Goal: Task Accomplishment & Management: Complete application form

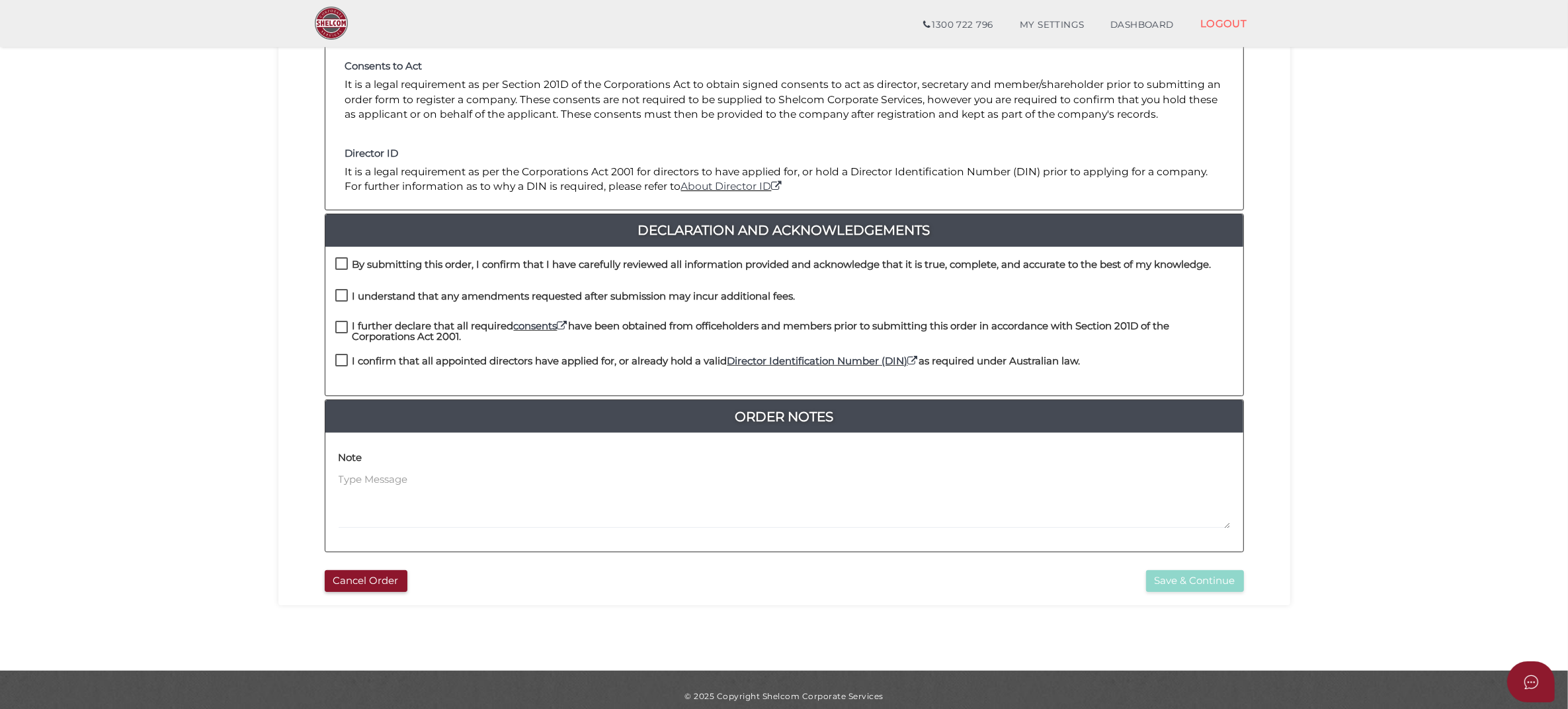
scroll to position [199, 0]
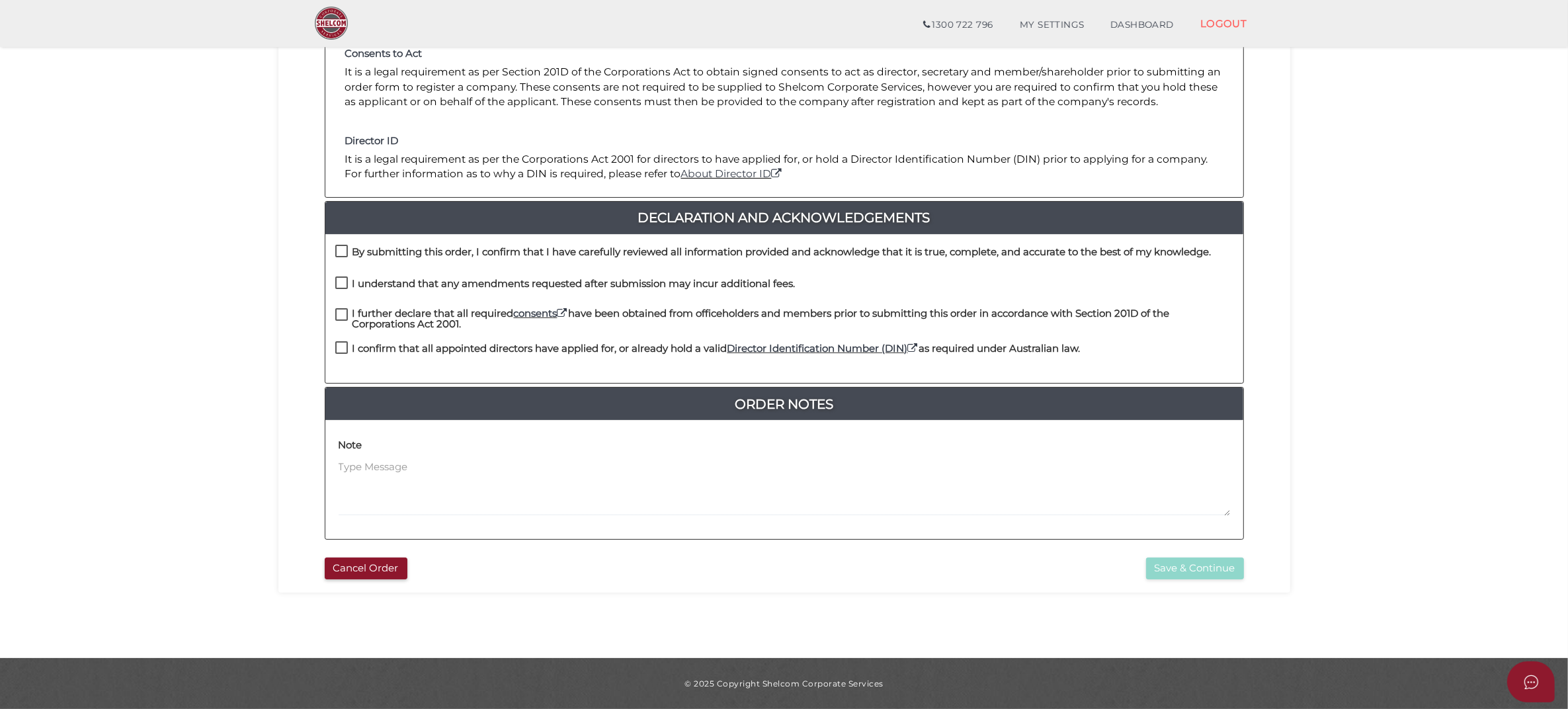
click at [342, 248] on label "By submitting this order, I confirm that I have carefully reviewed all informat…" at bounding box center [773, 255] width 876 height 16
checkbox input "true"
click at [346, 278] on label "I understand that any amendments requested after submission may incur additiona…" at bounding box center [565, 286] width 460 height 16
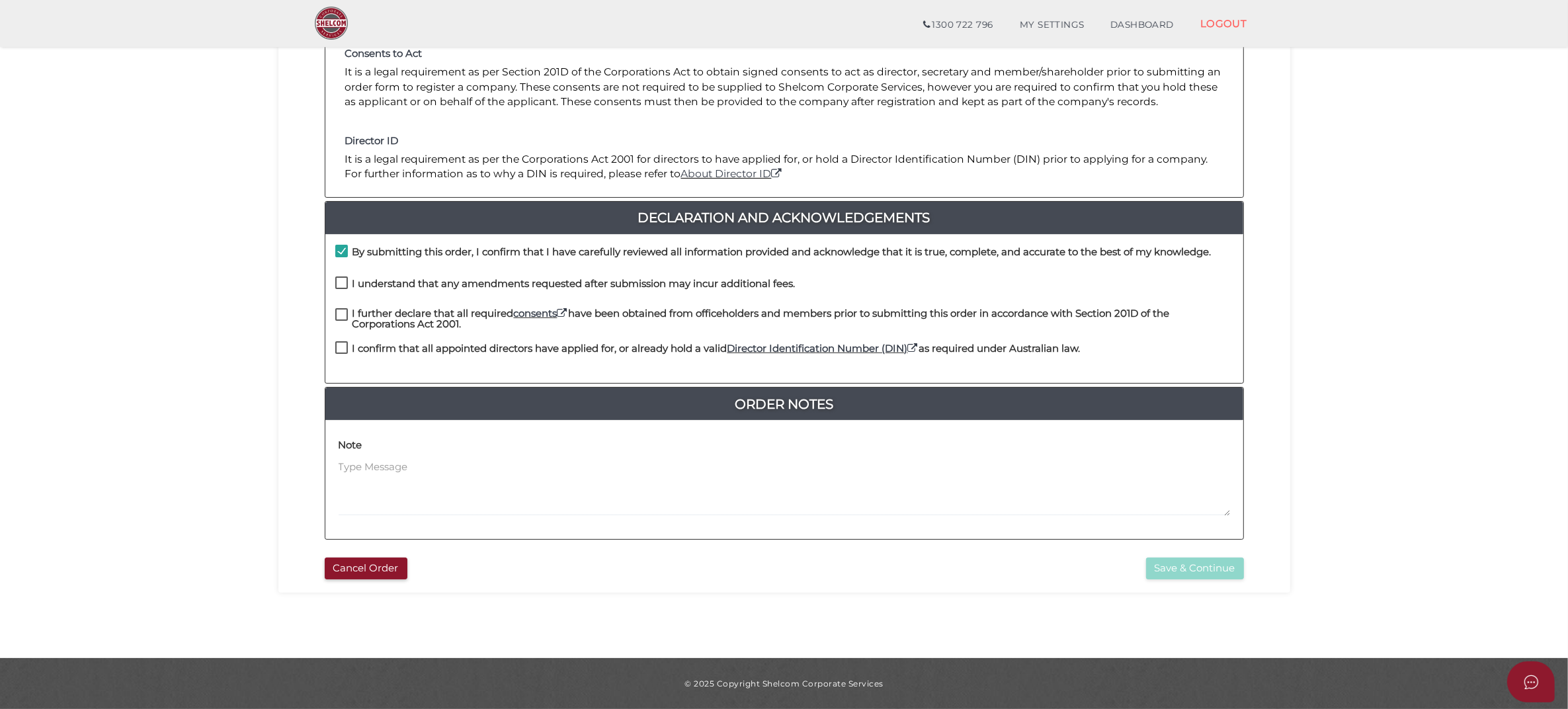
checkbox input "true"
click at [344, 309] on label "I further declare that all required consents have been obtained from officehold…" at bounding box center [784, 316] width 898 height 16
checkbox input "true"
click at [344, 348] on label "I confirm that all appointed directors have applied for, or already hold a vali…" at bounding box center [708, 351] width 746 height 16
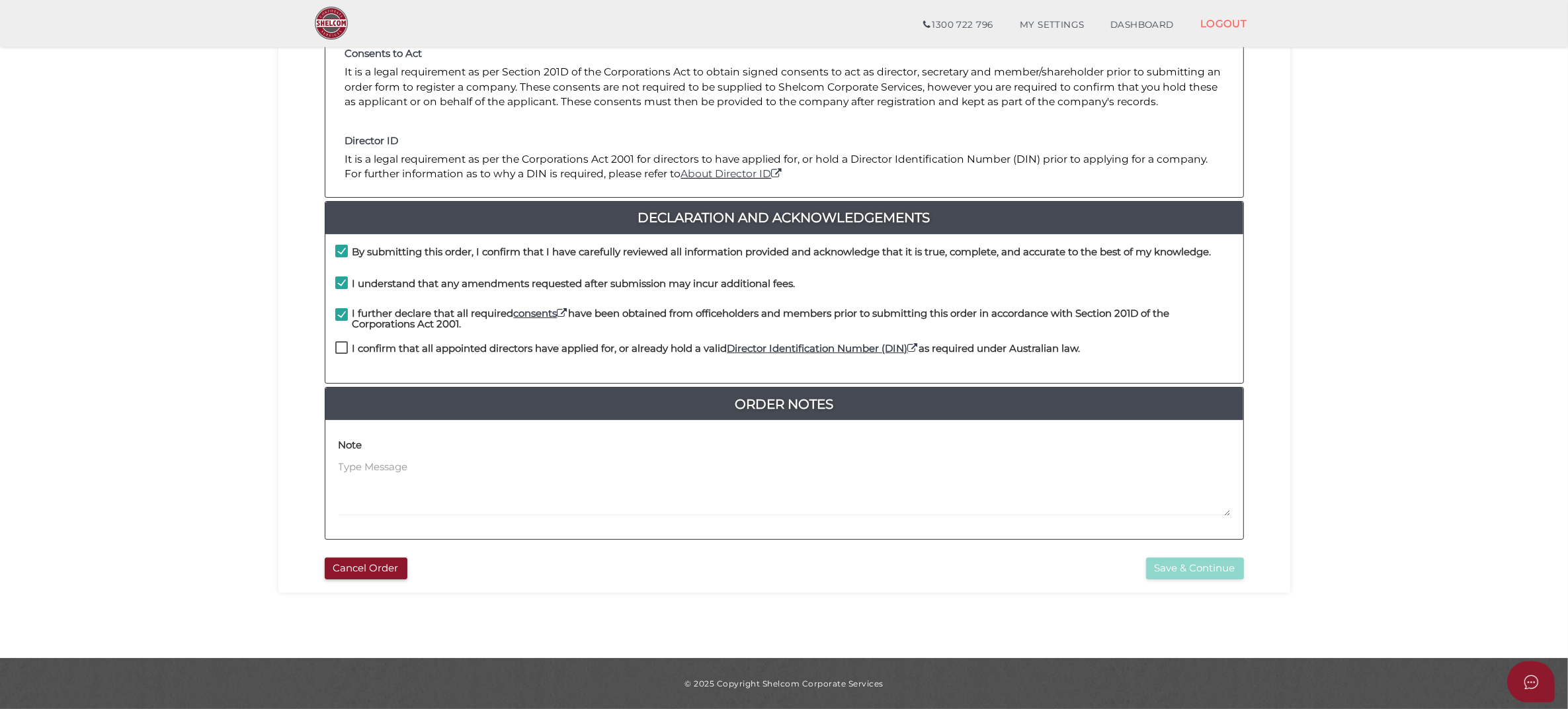
checkbox input "true"
click at [1205, 573] on button "Save & Continue" at bounding box center [1194, 568] width 97 height 22
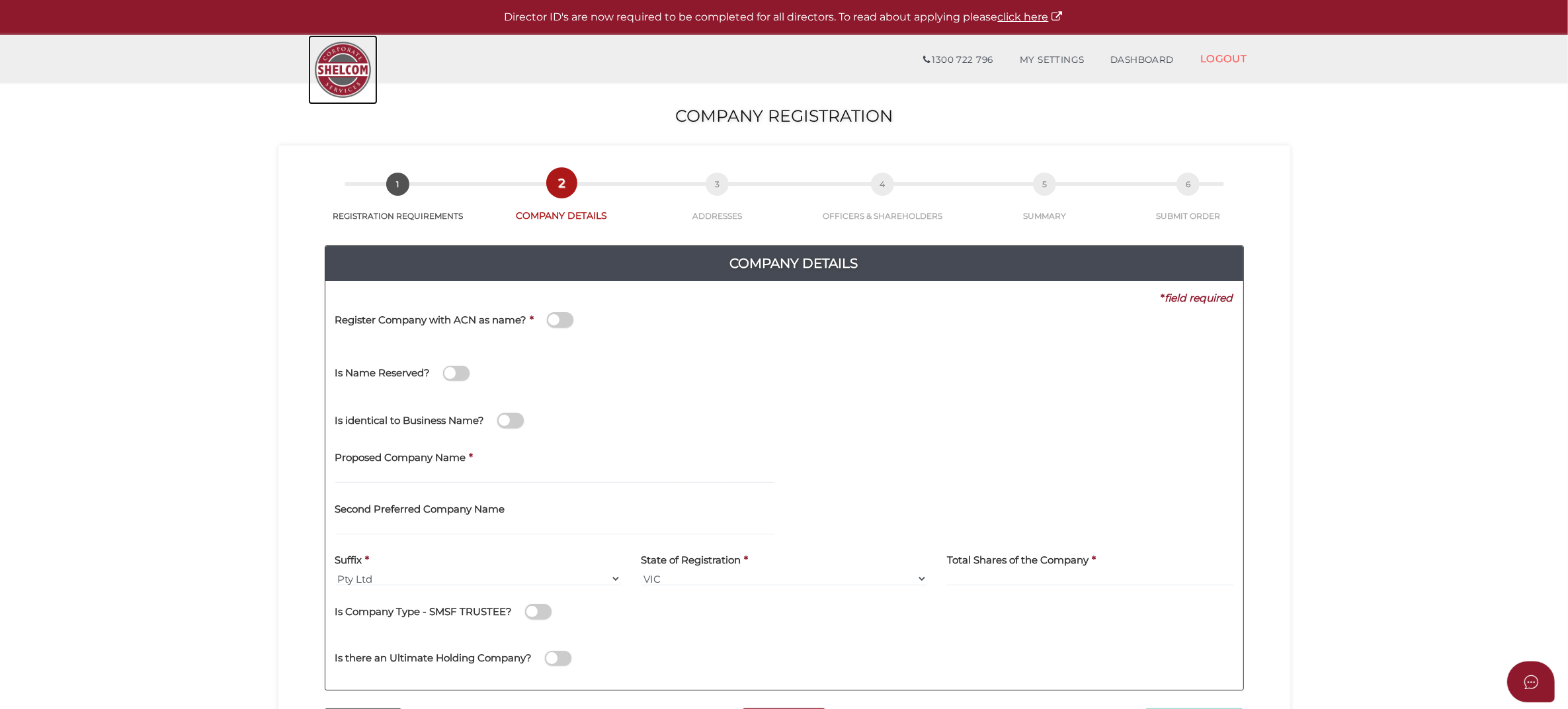
click at [333, 69] on img at bounding box center [343, 69] width 69 height 69
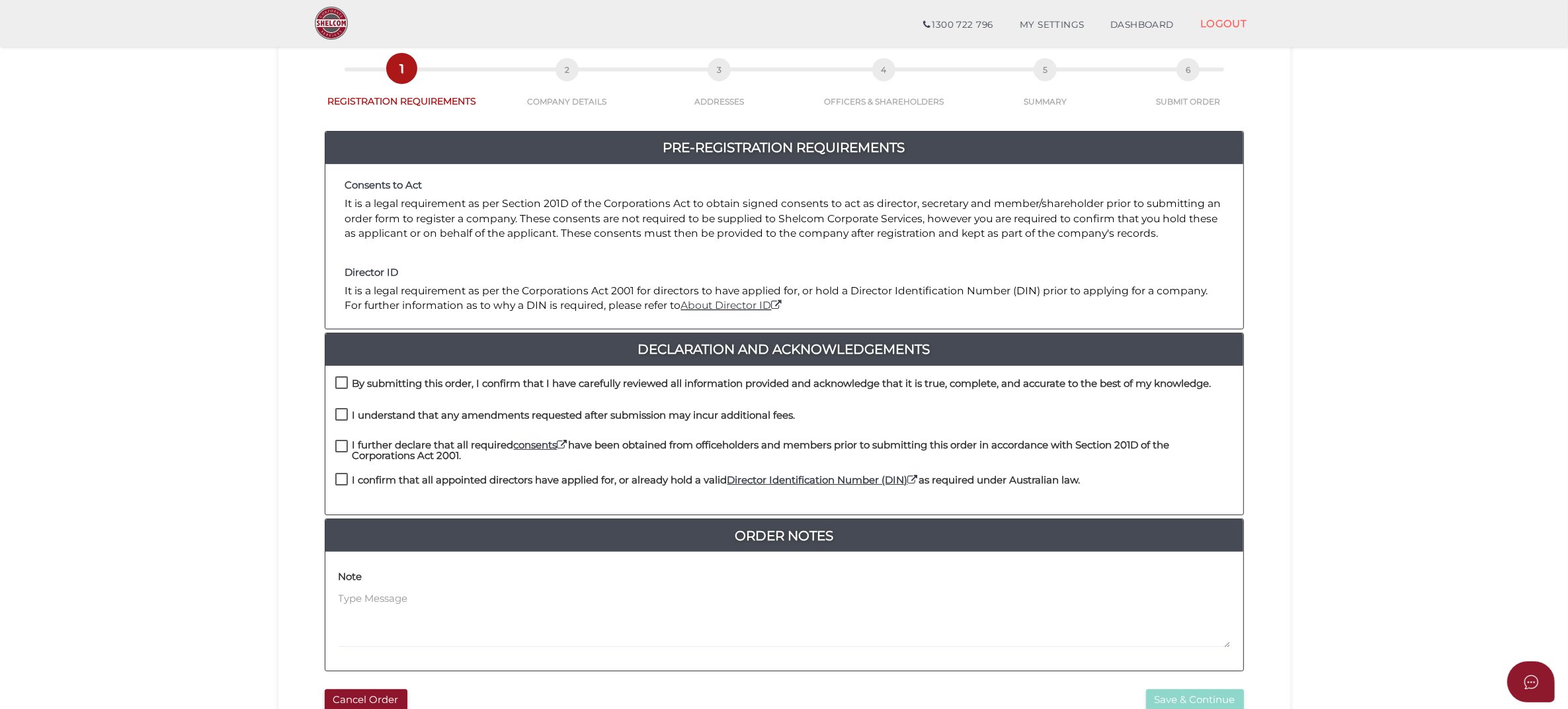
scroll to position [199, 0]
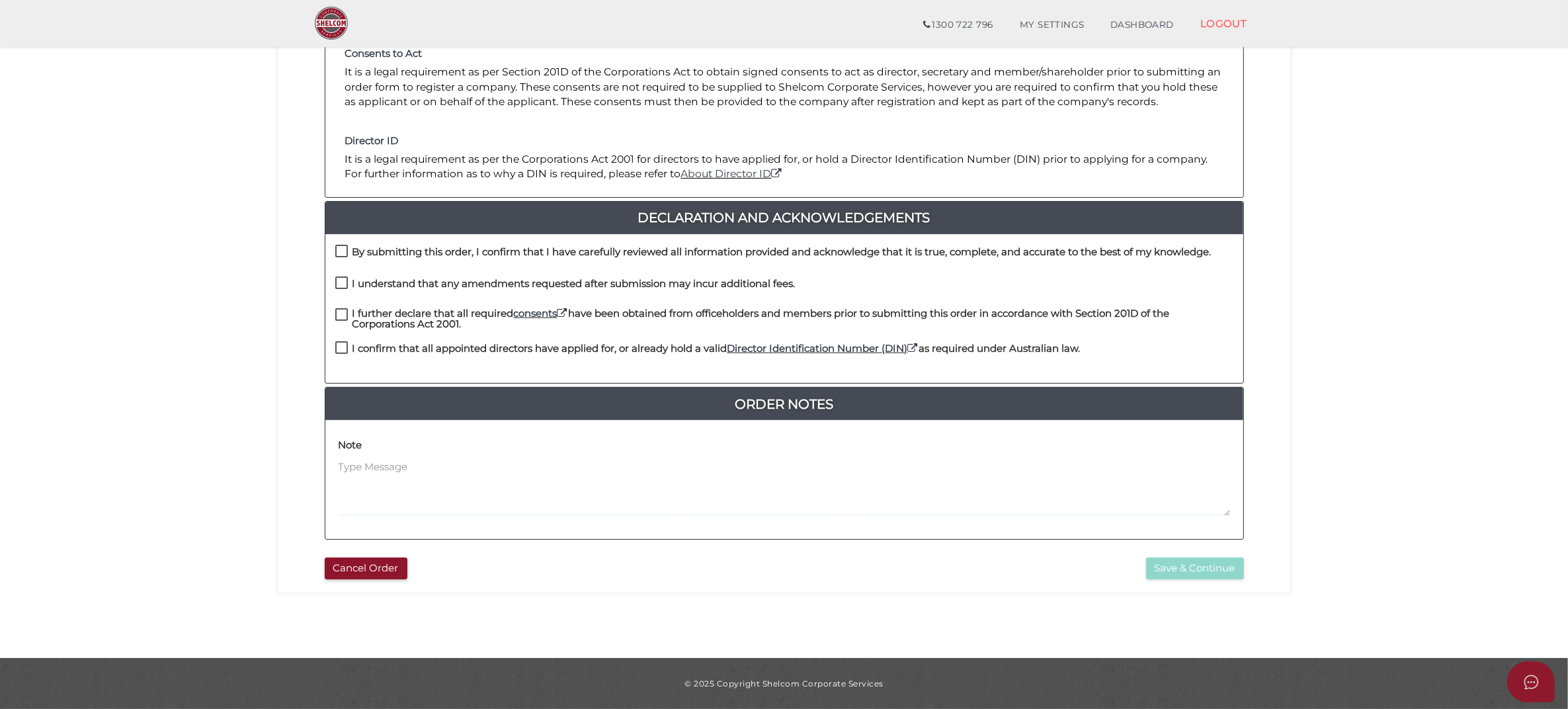
click at [340, 243] on div "By submitting this order, I confirm that I have carefully reviewed all informat…" at bounding box center [784, 309] width 918 height 150
drag, startPoint x: 341, startPoint y: 250, endPoint x: 340, endPoint y: 275, distance: 25.0
click at [341, 252] on label "By submitting this order, I confirm that I have carefully reviewed all informat…" at bounding box center [773, 255] width 876 height 16
click at [342, 281] on label "I understand that any amendments requested after submission may incur additiona…" at bounding box center [565, 286] width 460 height 16
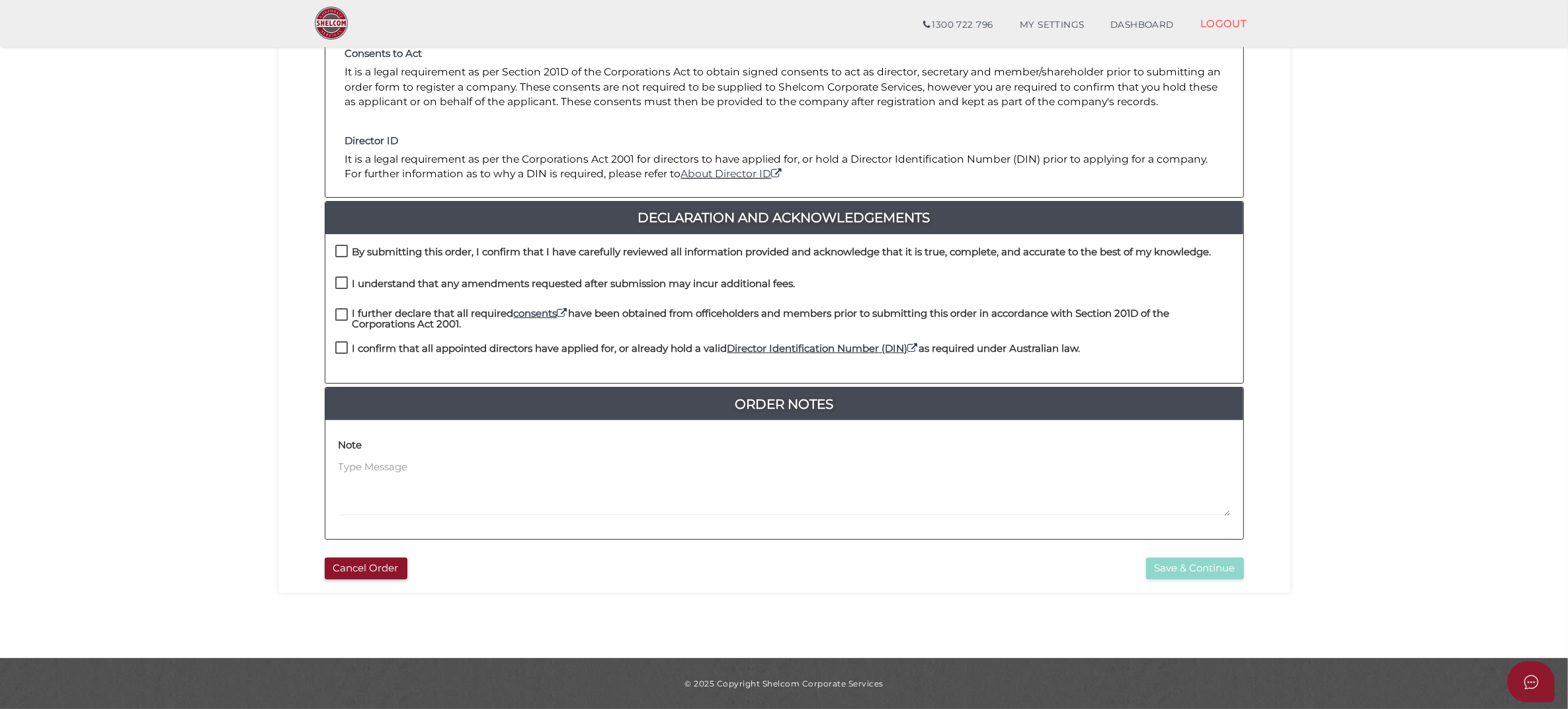
checkbox input "true"
click at [339, 252] on label "By submitting this order, I confirm that I have carefully reviewed all informat…" at bounding box center [773, 255] width 876 height 16
checkbox input "true"
click at [335, 313] on label "I further declare that all required consents have been obtained from officehold…" at bounding box center [784, 316] width 898 height 16
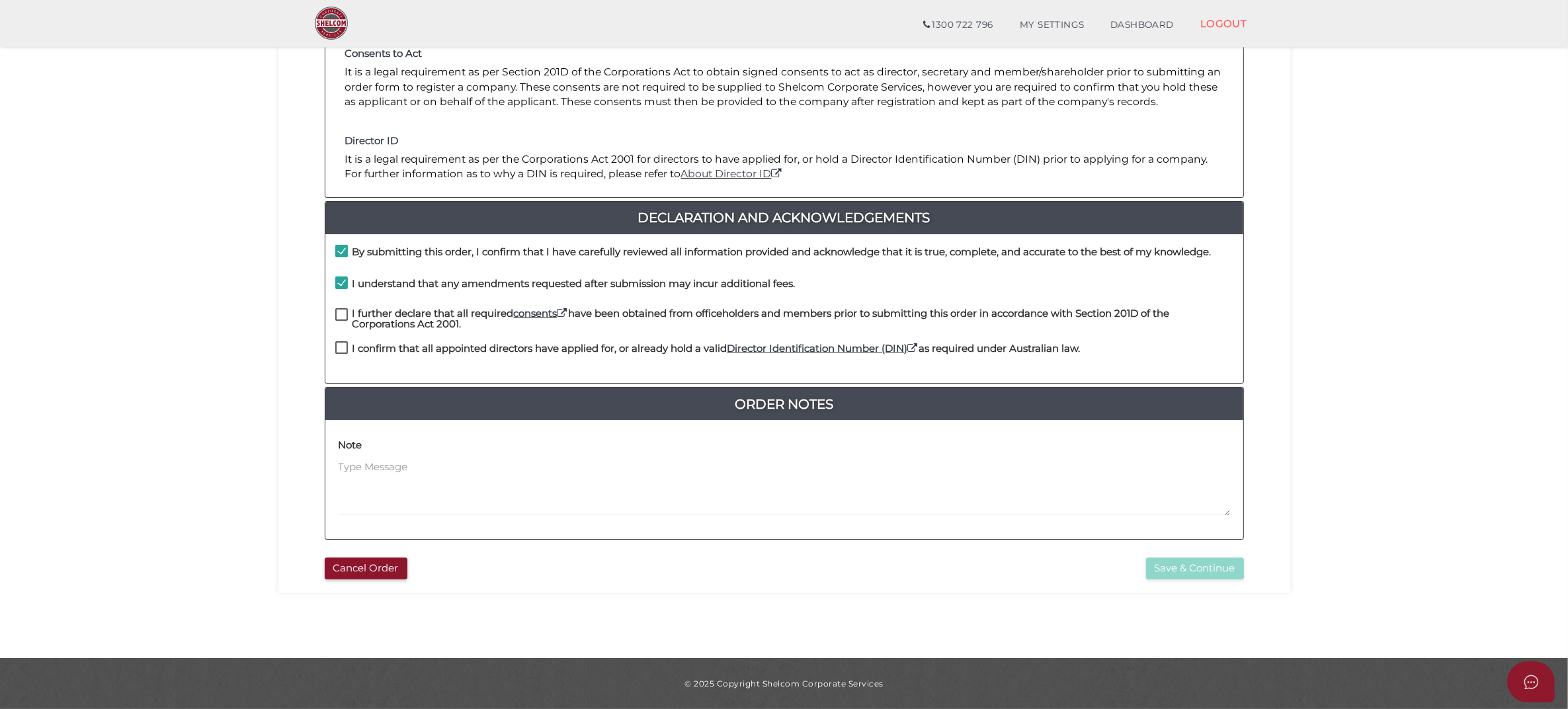
checkbox input "true"
click at [339, 347] on label "I confirm that all appointed directors have applied for, or already hold a vali…" at bounding box center [708, 351] width 746 height 16
checkbox input "true"
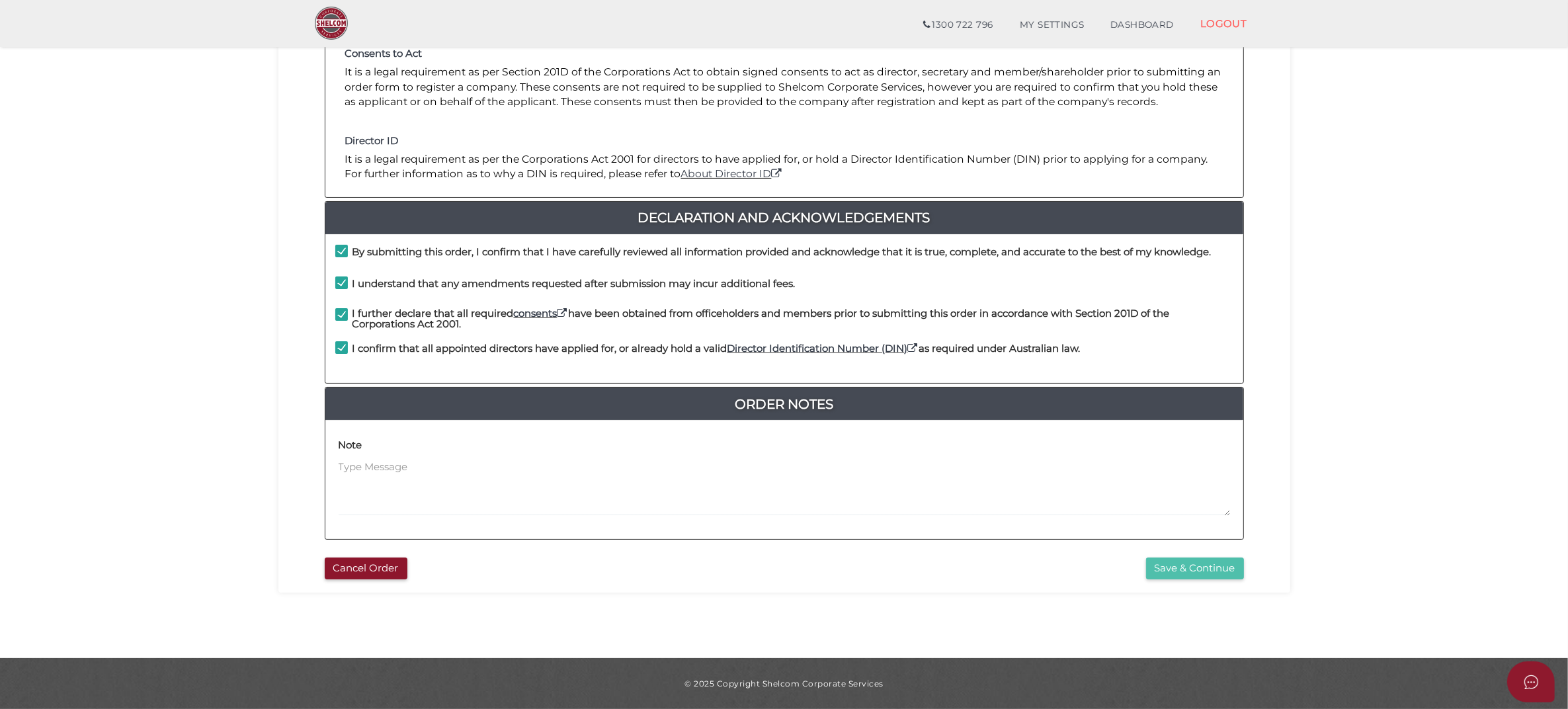
click at [1185, 562] on button "Save & Continue" at bounding box center [1194, 568] width 97 height 22
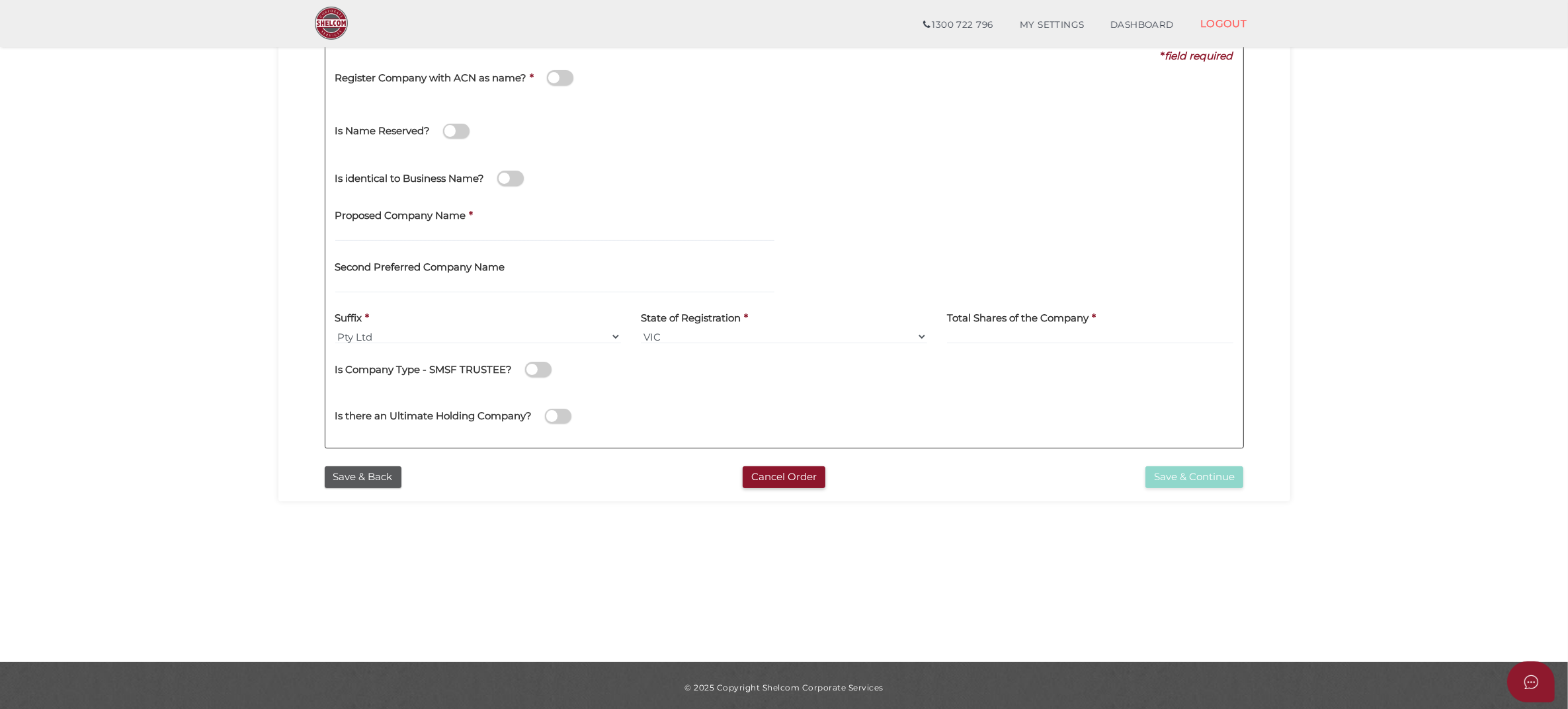
scroll to position [199, 0]
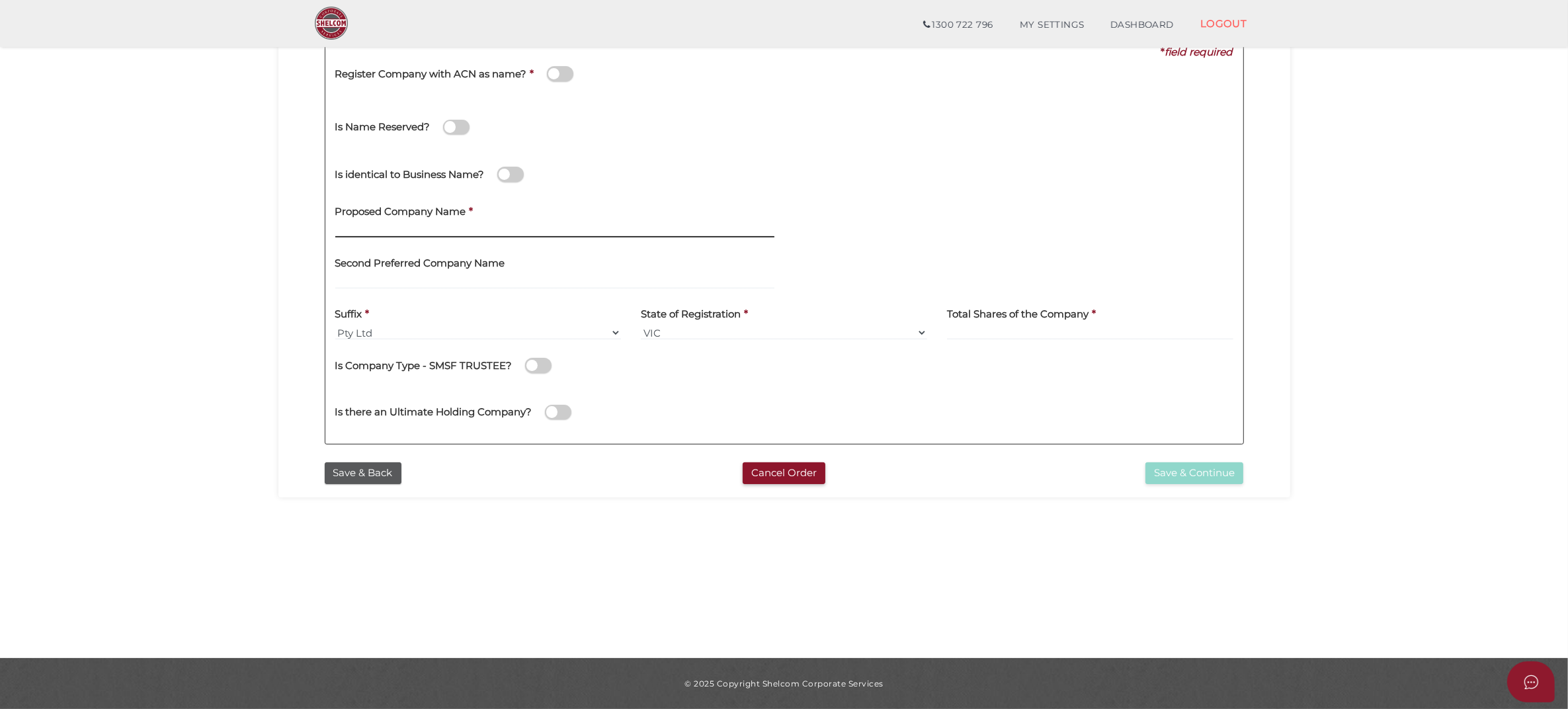
click at [462, 229] on input "text" at bounding box center [555, 230] width 439 height 14
type input "Torikoi"
click at [988, 329] on input at bounding box center [1090, 332] width 287 height 14
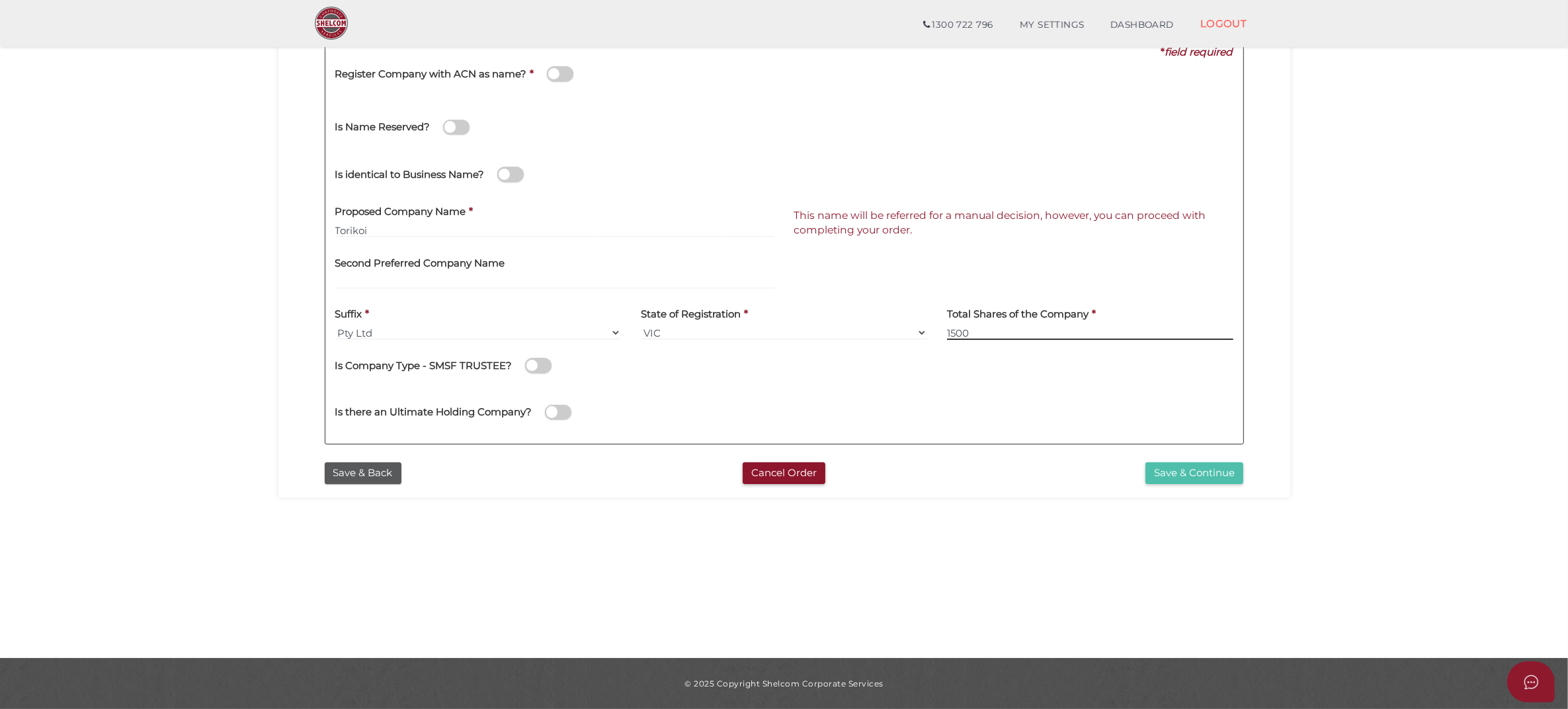
type input "1500"
click at [1208, 473] on button "Save & Continue" at bounding box center [1194, 473] width 97 height 22
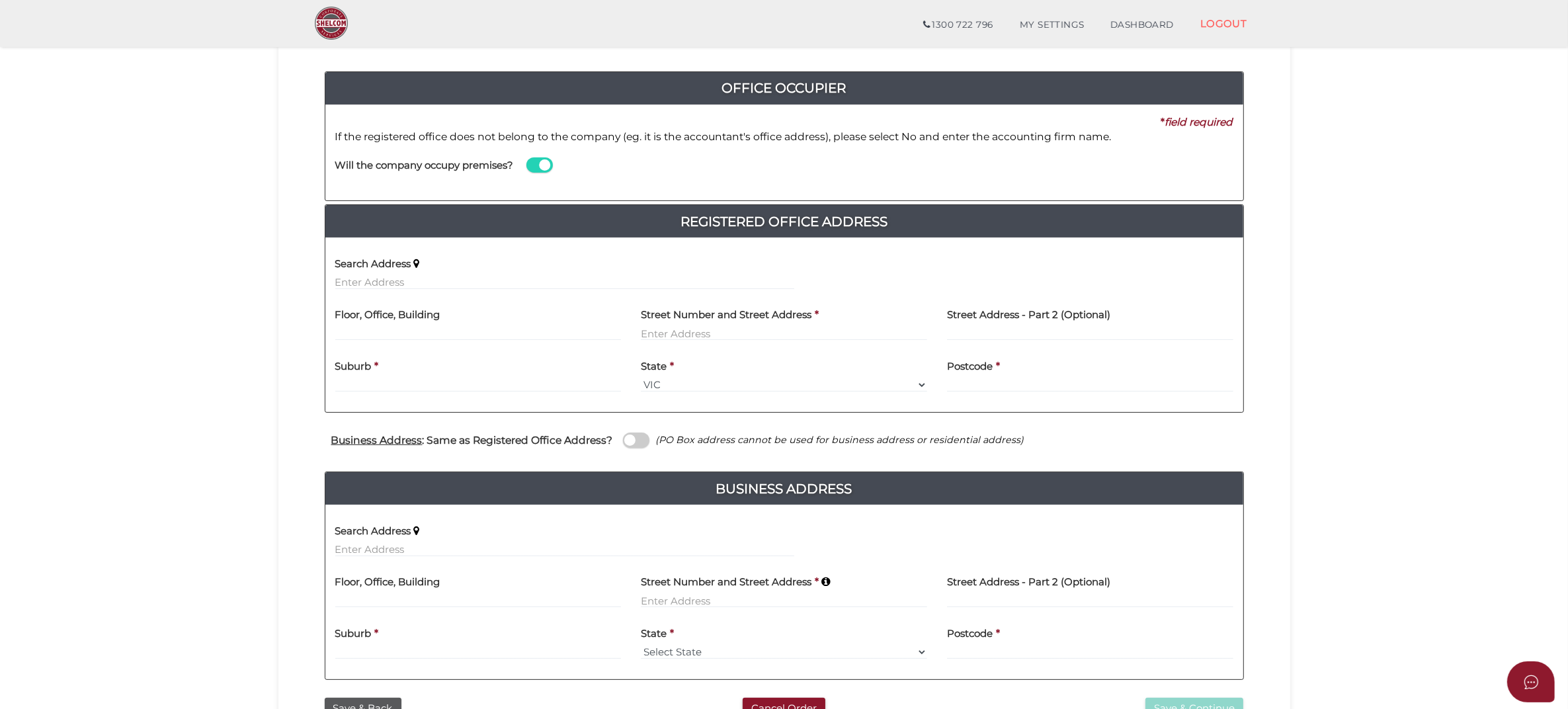
scroll to position [166, 0]
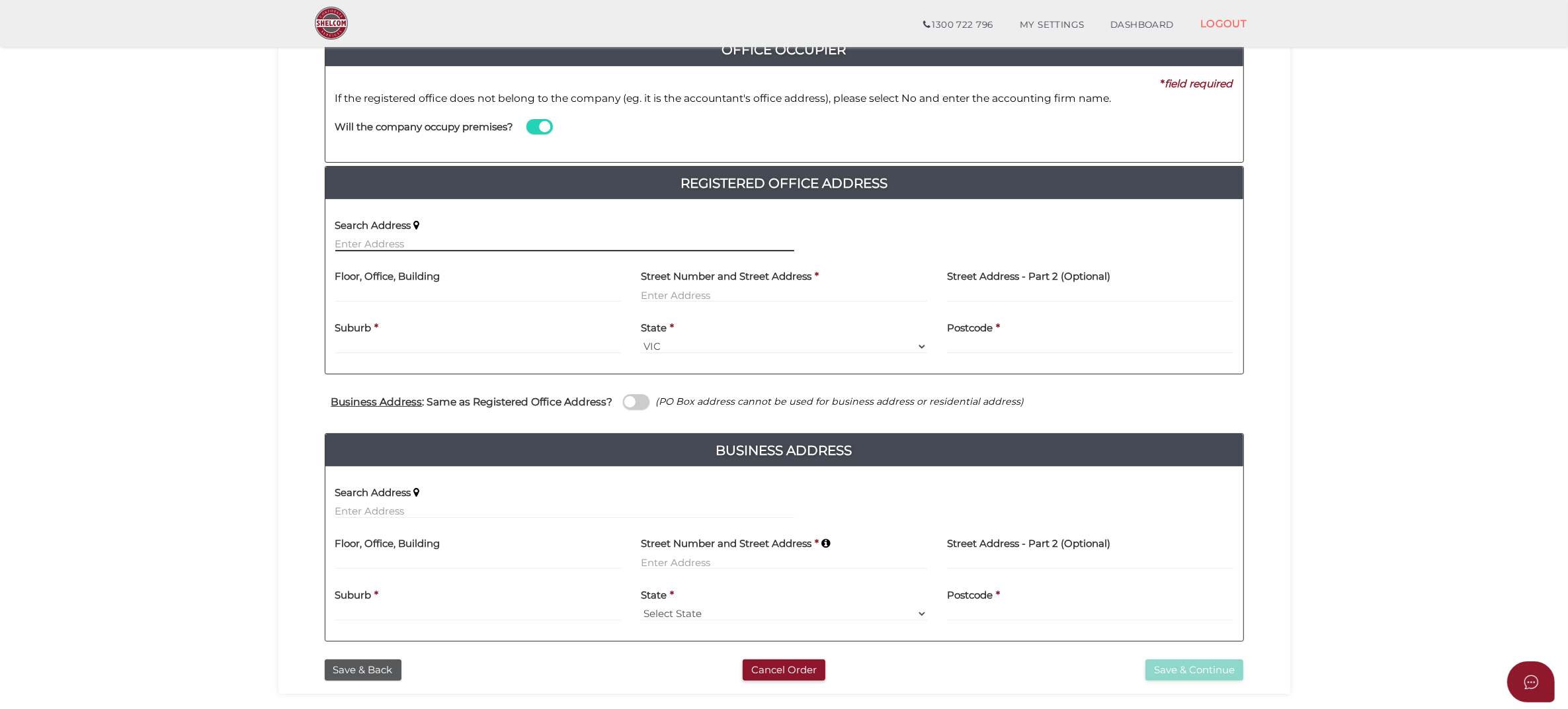
click at [428, 245] on input "text" at bounding box center [564, 243] width 459 height 14
type input "606 State Route 5, Mosman Park WA, Australia"
type input "606 State Route 5"
type input "Mosman Park"
select select "WA"
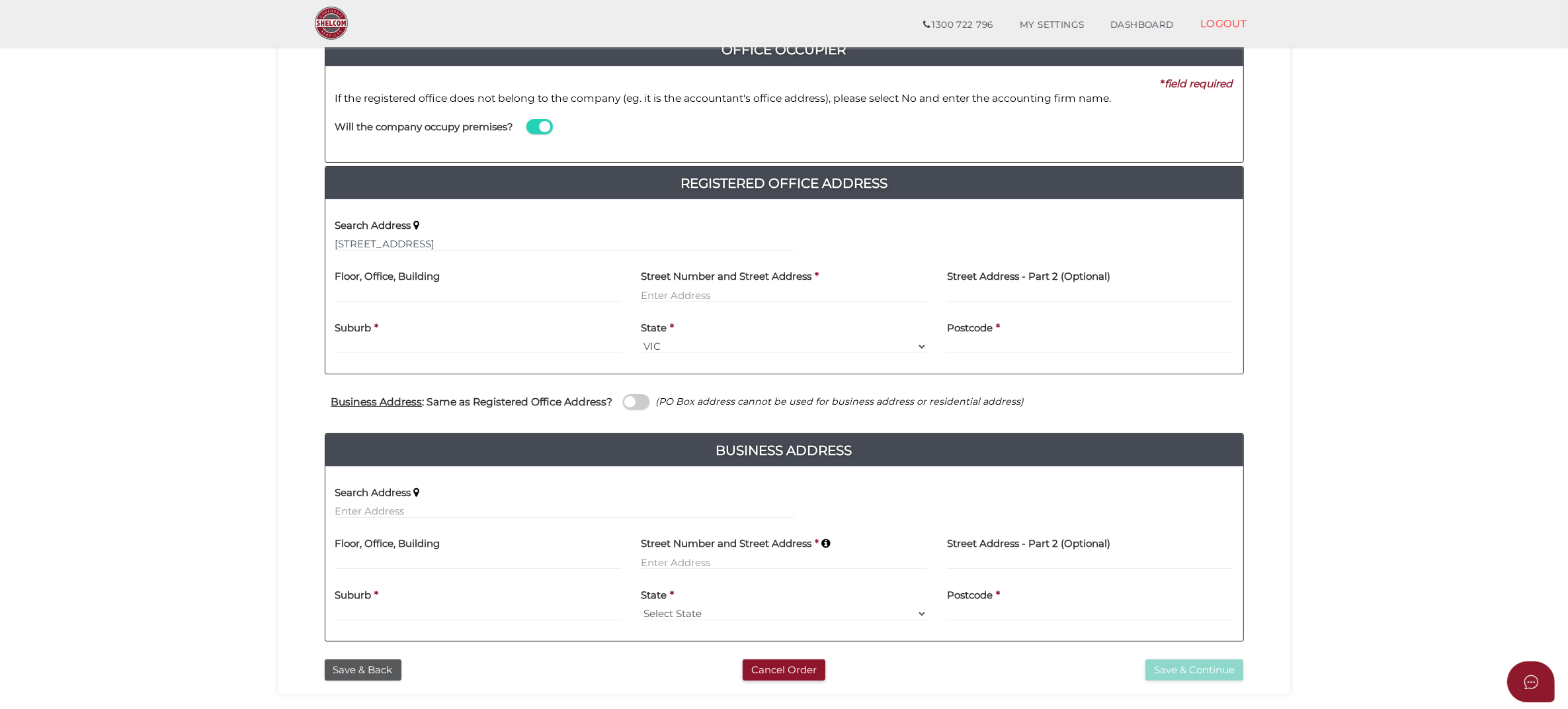
type input "6012"
click at [474, 289] on input "text" at bounding box center [478, 294] width 287 height 14
type input "Level 5"
click at [669, 296] on input "606 State Route 5" at bounding box center [784, 294] width 287 height 14
drag, startPoint x: 748, startPoint y: 295, endPoint x: 678, endPoint y: 305, distance: 70.7
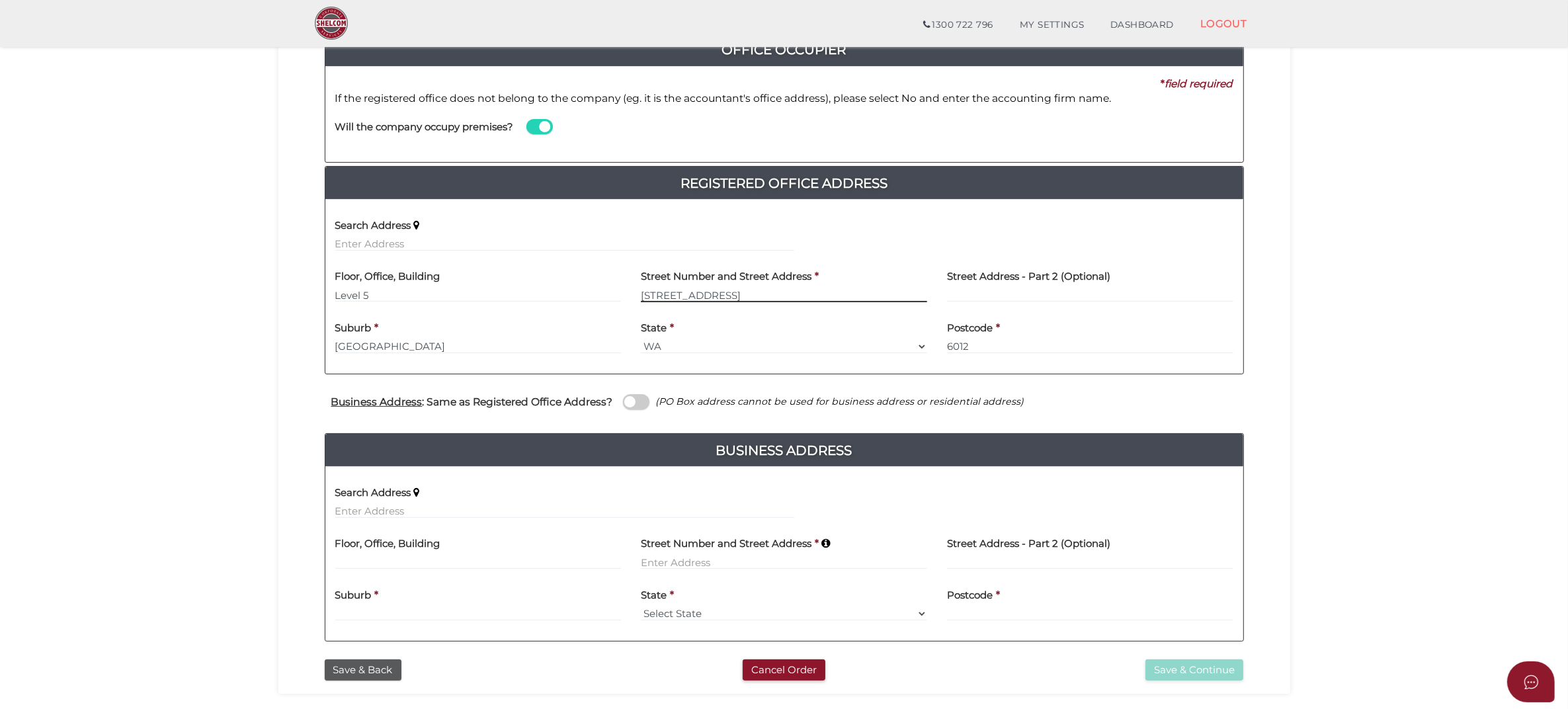
click at [678, 305] on div "Street Number and Street Address * 606 St Route 5" at bounding box center [784, 287] width 307 height 52
type input "606 St Kilda Road"
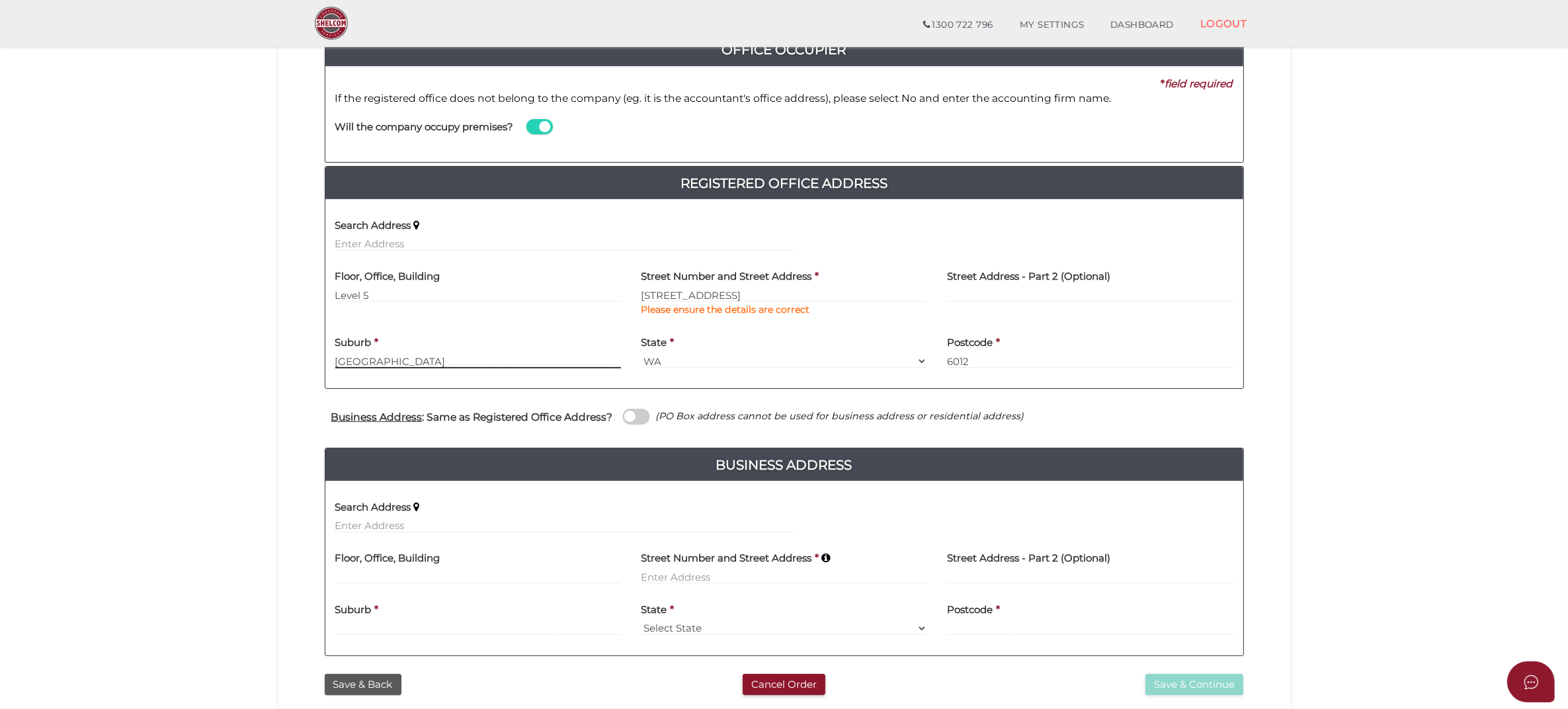
type input "Melbourne"
select select "VIC"
type input "3004"
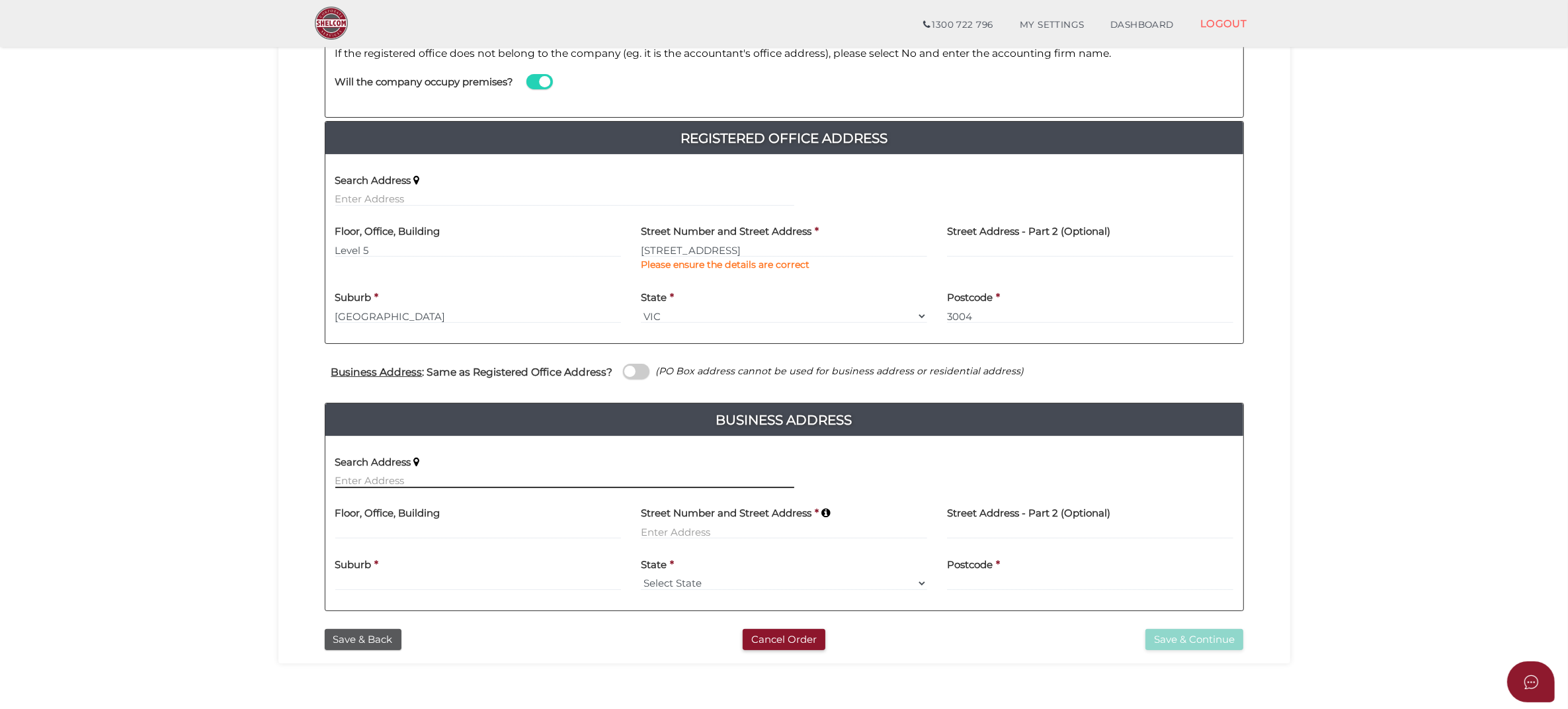
scroll to position [272, 0]
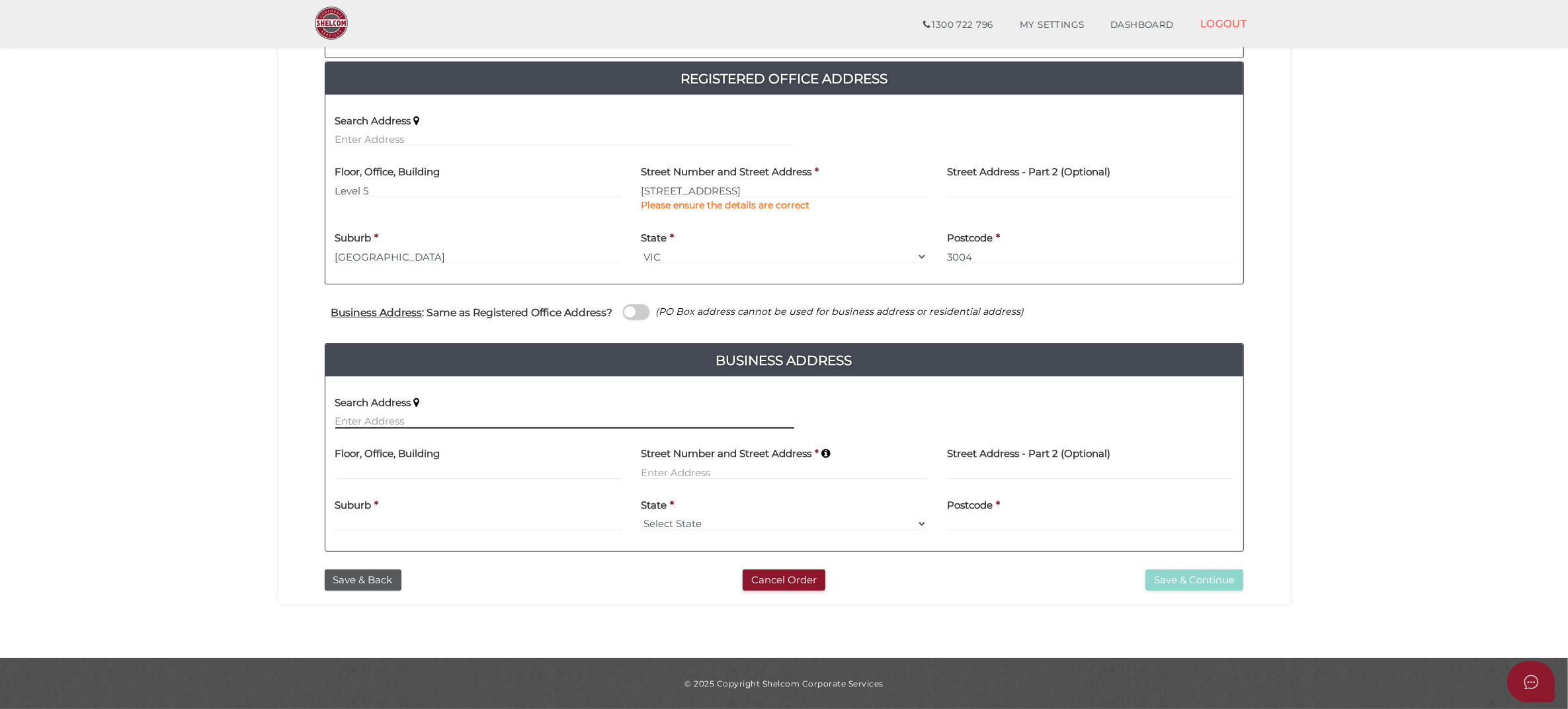
click at [438, 417] on input "text" at bounding box center [564, 421] width 459 height 14
type input "Fifth Avenue, Bassendean WA 6054, Australia"
type input "Fifth Avenue"
type input "Bassendean"
select select "WA"
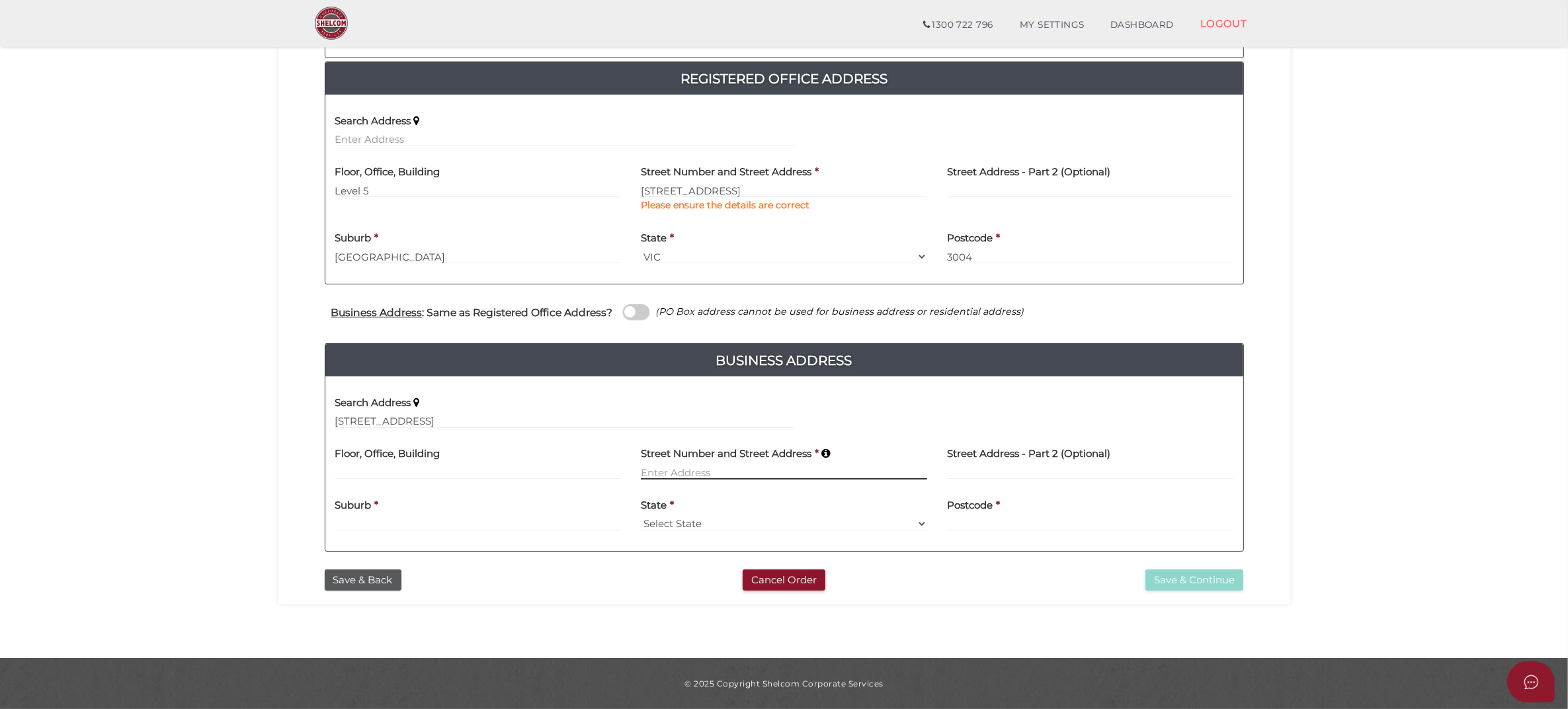
type input "6054"
paste input "23 AMUNDSEN STREET"
drag, startPoint x: 842, startPoint y: 468, endPoint x: 570, endPoint y: 468, distance: 272.0
click at [570, 468] on div "Floor, Office, Building Street Number and Street Address * Fifth Avenue23 AMUND…" at bounding box center [784, 464] width 918 height 52
paste input
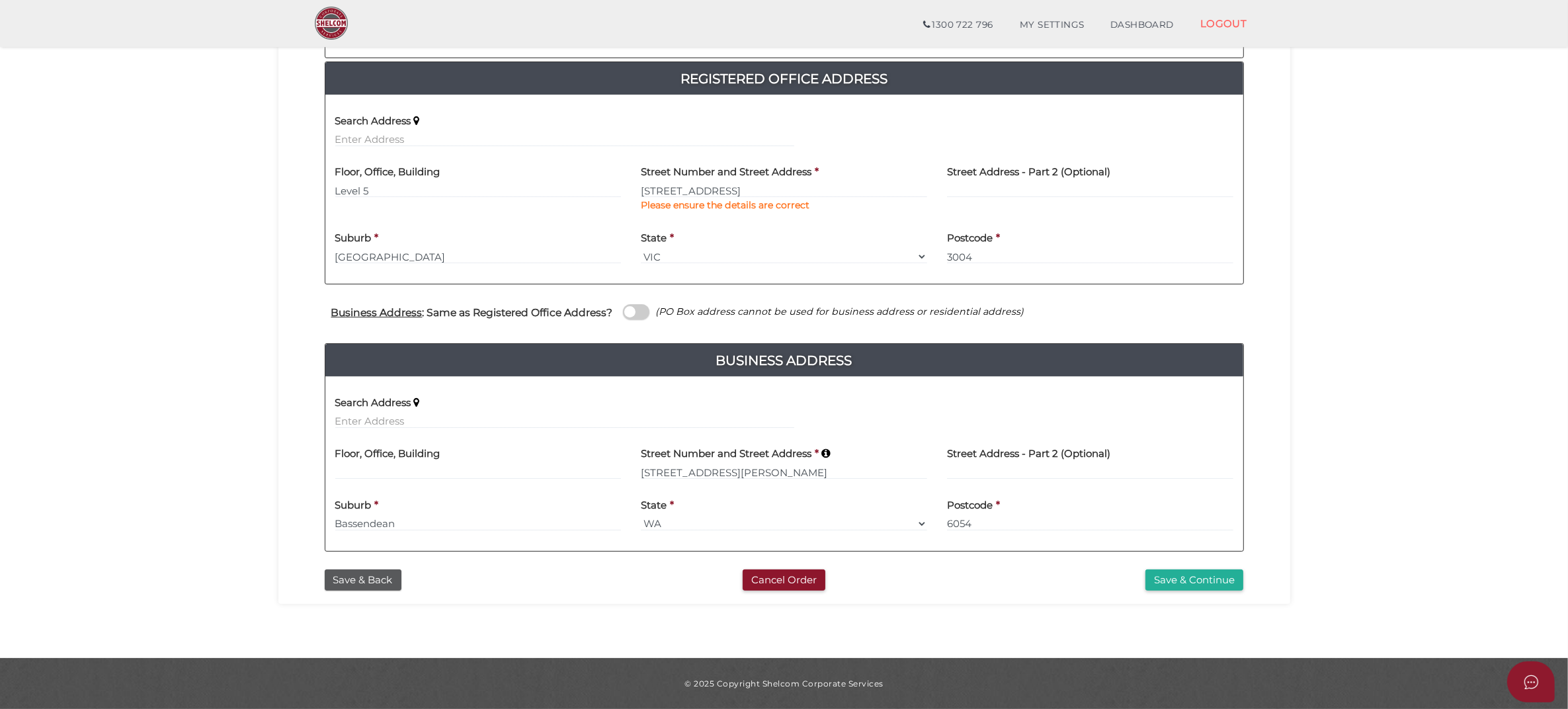
click at [731, 515] on div "State * Select State VIC ACT NSW NT QLD TAS WA SA" at bounding box center [784, 510] width 287 height 42
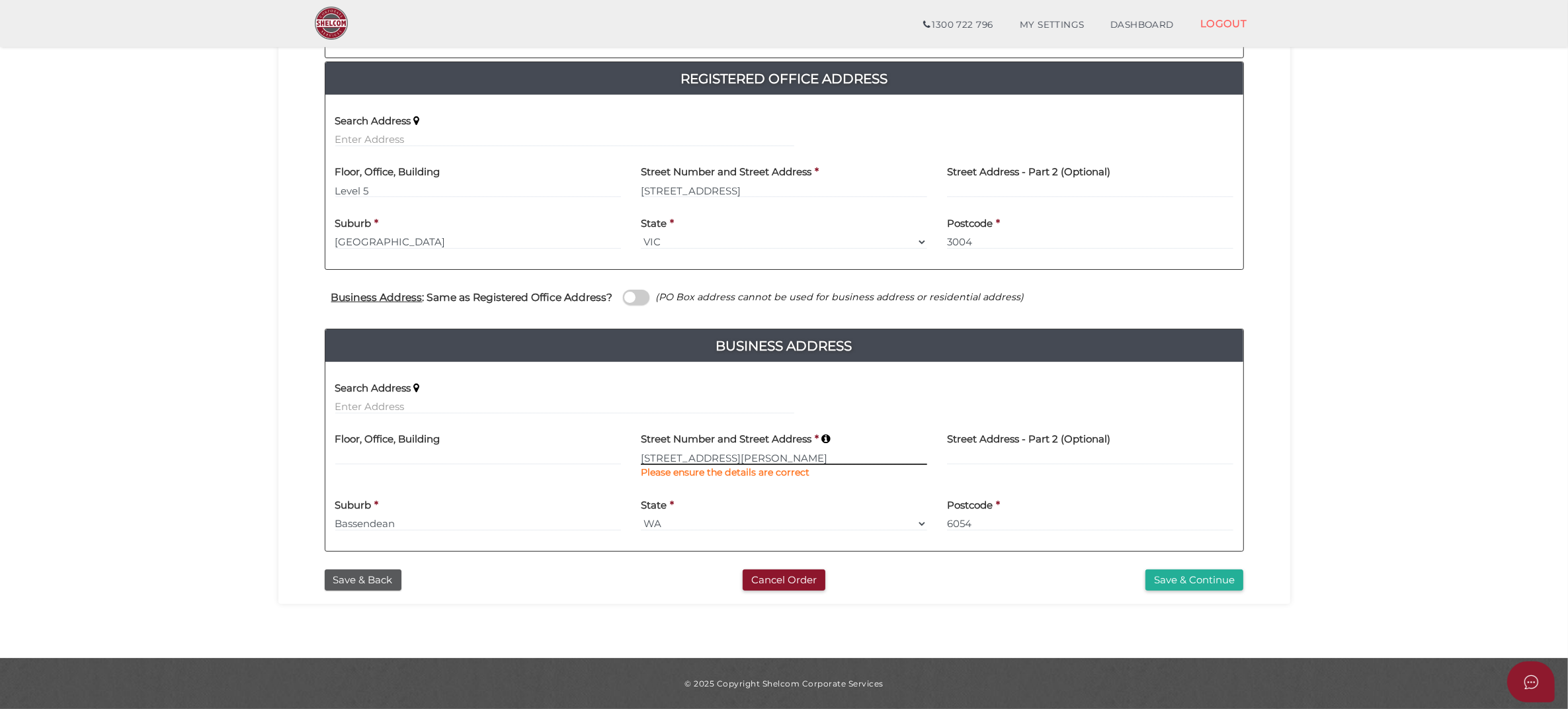
click at [779, 461] on input "[STREET_ADDRESS][PERSON_NAME]" at bounding box center [784, 457] width 287 height 14
drag, startPoint x: 705, startPoint y: 458, endPoint x: 518, endPoint y: 470, distance: 187.4
click at [518, 470] on div "Floor, Office, Building Street Number and Street Address * 23 AMUNDSEN STREET P…" at bounding box center [784, 457] width 918 height 66
drag, startPoint x: 701, startPoint y: 452, endPoint x: 715, endPoint y: 435, distance: 22.0
click at [601, 452] on div "Floor, Office, Building Street Number and Street Address * 23 amund Please ensu…" at bounding box center [784, 457] width 918 height 66
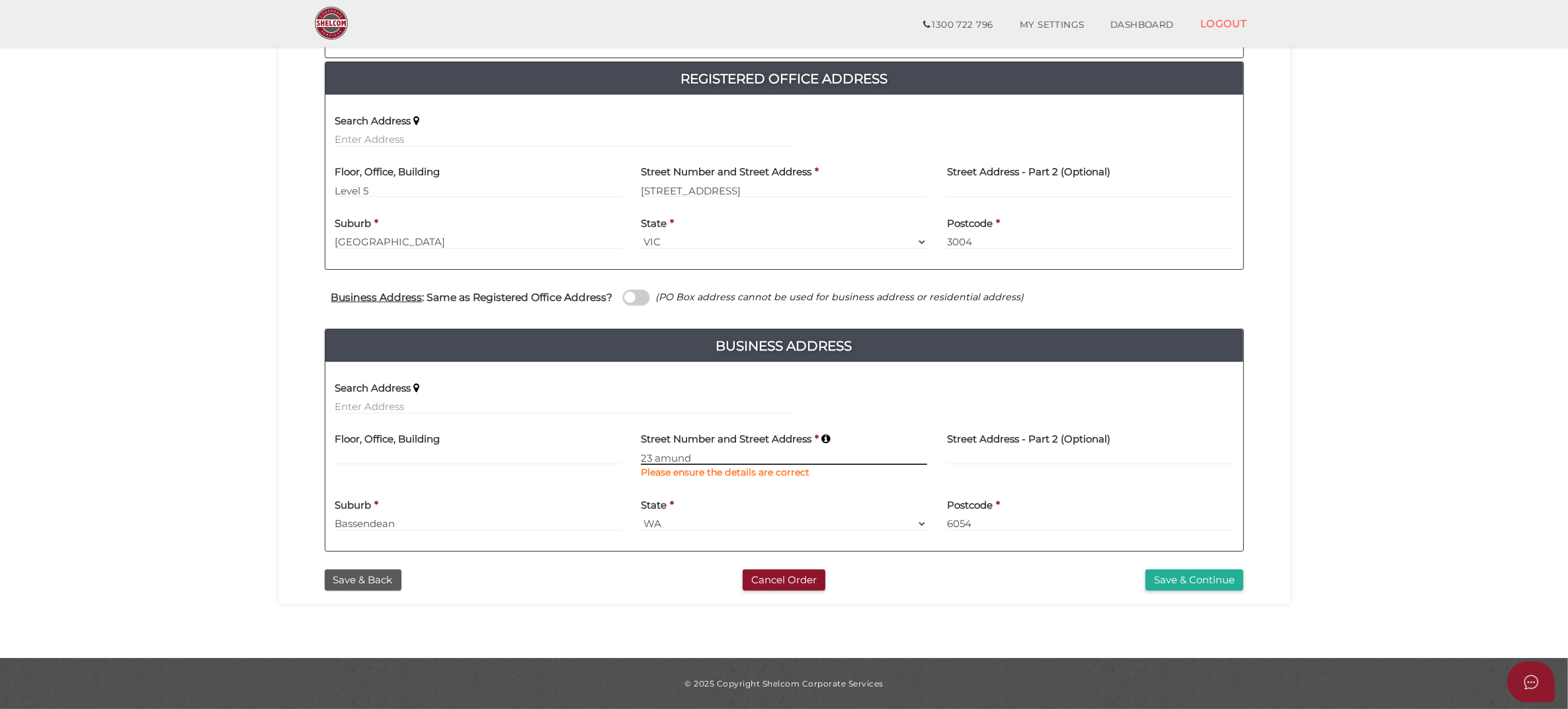
paste input "AMUNDSEN STREET"
type input "[STREET_ADDRESS][PERSON_NAME]"
click at [467, 515] on div "Suburb * Bassendean" at bounding box center [478, 510] width 287 height 42
click at [467, 518] on input "Bassendean" at bounding box center [478, 523] width 287 height 14
paste input "BELMONT"
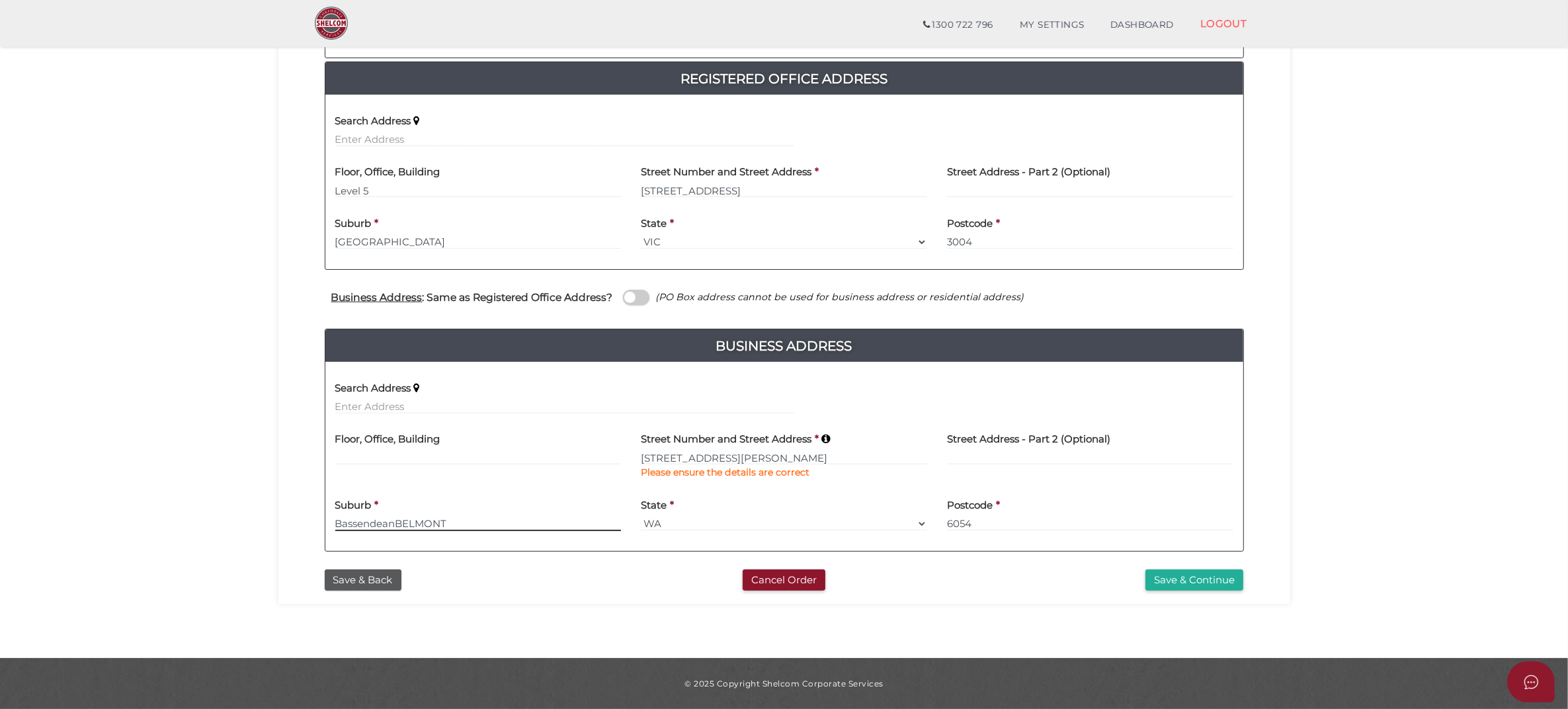
drag, startPoint x: 514, startPoint y: 521, endPoint x: 212, endPoint y: 521, distance: 302.0
click at [205, 522] on section "Company Registration 18fa0ad88528cdb0450b16d6697023db 1 REGISTRATION REQUIREMEN…" at bounding box center [784, 212] width 1568 height 894
paste input
type input "BELMONT"
click at [683, 522] on select "Select State VIC ACT NSW NT QLD TAS WA SA" at bounding box center [784, 523] width 287 height 14
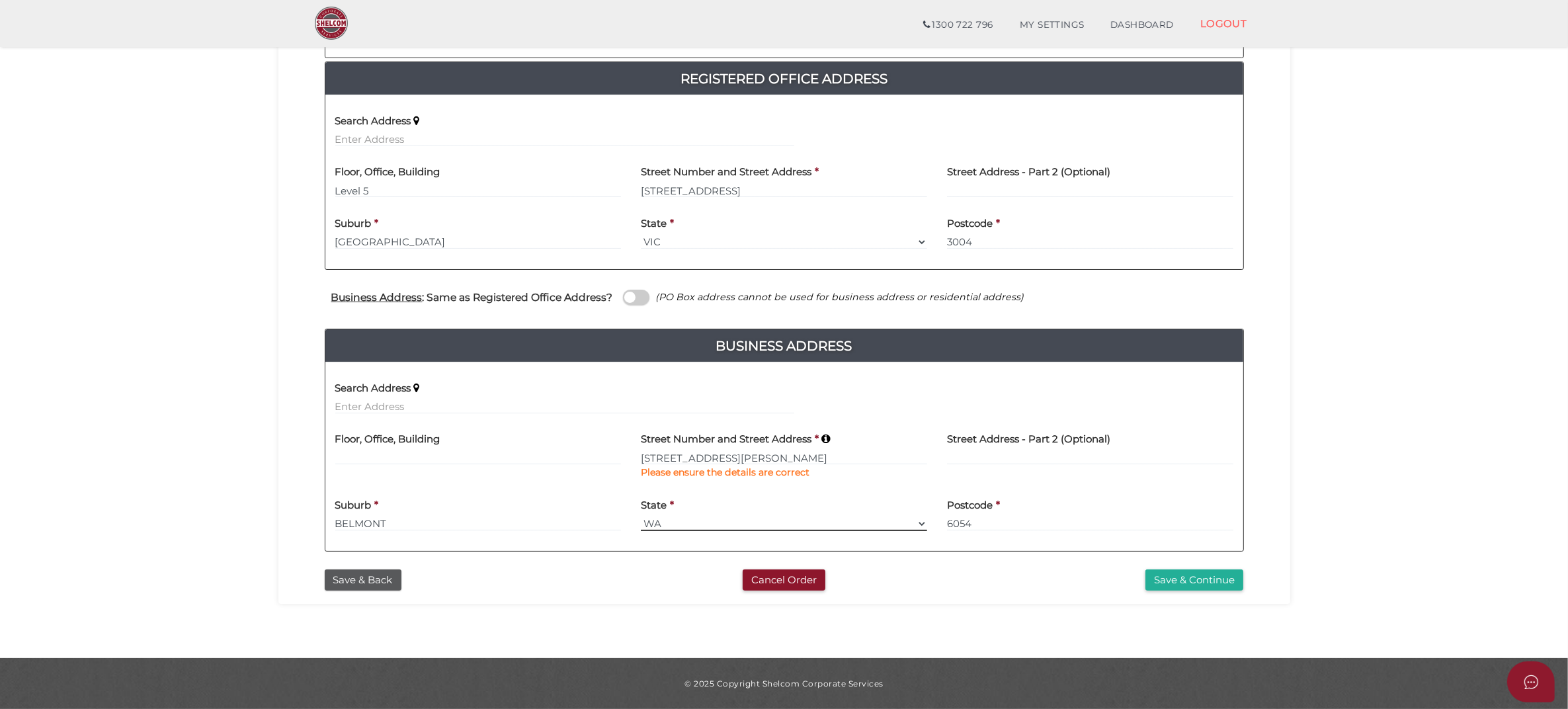
select select "VIC"
click at [641, 517] on select "Select State VIC ACT NSW NT QLD TAS WA SA" at bounding box center [784, 523] width 287 height 14
drag, startPoint x: 1003, startPoint y: 520, endPoint x: 947, endPoint y: 523, distance: 56.1
click at [947, 523] on input "6054" at bounding box center [1090, 523] width 287 height 14
type input "3216"
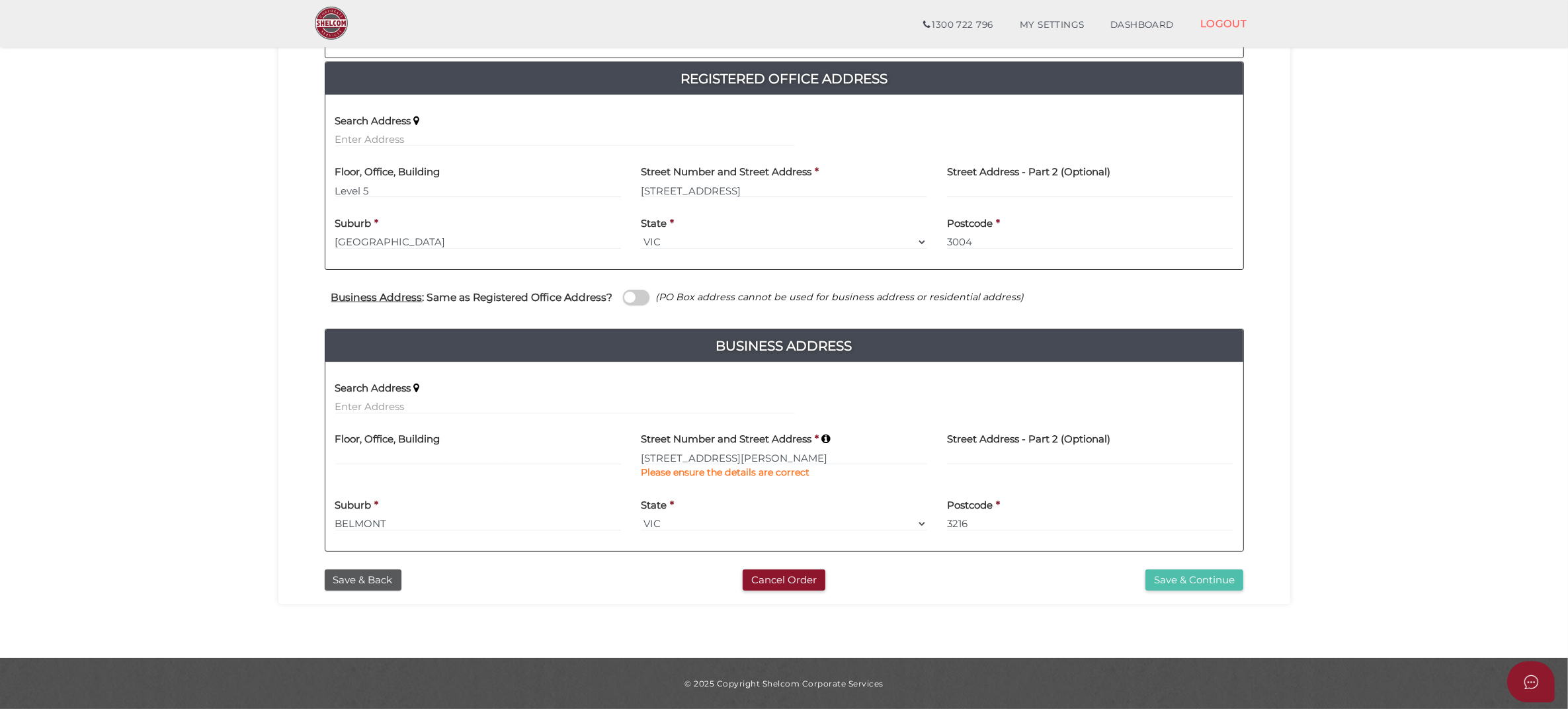
click at [1206, 580] on button "Save & Continue" at bounding box center [1194, 580] width 97 height 22
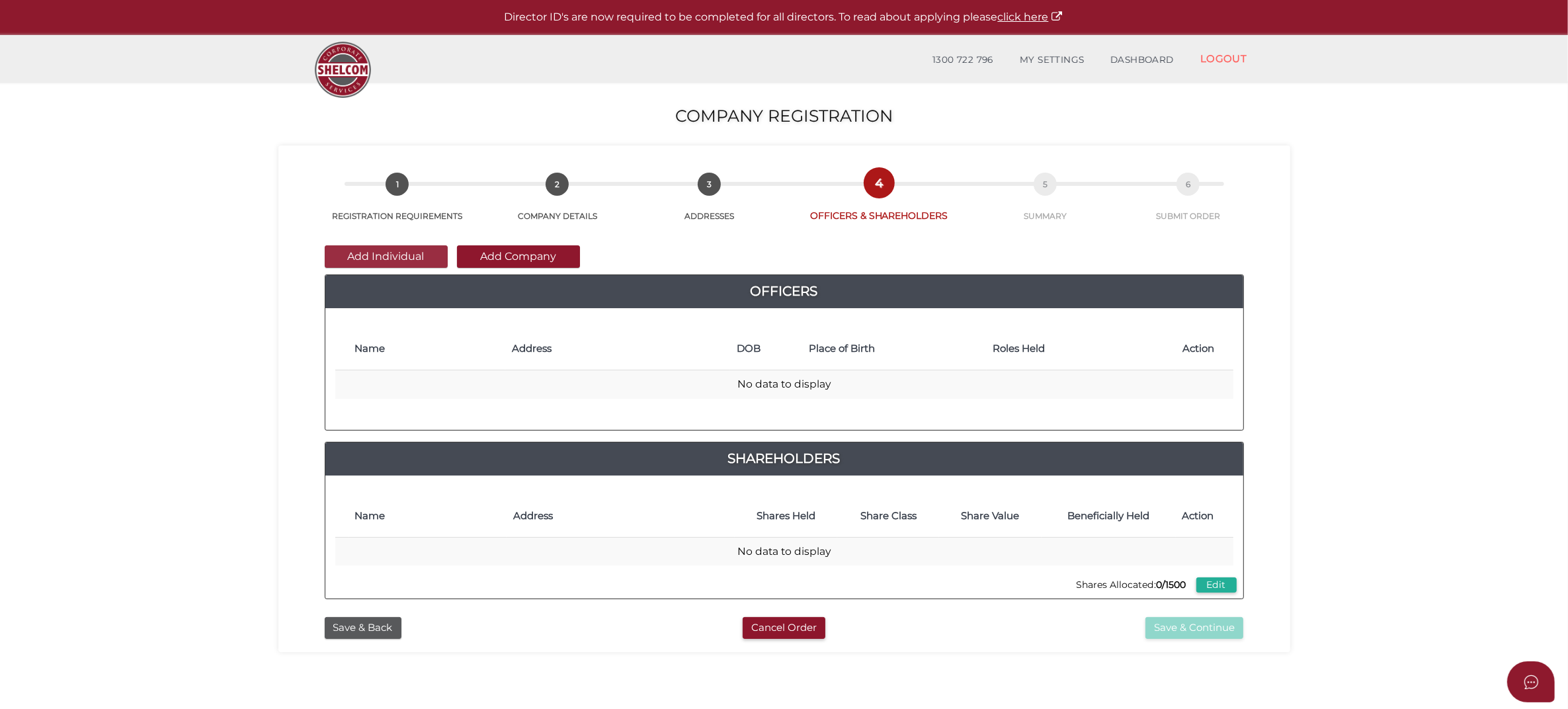
click at [405, 253] on button "Add Individual" at bounding box center [386, 257] width 123 height 23
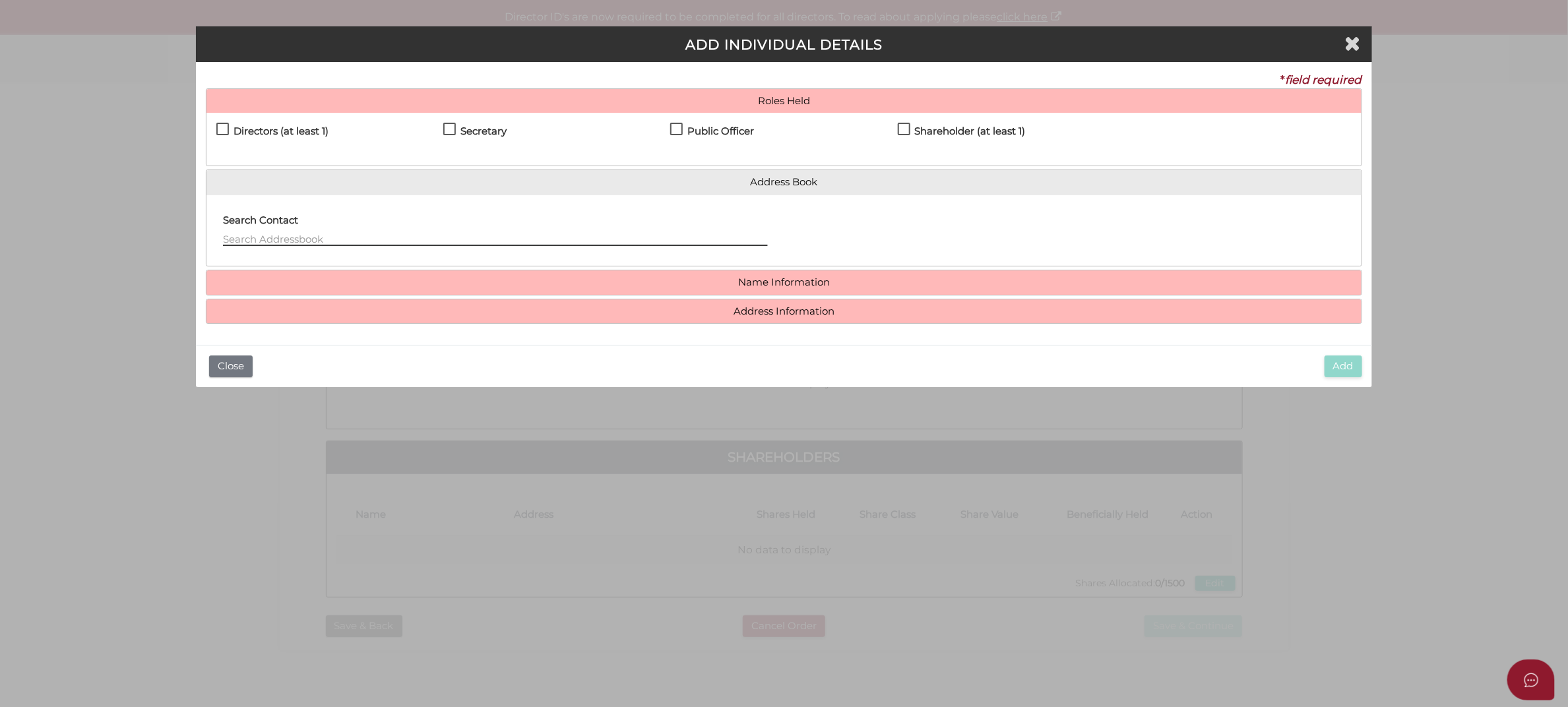
click at [287, 233] on input "text" at bounding box center [495, 238] width 545 height 14
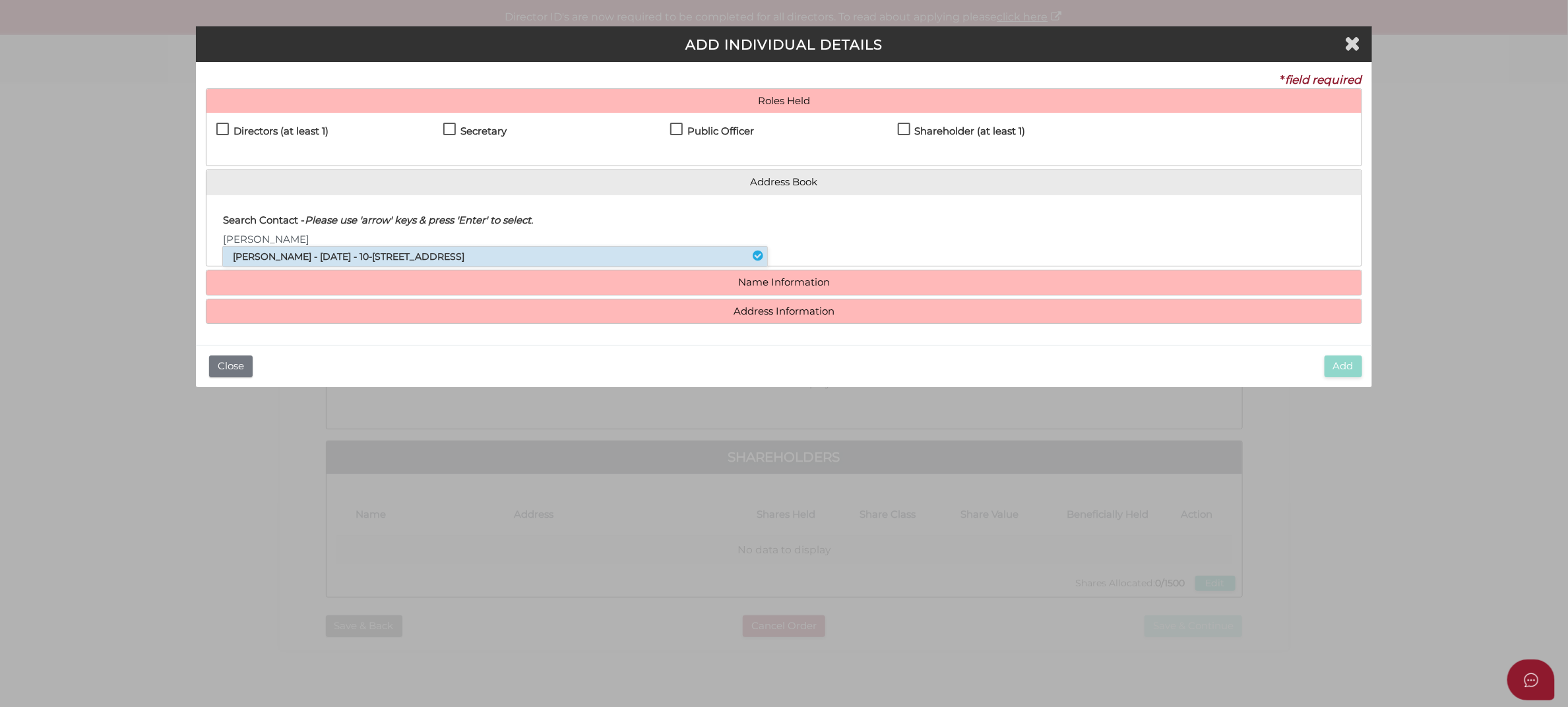
click at [437, 251] on li "Scott Parrot - 18/02/1966 - 10-12 Glenville Road, Highton, VIC, 3216" at bounding box center [495, 256] width 545 height 20
type input "Scott"
type input "Parrot"
type input "10-12 Glenville Road"
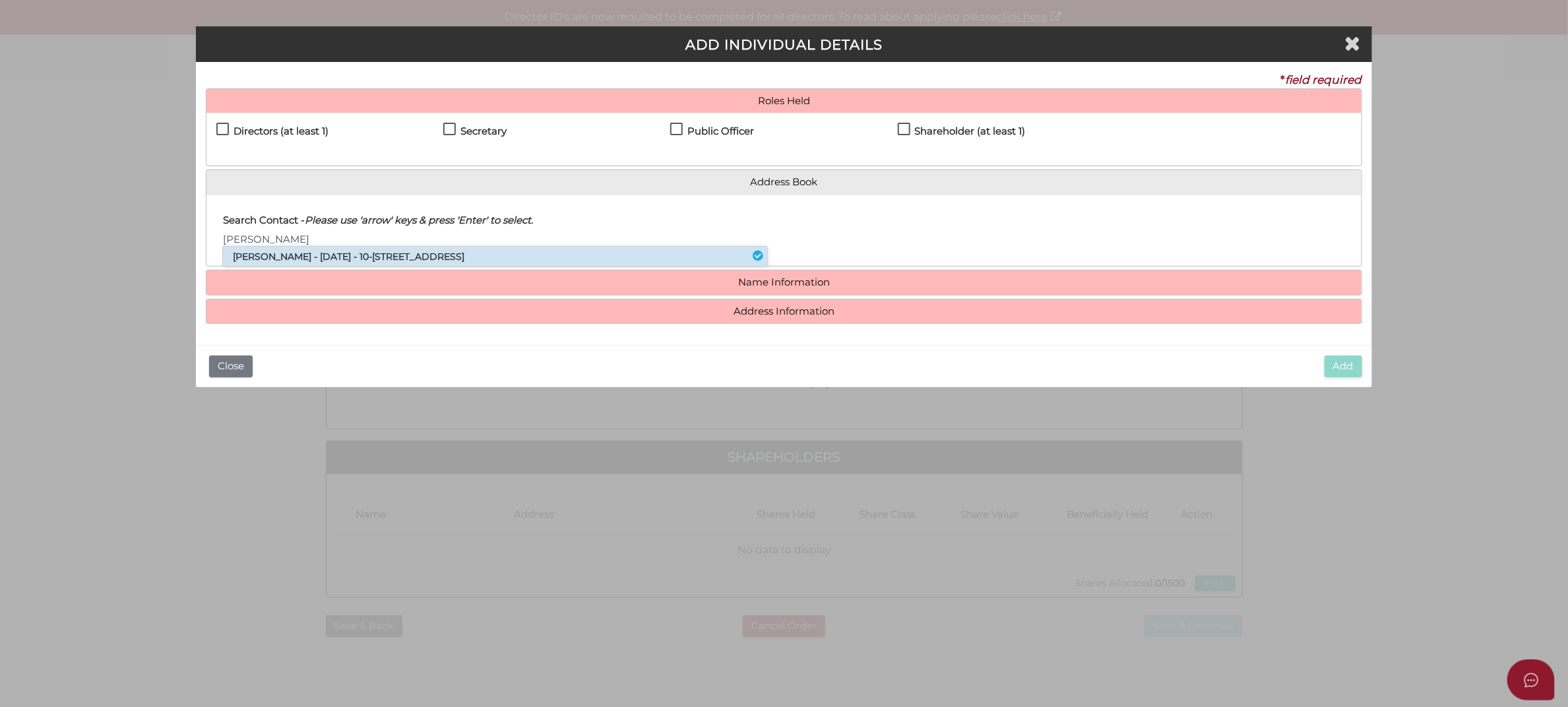
type input "Highton"
type input "3216"
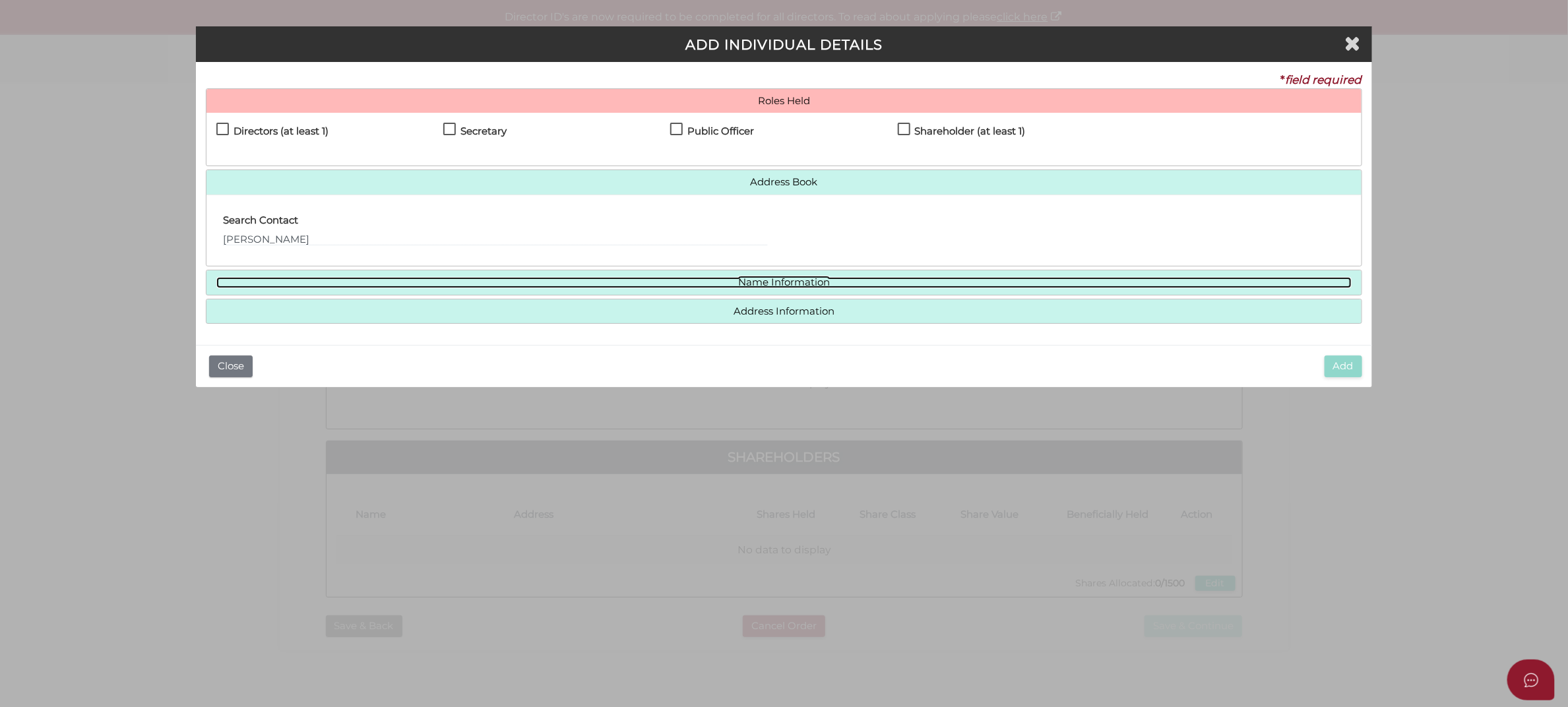
click at [731, 279] on link "Name Information" at bounding box center [784, 283] width 1136 height 11
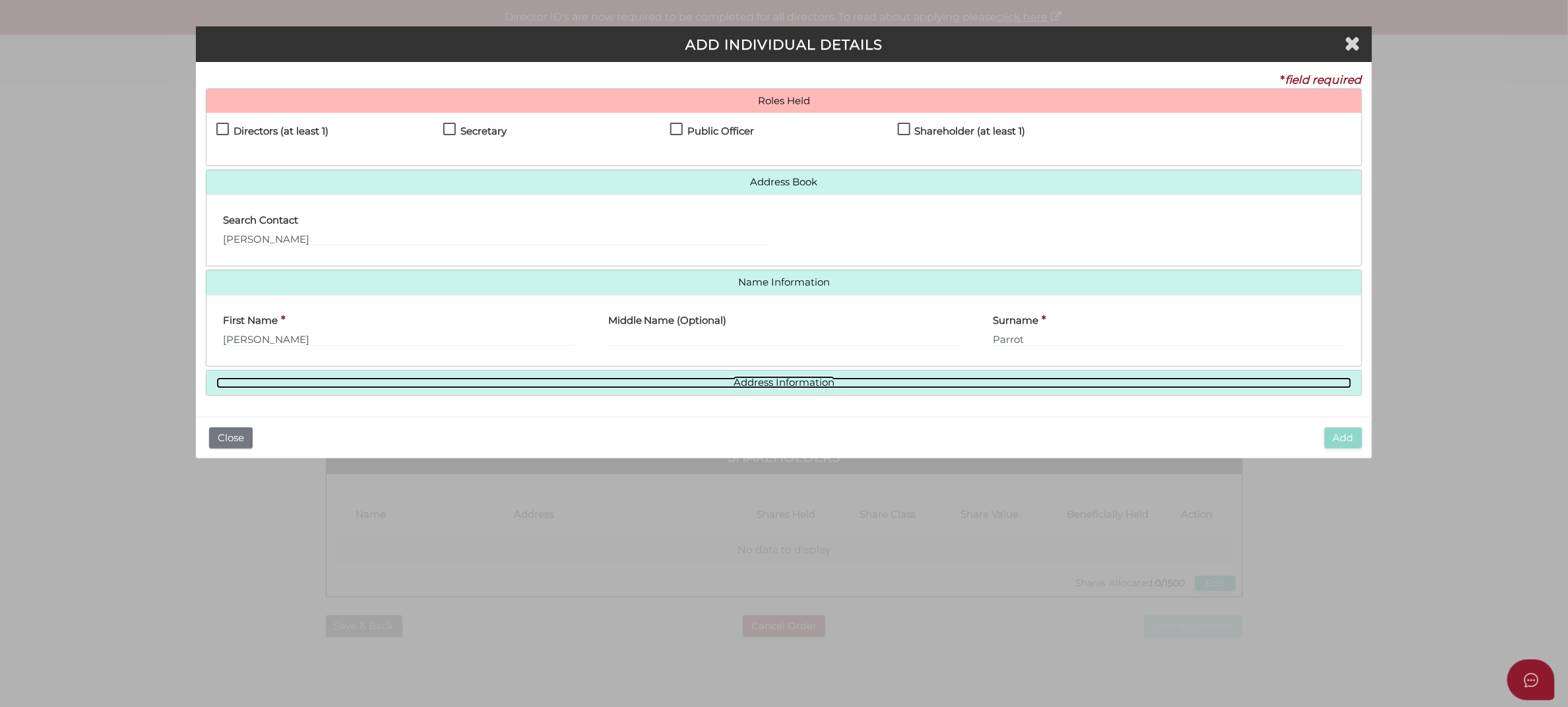
click at [703, 387] on link "Address Information" at bounding box center [784, 383] width 1136 height 11
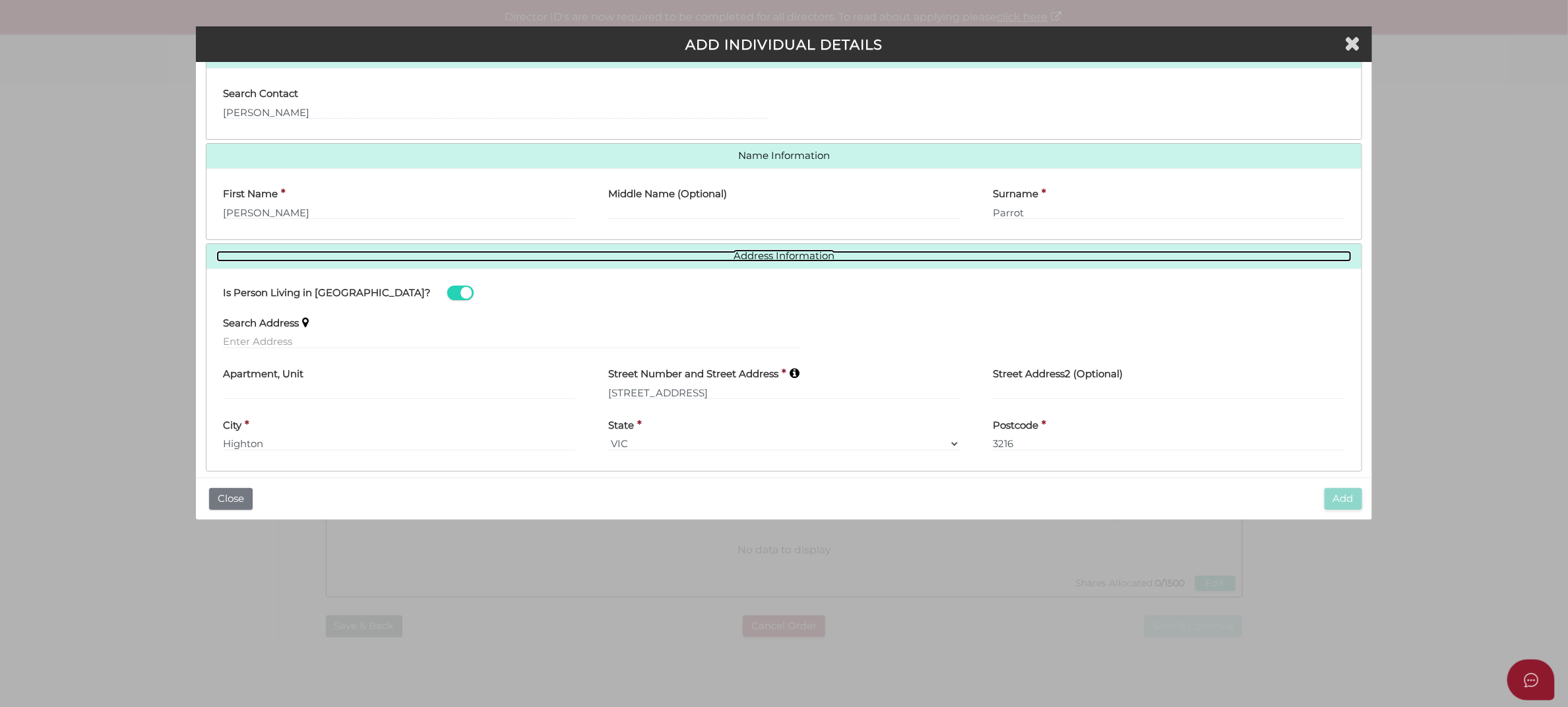
scroll to position [143, 0]
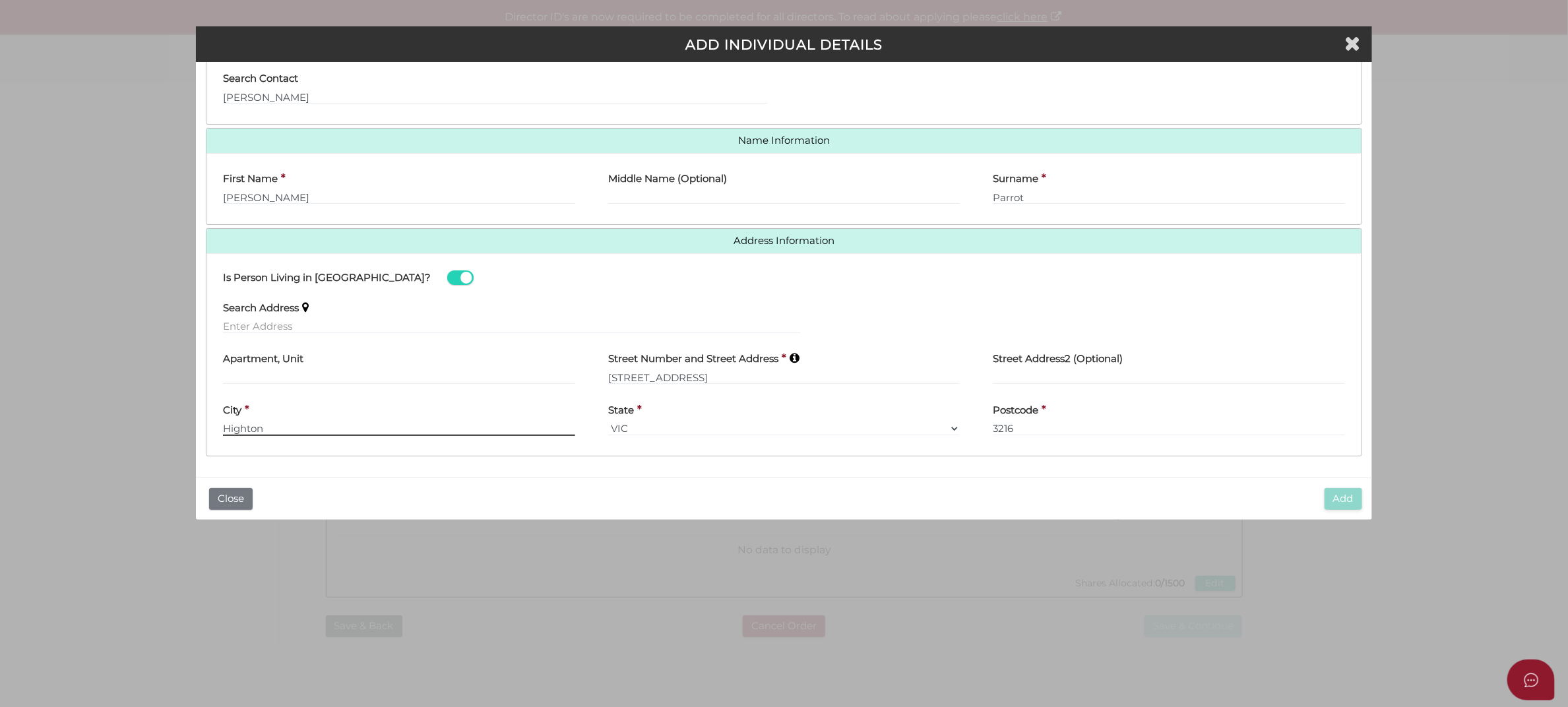
drag, startPoint x: 331, startPoint y: 424, endPoint x: 208, endPoint y: 427, distance: 123.0
click at [207, 427] on div "City * [GEOGRAPHIC_DATA]" at bounding box center [399, 420] width 385 height 52
paste input "BELMONT"
type input "BELMONT"
drag, startPoint x: 723, startPoint y: 375, endPoint x: 569, endPoint y: 378, distance: 154.0
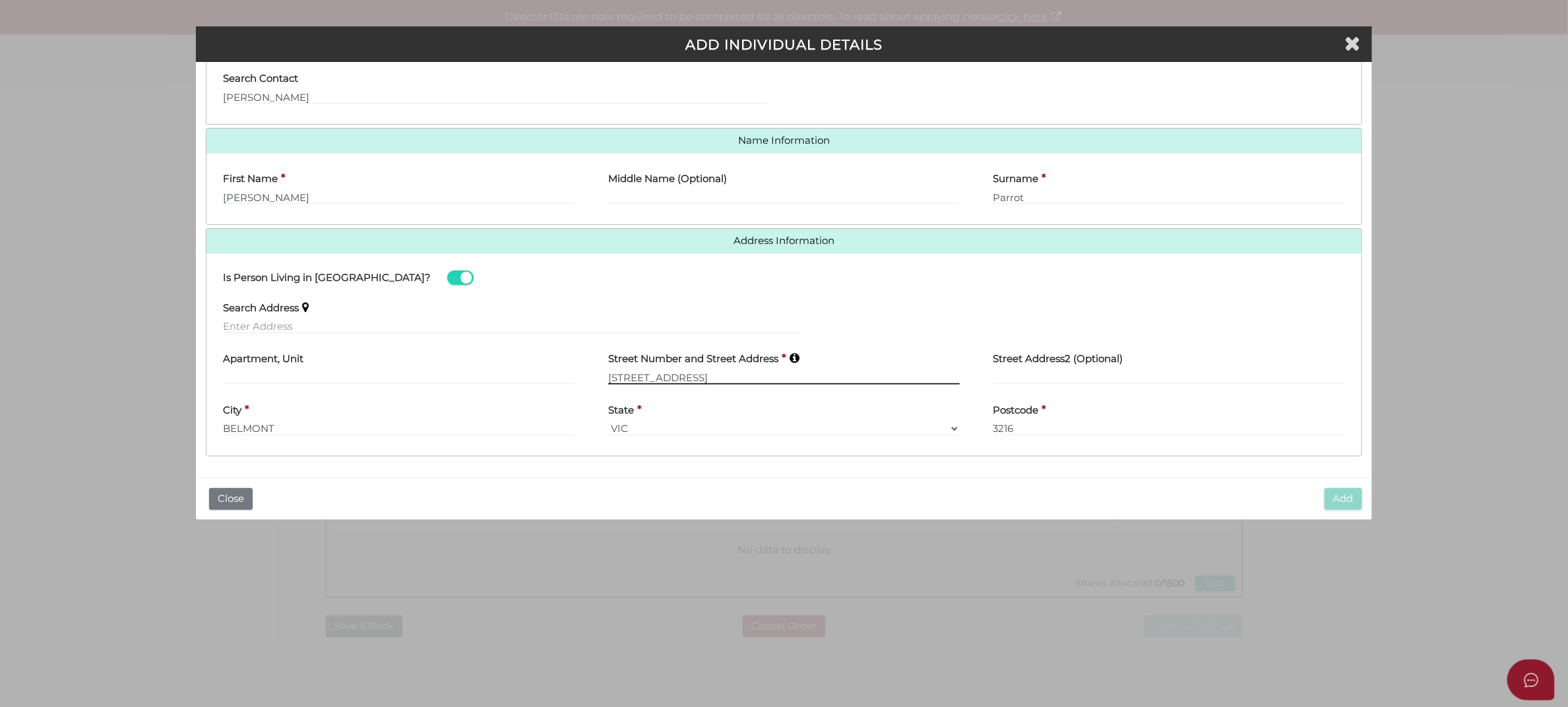
click at [556, 379] on div "Apartment, Unit [GEOGRAPHIC_DATA] Address * [STREET_ADDRESS] Street Address2 (O…" at bounding box center [784, 369] width 1155 height 52
click at [706, 382] on input "[STREET_ADDRESS]" at bounding box center [784, 376] width 352 height 14
drag, startPoint x: 719, startPoint y: 376, endPoint x: 607, endPoint y: 380, distance: 112.1
click at [608, 380] on input "10-12 Glenville Road" at bounding box center [784, 376] width 352 height 14
paste input "23 AMUNDSEN STREET"
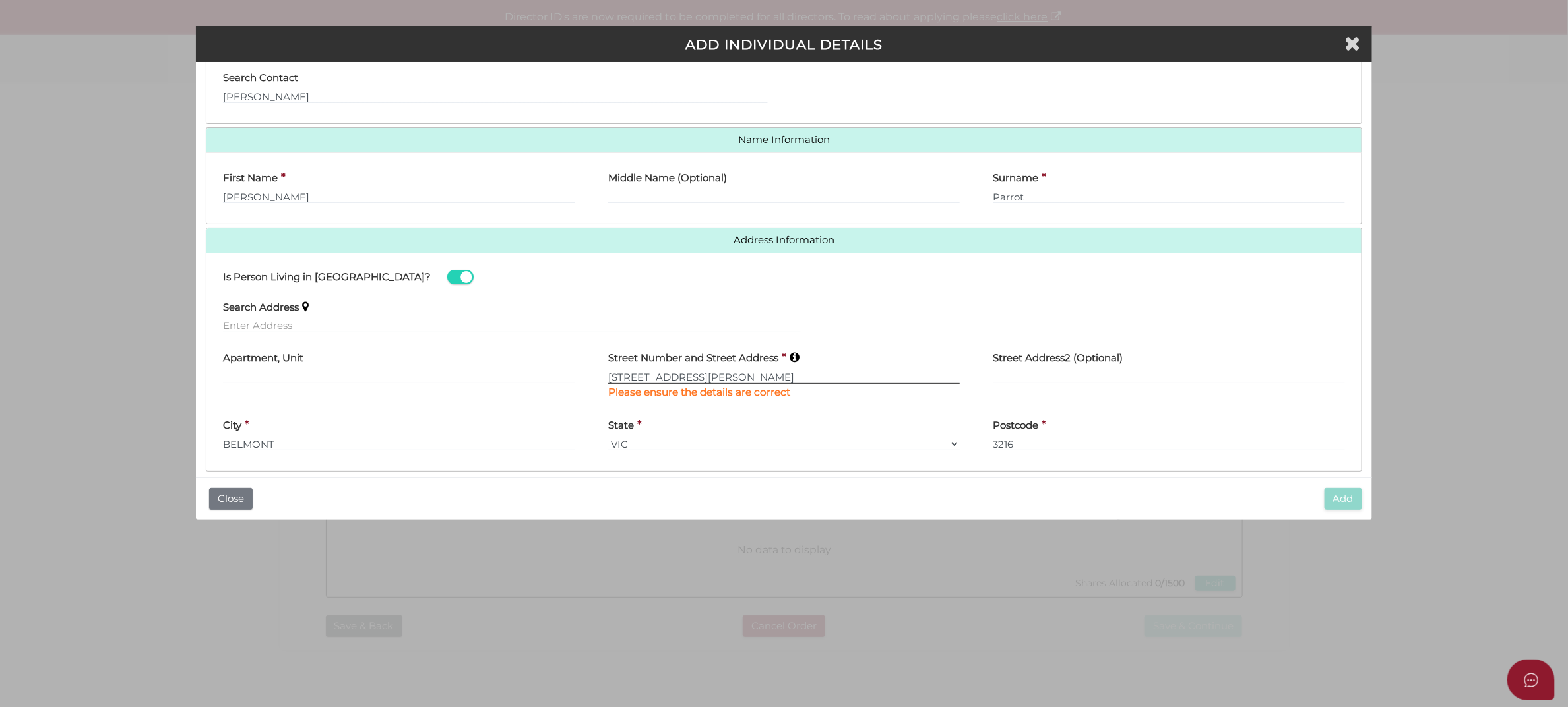
type input "23 AMUNDSEN STREET"
drag, startPoint x: 1037, startPoint y: 446, endPoint x: 977, endPoint y: 446, distance: 60.0
click at [977, 446] on div "Postcode * 3216" at bounding box center [1169, 436] width 385 height 52
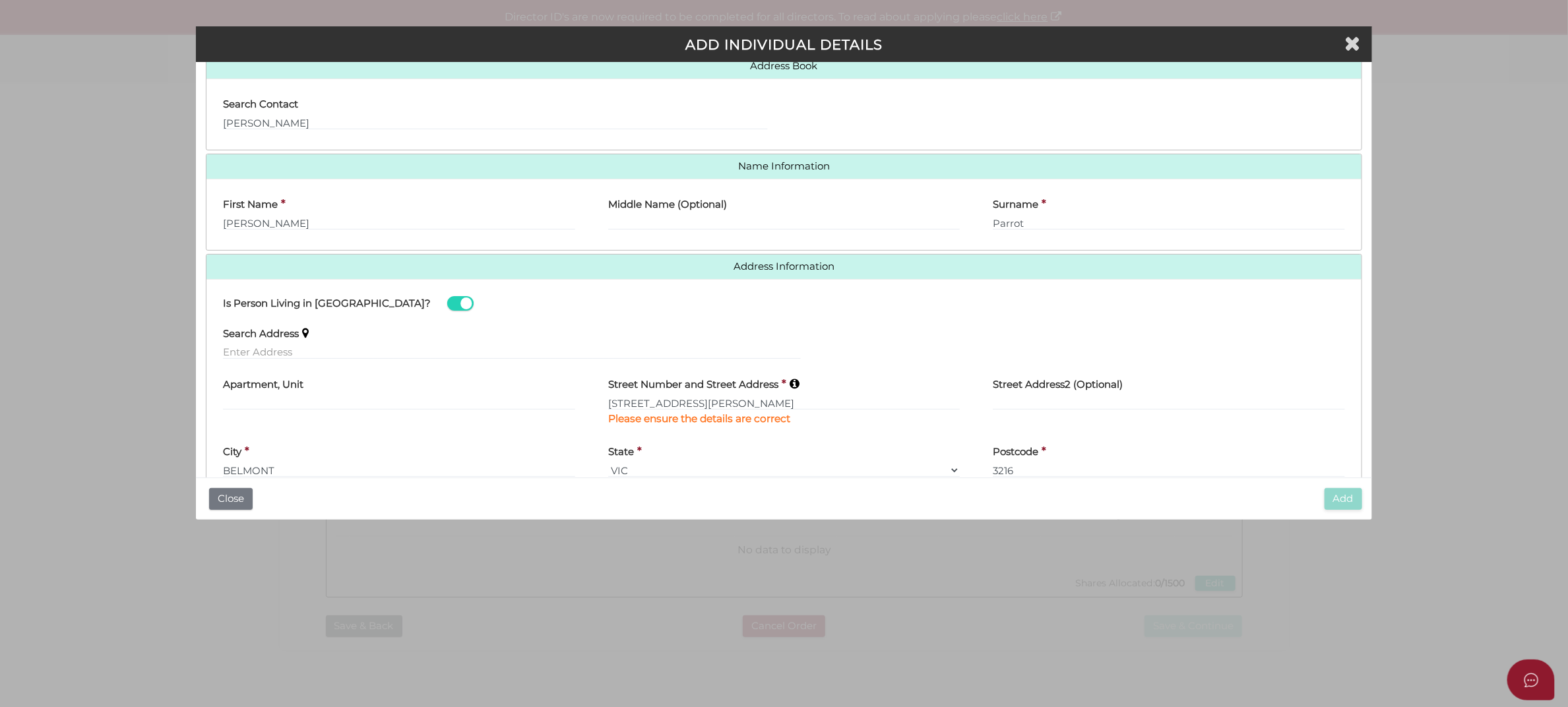
scroll to position [76, 0]
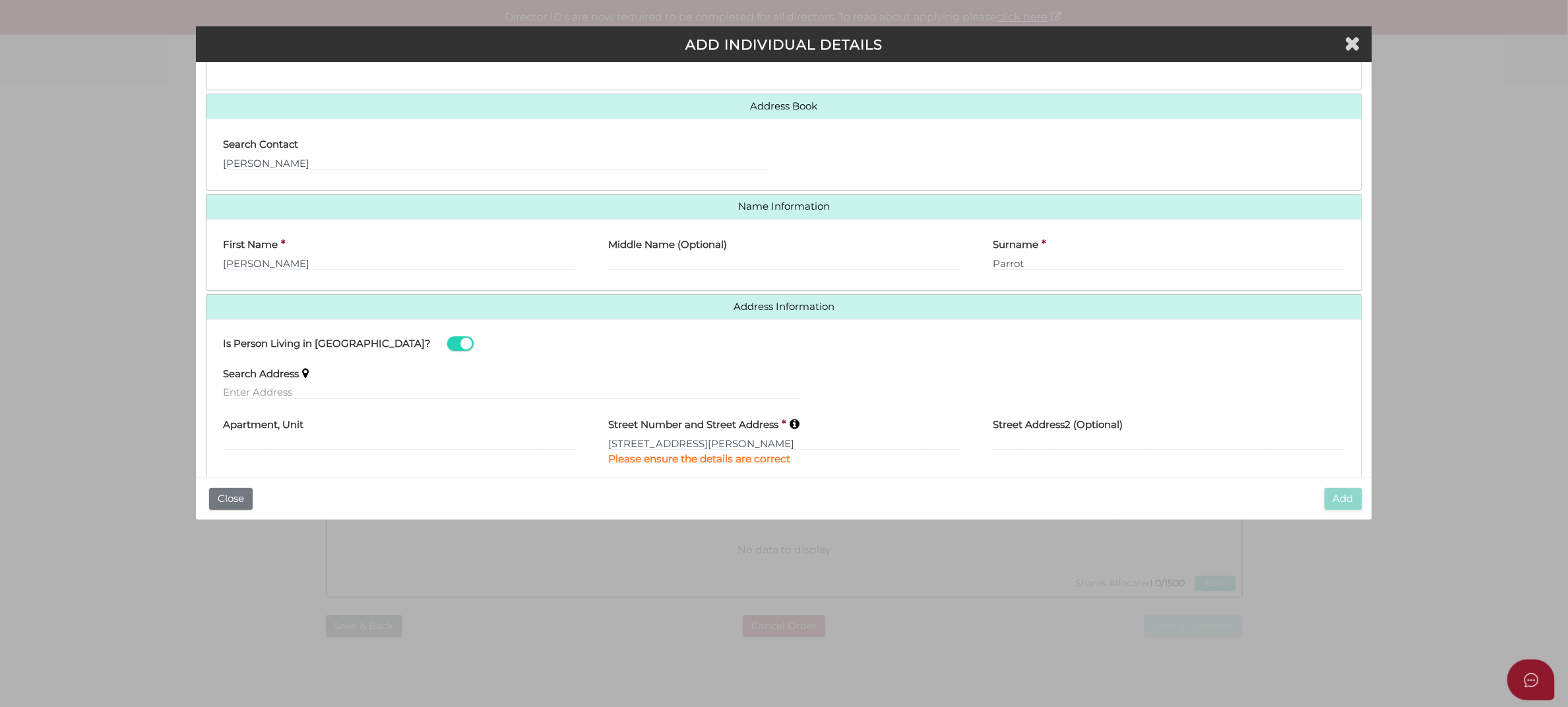
click at [785, 297] on h4 "Address Information" at bounding box center [784, 307] width 1155 height 25
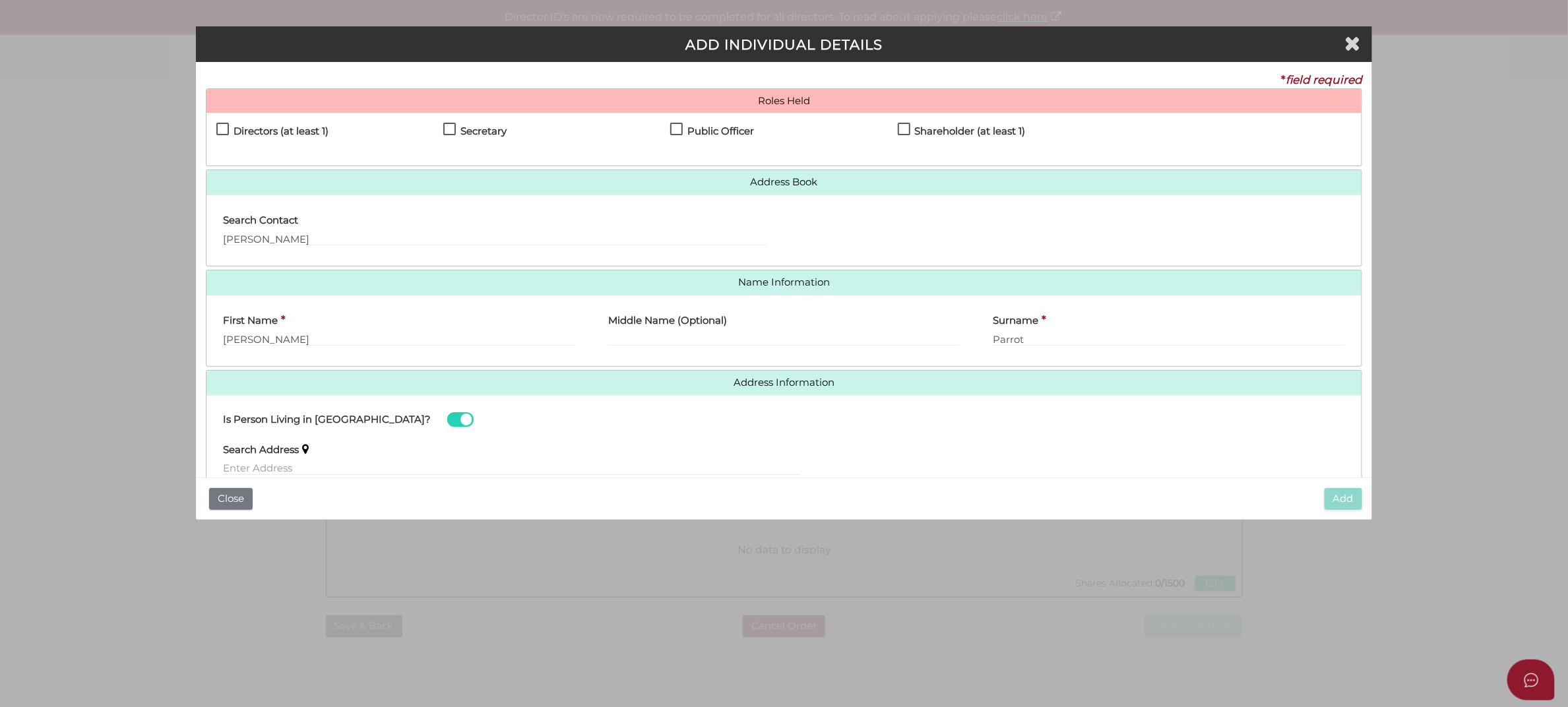
click at [232, 128] on label "Directors (at least 1)" at bounding box center [272, 134] width 112 height 16
checkbox input "true"
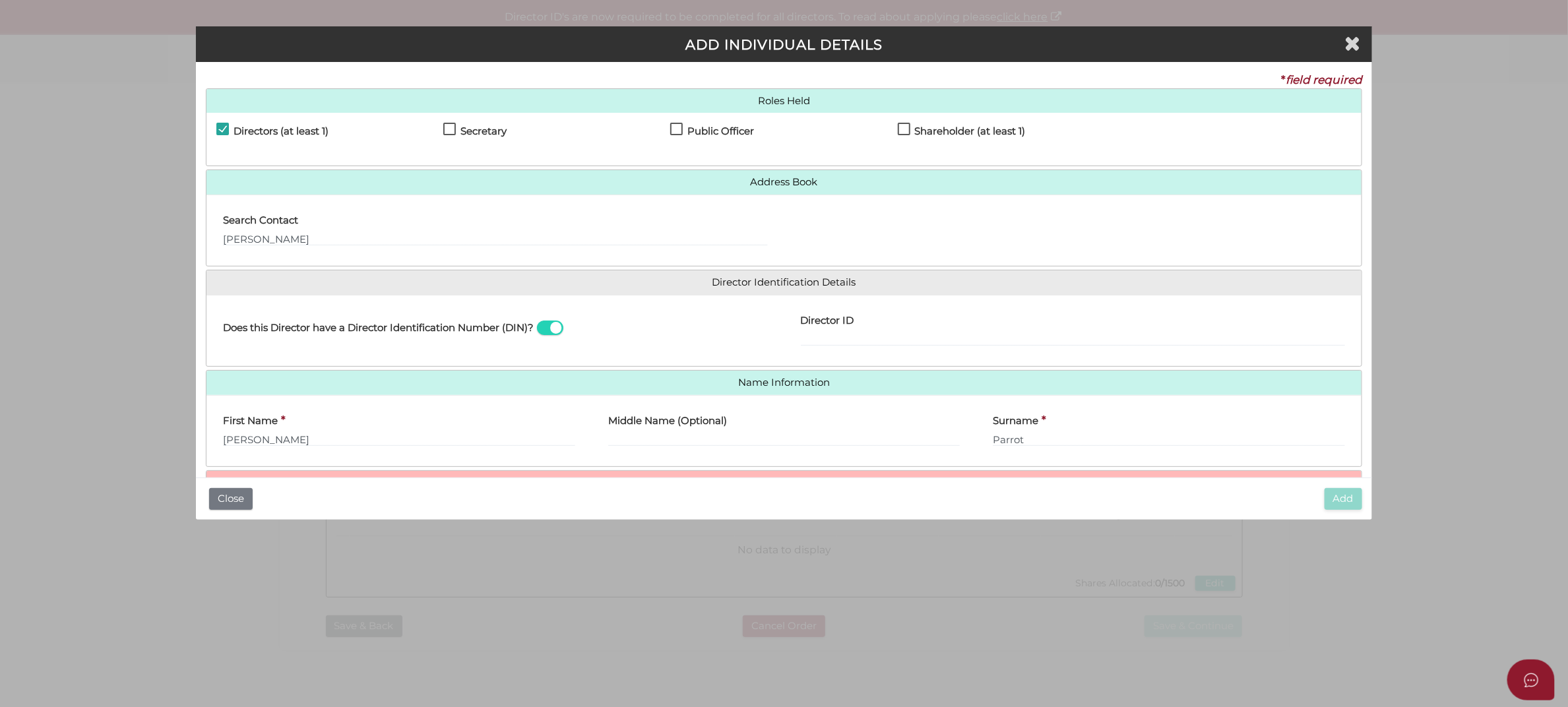
click at [674, 126] on label "Public Officer" at bounding box center [712, 134] width 84 height 16
checkbox input "true"
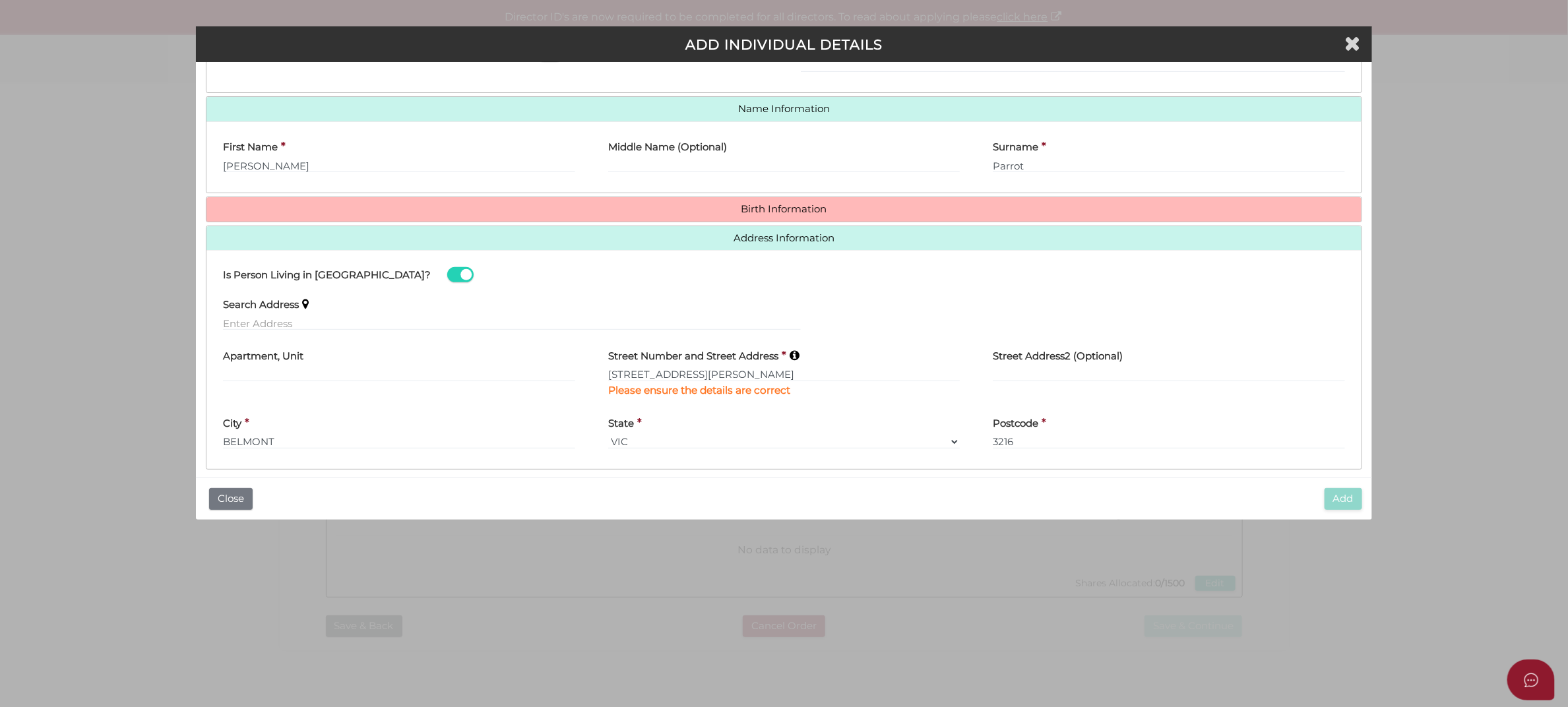
scroll to position [288, 0]
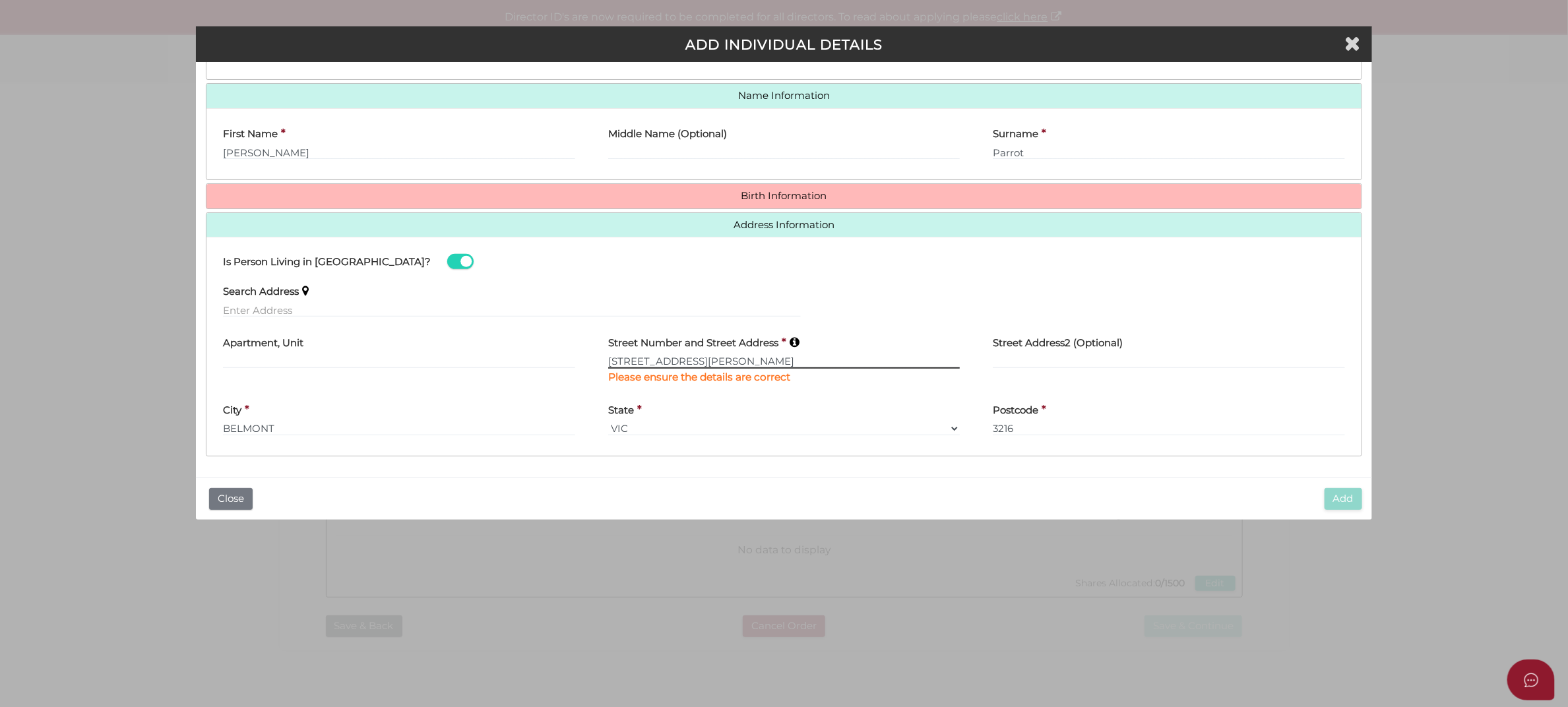
drag, startPoint x: 772, startPoint y: 354, endPoint x: 598, endPoint y: 367, distance: 174.5
click at [598, 367] on div "Street Number and Street Address * 23 AMUNDSEN STREET Please ensure the details…" at bounding box center [784, 361] width 385 height 67
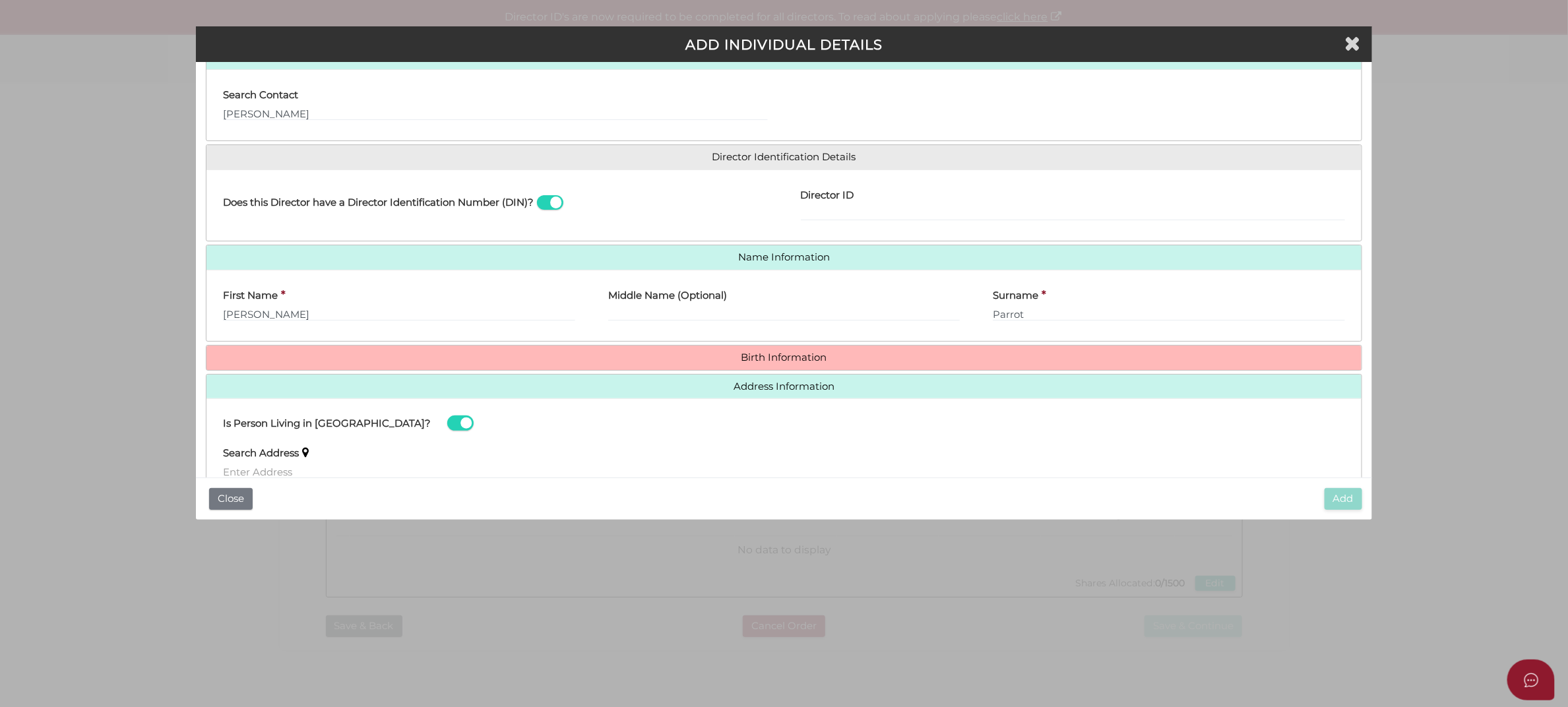
scroll to position [124, 0]
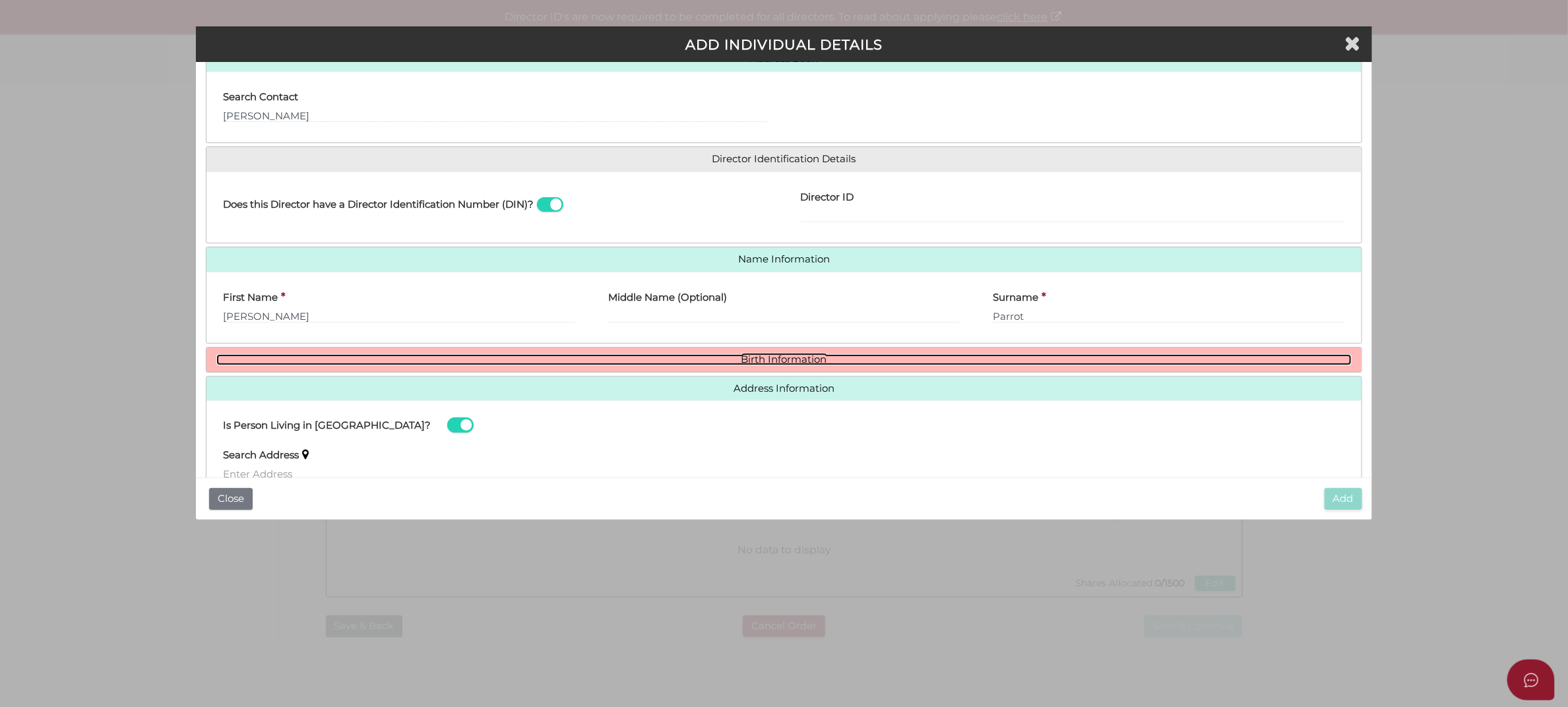
click at [823, 356] on link "Birth Information" at bounding box center [784, 360] width 1136 height 11
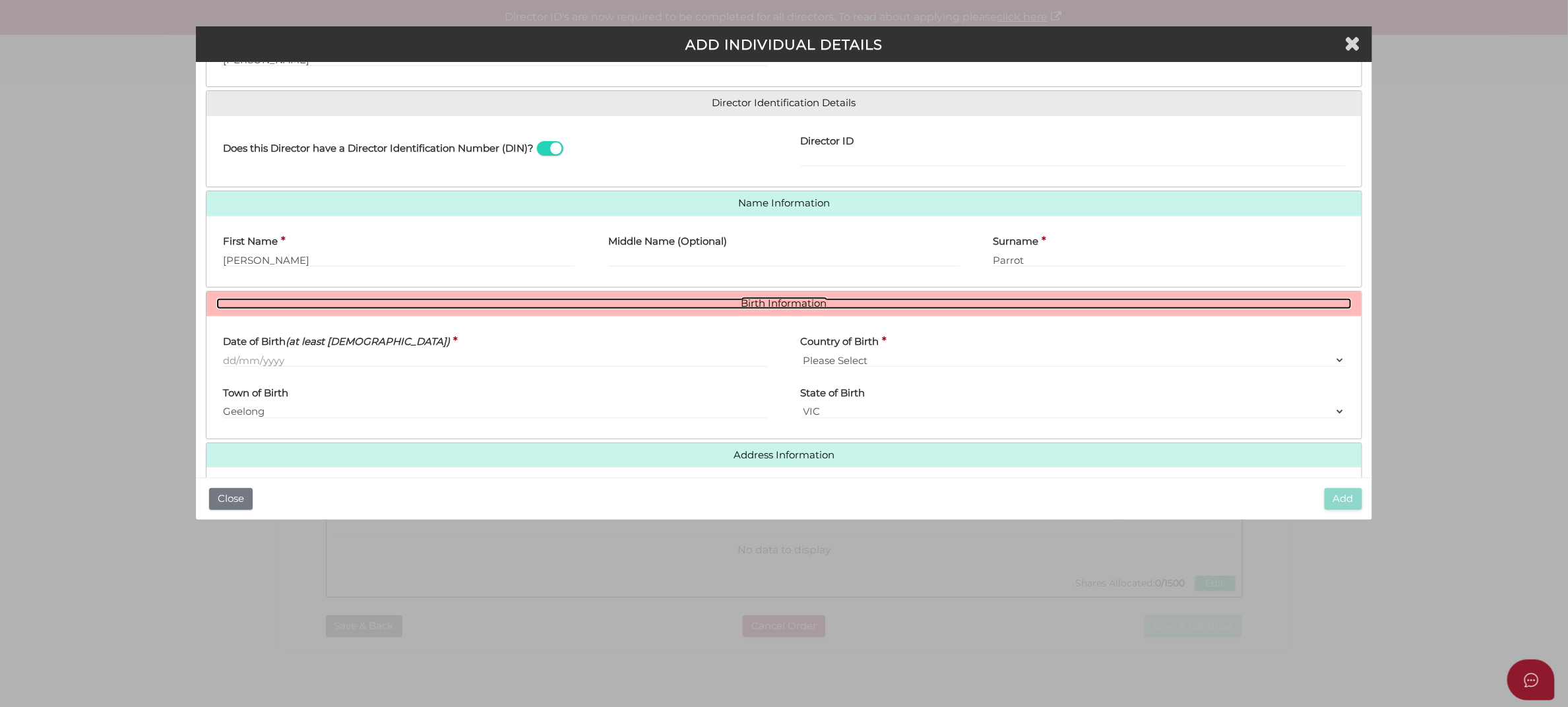
scroll to position [206, 0]
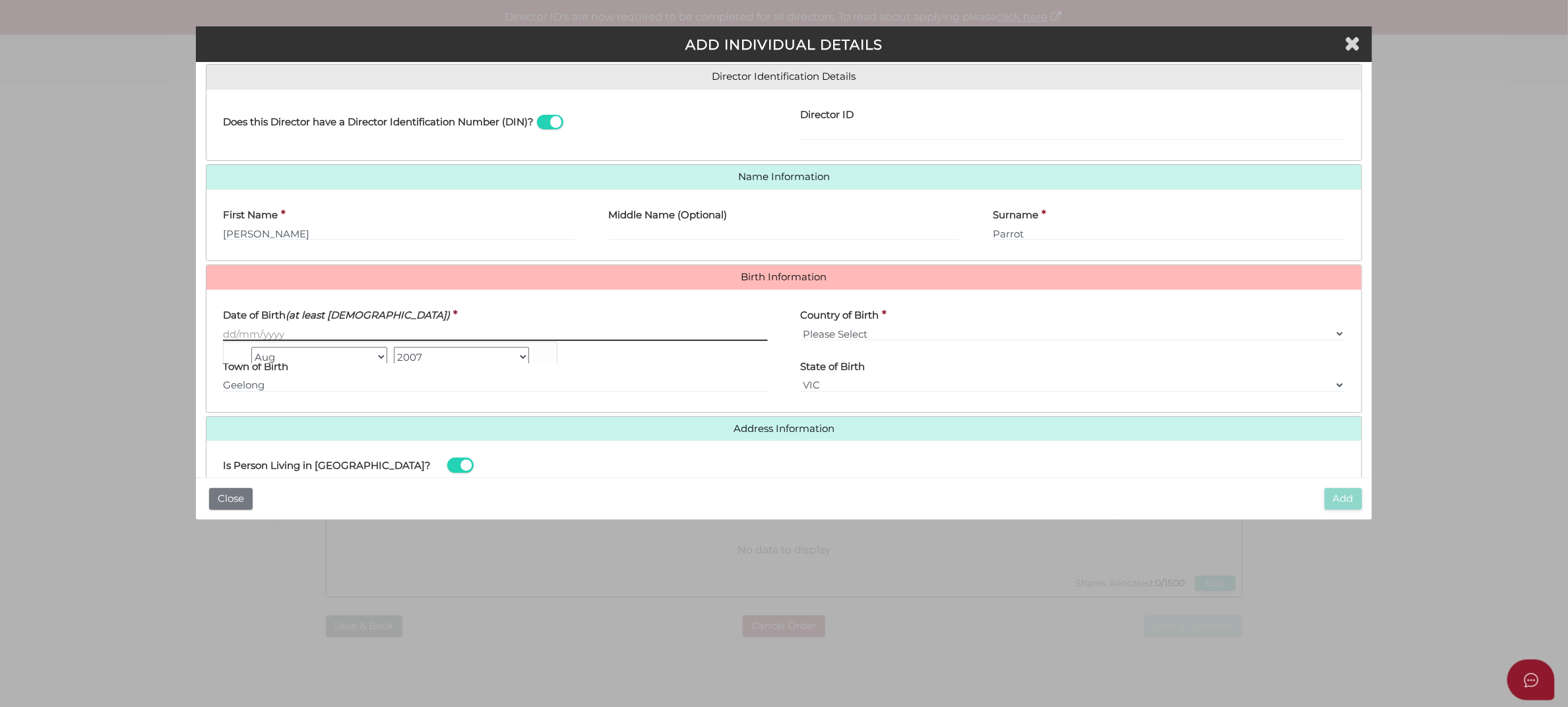
click at [299, 328] on input "Date of Birth (at least 18 years old)" at bounding box center [495, 333] width 545 height 14
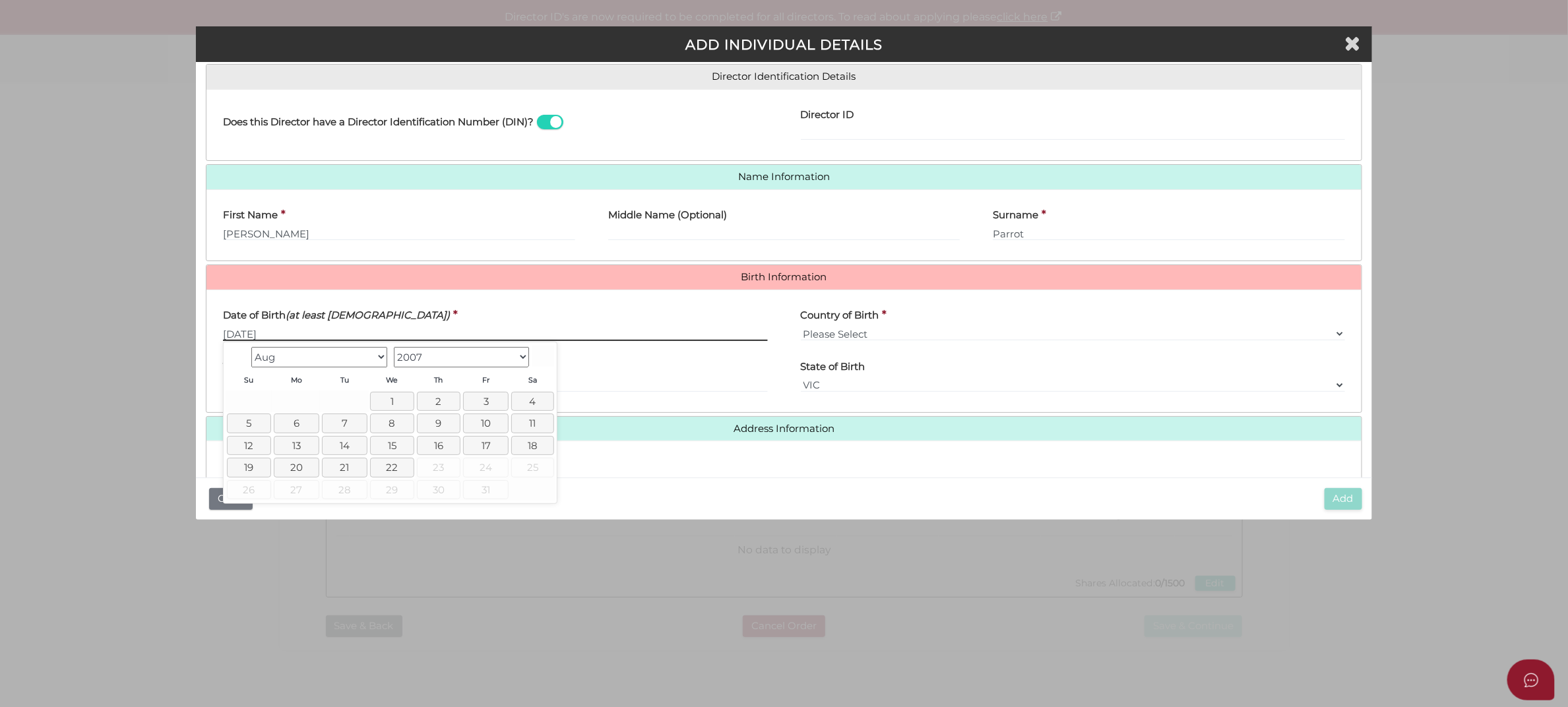
type input "[DATE]"
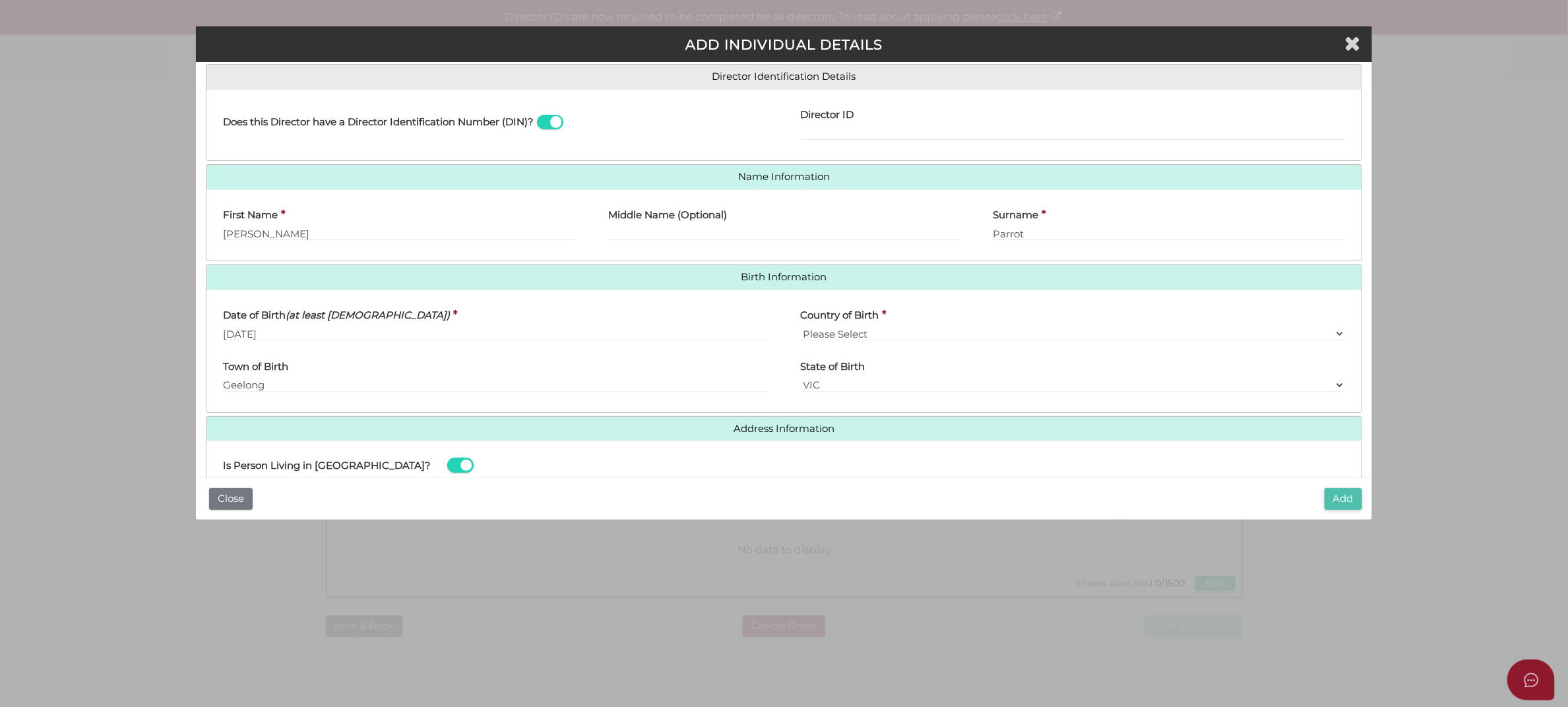
click at [1349, 497] on button "Add" at bounding box center [1344, 498] width 38 height 22
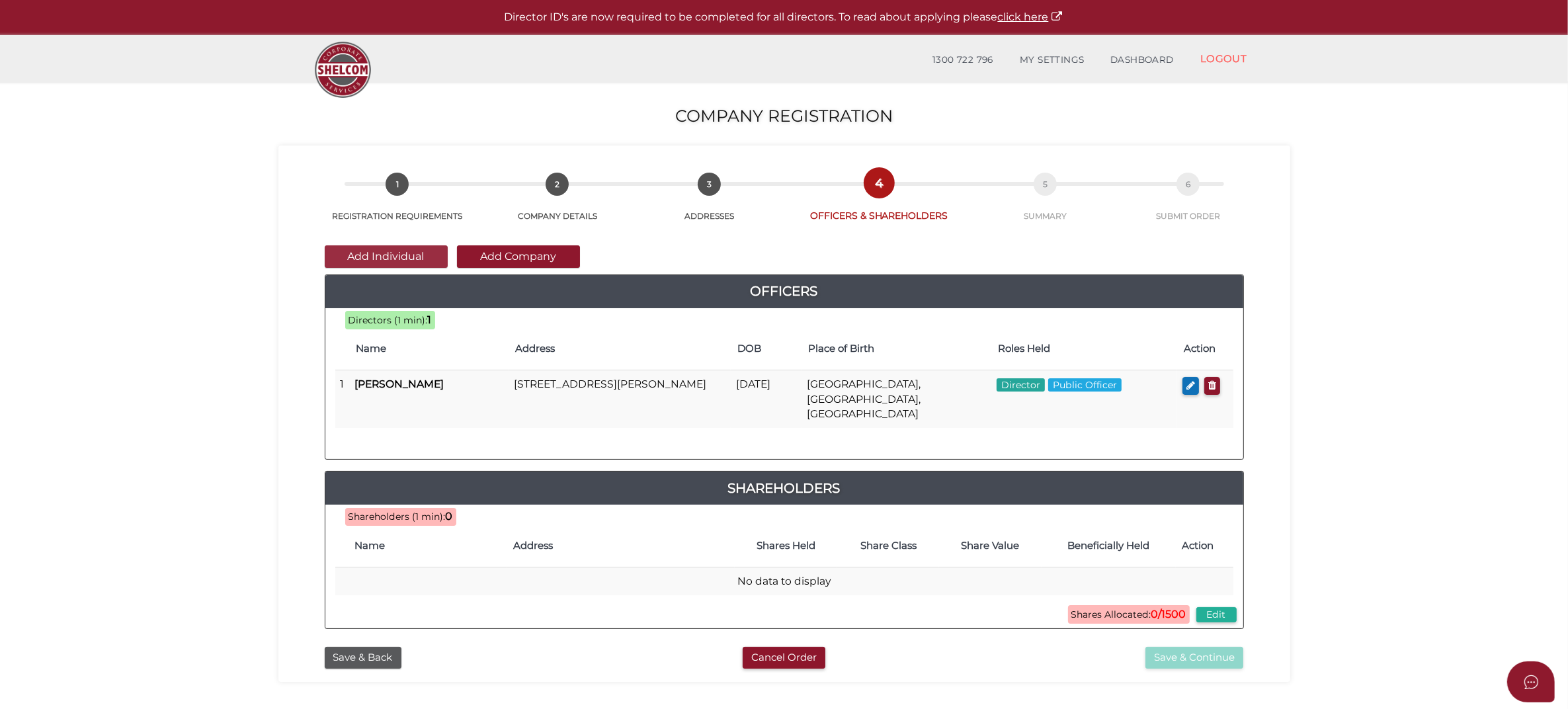
click at [400, 259] on button "Add Individual" at bounding box center [386, 257] width 123 height 23
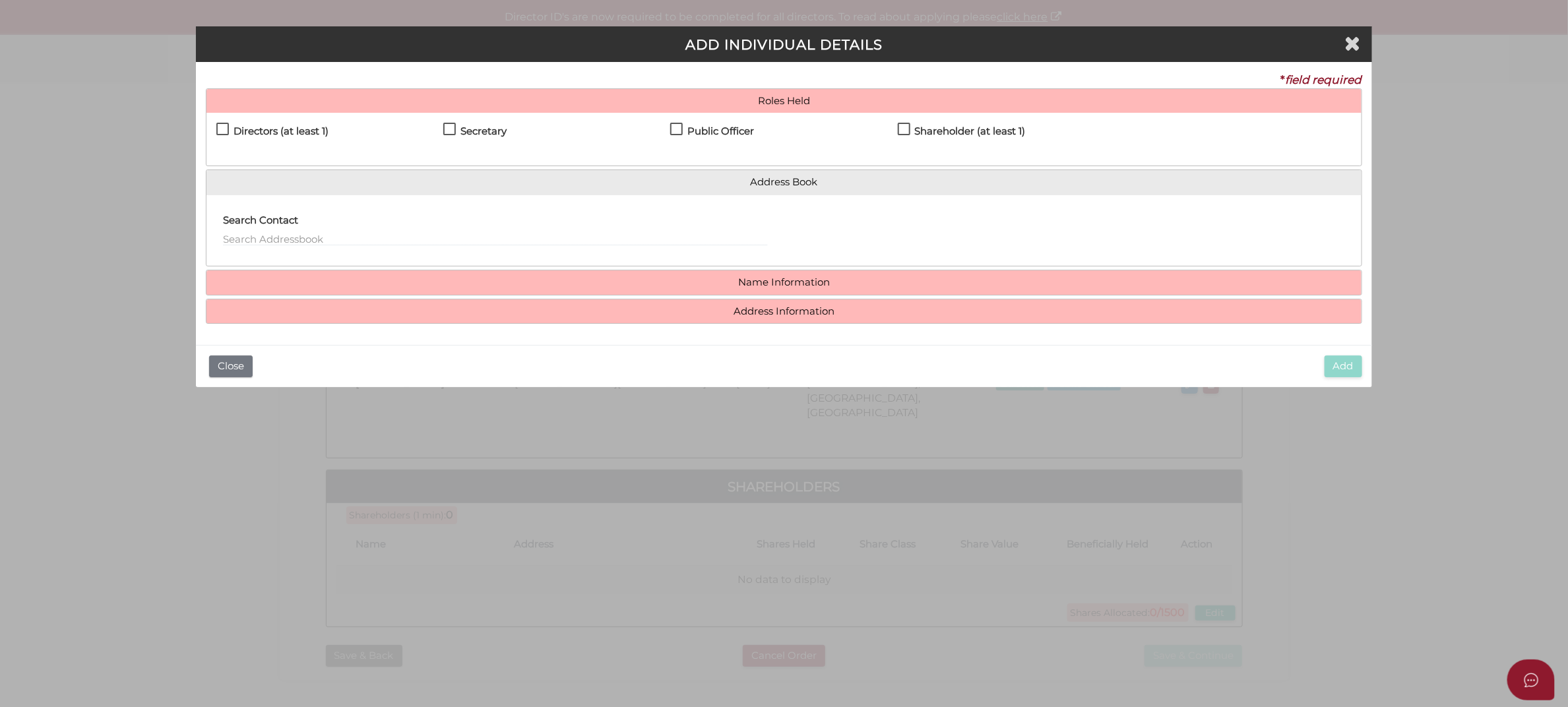
click at [269, 134] on h4 "Directors (at least 1)" at bounding box center [280, 132] width 95 height 11
checkbox input "true"
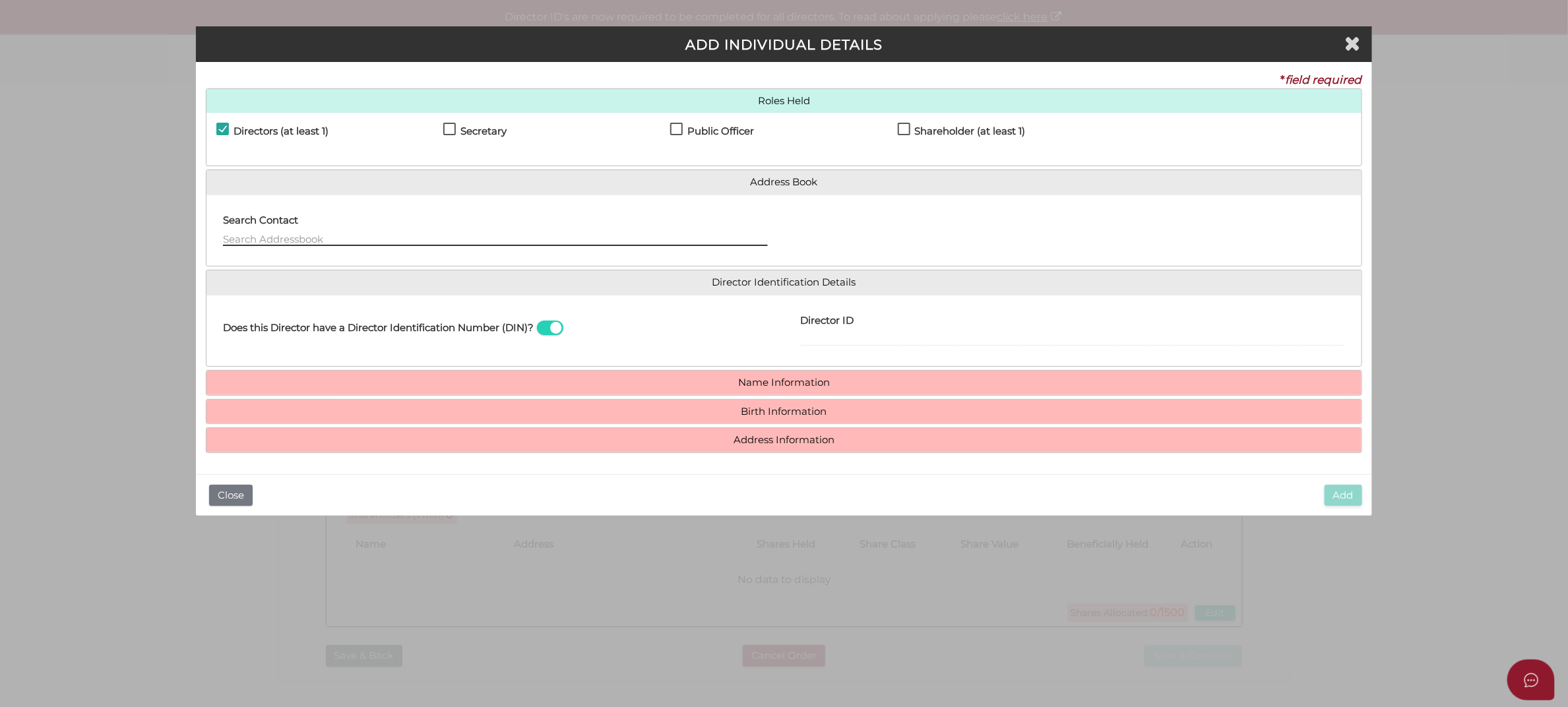
click at [331, 236] on input "text" at bounding box center [495, 238] width 545 height 14
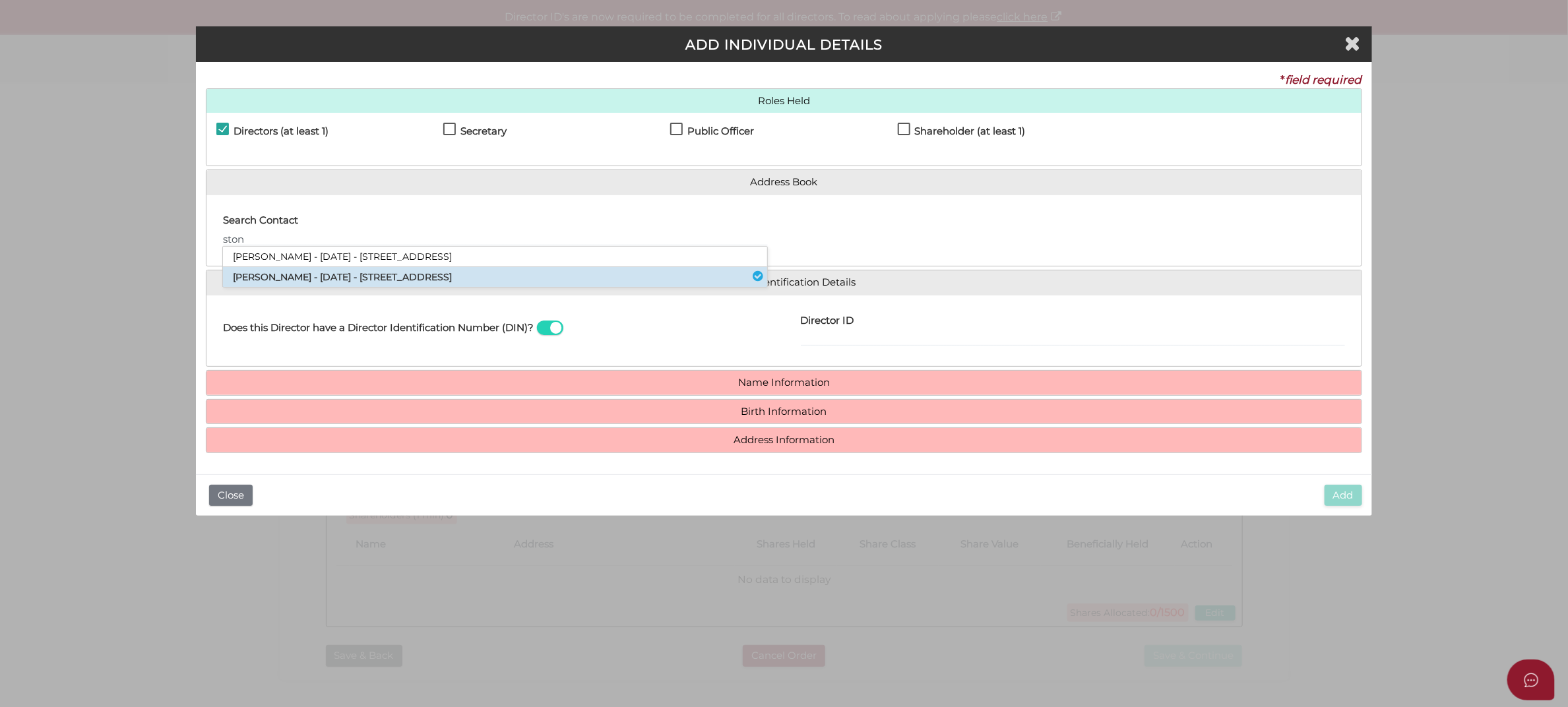
click at [468, 278] on li "Paul Stoner - 15/02/1962 - 26 Bamfield Street, Sandringham, VIC, 3191" at bounding box center [495, 277] width 545 height 20
type input "Paul"
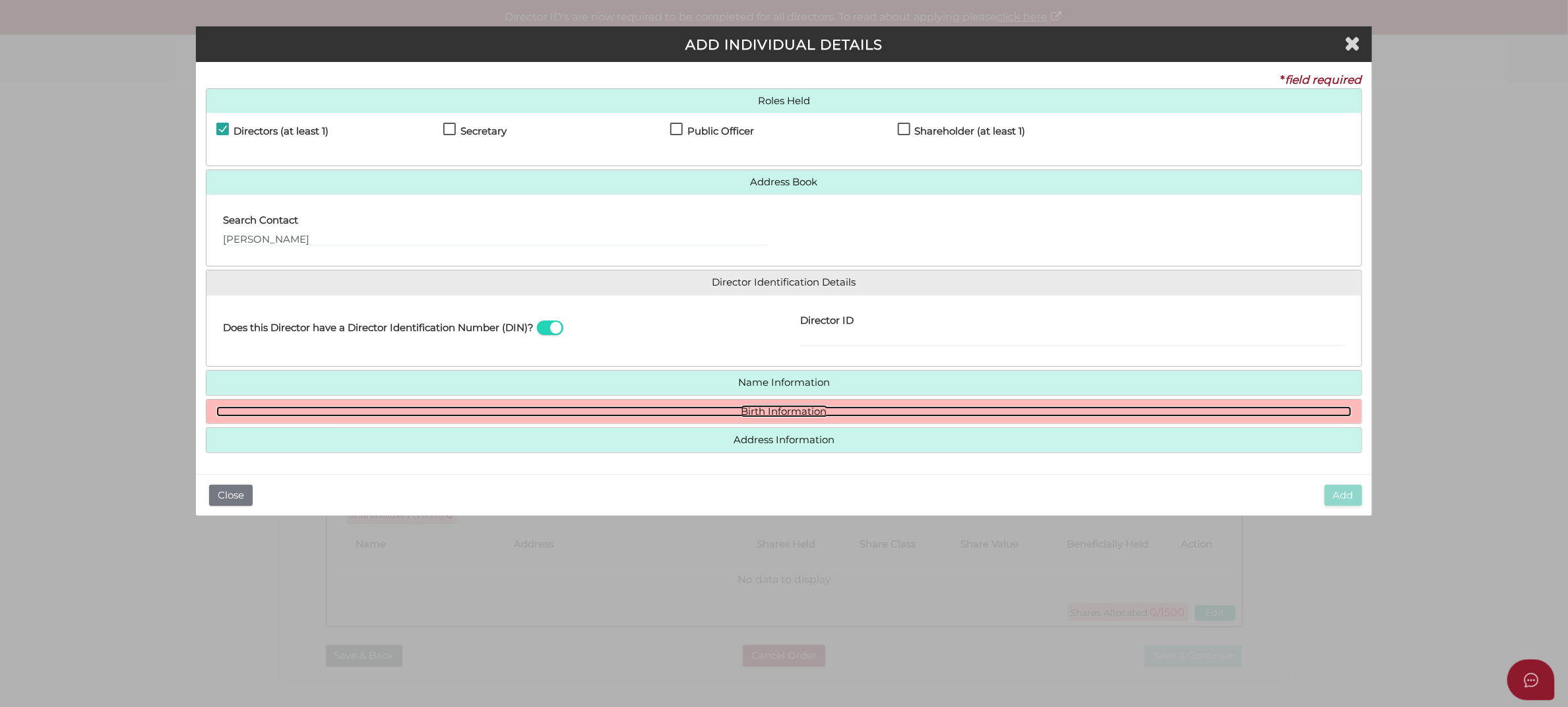
click at [648, 408] on link "Birth Information" at bounding box center [784, 412] width 1136 height 11
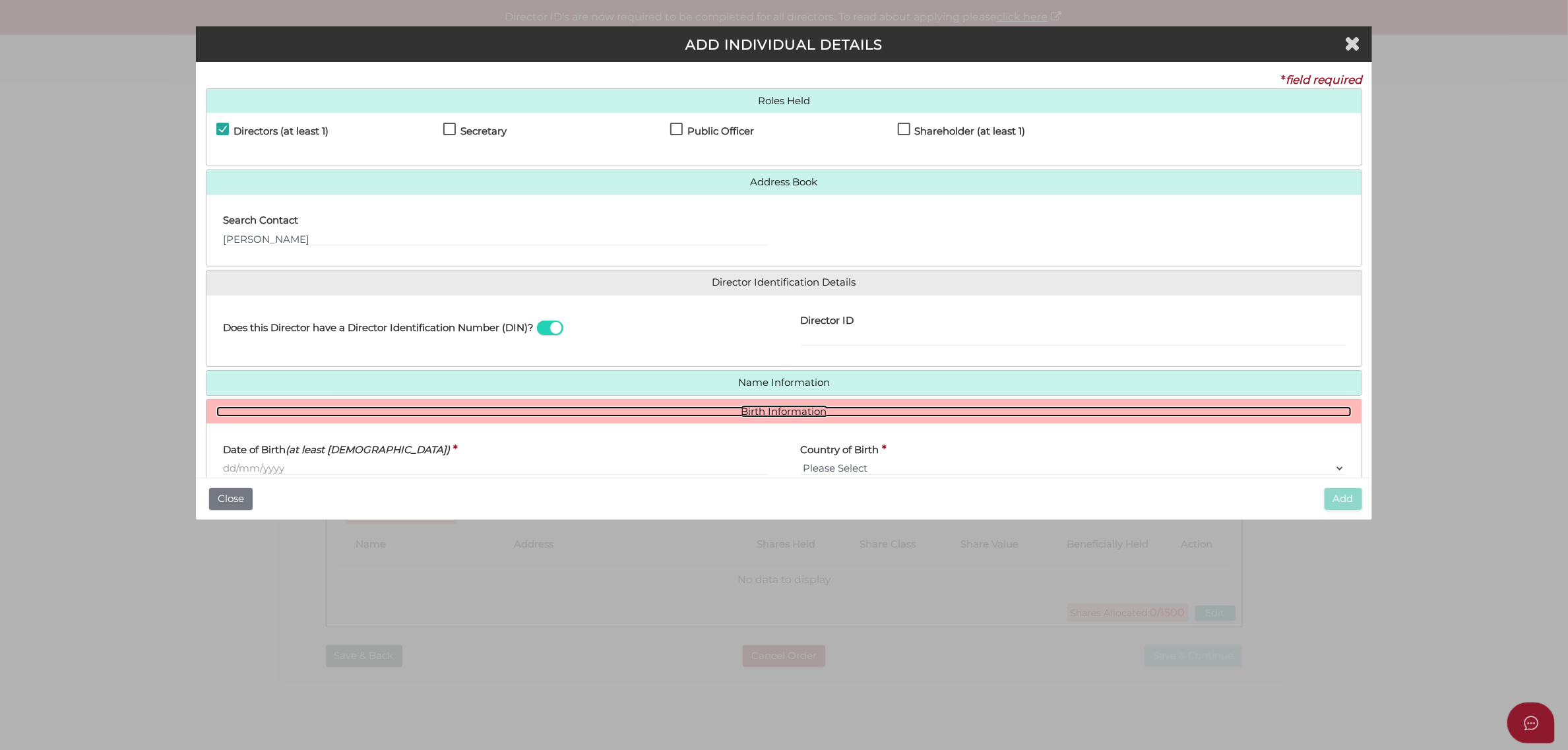
click at [777, 409] on link "Birth Information" at bounding box center [784, 412] width 1136 height 11
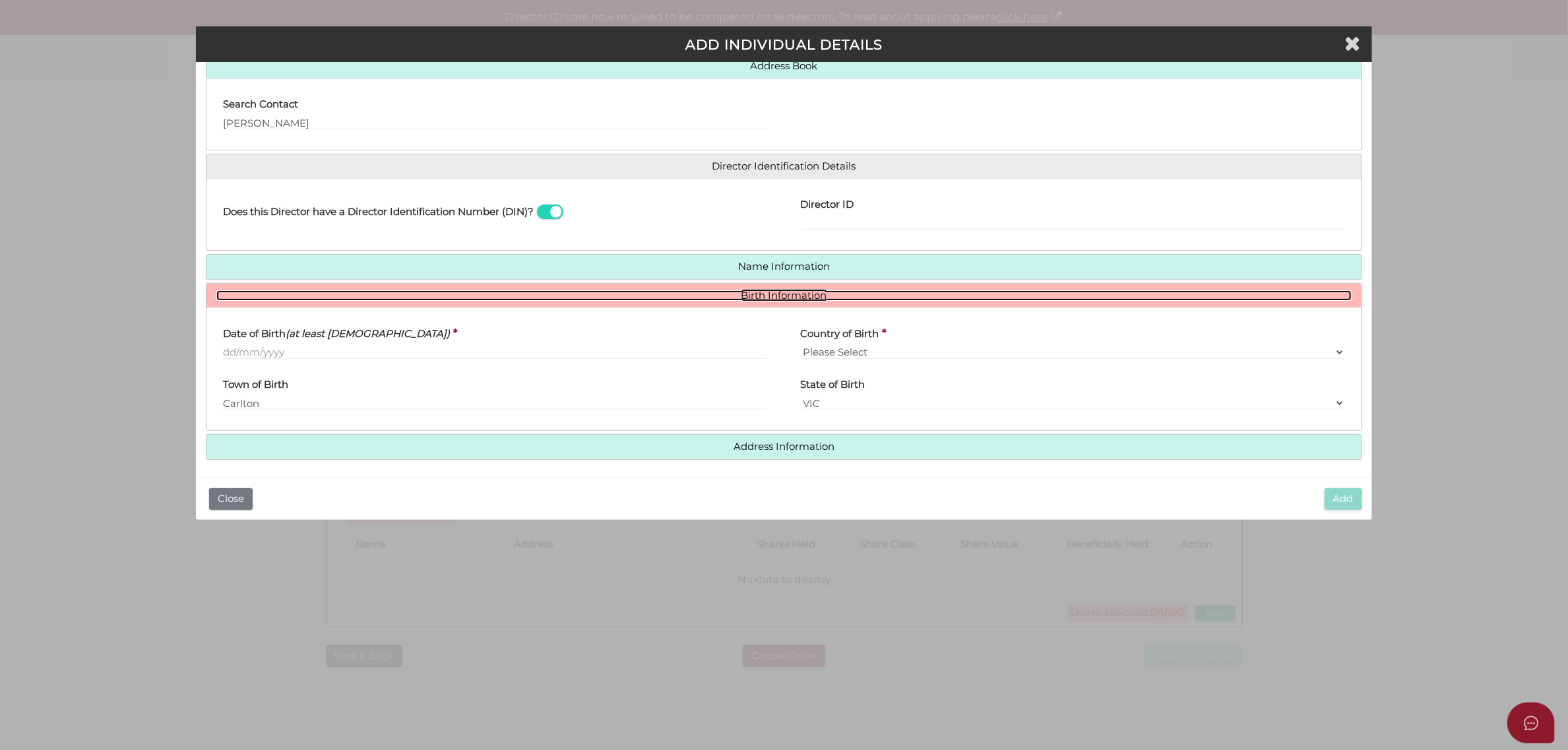
scroll to position [120, 0]
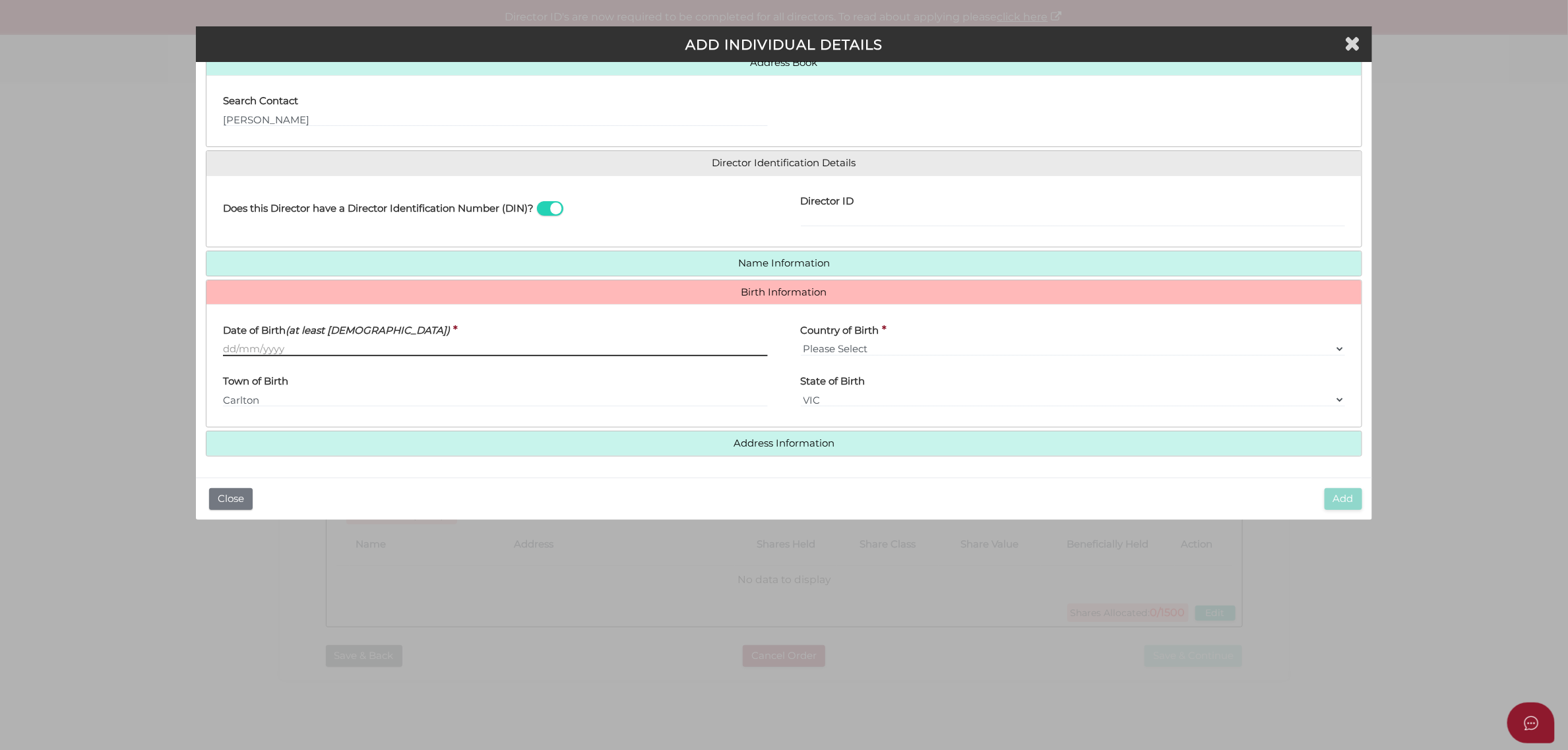
click at [308, 344] on input "Date of Birth (at least 18 years old)" at bounding box center [495, 348] width 545 height 14
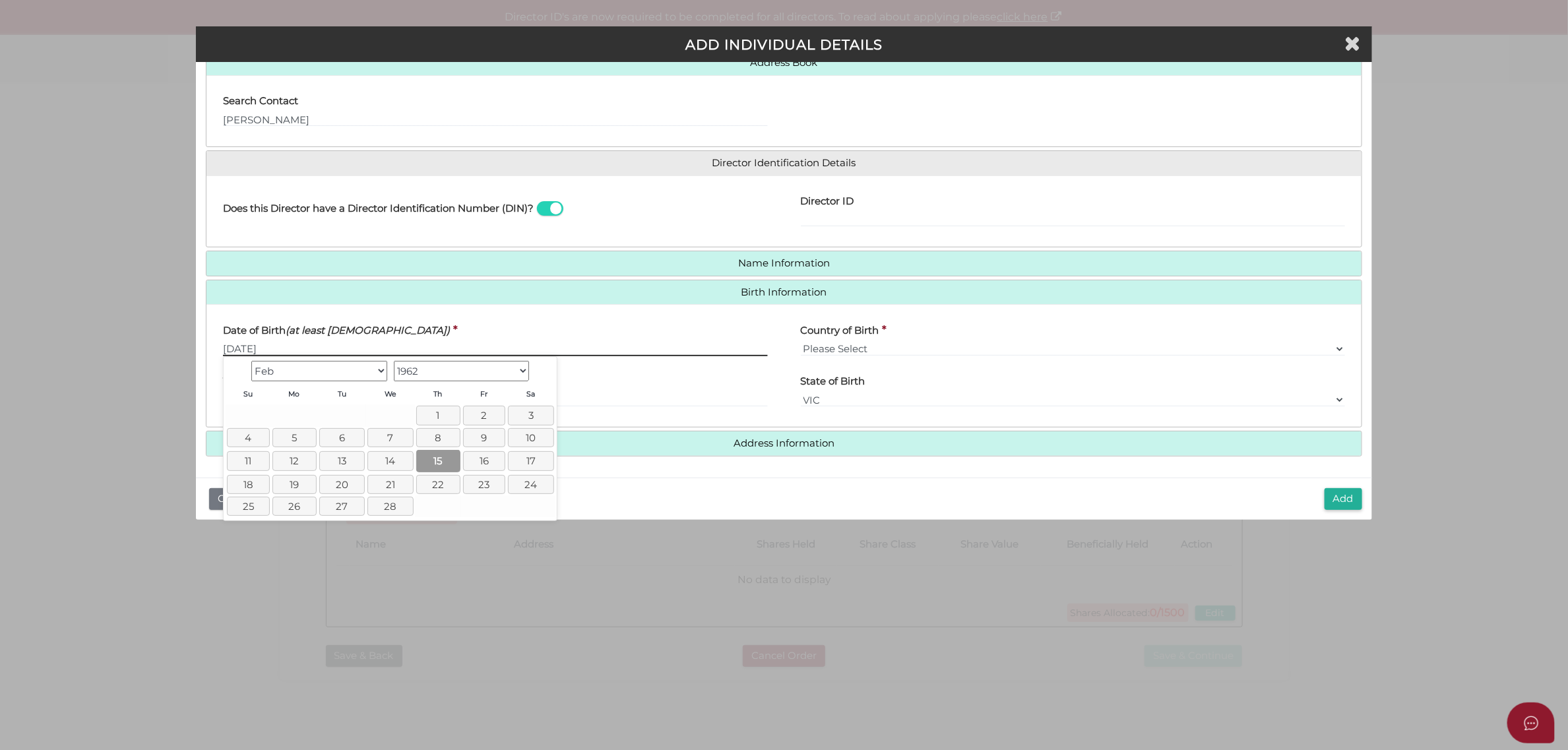
type input "[DATE]"
click at [441, 462] on link "15" at bounding box center [438, 460] width 44 height 22
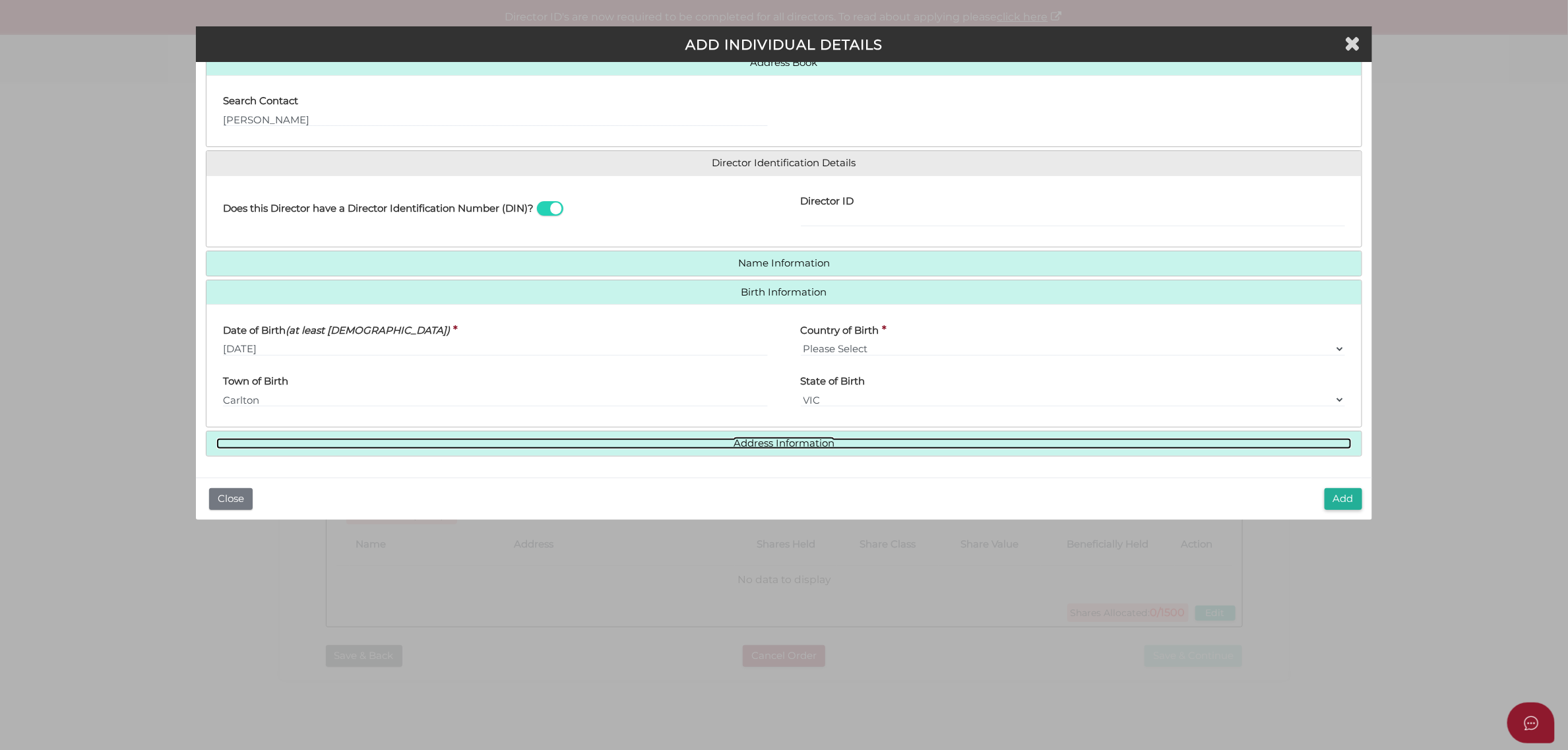
click at [850, 447] on link "Address Information" at bounding box center [784, 443] width 1136 height 11
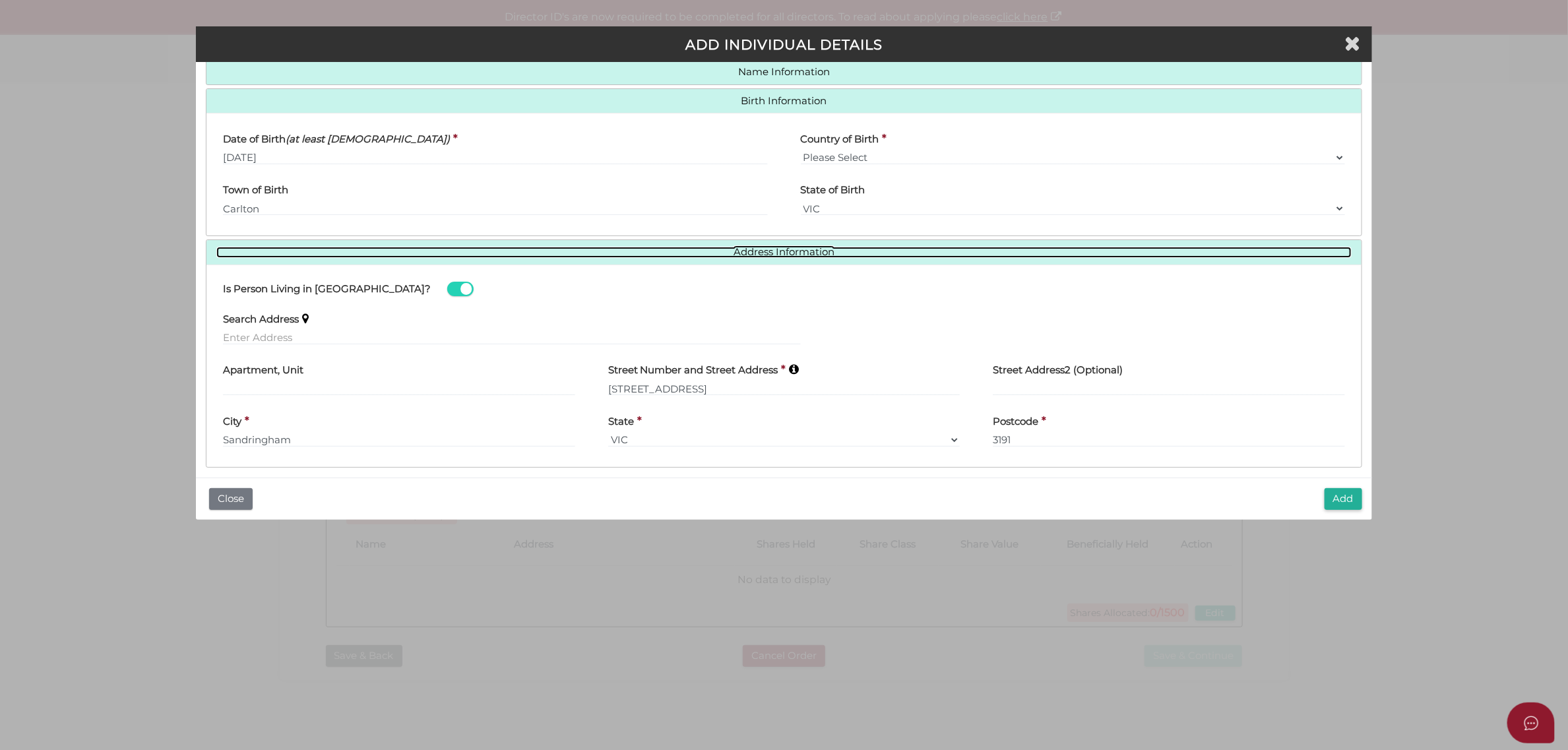
scroll to position [324, 0]
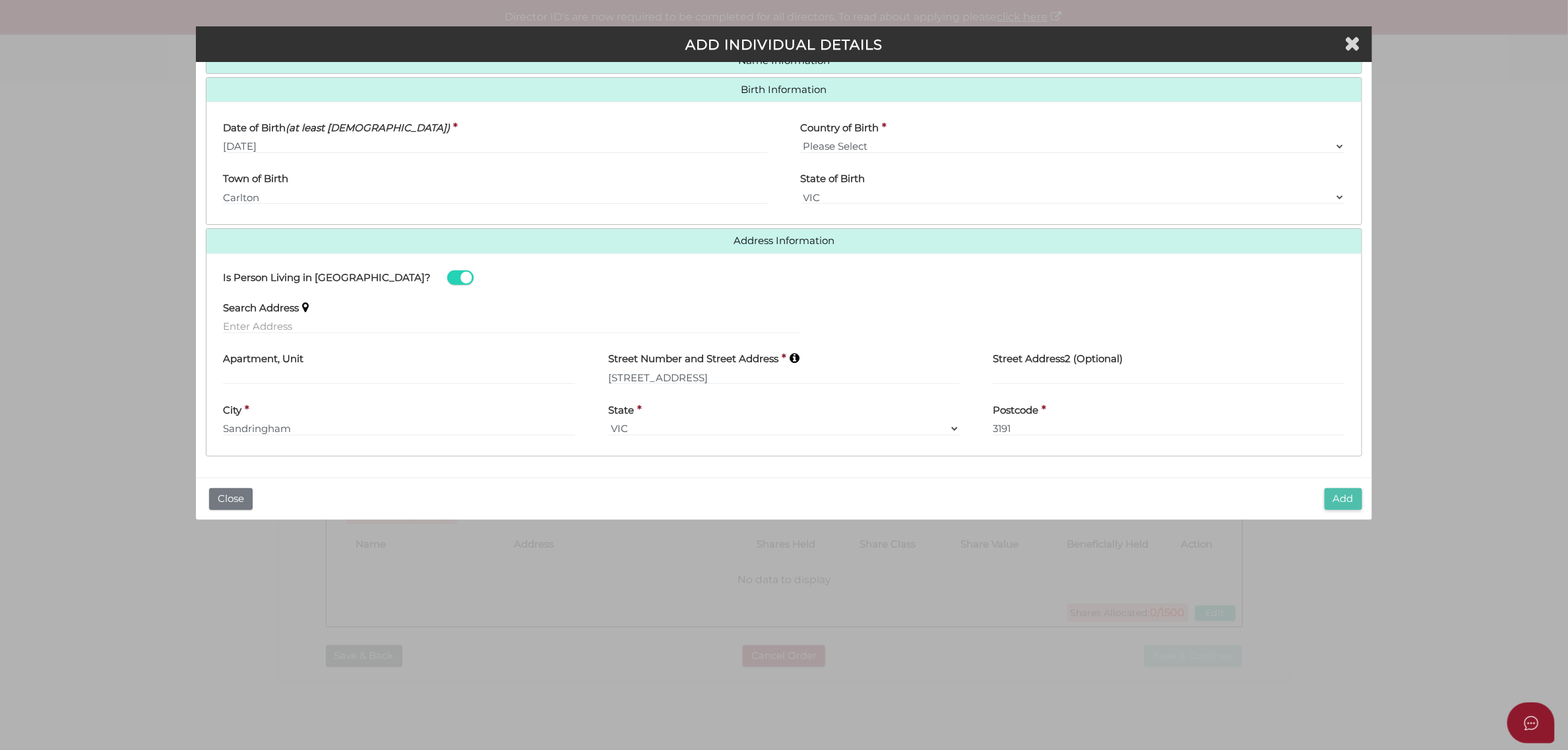
click at [1342, 496] on button "Add" at bounding box center [1344, 498] width 38 height 22
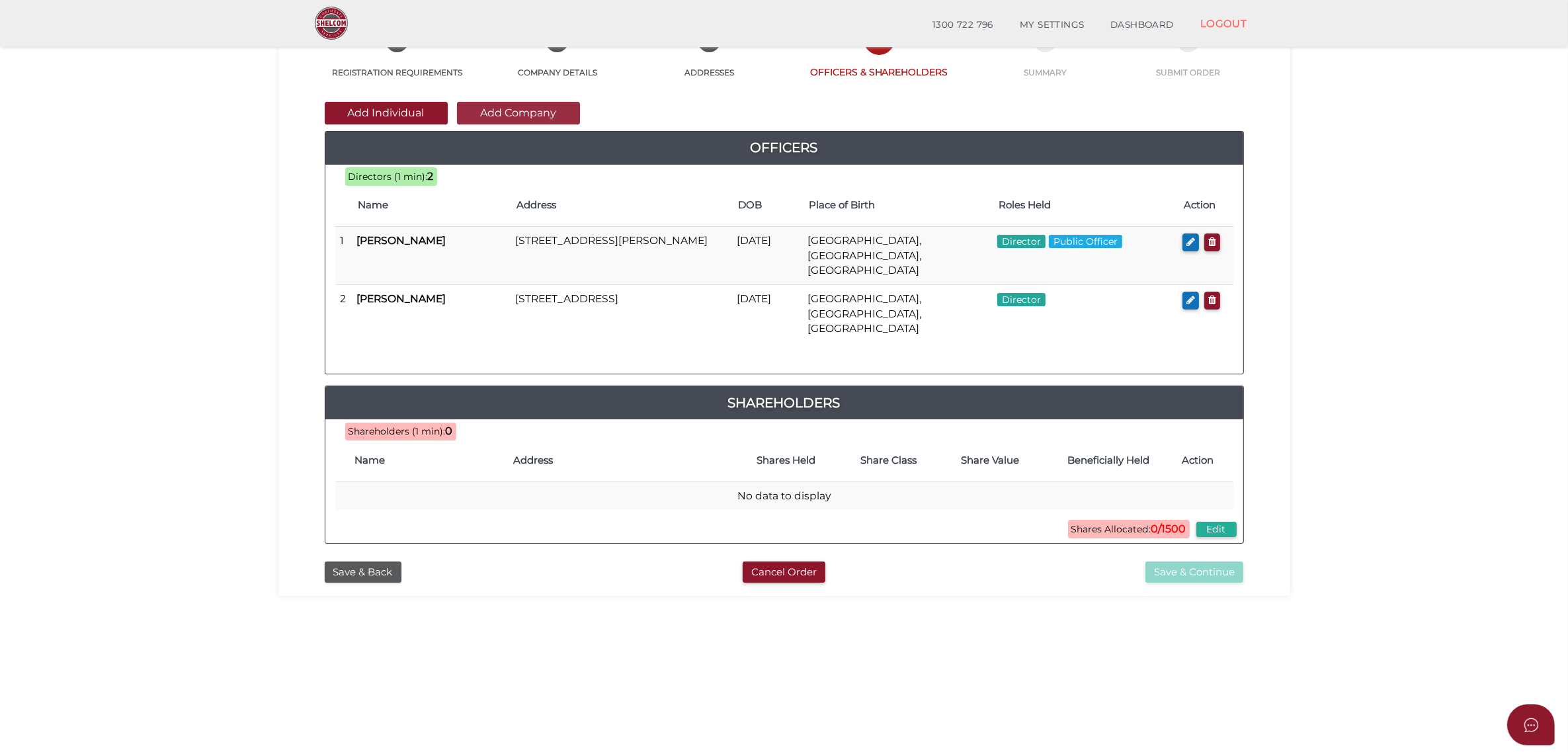
scroll to position [74, 0]
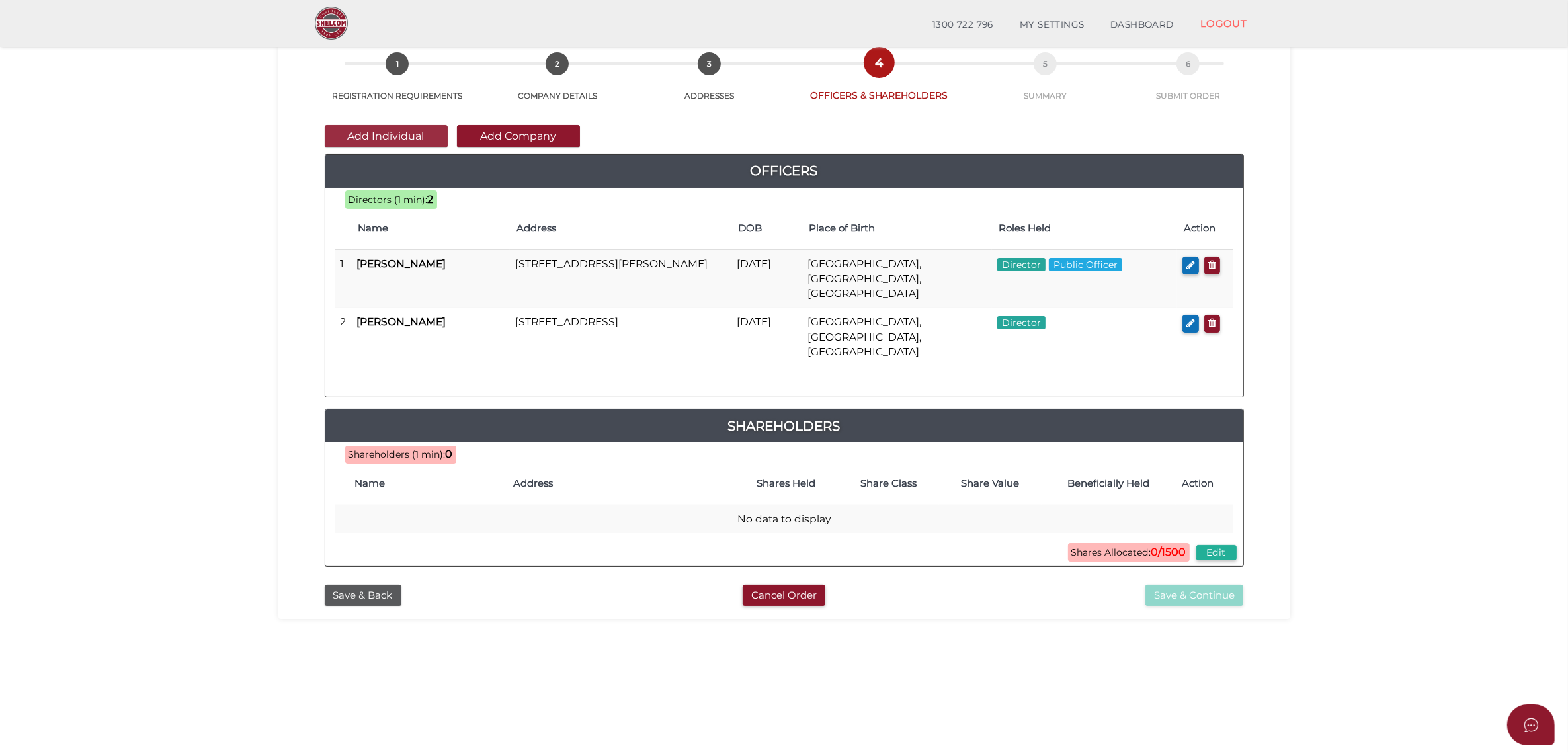
click at [412, 127] on button "Add Individual" at bounding box center [386, 136] width 123 height 23
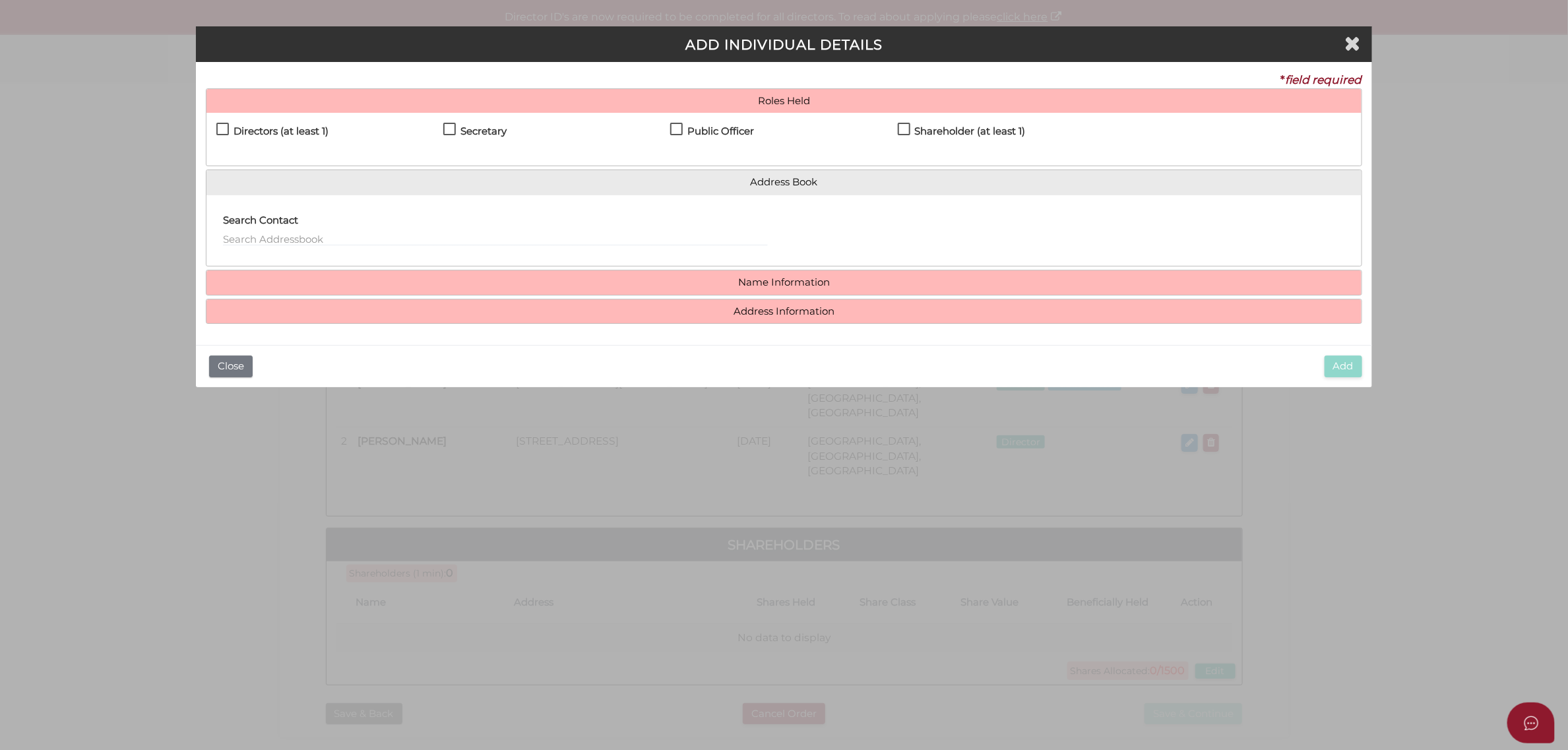
click at [908, 126] on label "Shareholder (at least 1)" at bounding box center [962, 134] width 128 height 16
checkbox input "true"
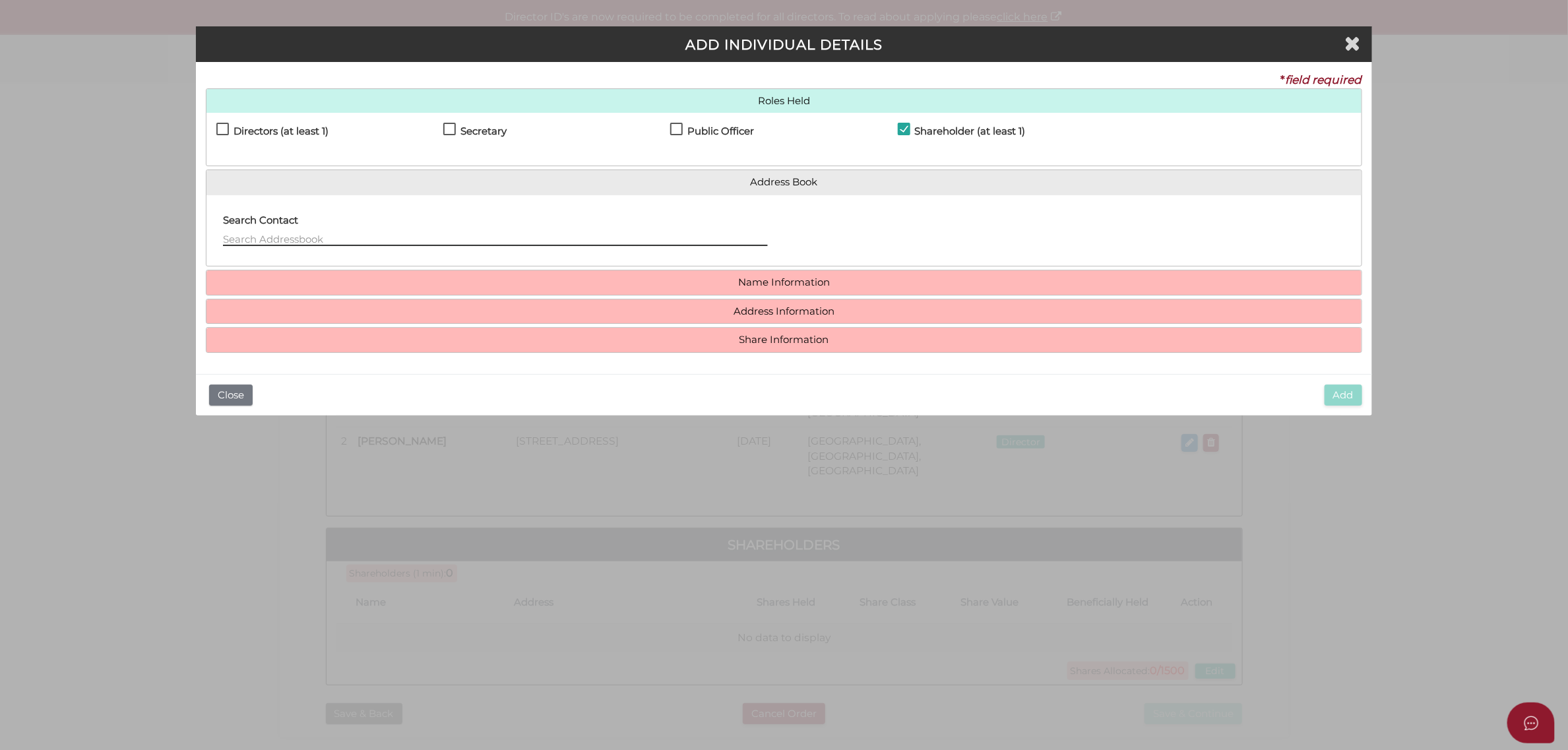
click at [409, 234] on input "text" at bounding box center [495, 238] width 545 height 14
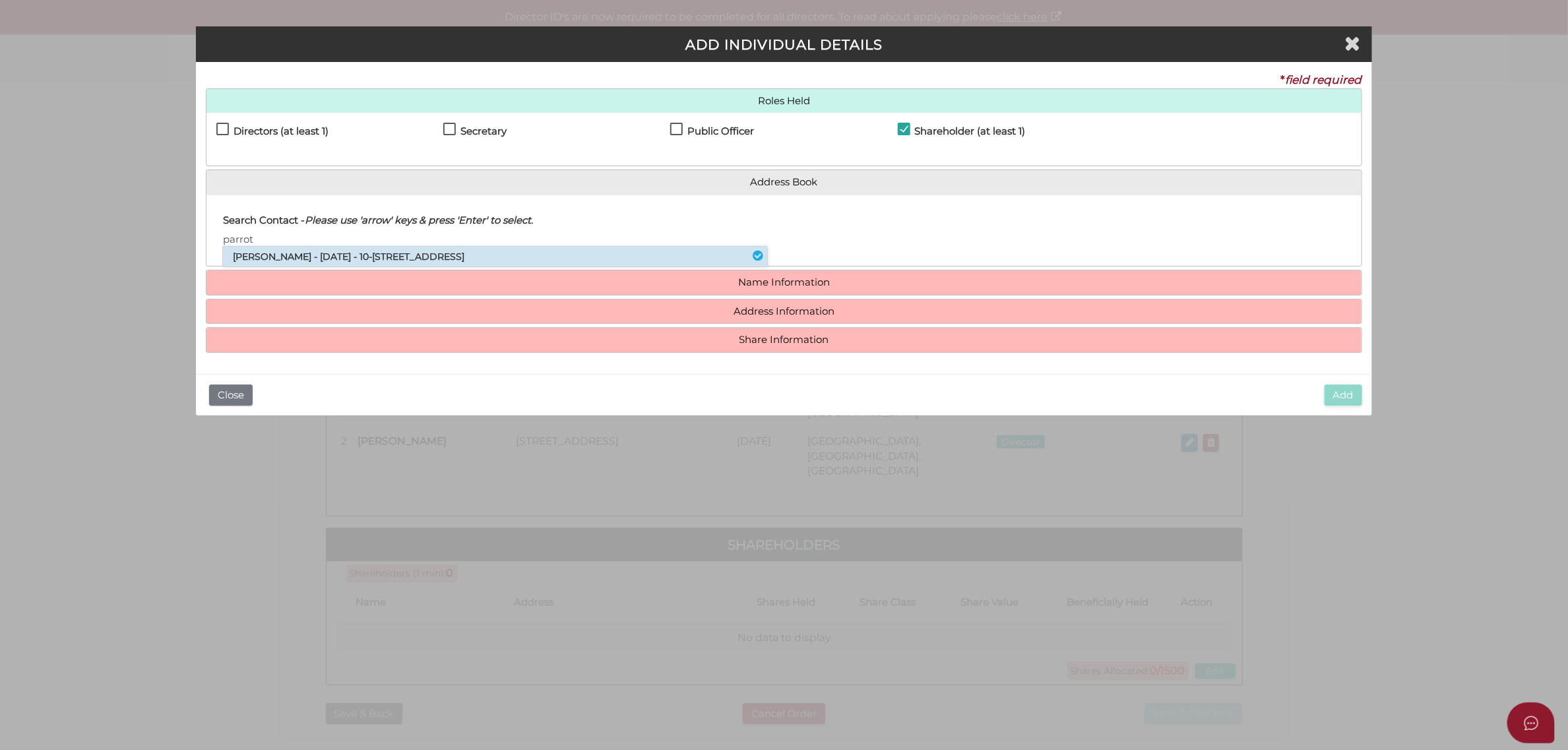
click at [397, 258] on li "[PERSON_NAME] - [DATE] - 10-[STREET_ADDRESS]" at bounding box center [495, 256] width 545 height 20
type input "[PERSON_NAME]"
type input "Scott"
type input "Parrot"
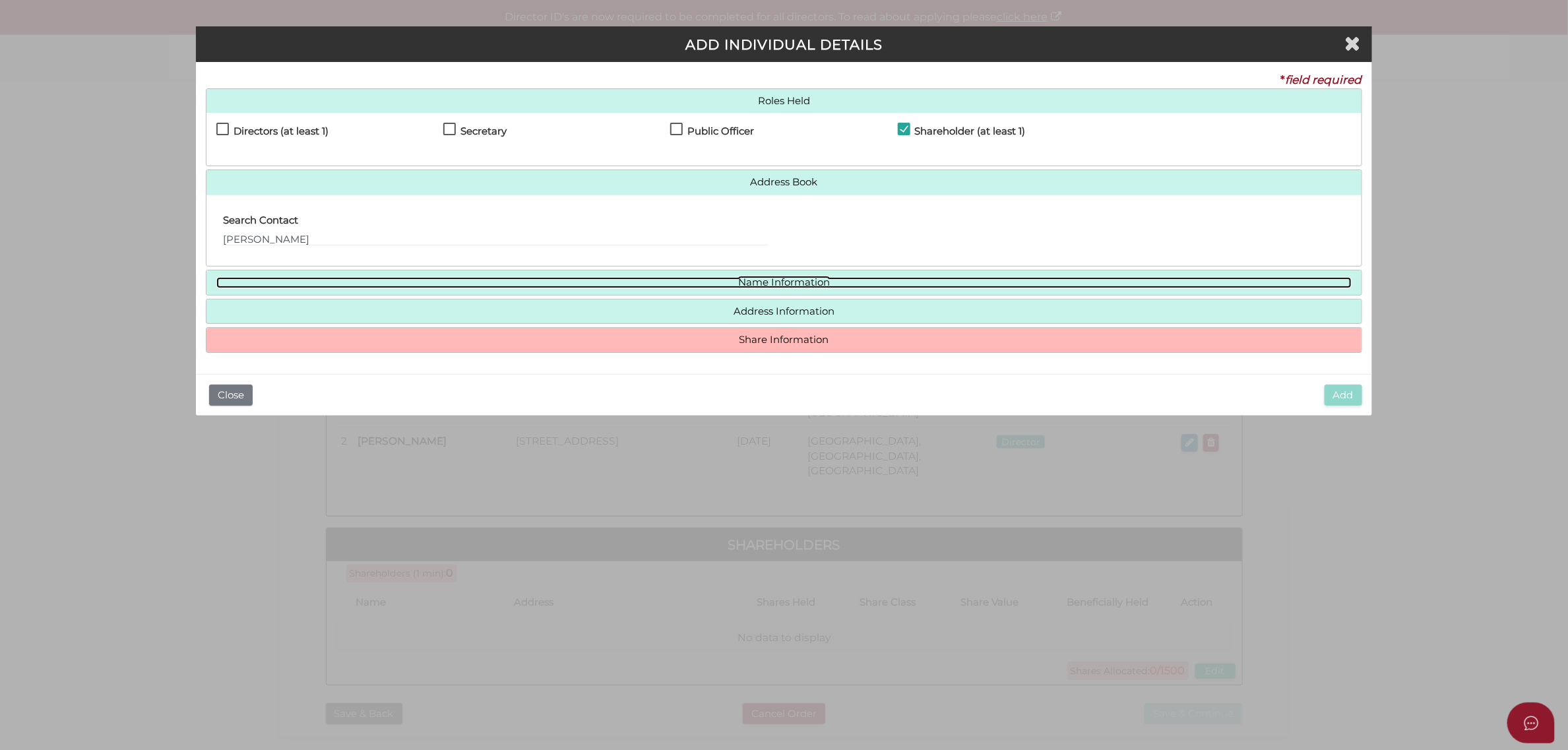
click at [648, 287] on link "Name Information" at bounding box center [784, 283] width 1136 height 11
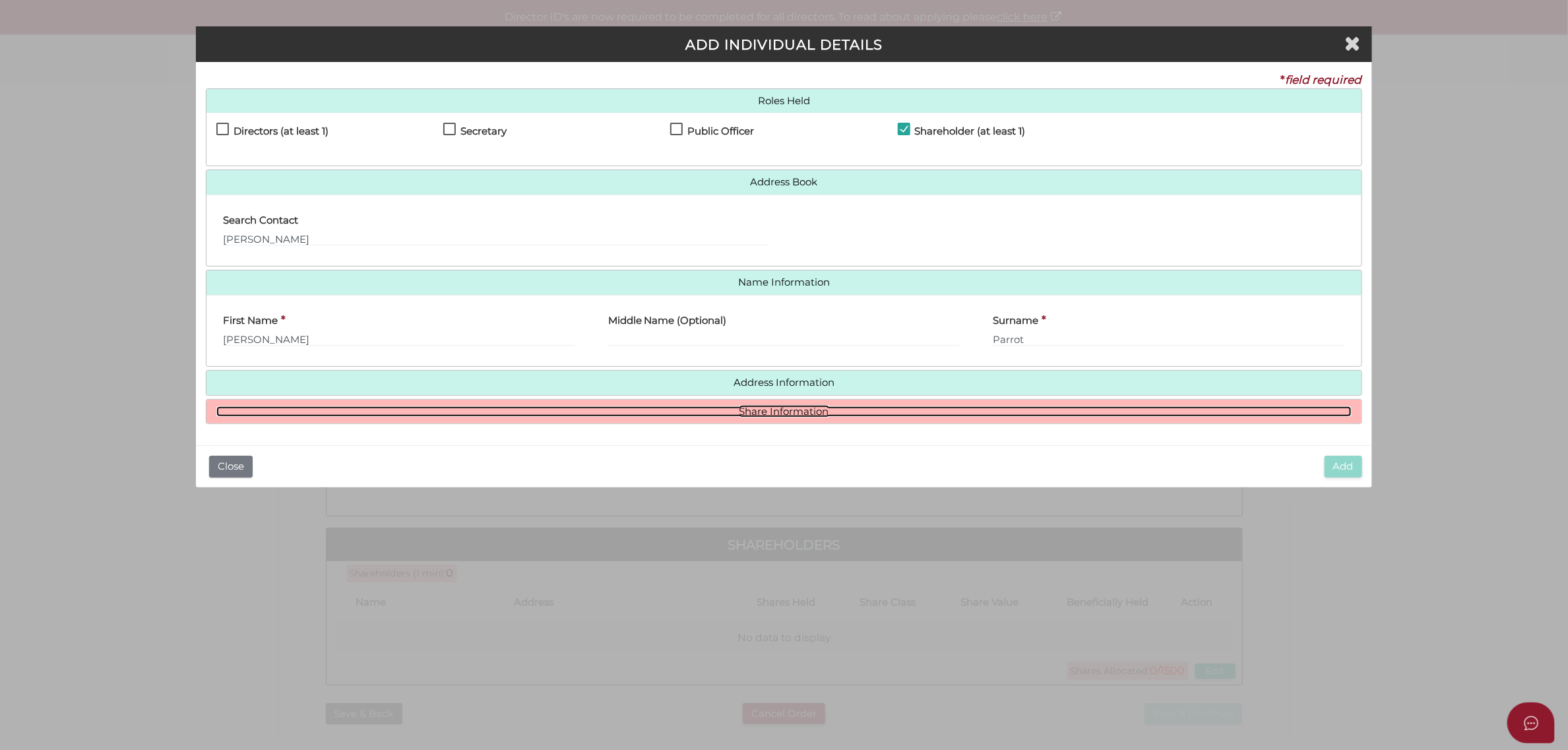
click at [750, 413] on link "Share Information" at bounding box center [784, 412] width 1136 height 11
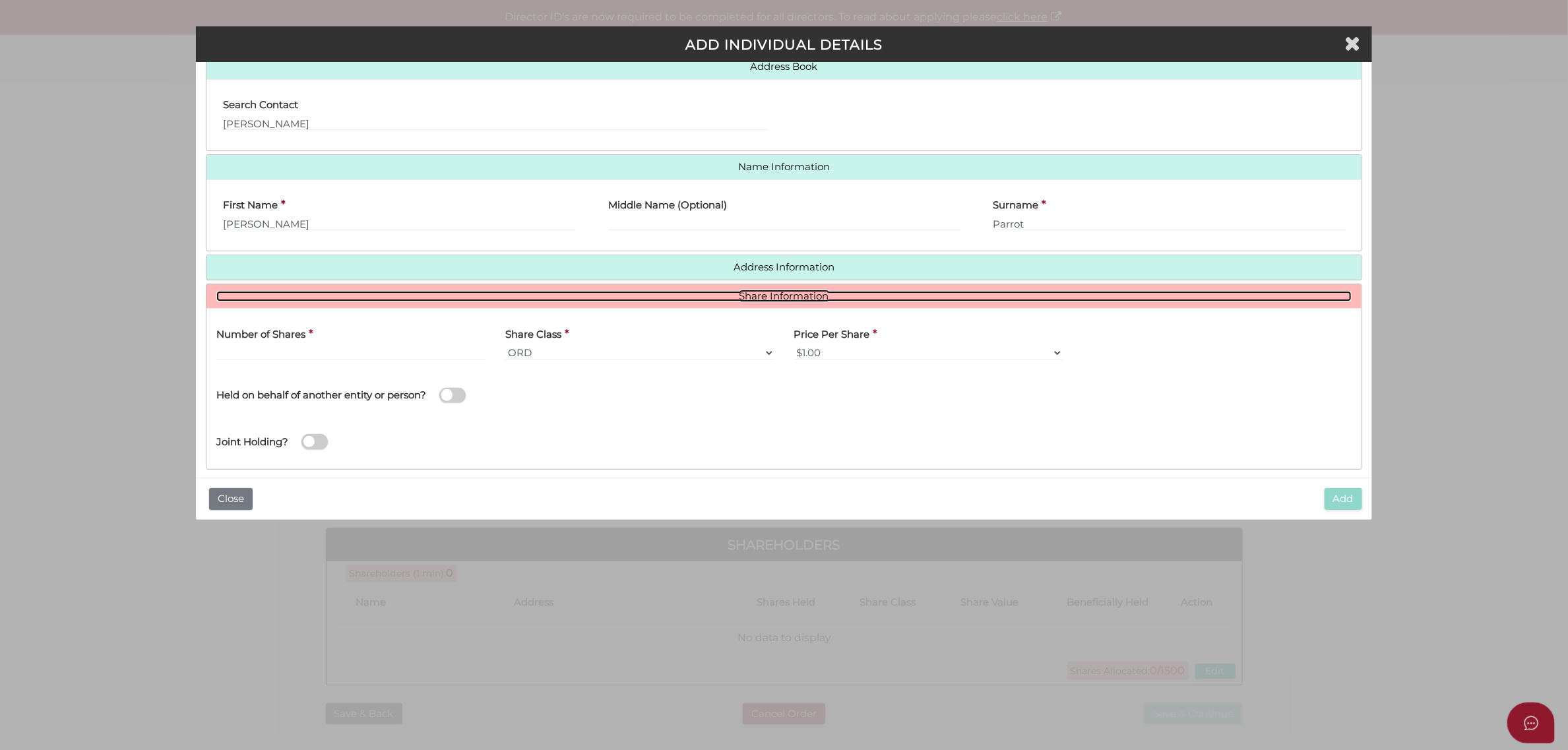
scroll to position [129, 0]
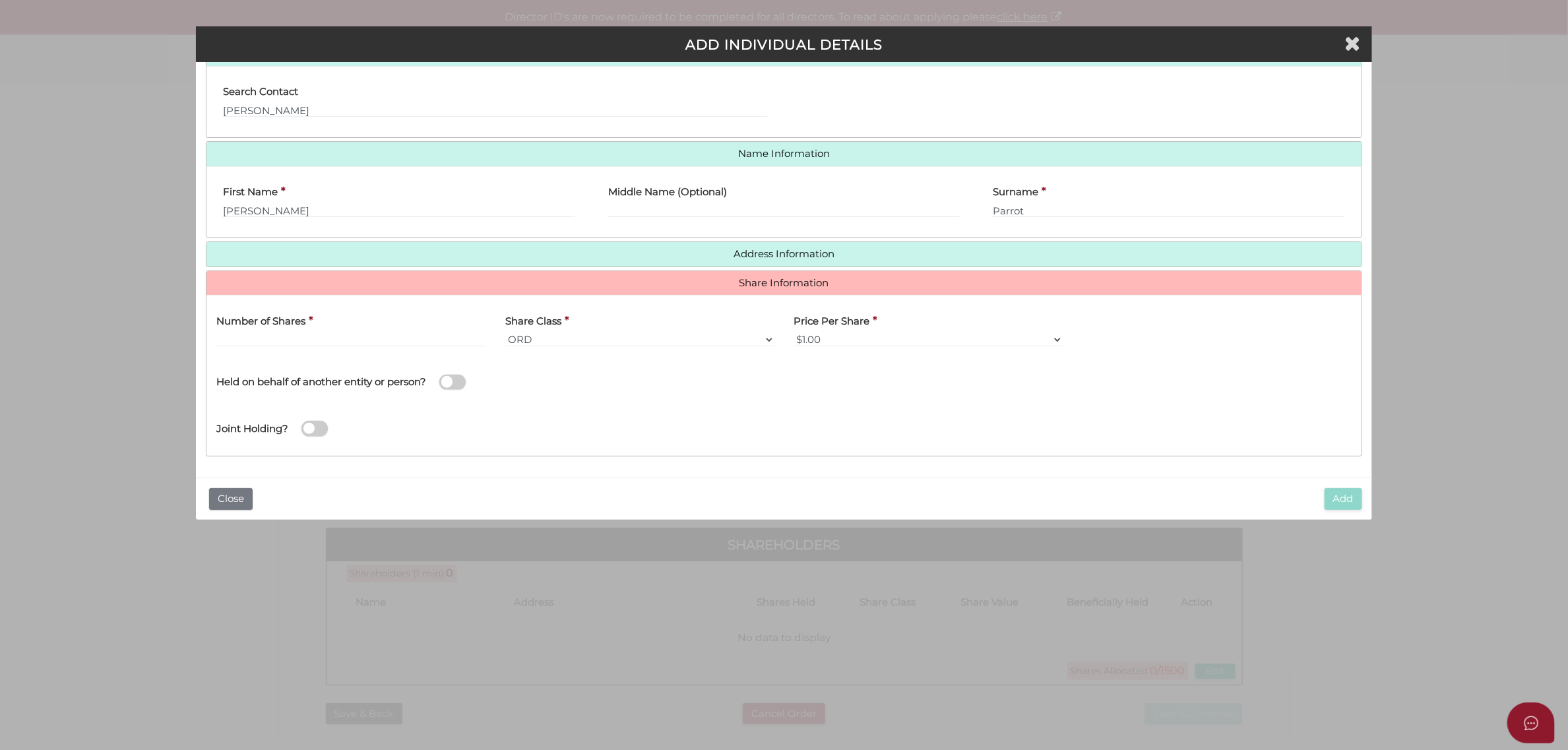
click at [273, 328] on label "Number of Shares" at bounding box center [261, 319] width 89 height 27
click at [275, 339] on input "text" at bounding box center [350, 339] width 269 height 14
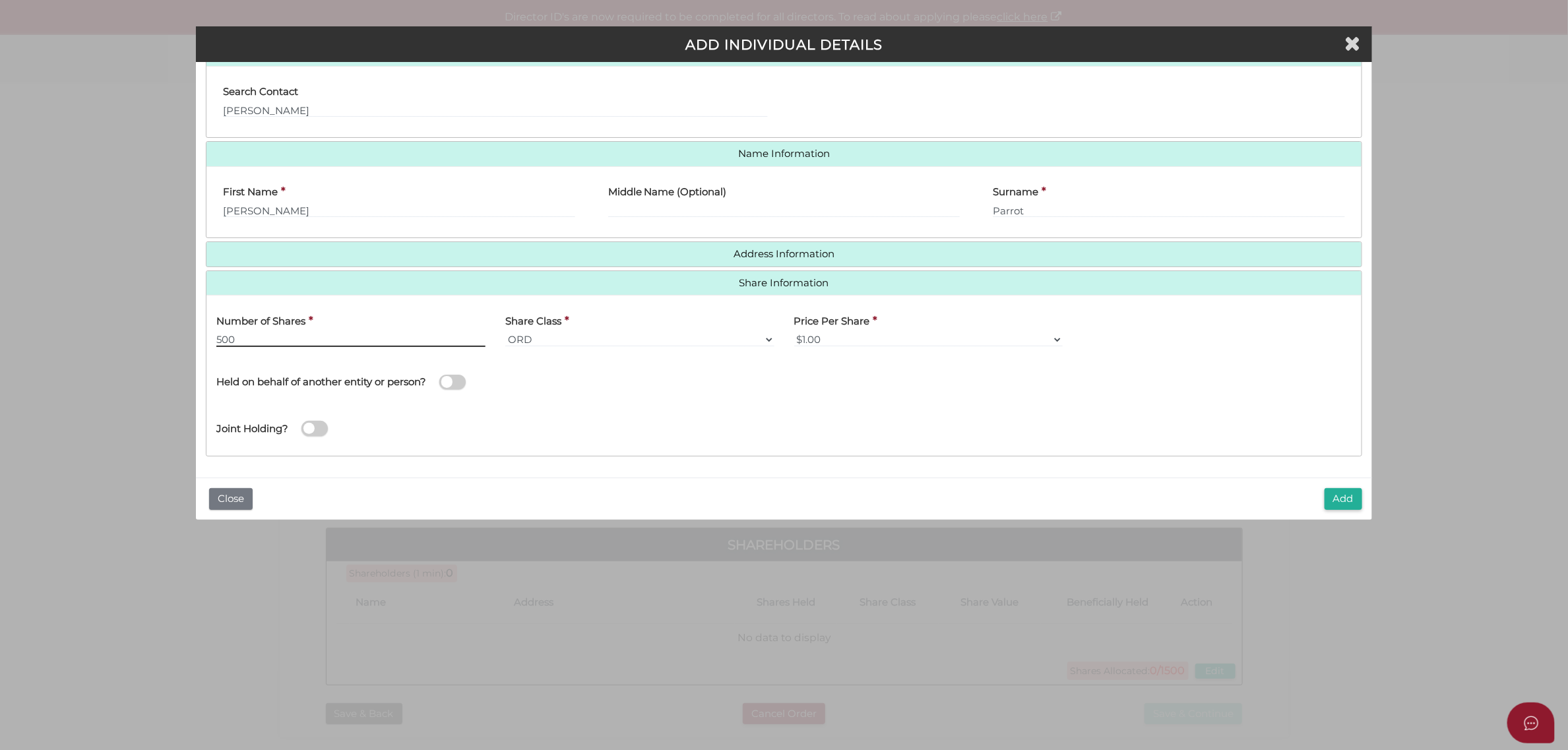
type input "500"
click at [455, 386] on span at bounding box center [453, 382] width 26 height 15
click at [0, 0] on input "checkbox" at bounding box center [0, 0] width 0 height 0
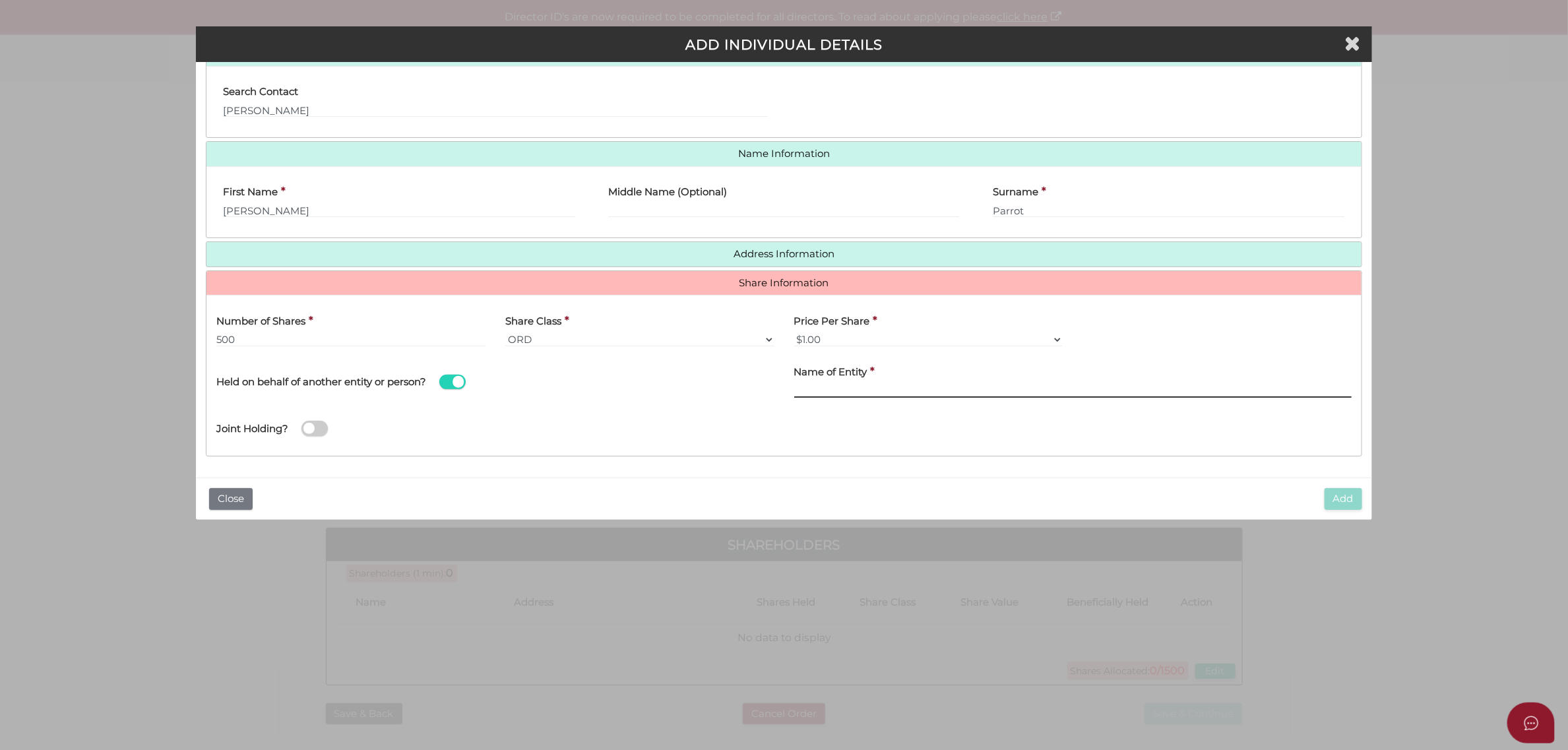
click at [806, 392] on input "Name of Entity" at bounding box center [1073, 390] width 558 height 14
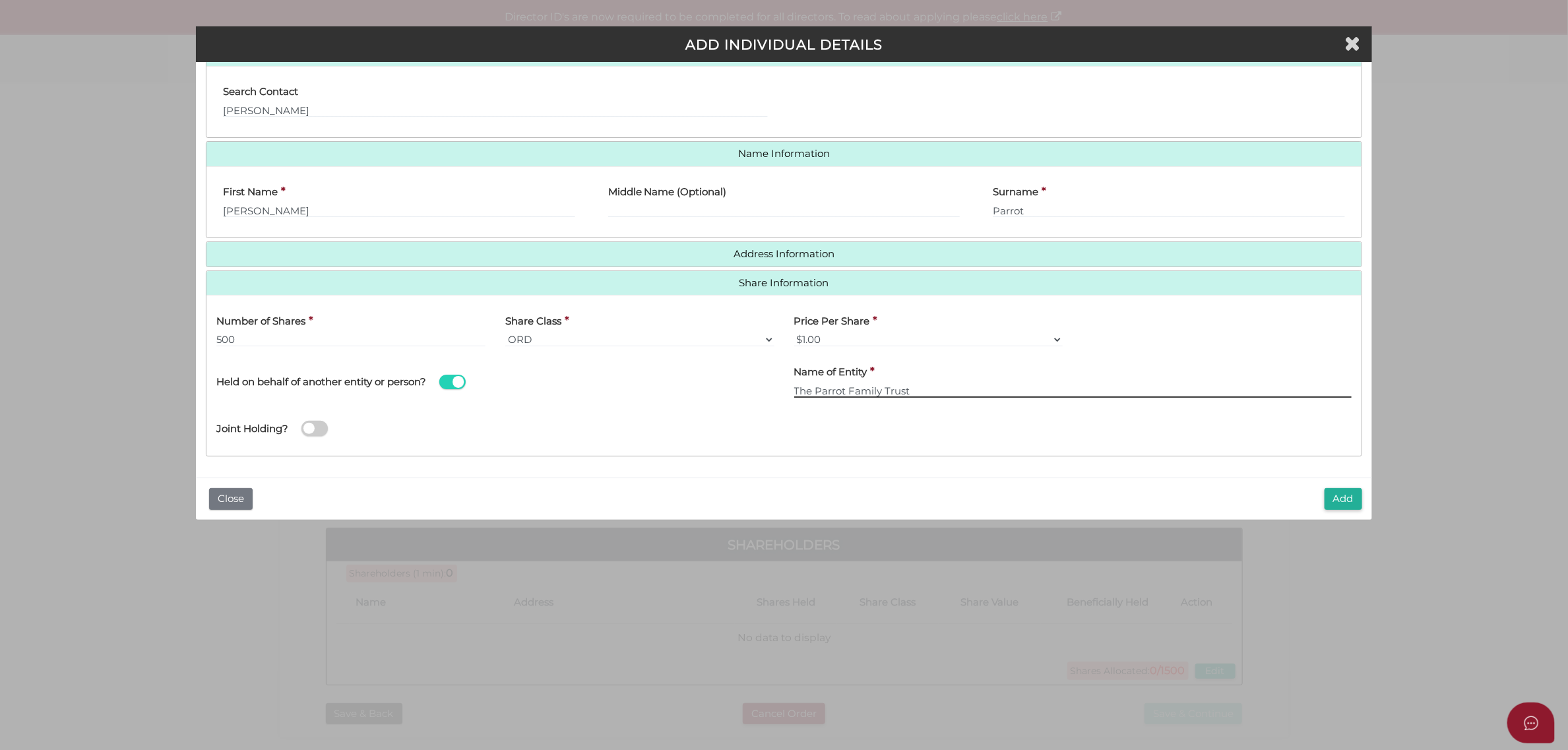
type input "The Parrot Family Trust"
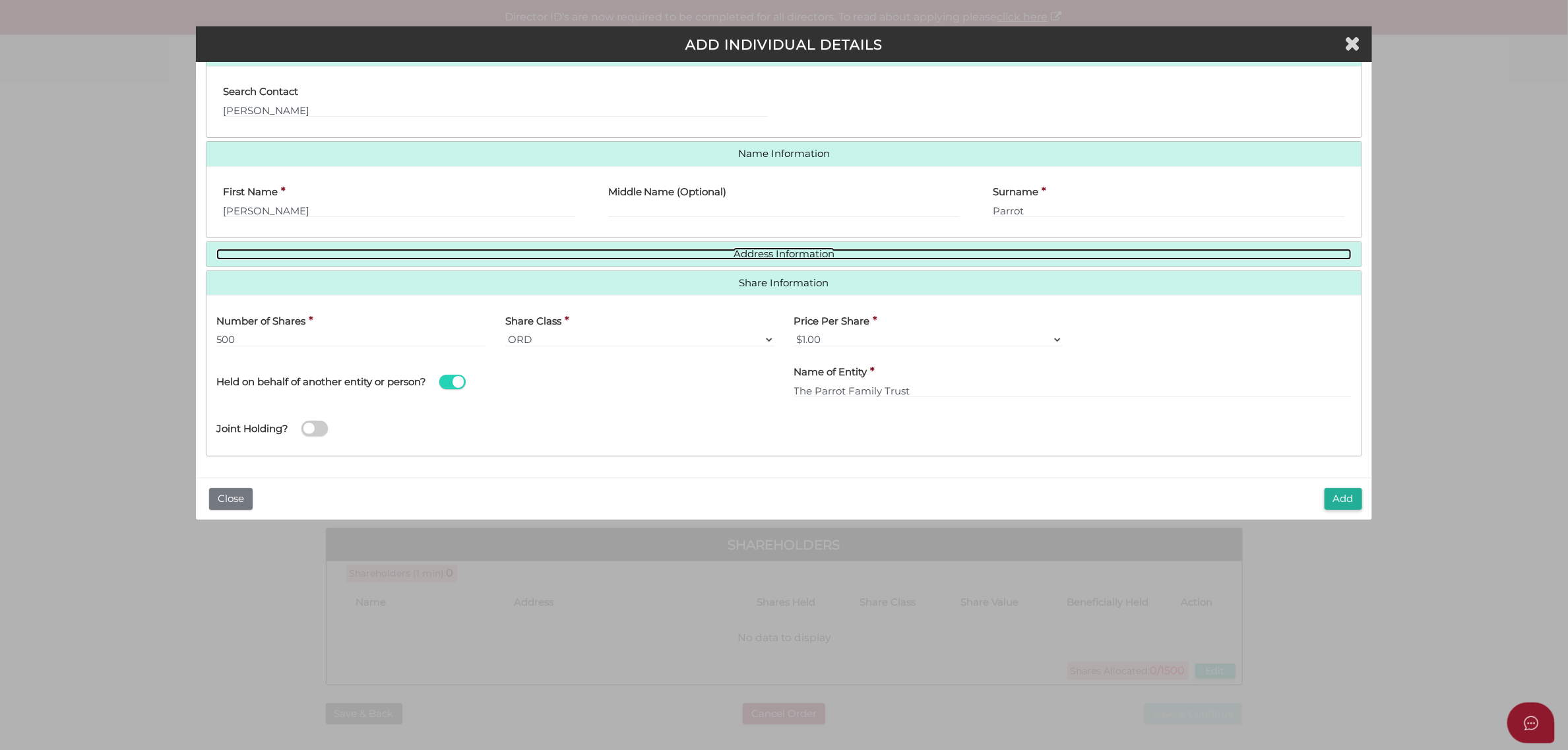
click at [803, 251] on link "Address Information" at bounding box center [784, 255] width 1136 height 11
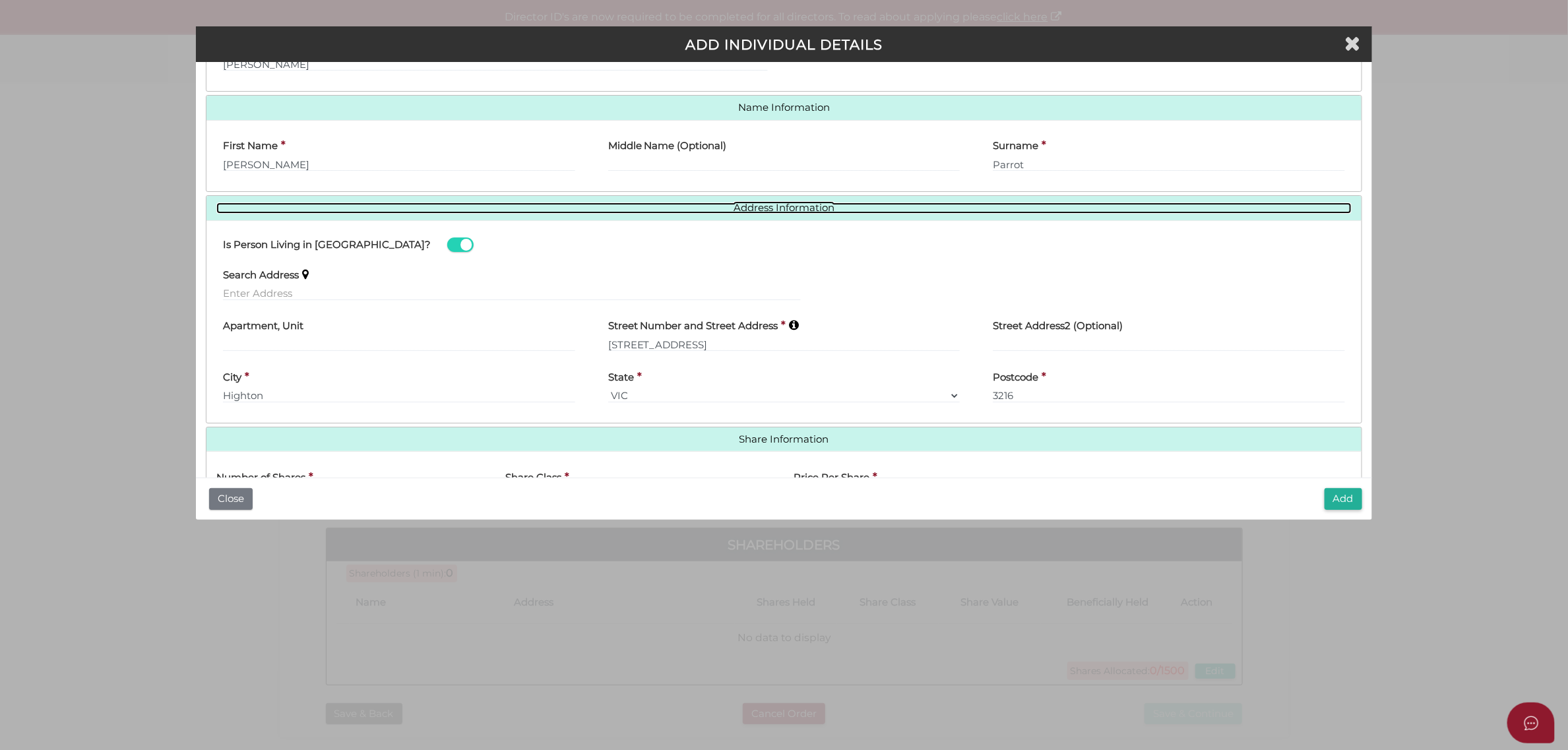
scroll to position [211, 0]
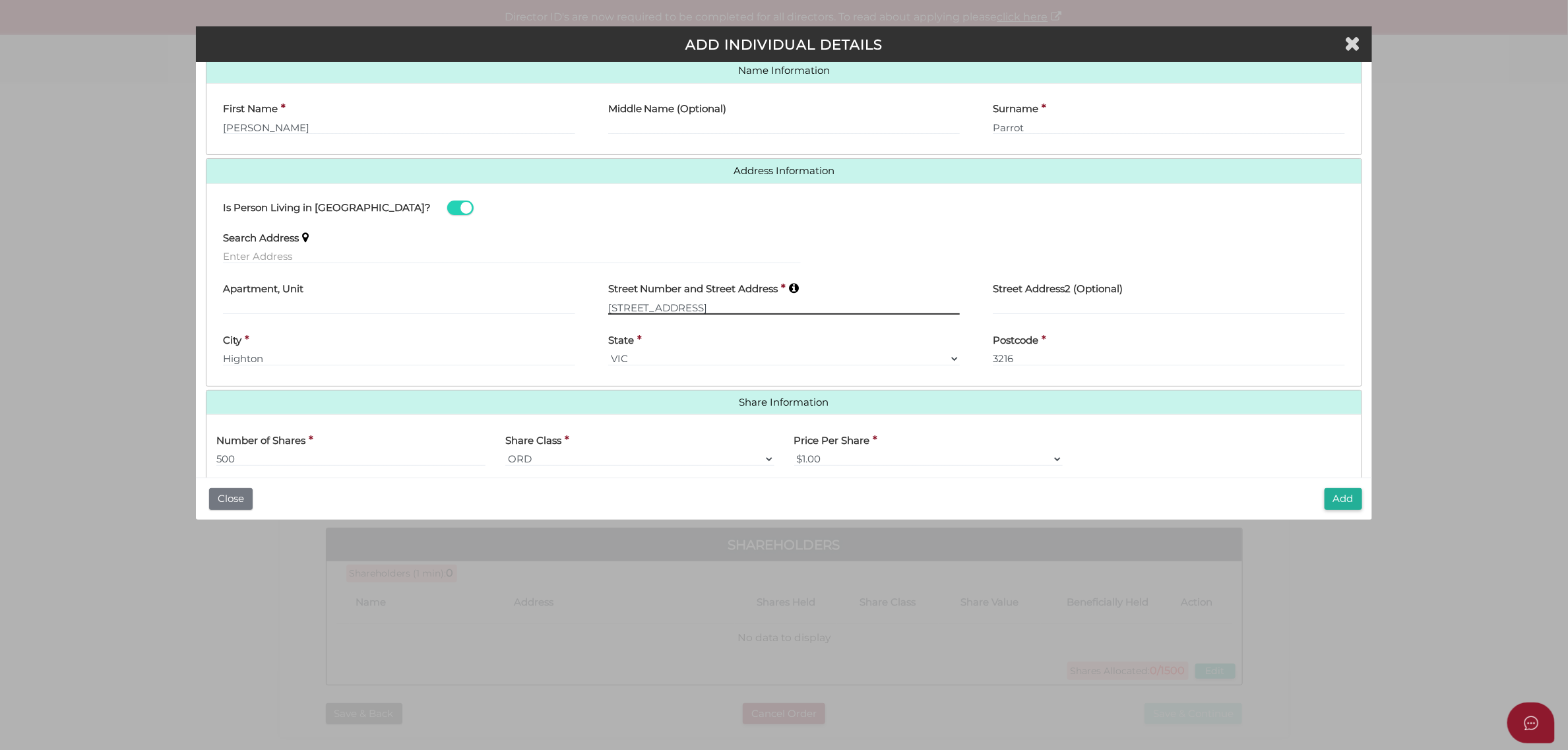
drag, startPoint x: 717, startPoint y: 306, endPoint x: 569, endPoint y: 310, distance: 148.1
click at [569, 310] on div "Apartment, Unit Street Number and Street Address * 10-12 Glenville Road Street …" at bounding box center [784, 299] width 1155 height 52
paste input "23 AMUNDSEN STREET"
type input "23 AMUNDSEN STREET"
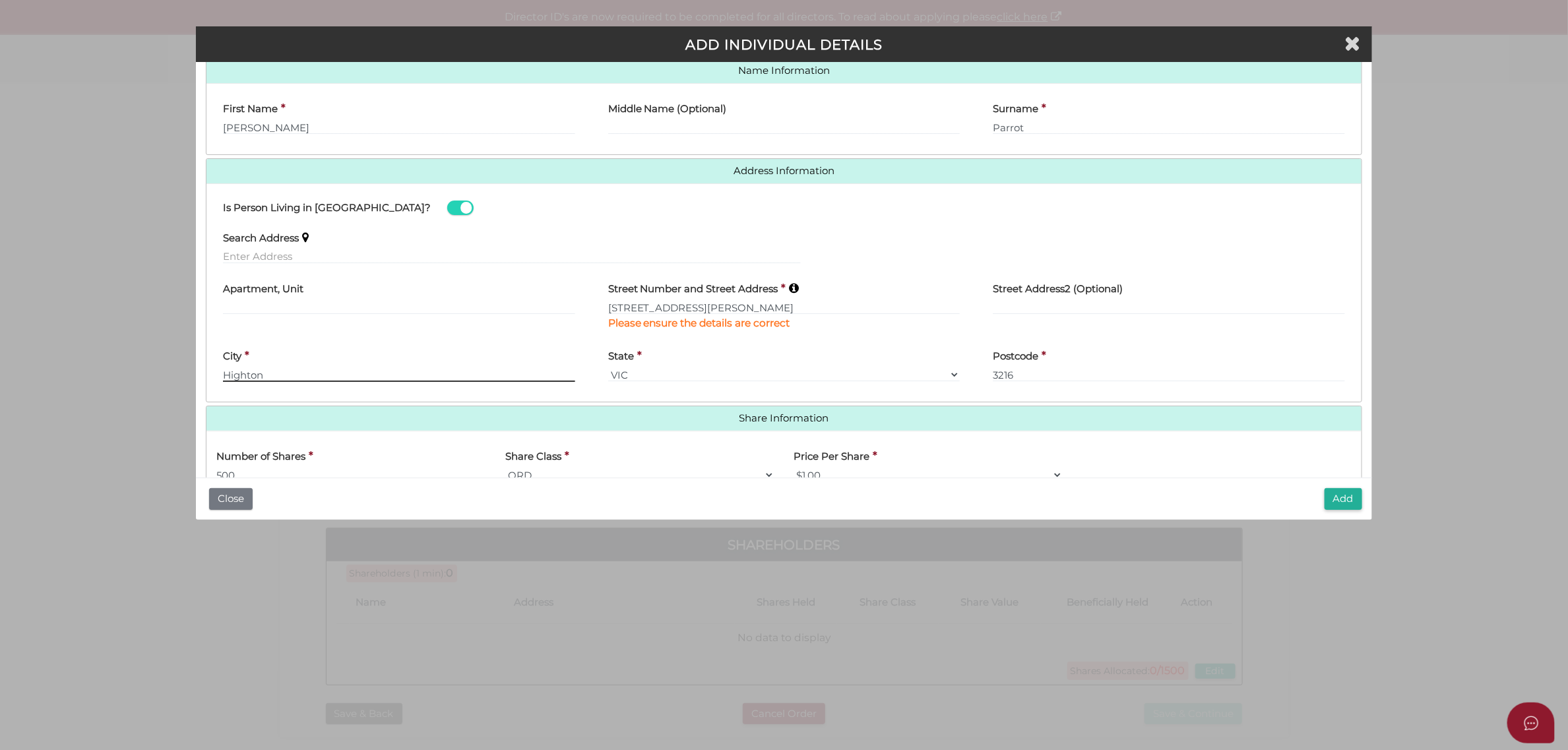
drag, startPoint x: 280, startPoint y: 377, endPoint x: 210, endPoint y: 381, distance: 70.1
click at [210, 381] on div "City * Highton" at bounding box center [399, 366] width 385 height 52
paste input "BELMONT"
type input "BELMONT"
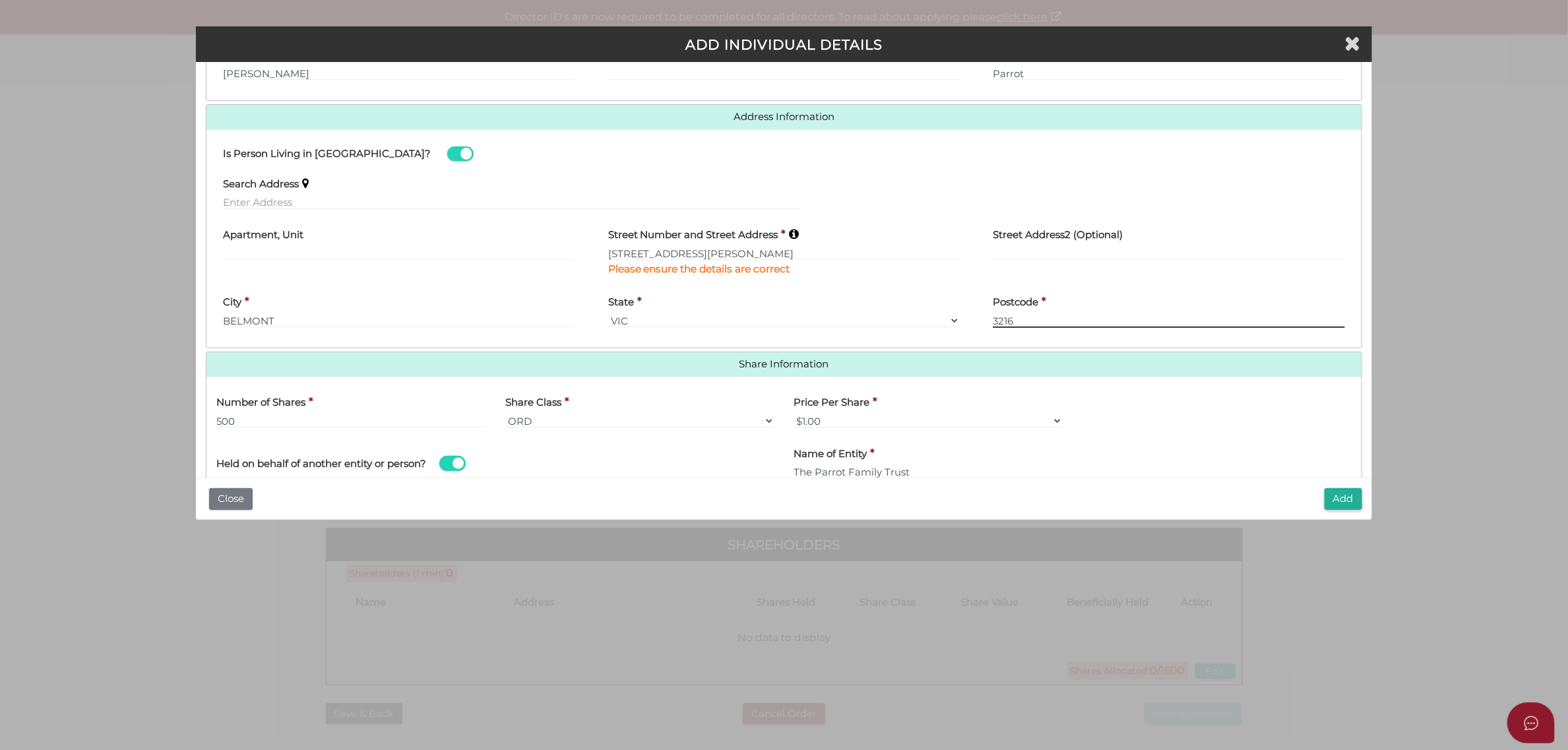
scroll to position [294, 0]
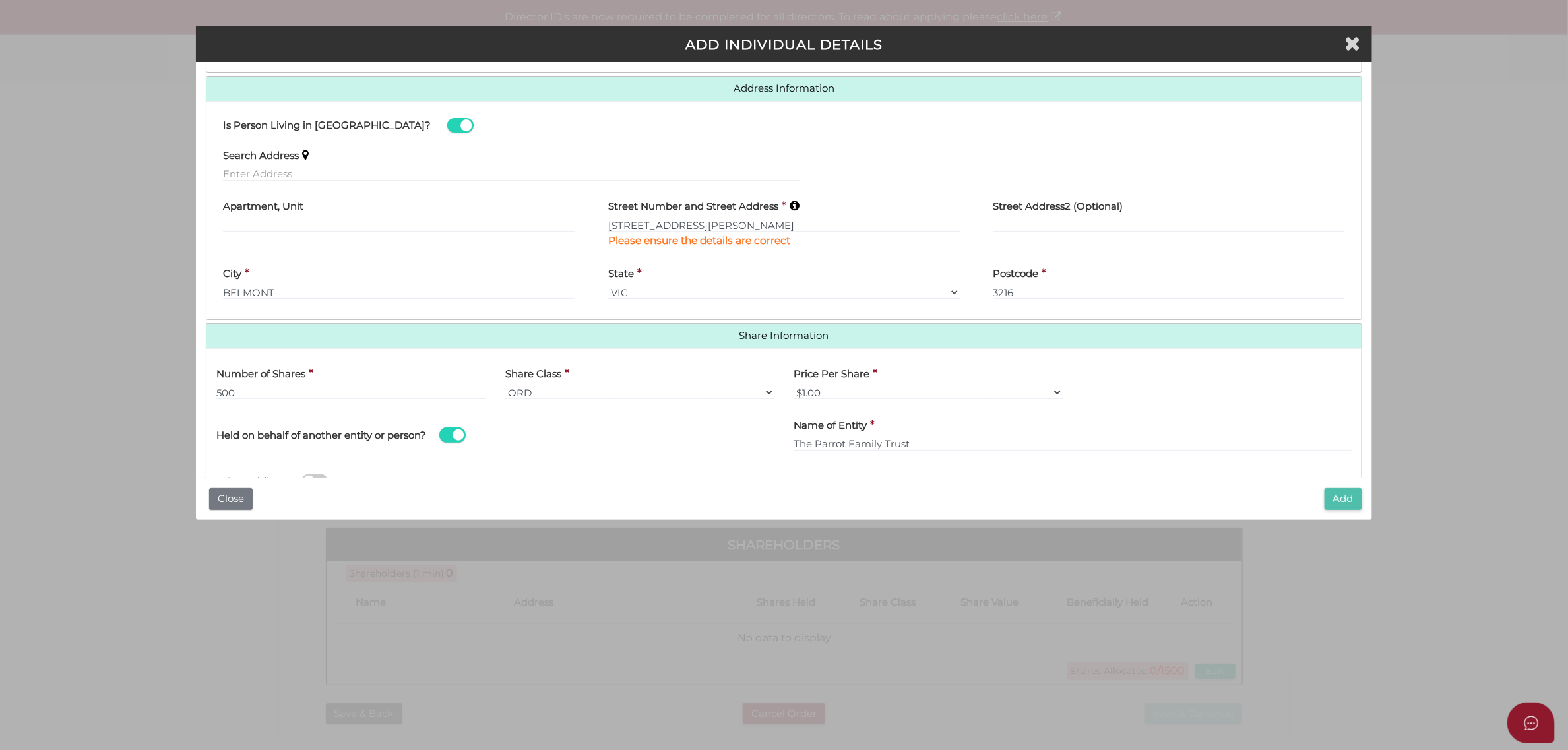
click at [1354, 498] on button "Add" at bounding box center [1344, 498] width 38 height 22
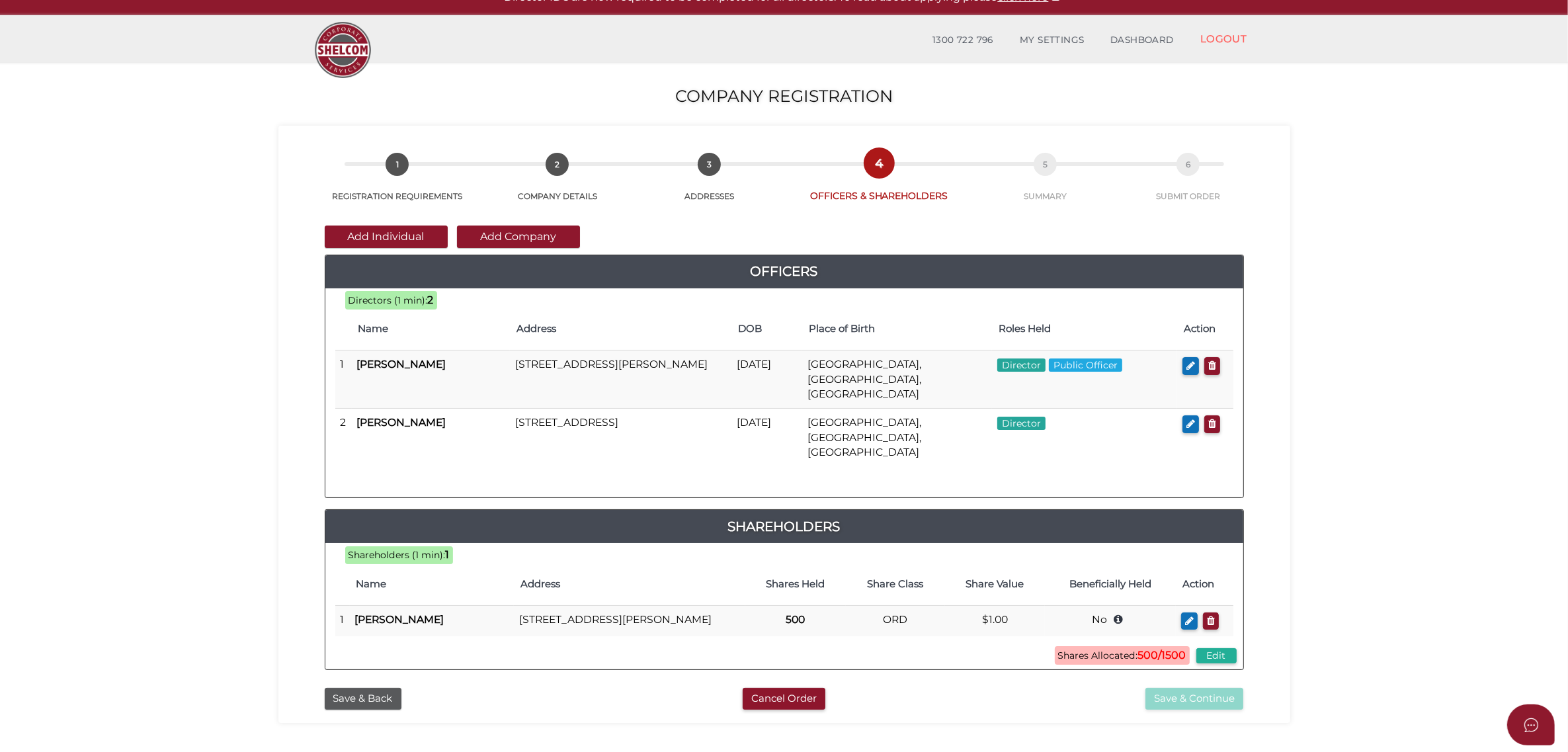
scroll to position [82, 0]
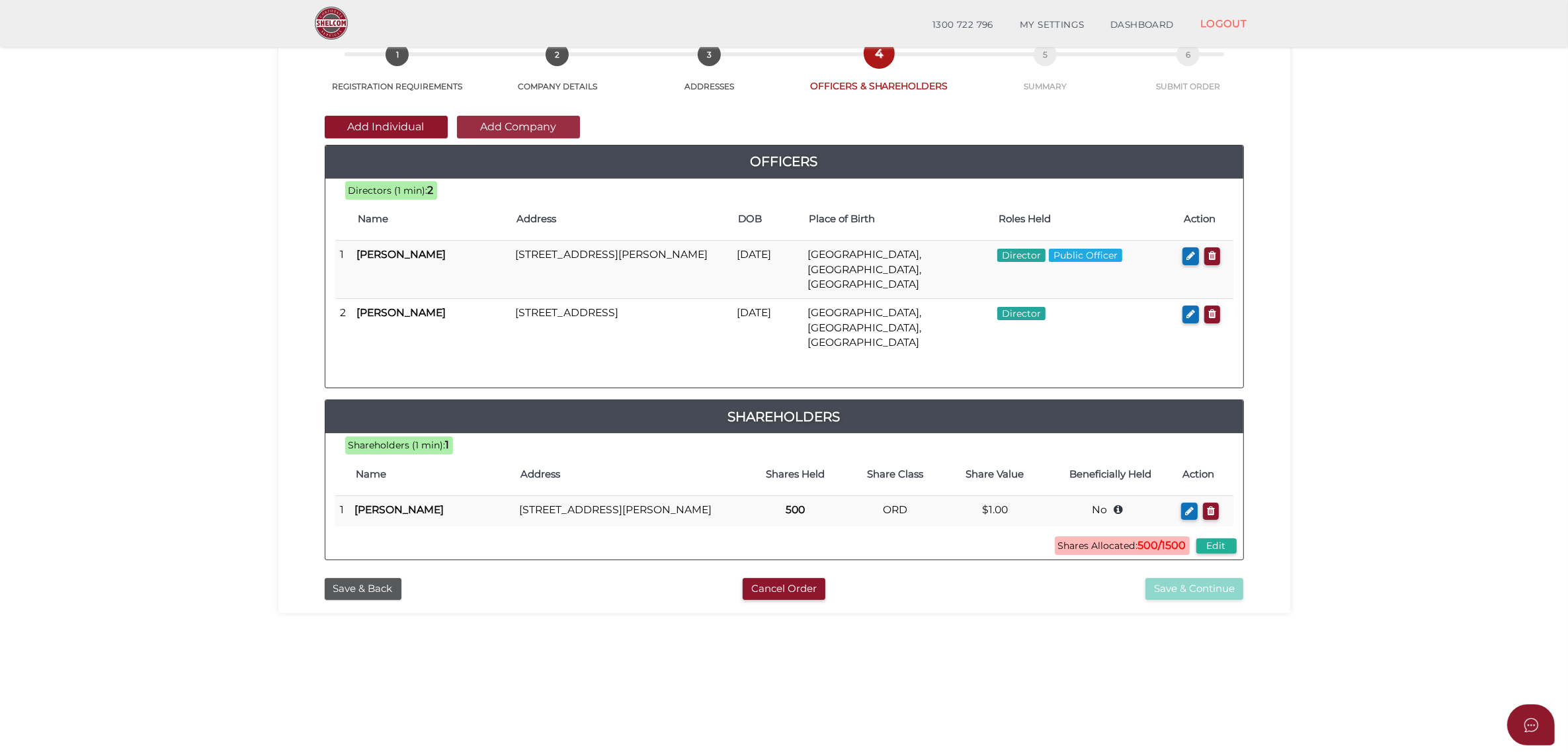
click at [537, 129] on button "Add Company" at bounding box center [519, 127] width 123 height 23
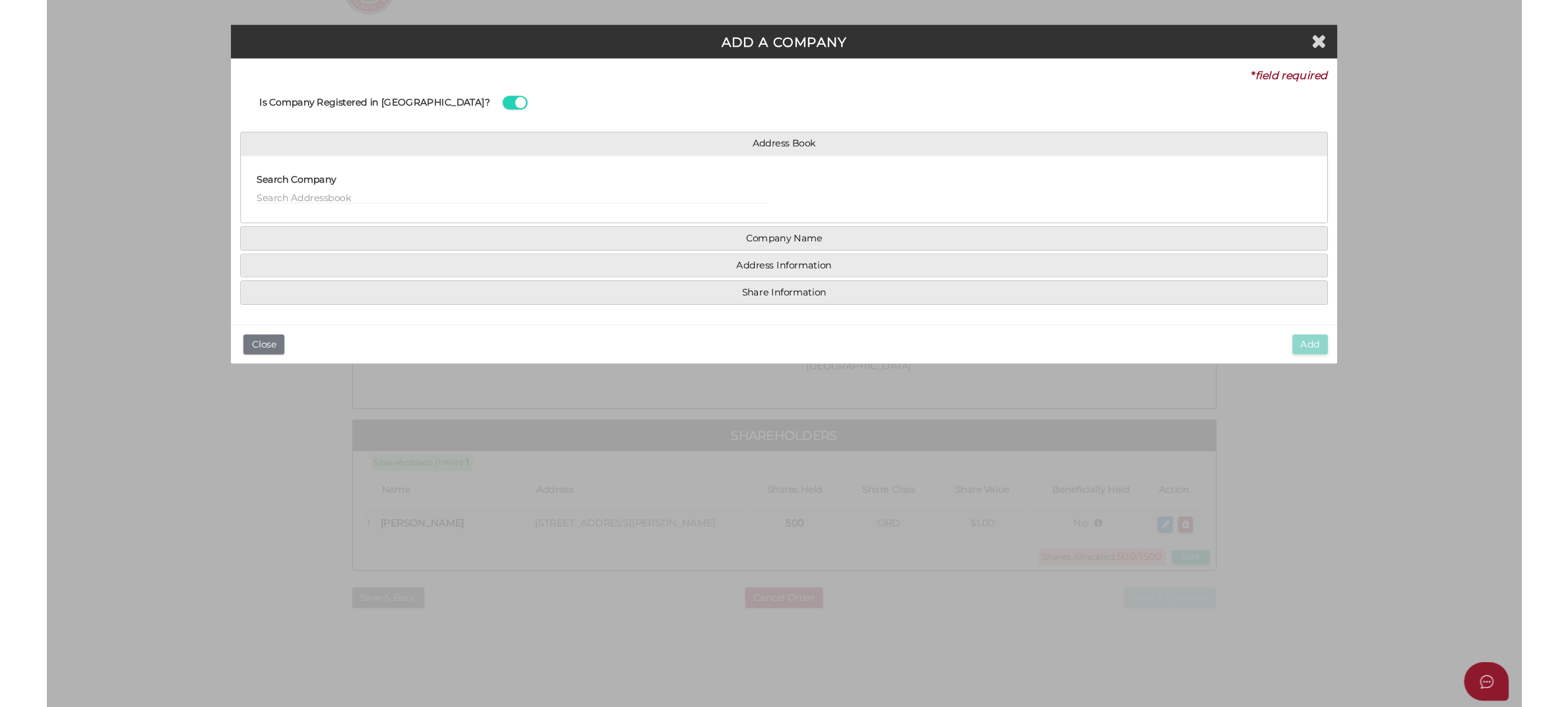
scroll to position [0, 0]
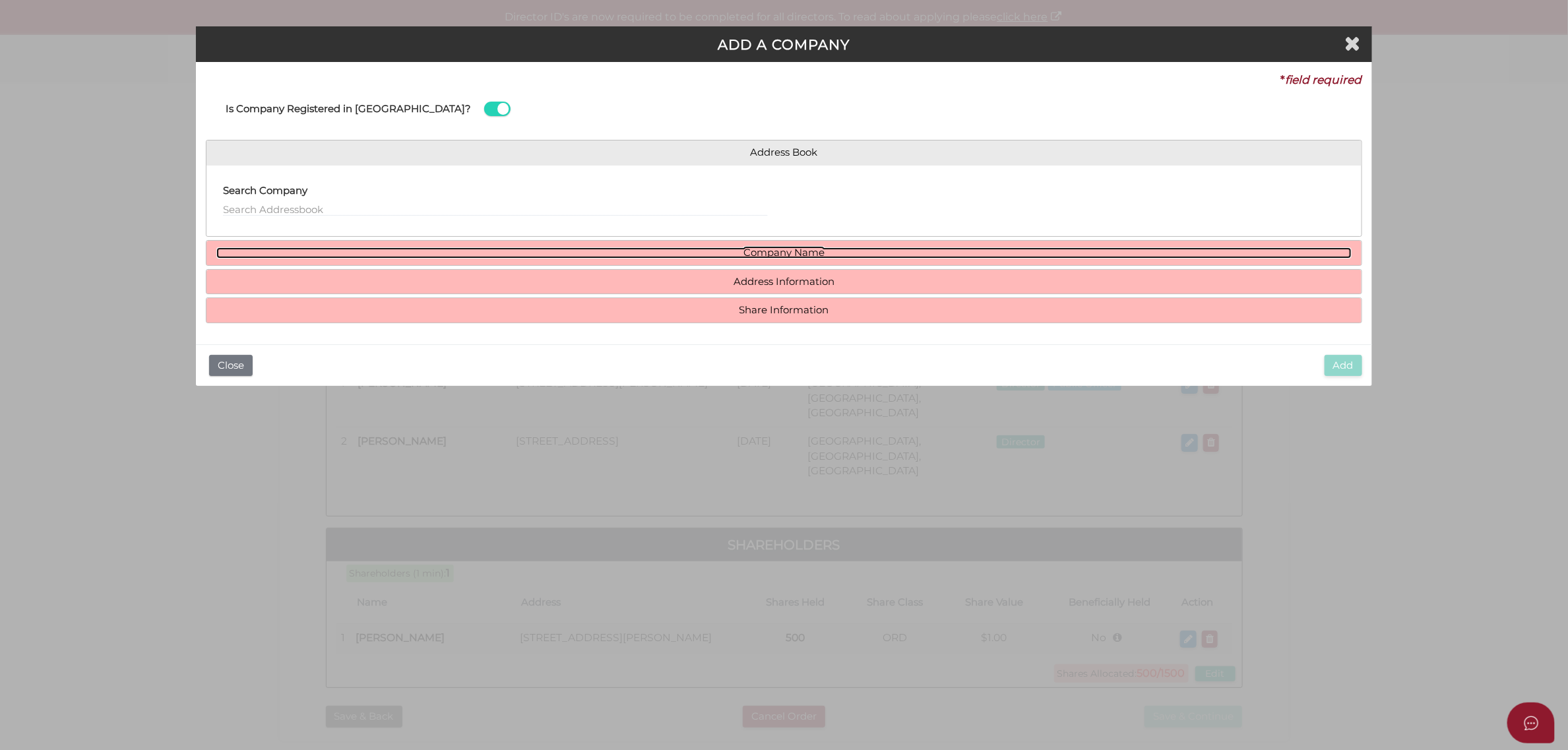
click at [735, 249] on link "Company Name" at bounding box center [784, 253] width 1136 height 11
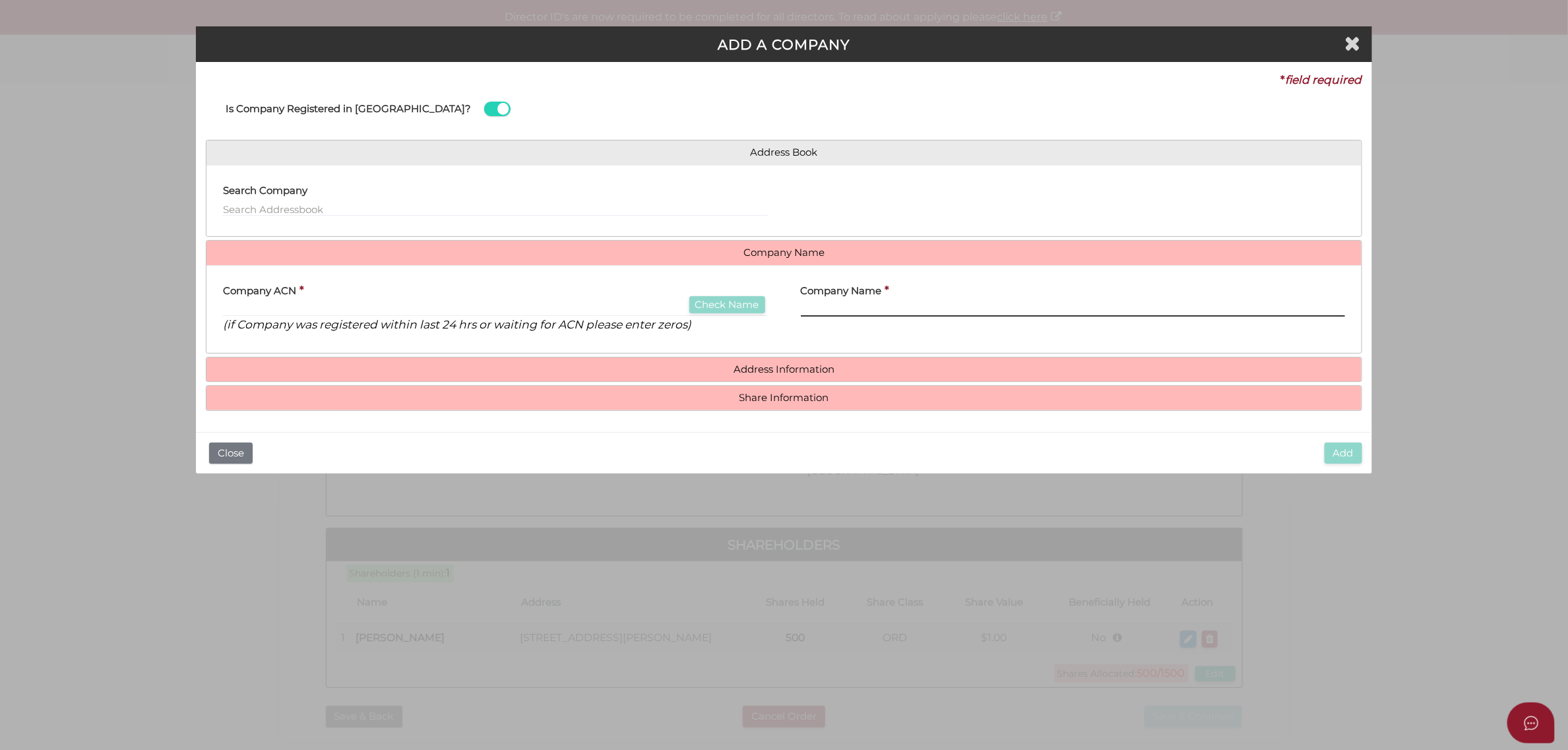
click at [814, 308] on input "text" at bounding box center [1073, 308] width 545 height 14
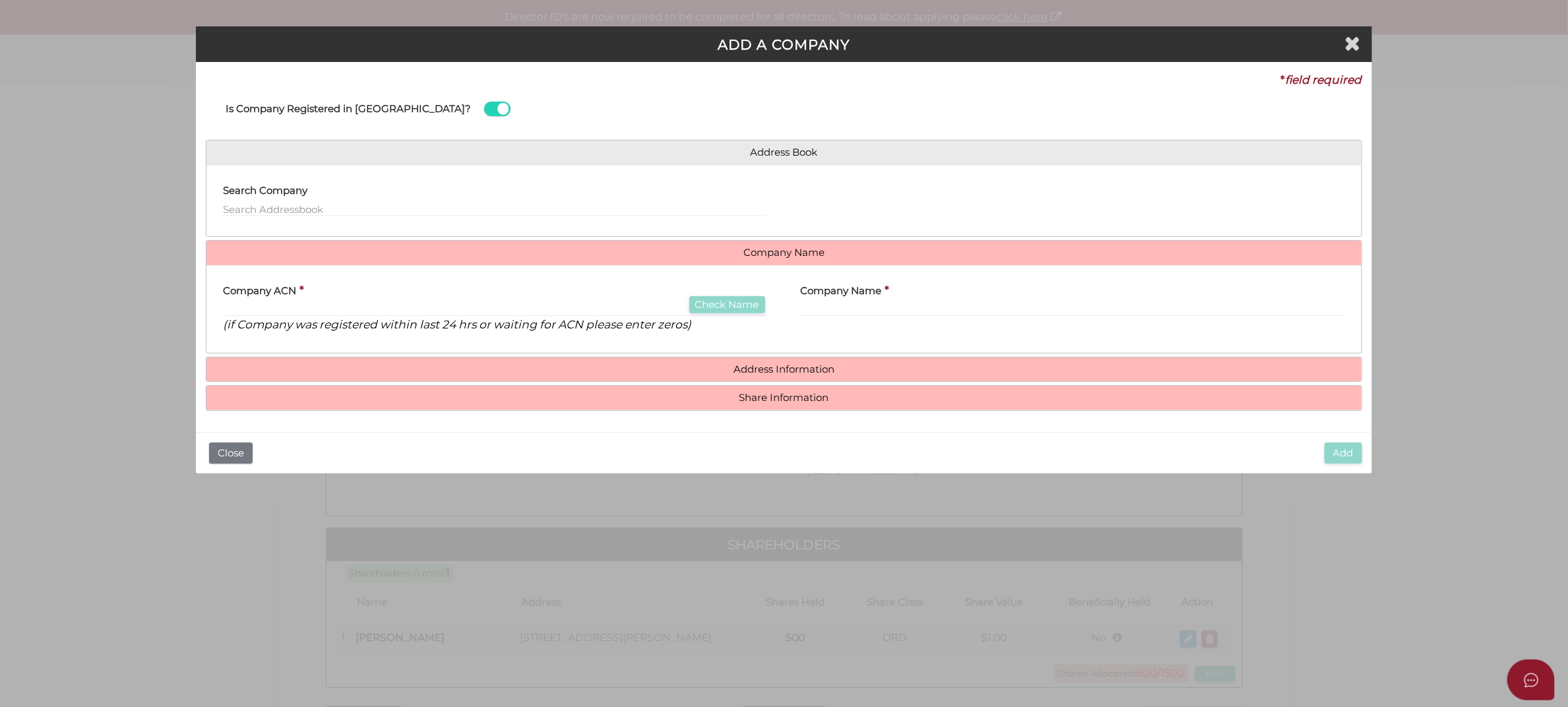
click at [530, 295] on div "Company ACN * Check Name (if Company was registered within last 24 hrs or waiti…" at bounding box center [495, 304] width 545 height 58
click at [851, 311] on input "text" at bounding box center [1073, 309] width 545 height 14
paste input "155 750 691"
type input "155 750 691"
click at [394, 302] on div "Company ACN * Check Name (if Company was registered within last 24 hrs or waiti…" at bounding box center [495, 304] width 545 height 58
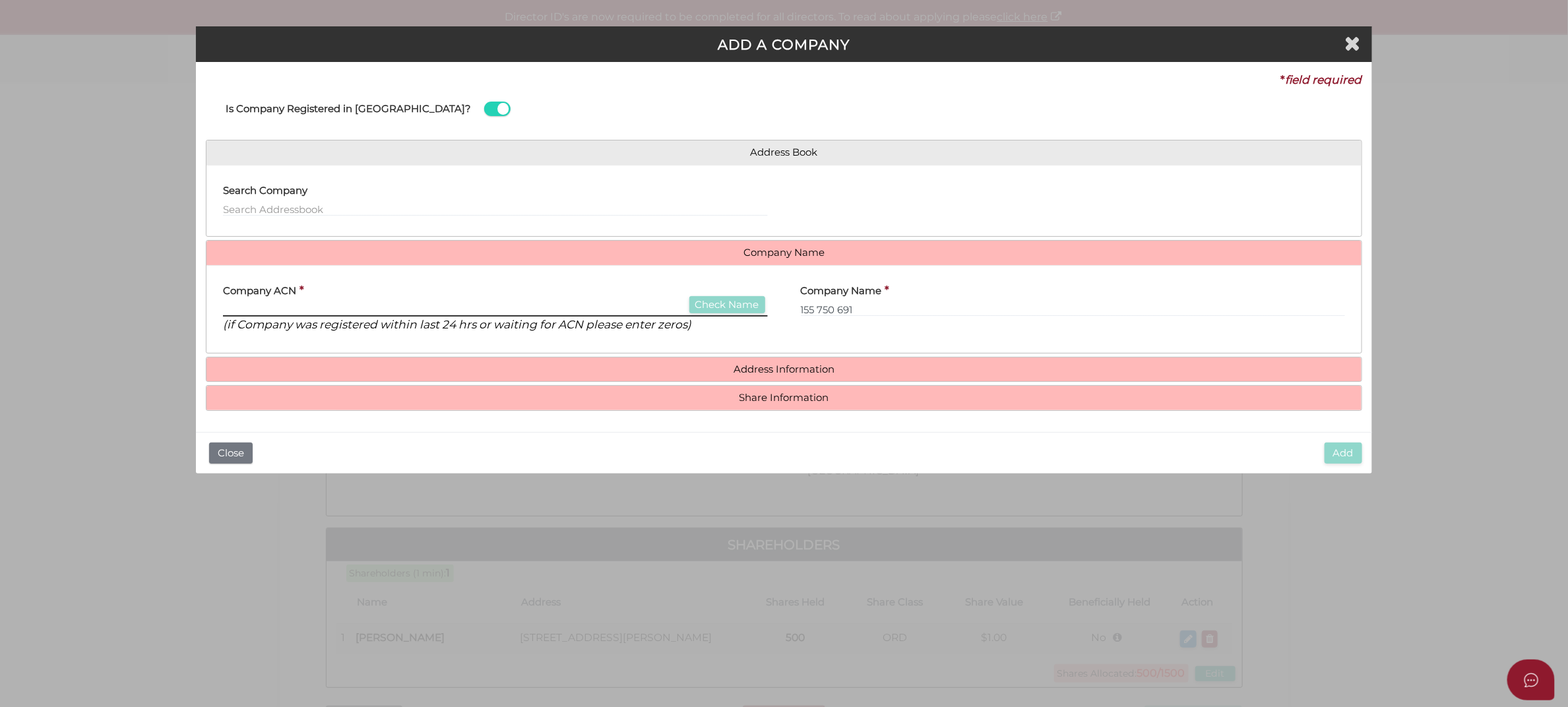
click at [350, 308] on input "text" at bounding box center [495, 309] width 545 height 14
type input "1"
type input "155750691"
click at [737, 306] on button "Check Name" at bounding box center [727, 305] width 76 height 18
type input "STONERS PTY LTD"
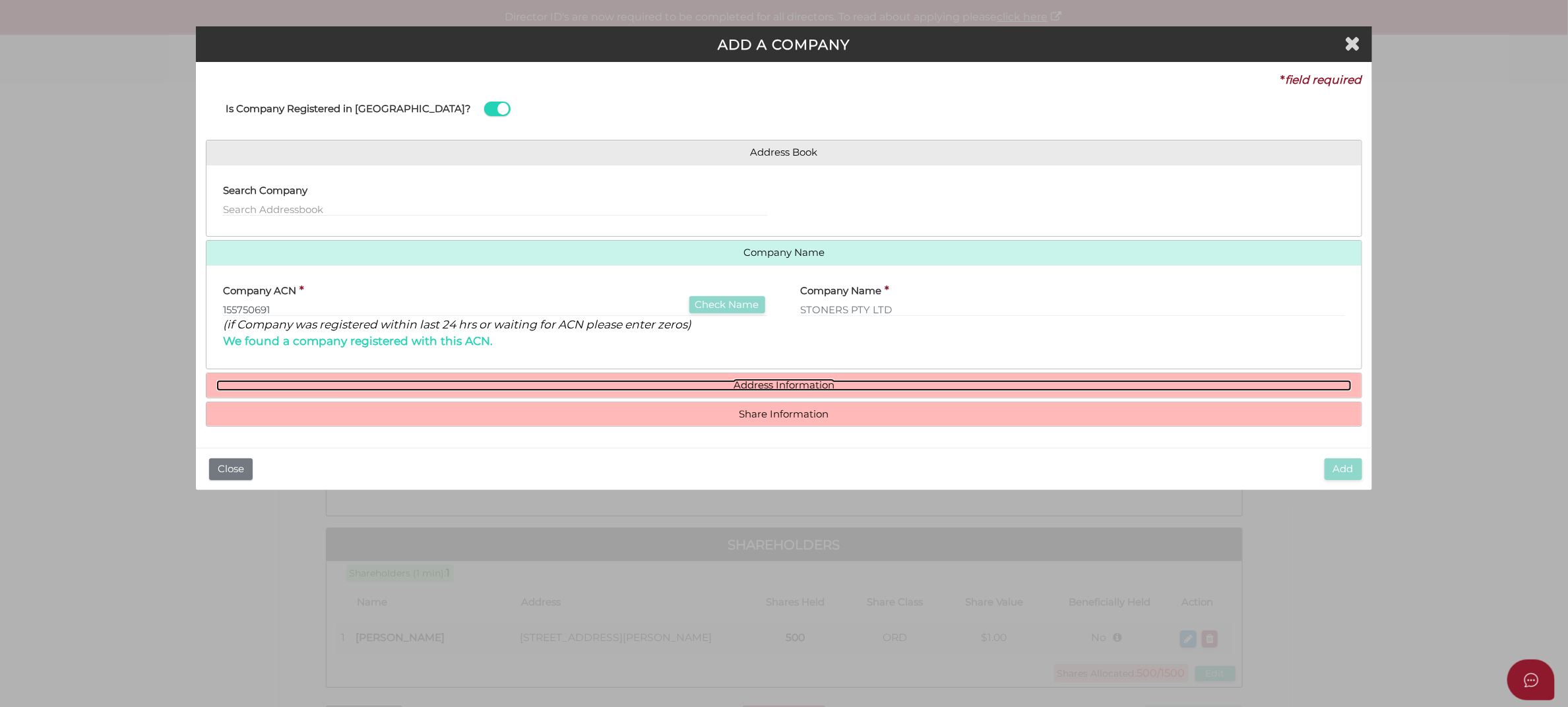
click at [785, 384] on link "Address Information" at bounding box center [784, 386] width 1136 height 11
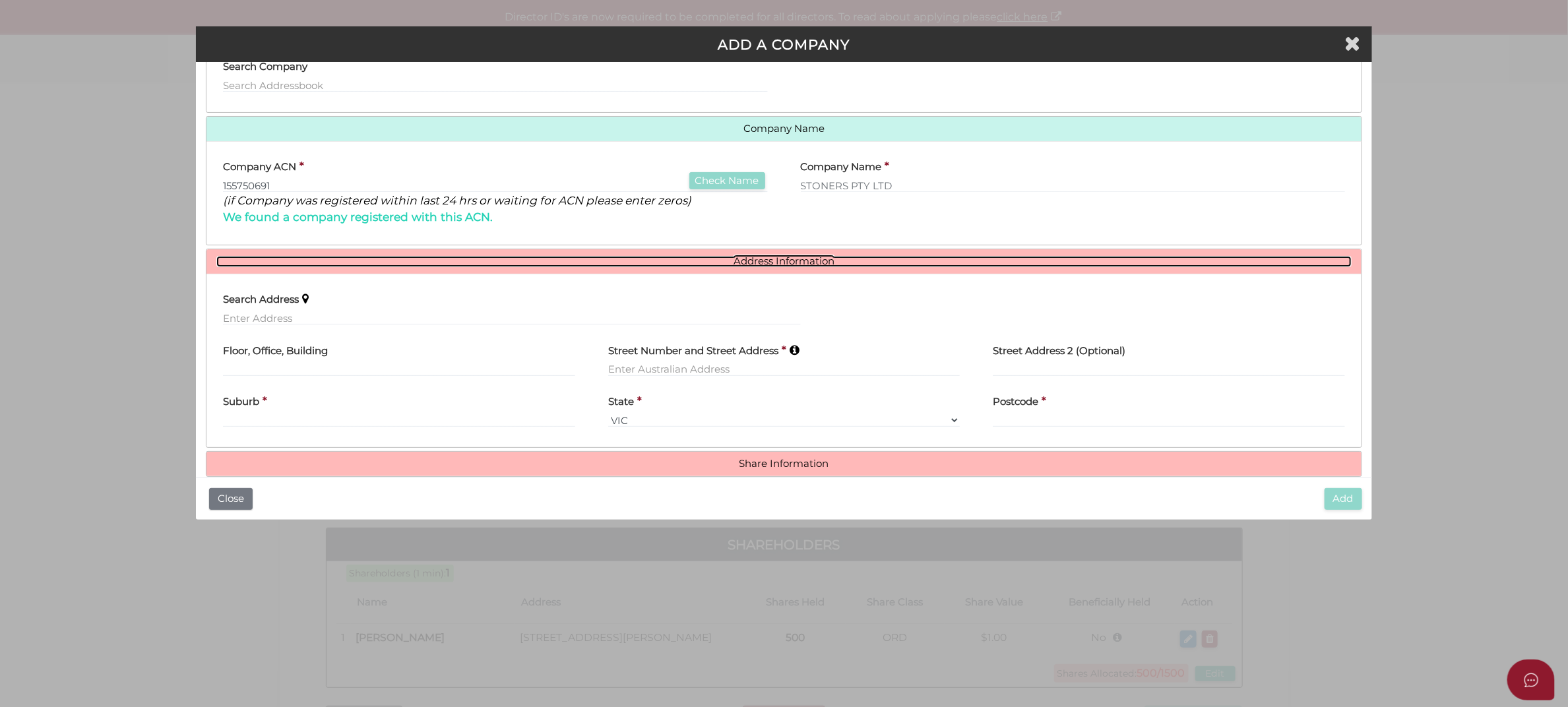
scroll to position [145, 0]
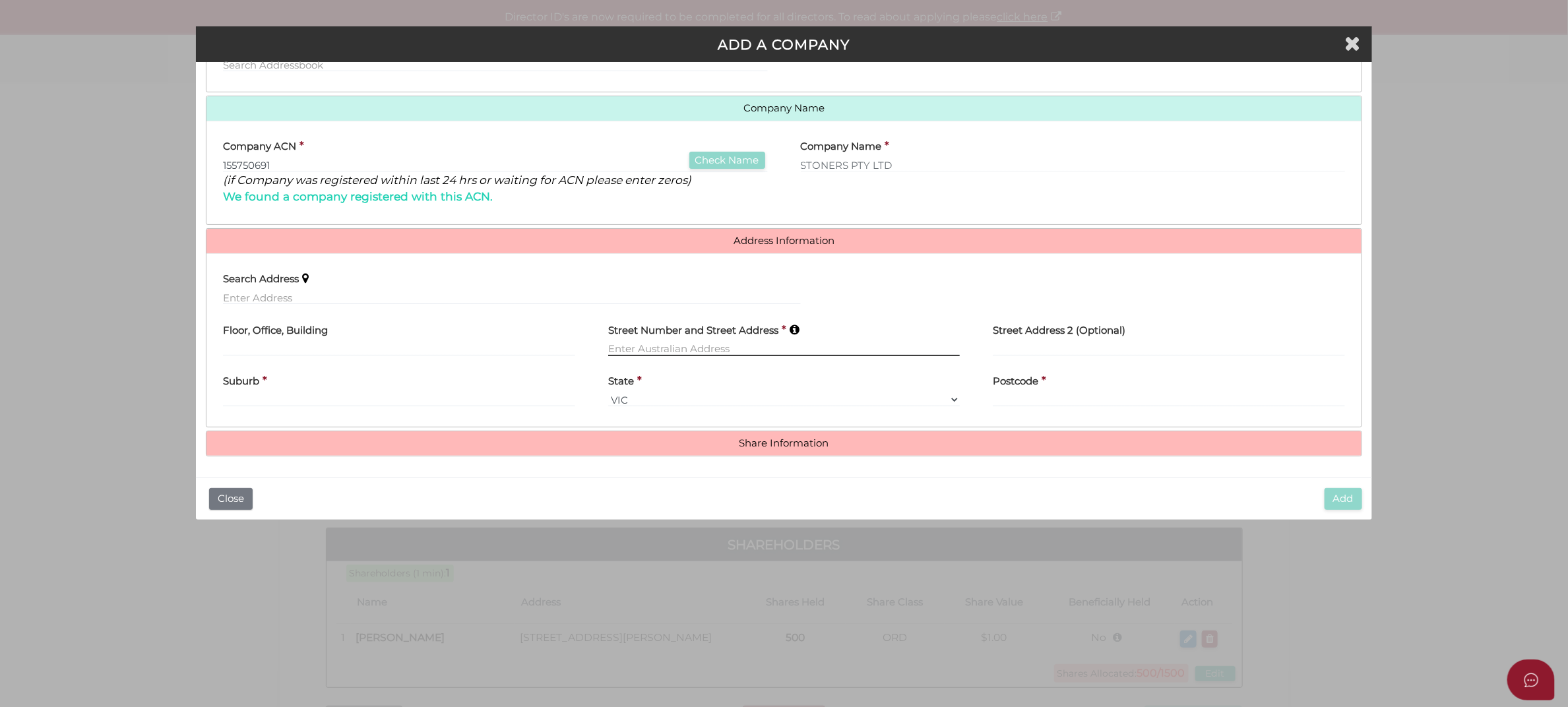
click at [654, 348] on input "text" at bounding box center [784, 348] width 352 height 14
click at [646, 346] on input "text" at bounding box center [784, 348] width 352 height 14
paste input "26 BAMFIELD STREET"
type input "26 BAMFIELD STREET"
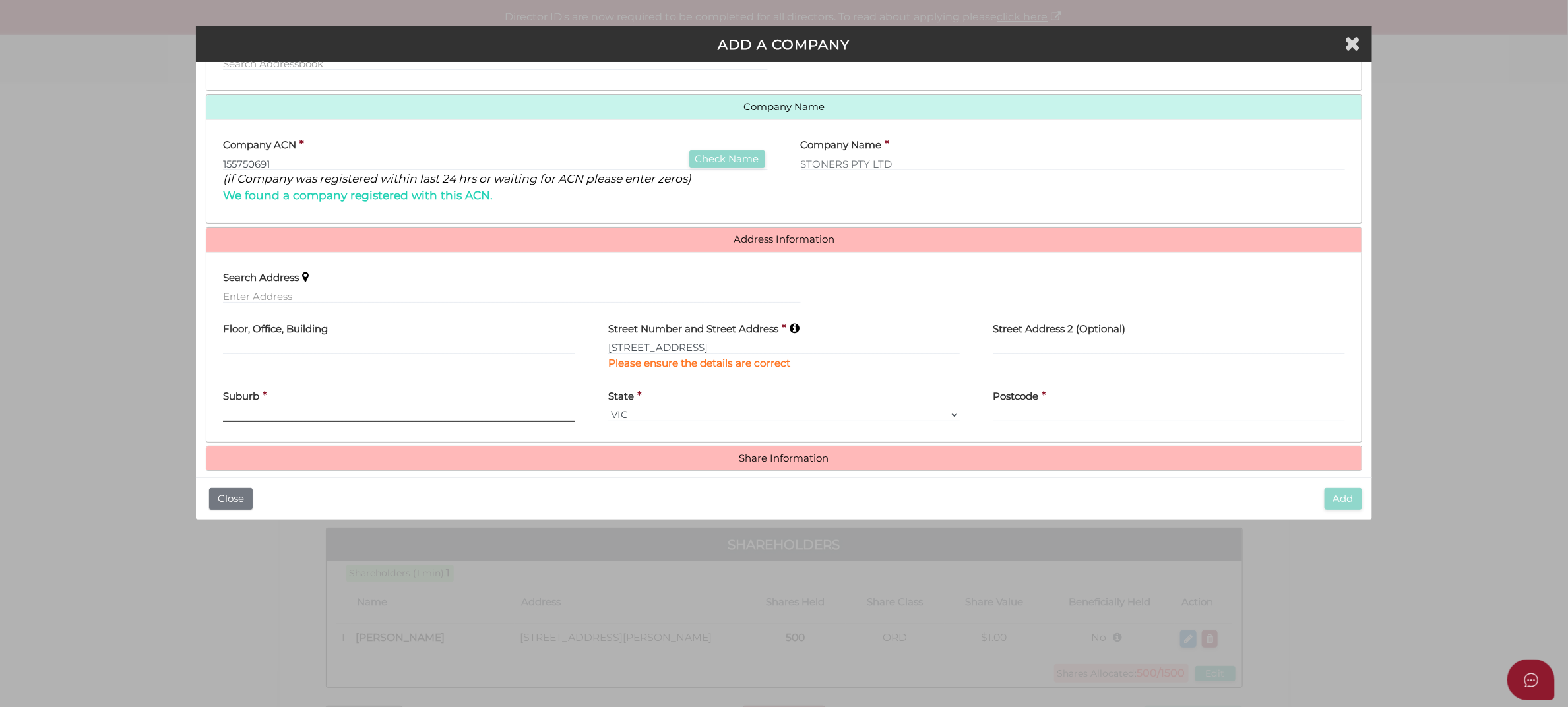
click at [314, 412] on input "text" at bounding box center [398, 414] width 352 height 14
paste input "ANDRINGHAM"
click at [228, 414] on input "ANDRINGHAM" at bounding box center [398, 414] width 352 height 14
type input "SANDRINGHAM"
click at [1047, 411] on input "text" at bounding box center [1169, 414] width 352 height 14
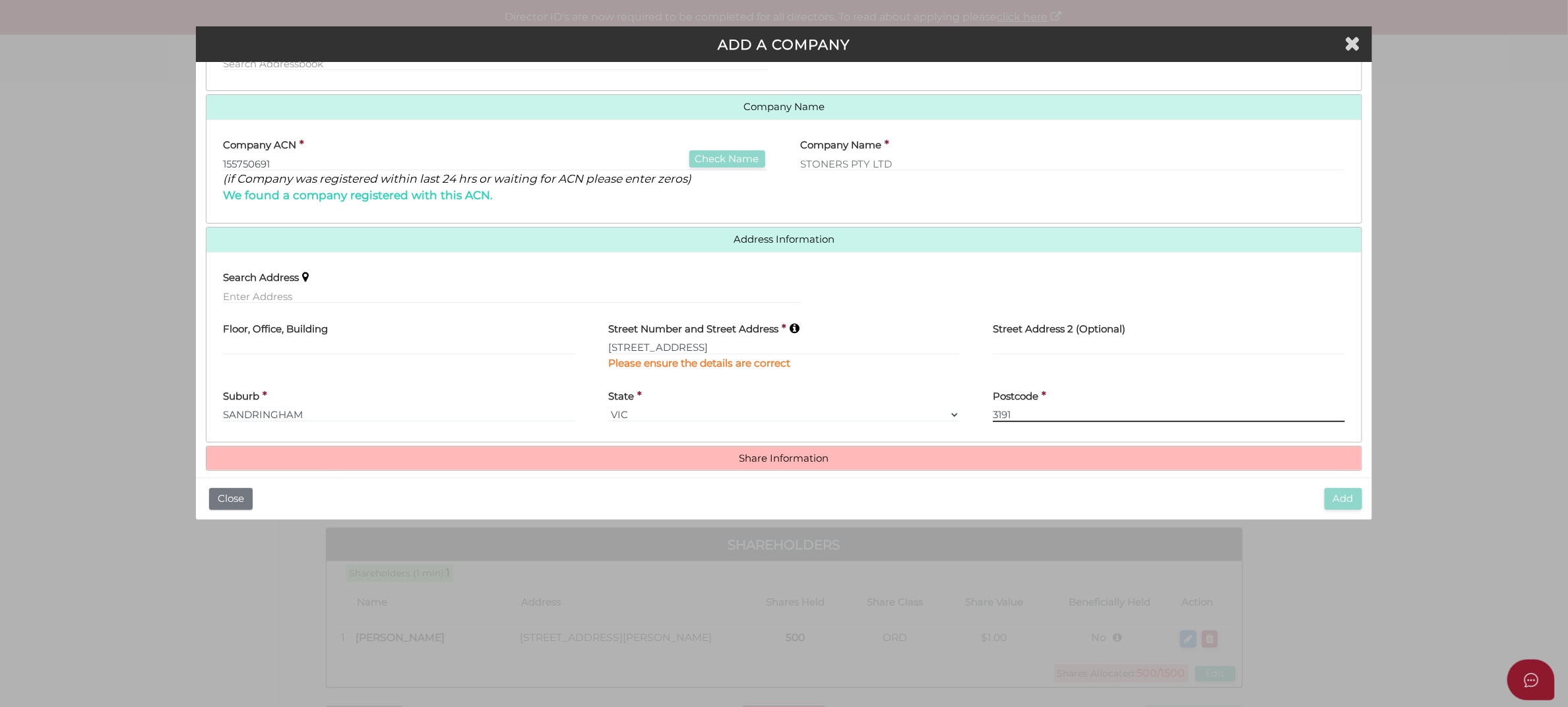
type input "3191"
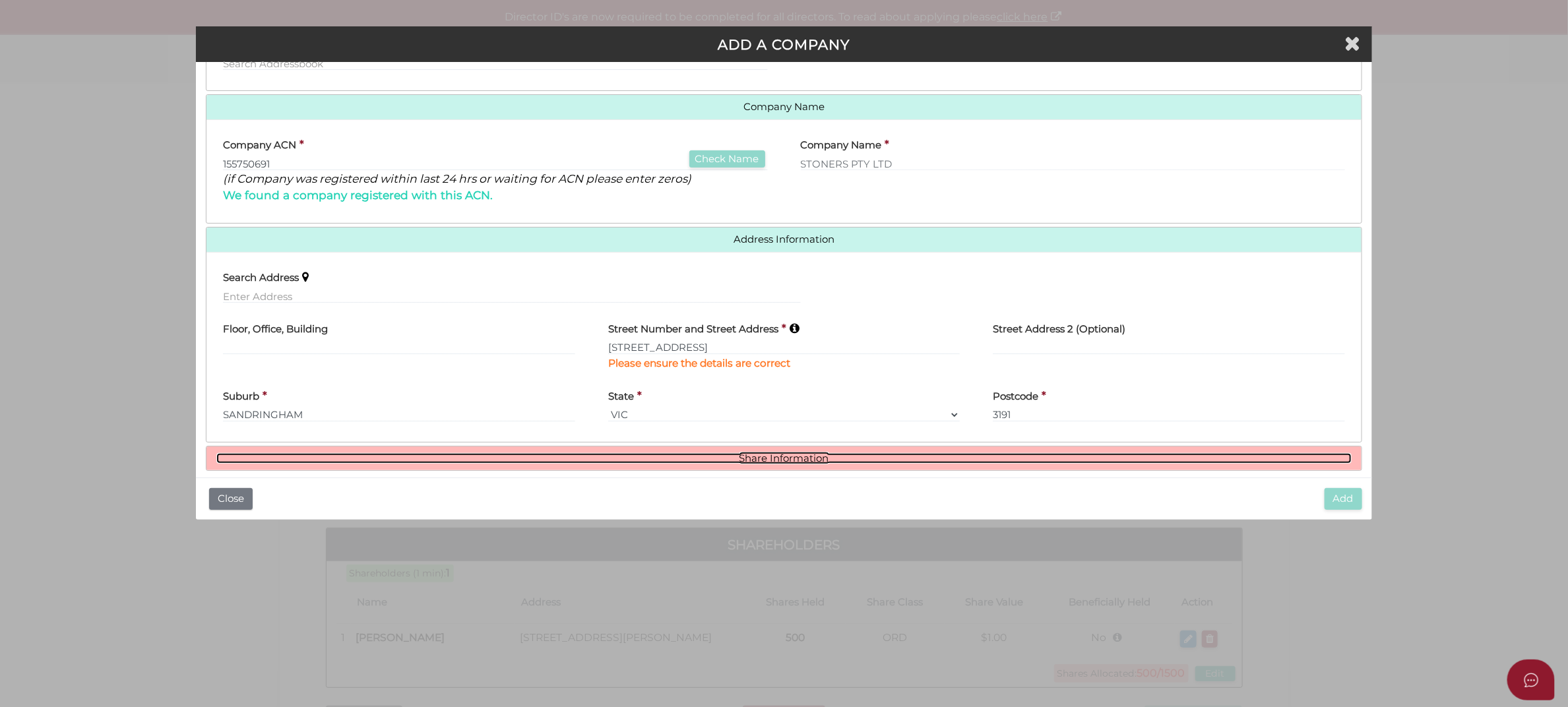
click at [1119, 457] on link "Share Information" at bounding box center [784, 459] width 1136 height 11
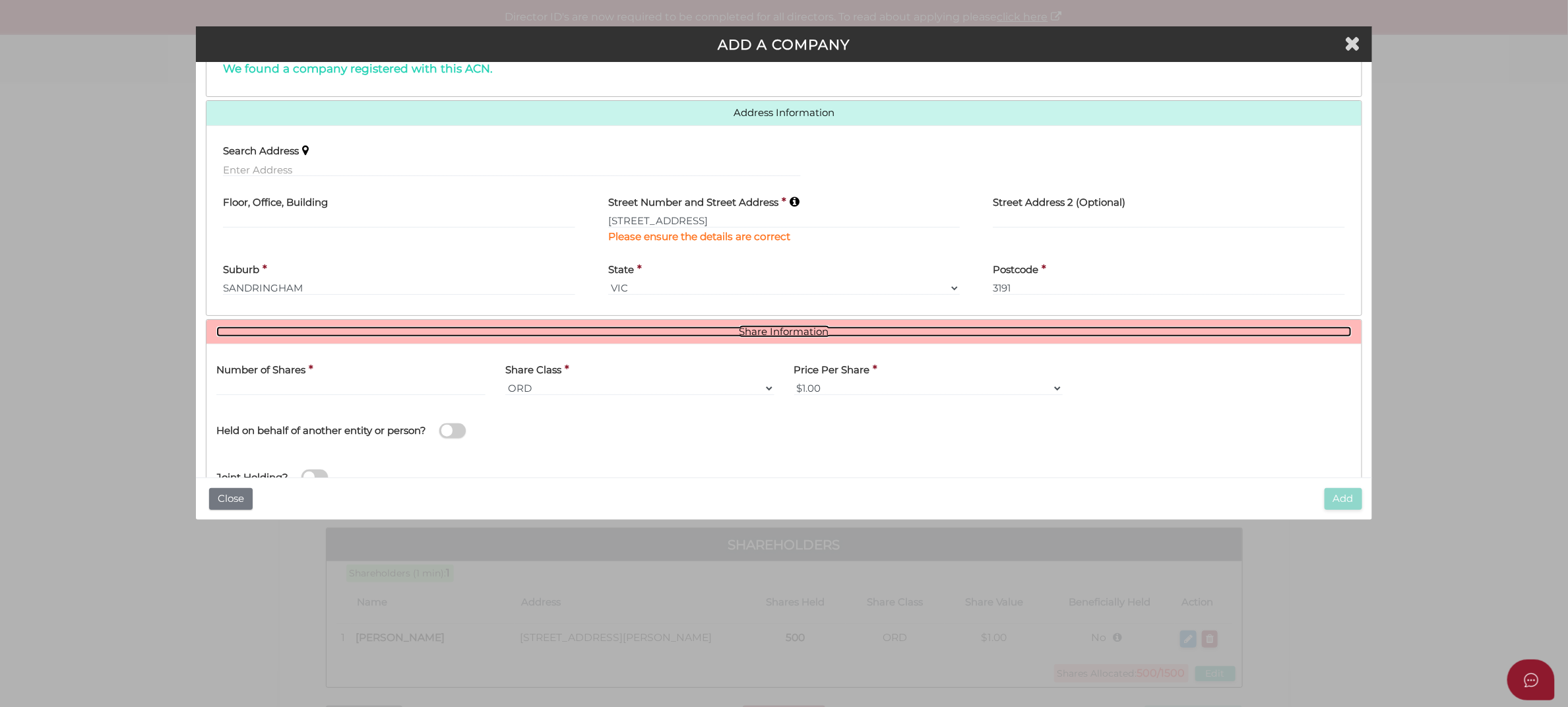
scroll to position [295, 0]
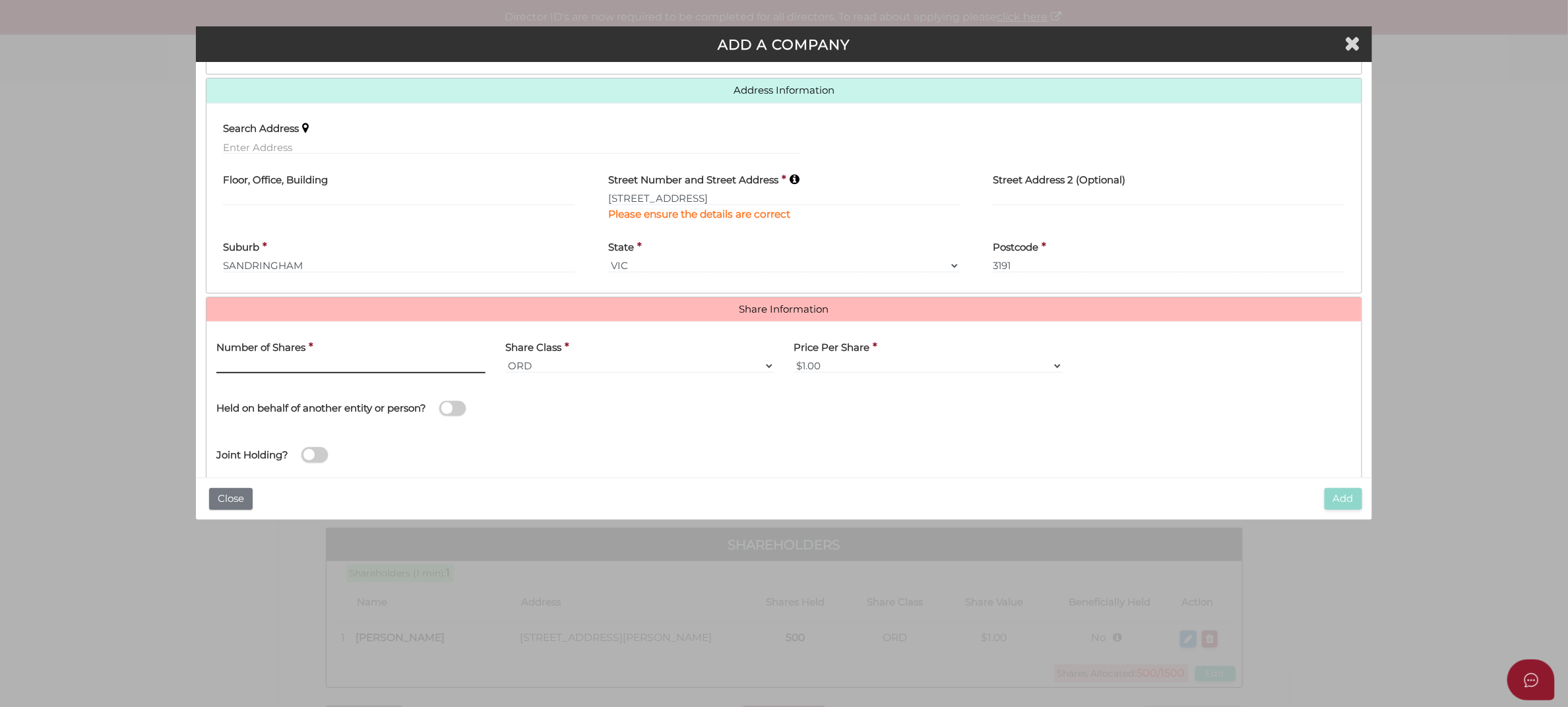
click at [255, 362] on input "text" at bounding box center [350, 365] width 269 height 14
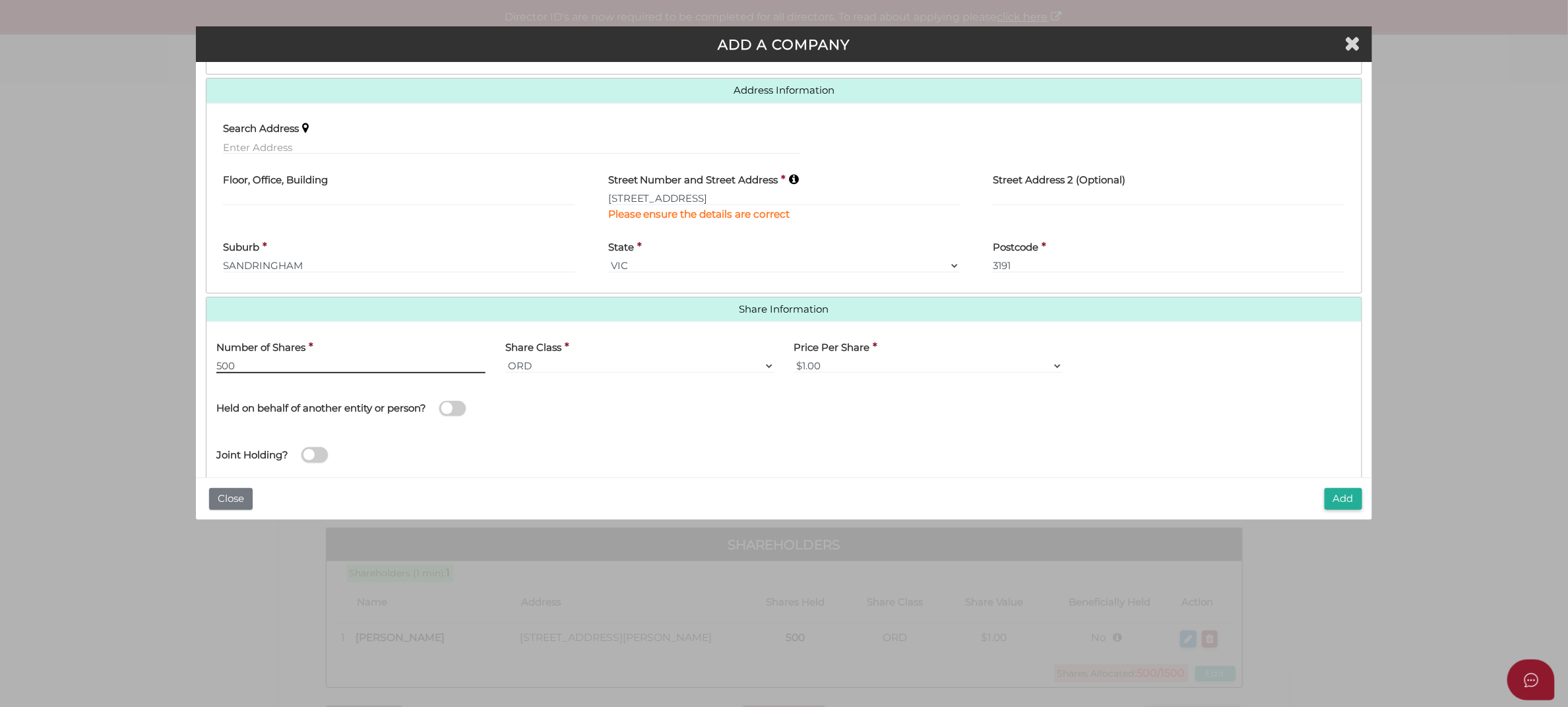
type input "500"
click at [453, 410] on span at bounding box center [453, 409] width 26 height 15
click at [0, 0] on input "checkbox" at bounding box center [0, 0] width 0 height 0
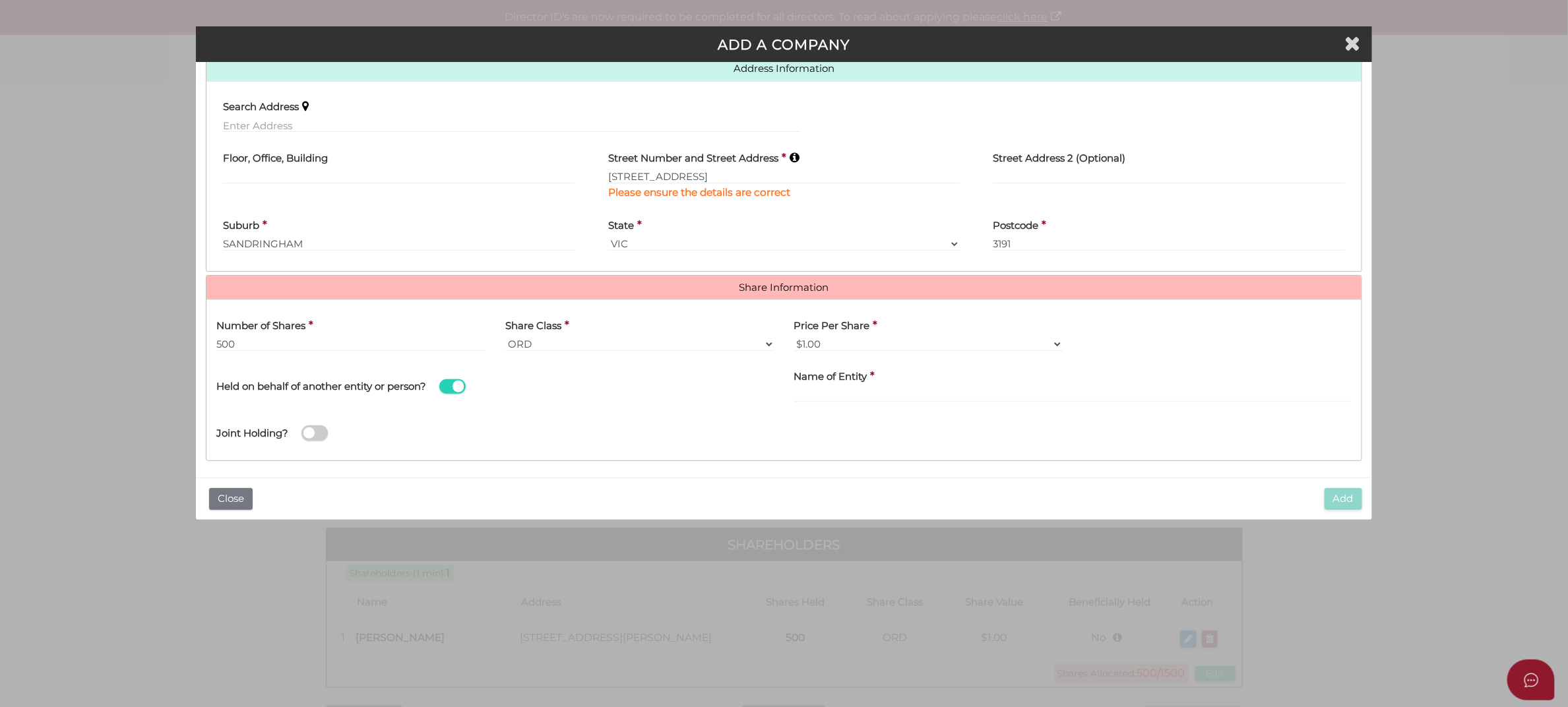
scroll to position [324, 0]
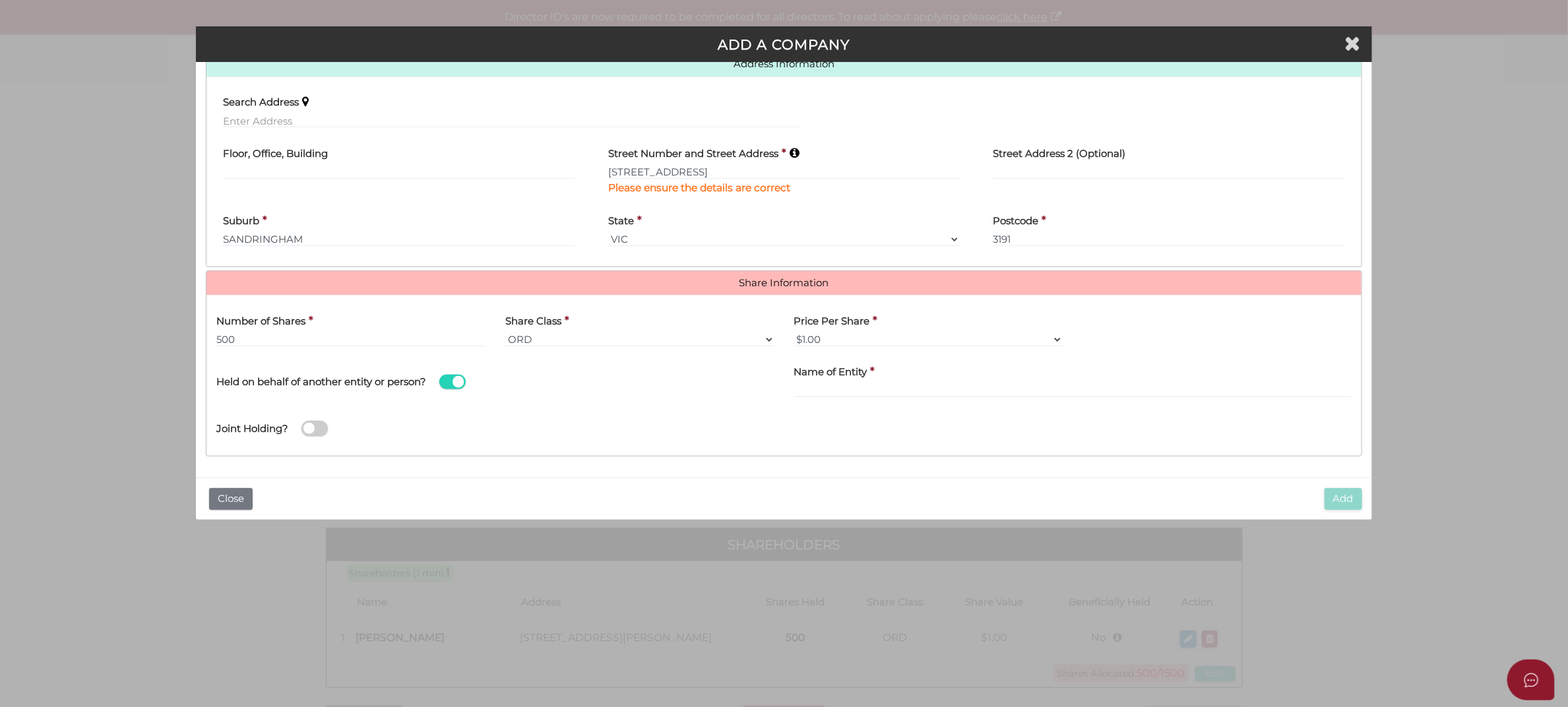
click at [887, 380] on div "Name of Entity *" at bounding box center [1073, 378] width 558 height 42
drag, startPoint x: 1002, startPoint y: 378, endPoint x: 1000, endPoint y: 385, distance: 7.3
click at [1001, 380] on div "Name of Entity *" at bounding box center [1073, 378] width 558 height 42
drag, startPoint x: 977, startPoint y: 397, endPoint x: 970, endPoint y: 389, distance: 10.6
click at [977, 397] on div "Name of Entity *" at bounding box center [1073, 380] width 578 height 47
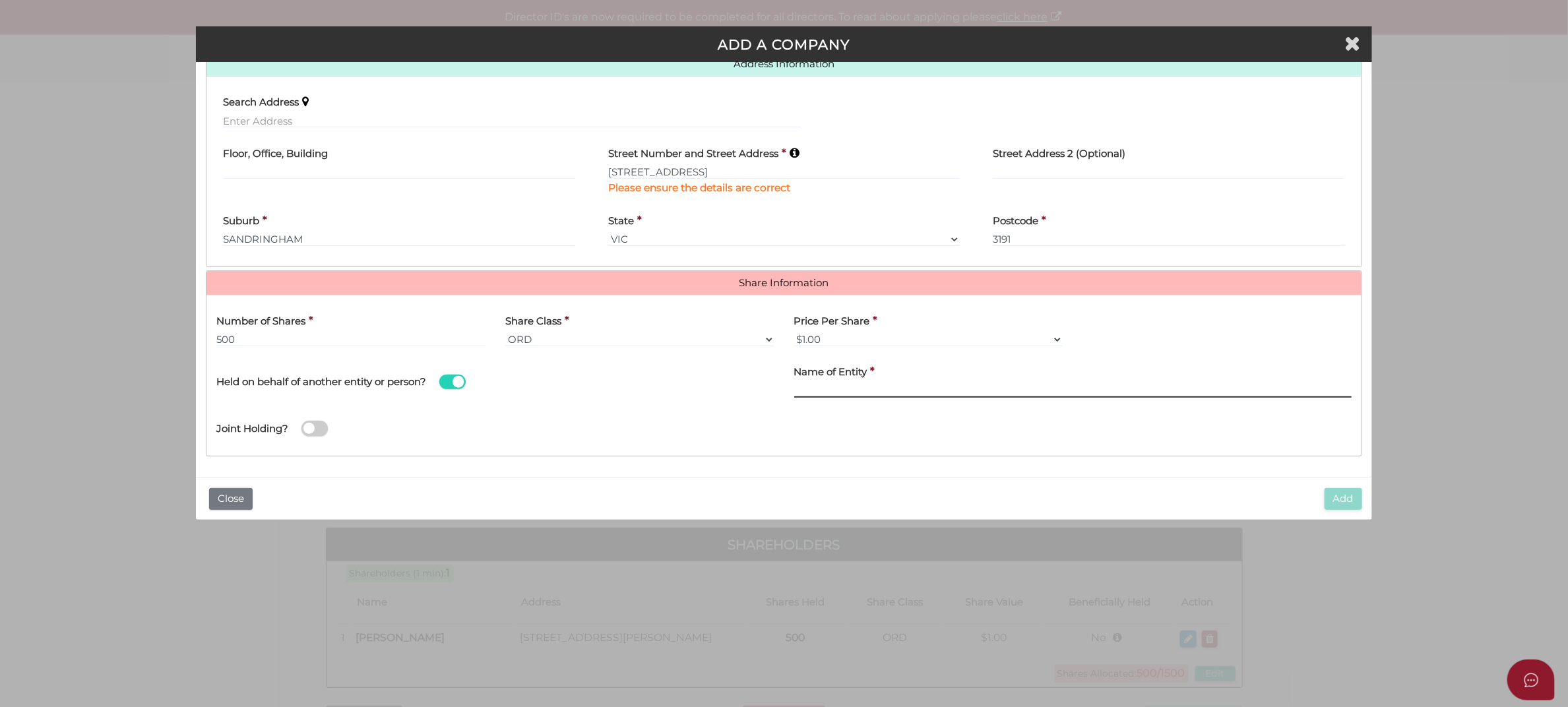
click at [970, 389] on input "text" at bounding box center [1073, 390] width 558 height 14
click at [871, 397] on div "Name of Entity *" at bounding box center [1073, 380] width 578 height 47
click at [866, 391] on input "text" at bounding box center [1073, 390] width 558 height 14
paste input "Stonefish Family Trust"
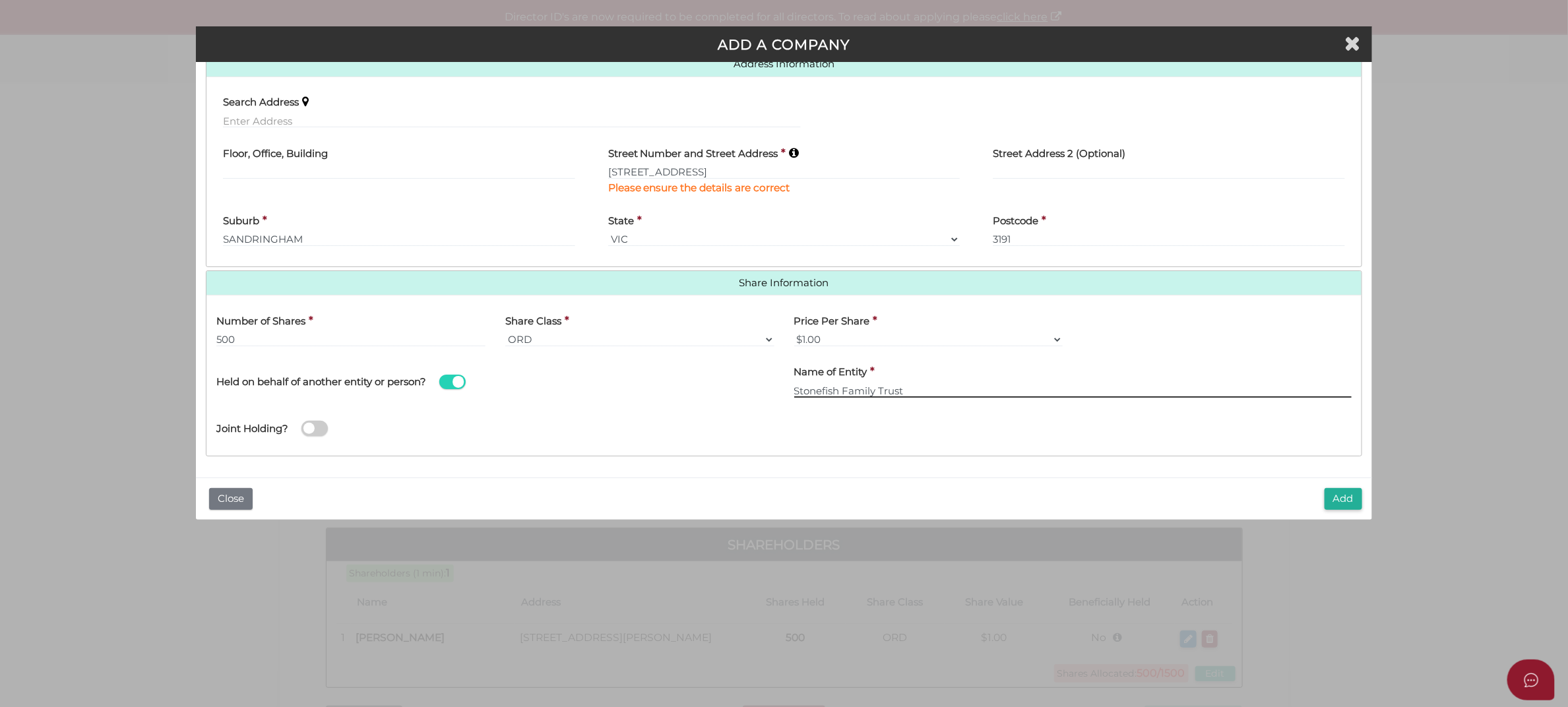
type input "Stonefish Family Trust"
click at [1359, 492] on button "Add" at bounding box center [1344, 498] width 38 height 22
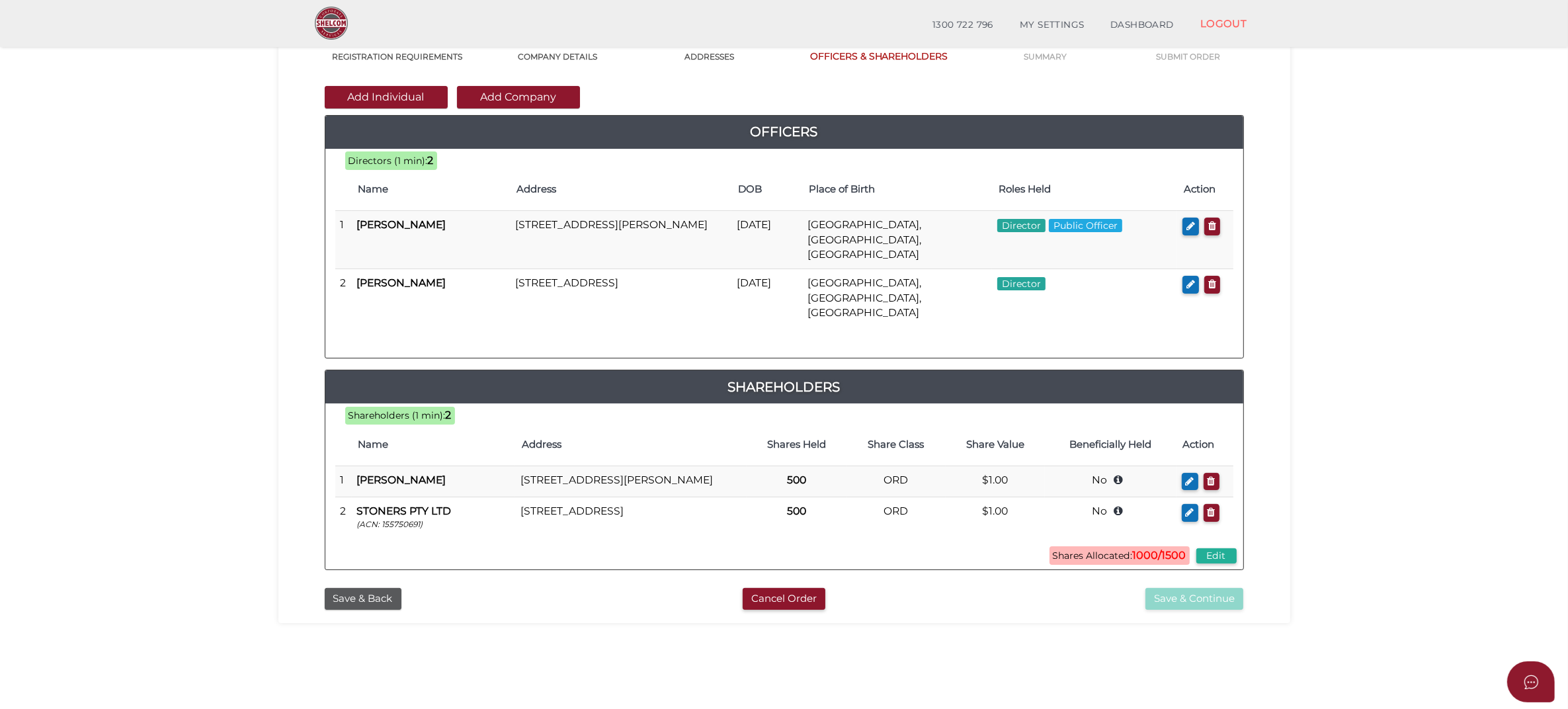
scroll to position [82, 0]
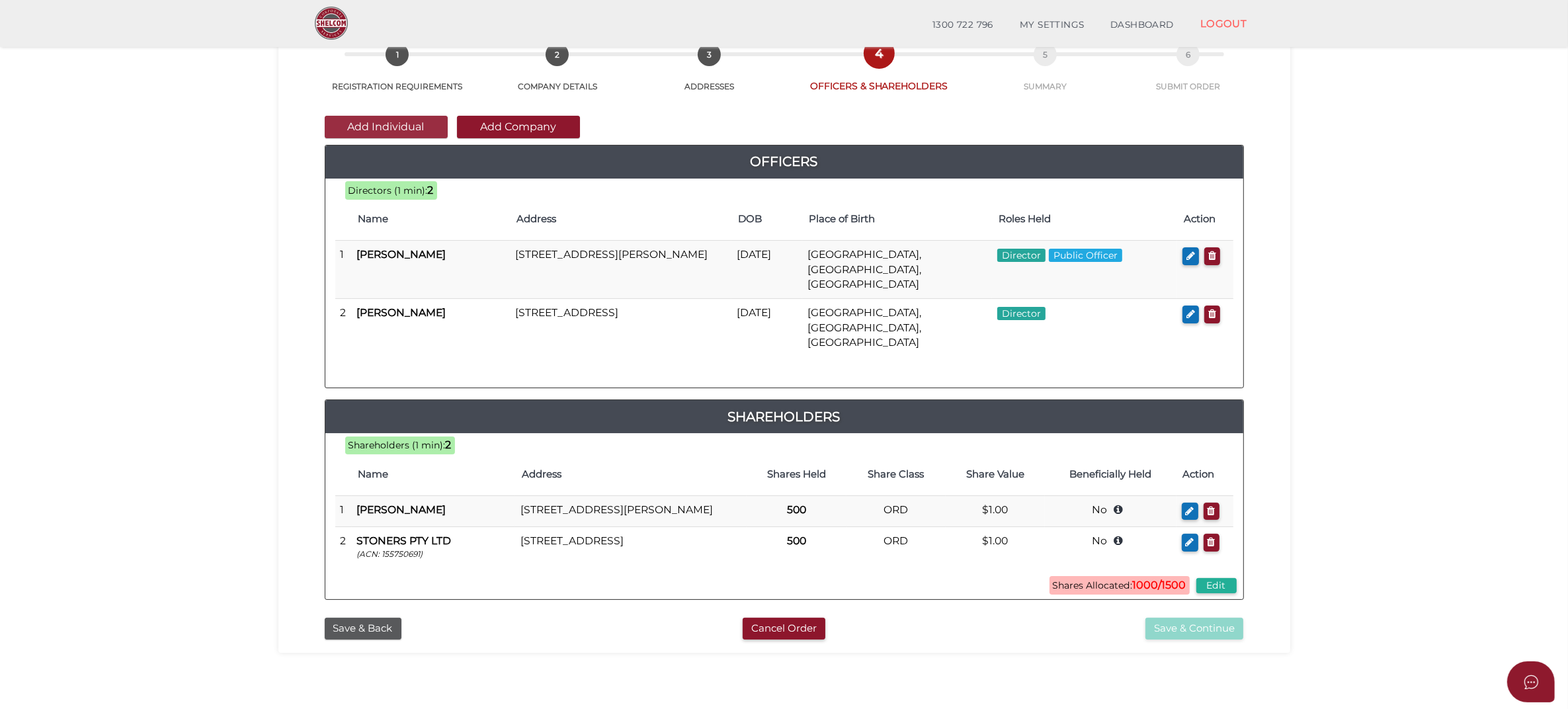
click at [411, 123] on button "Add Individual" at bounding box center [386, 127] width 123 height 23
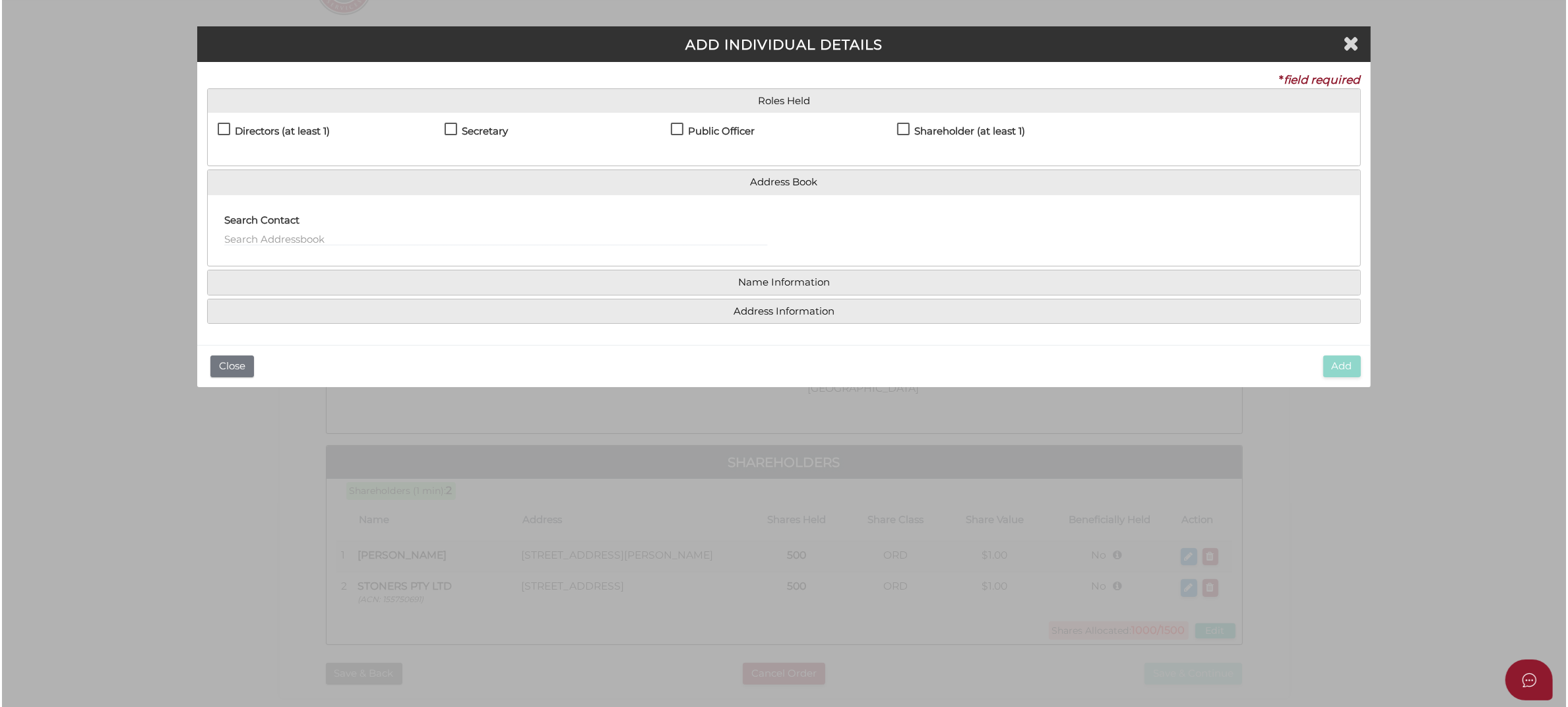
scroll to position [0, 0]
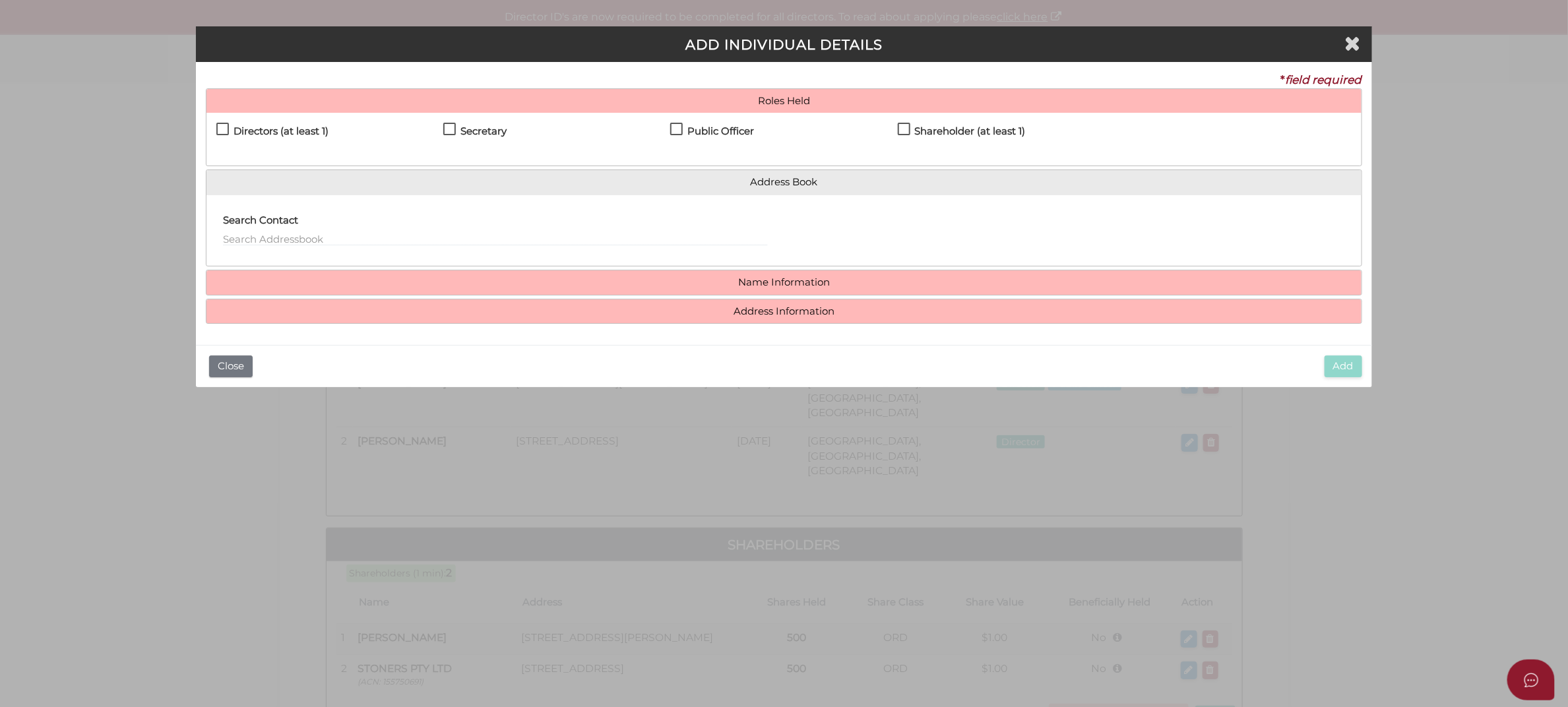
click at [908, 127] on label "Shareholder (at least 1)" at bounding box center [962, 134] width 128 height 16
checkbox input "true"
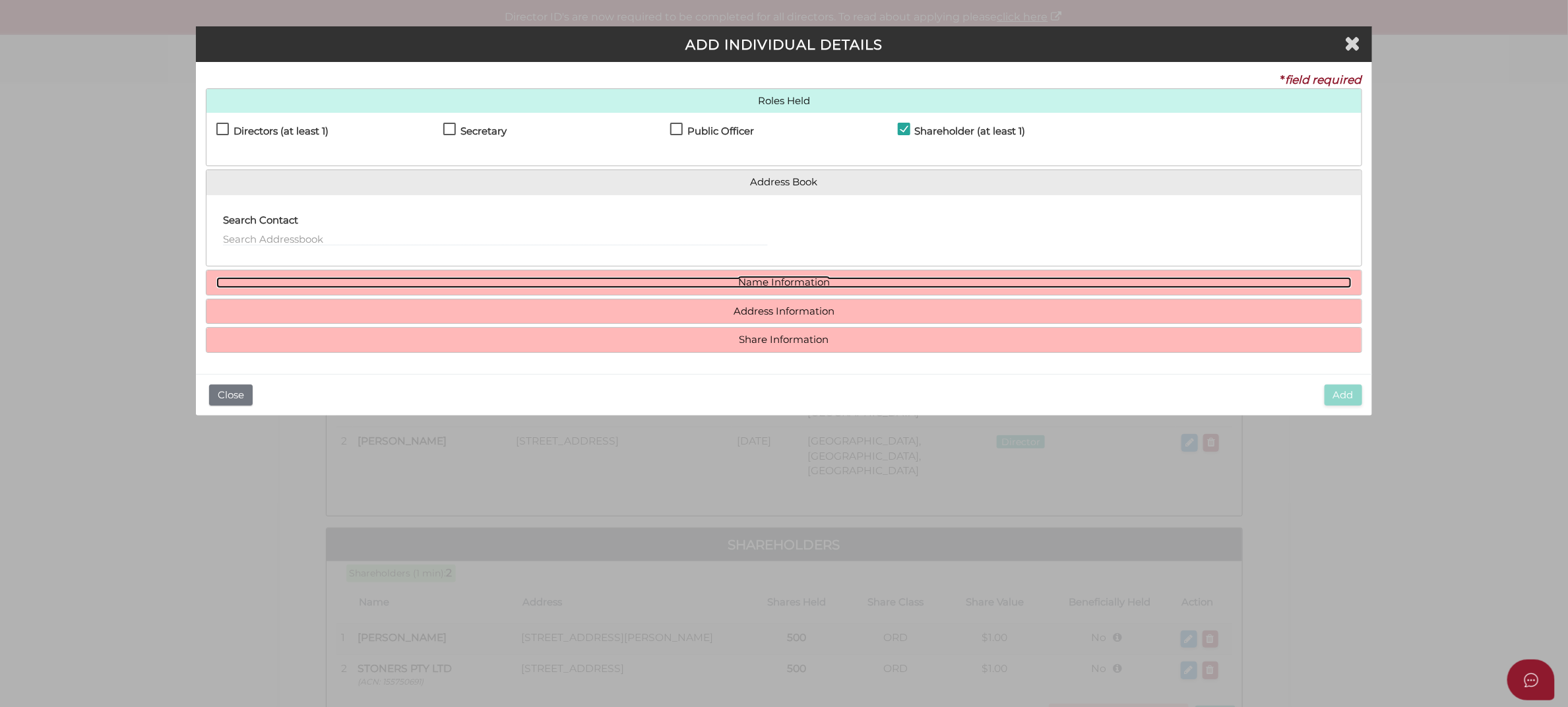
click at [666, 281] on link "Name Information" at bounding box center [784, 283] width 1136 height 11
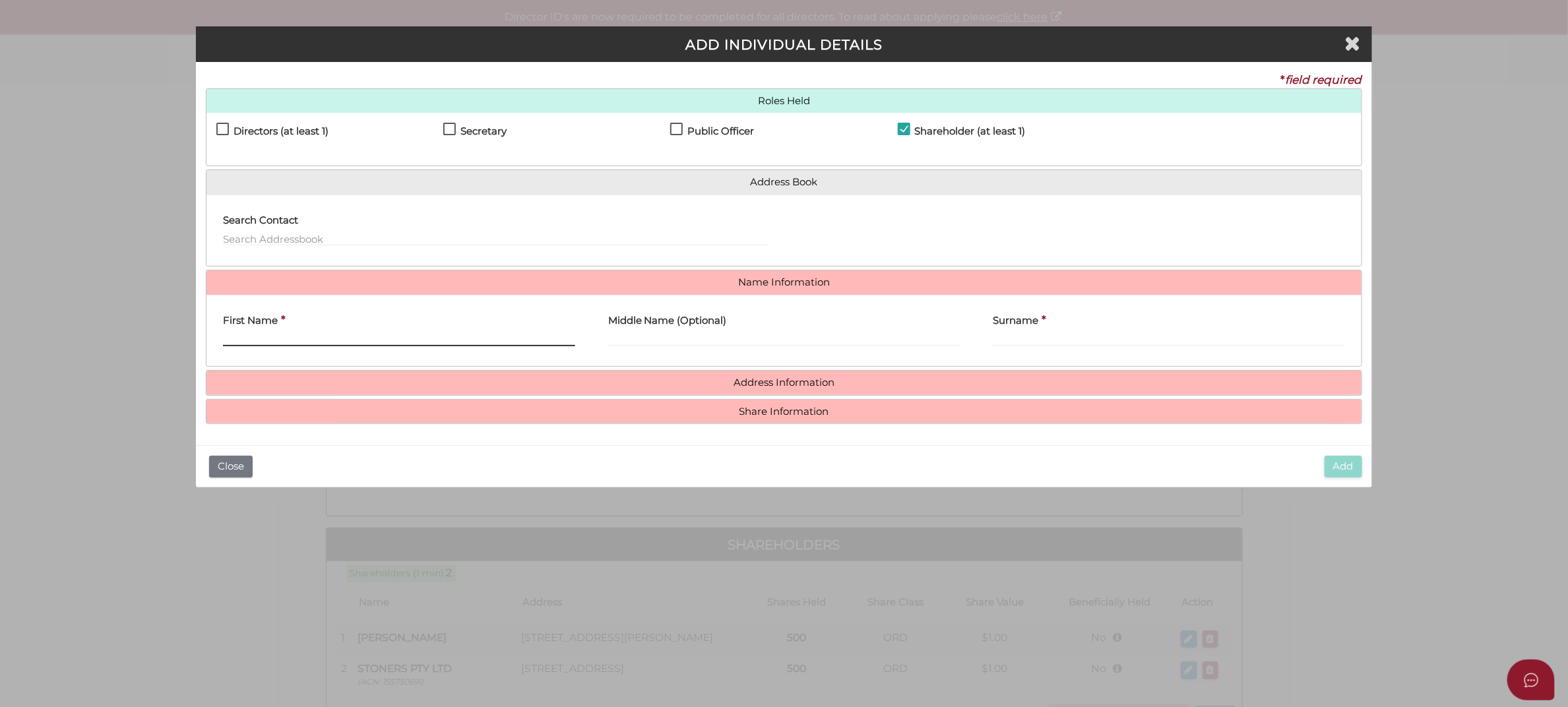
click at [346, 343] on input "First Name" at bounding box center [398, 339] width 352 height 14
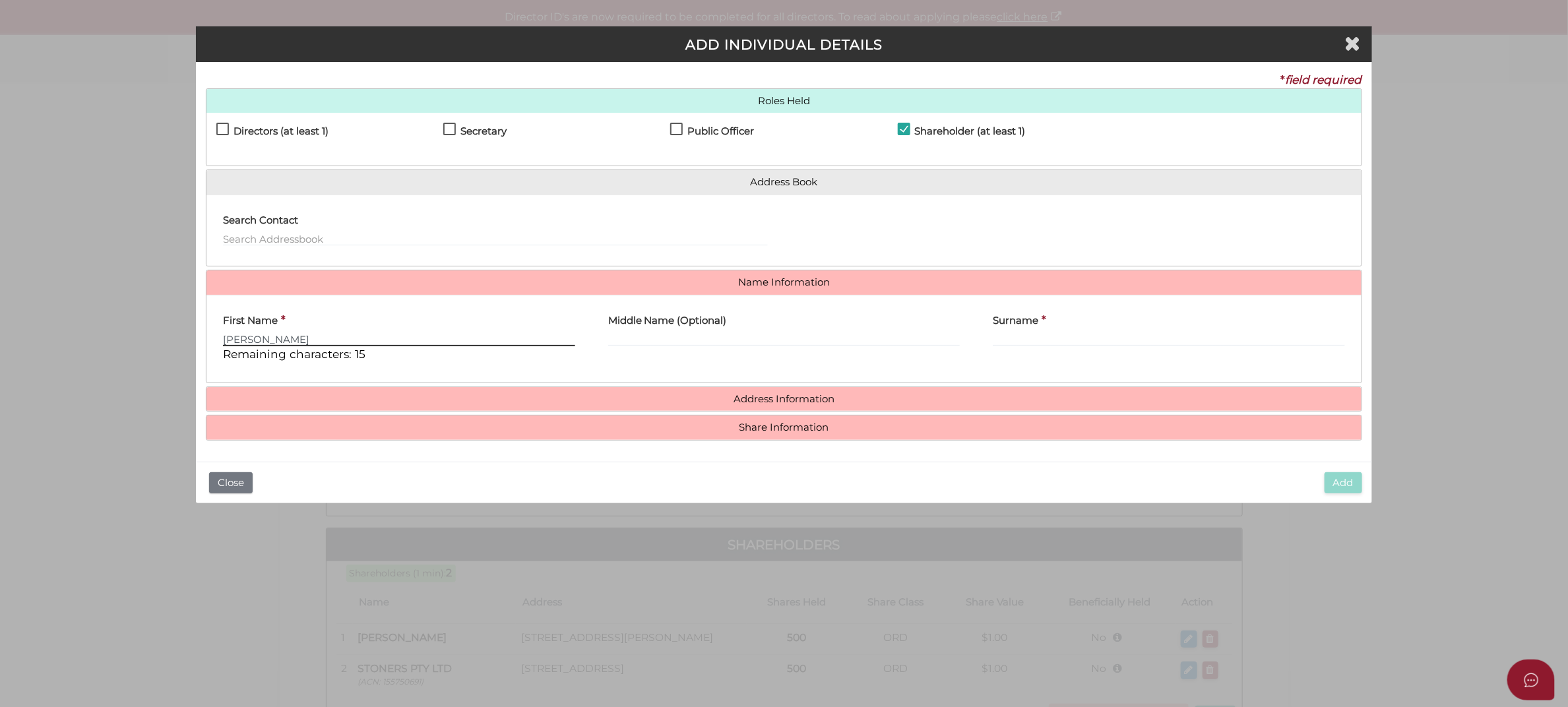
drag, startPoint x: 229, startPoint y: 339, endPoint x: 211, endPoint y: 334, distance: 18.7
click at [210, 338] on div "First Name * dAVID Remaining characters: 15" at bounding box center [399, 339] width 385 height 67
type input "DAVID"
click at [1077, 334] on input "Surname" at bounding box center [1169, 339] width 352 height 14
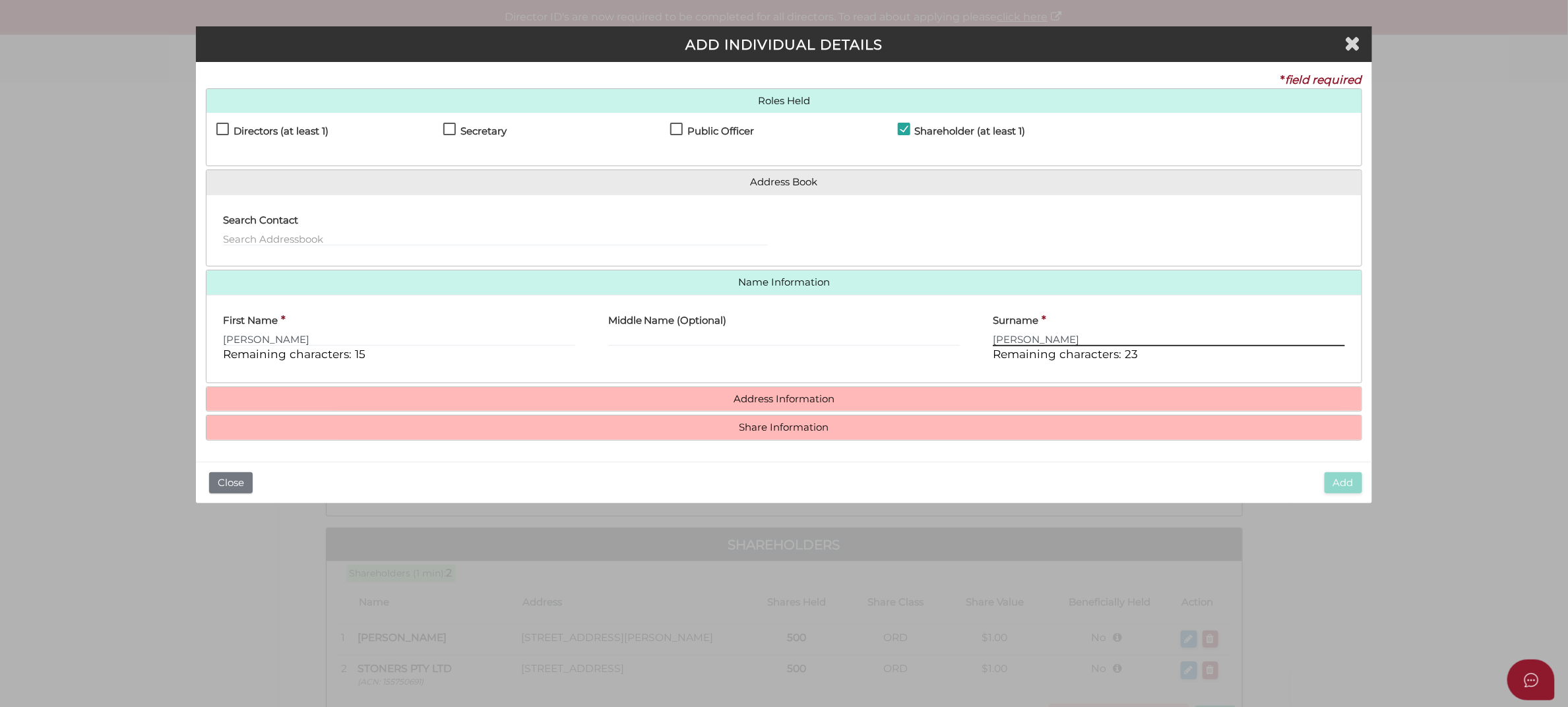
type input "SEMMENS"
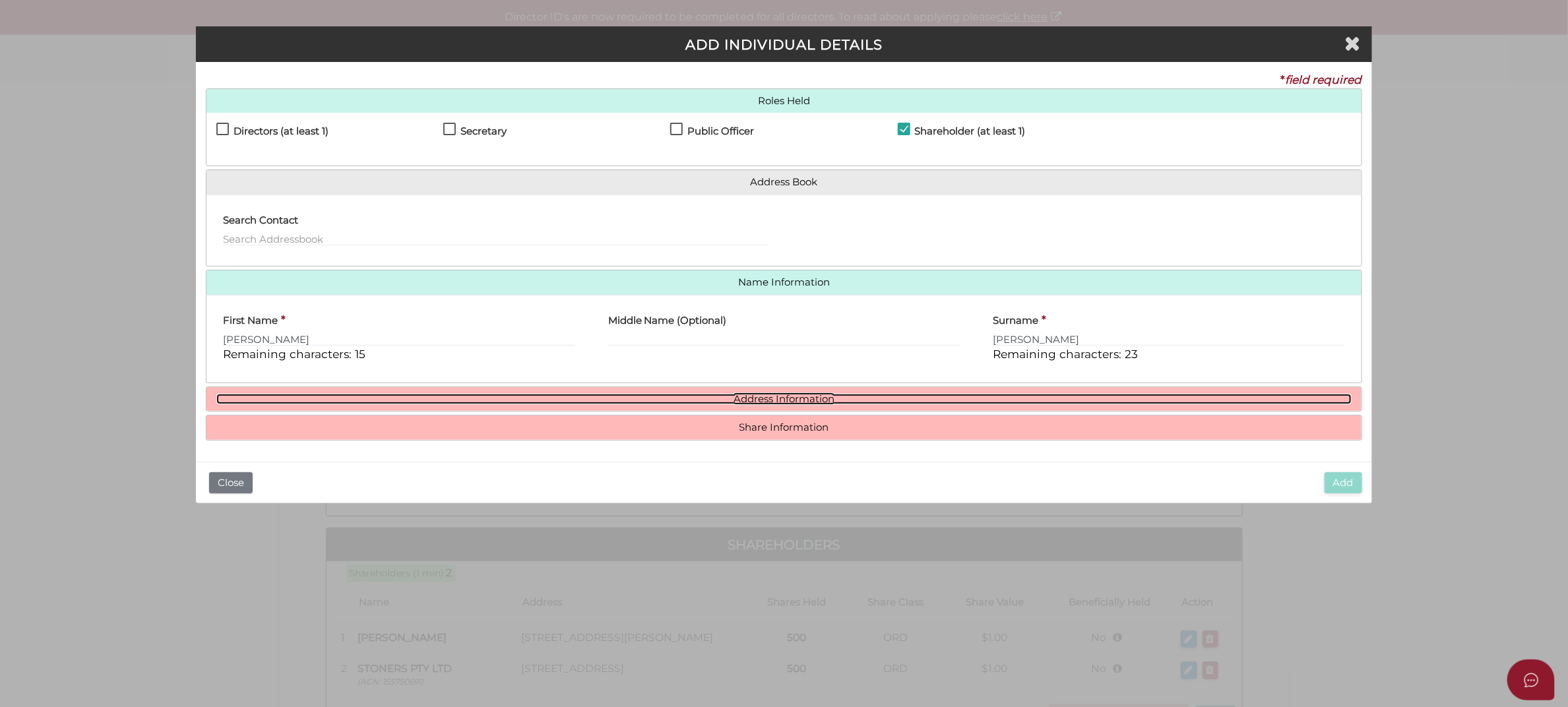
click at [787, 399] on link "Address Information" at bounding box center [784, 399] width 1136 height 11
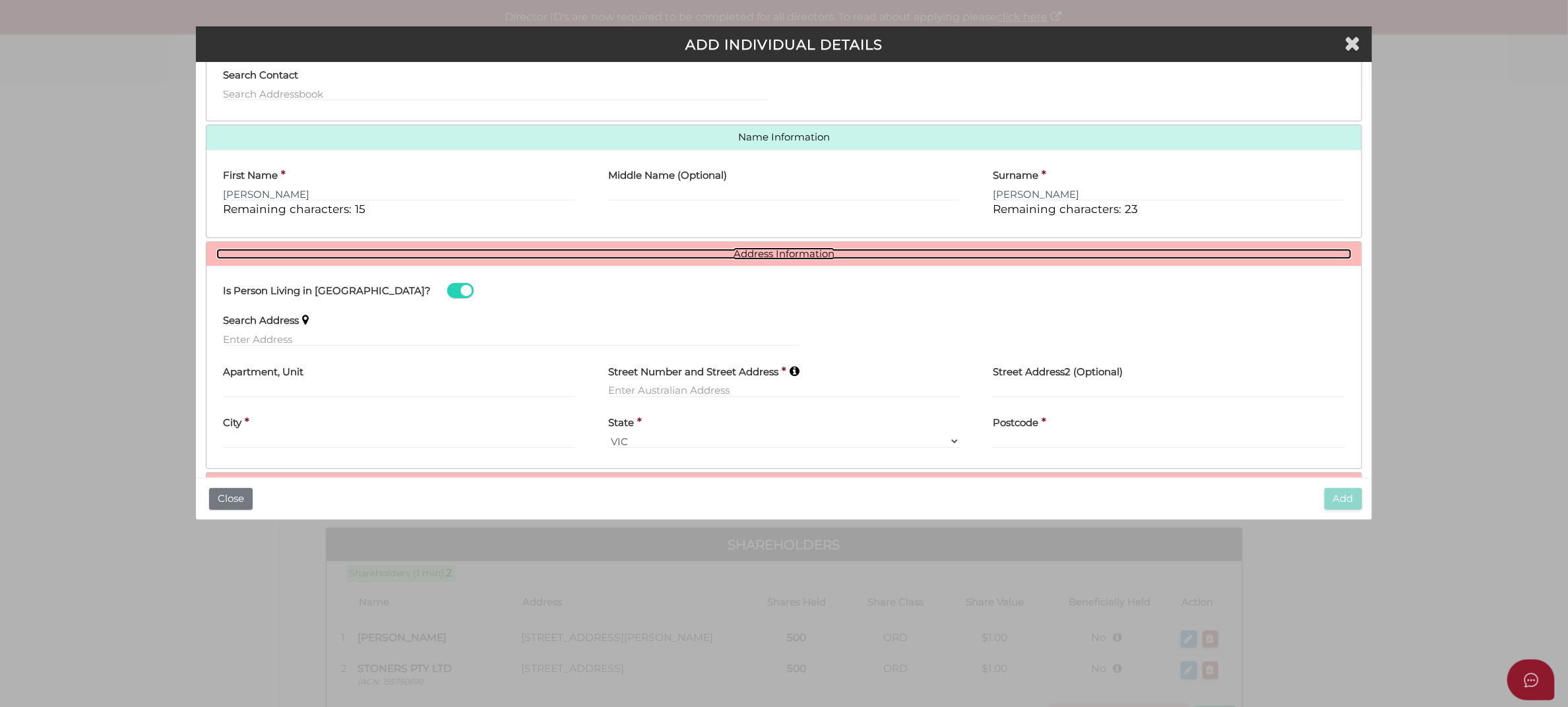
scroll to position [165, 0]
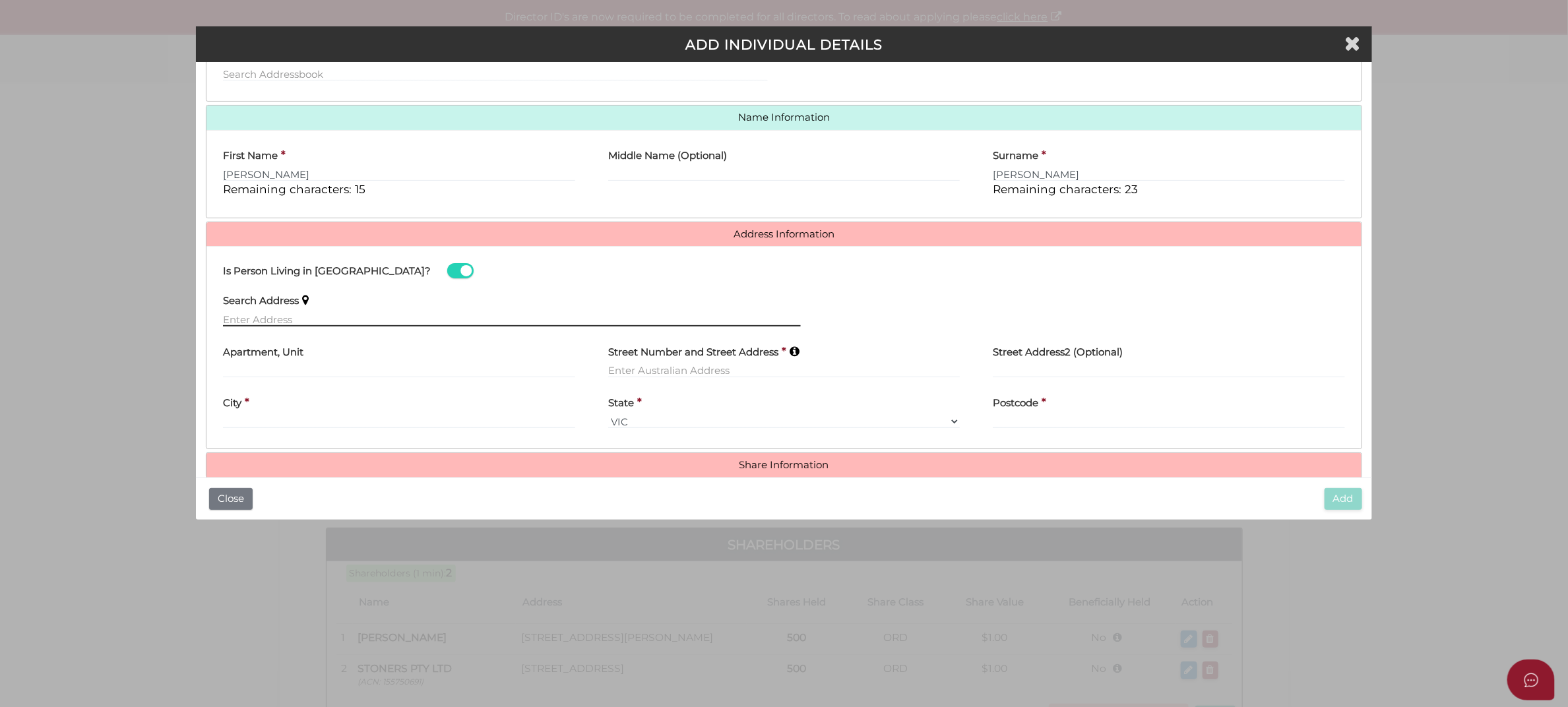
click at [357, 317] on input "text" at bounding box center [512, 319] width 578 height 14
click at [624, 368] on input "text" at bounding box center [784, 370] width 352 height 14
click at [308, 321] on input "text" at bounding box center [512, 319] width 578 height 14
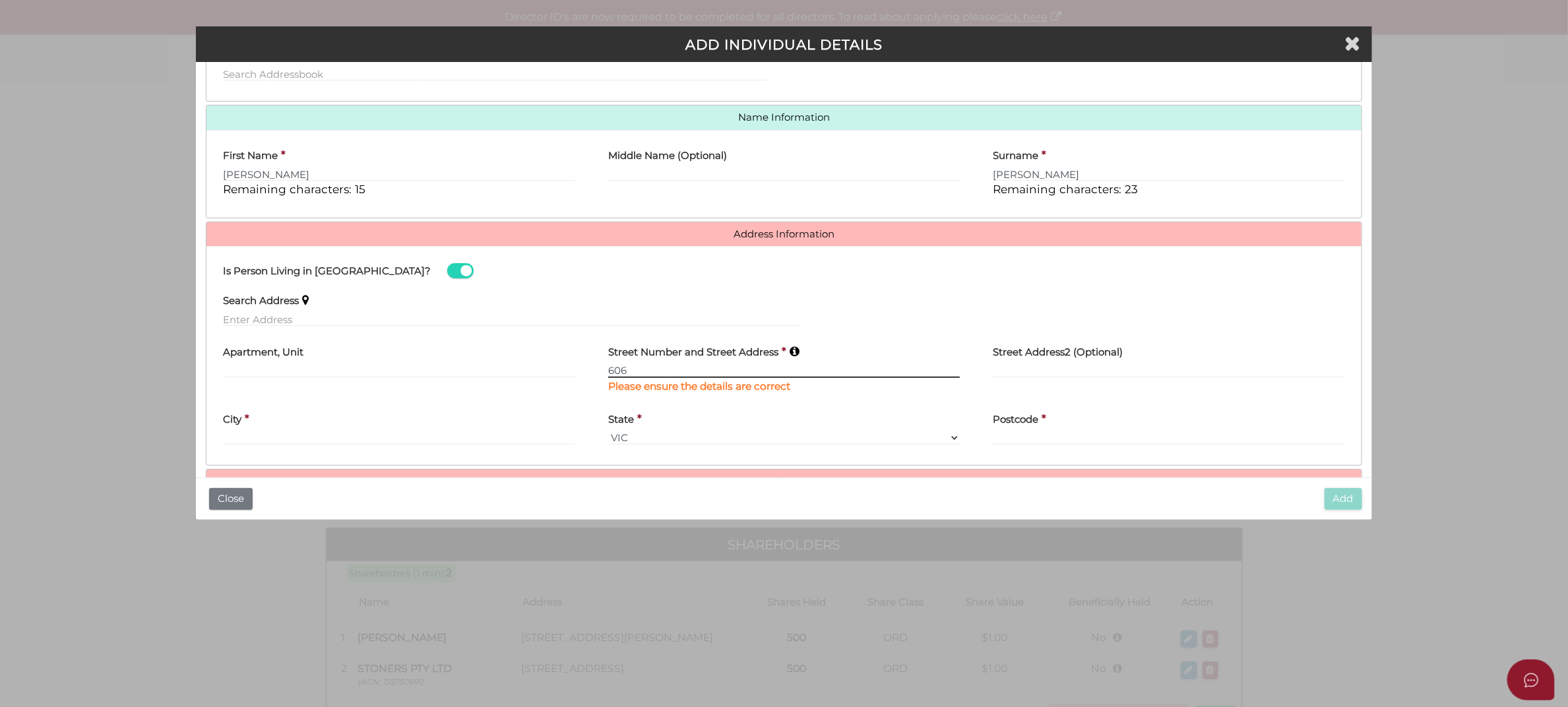
click at [728, 374] on input "606" at bounding box center [784, 370] width 352 height 14
type input "[STREET_ADDRESS]"
type input "[GEOGRAPHIC_DATA]"
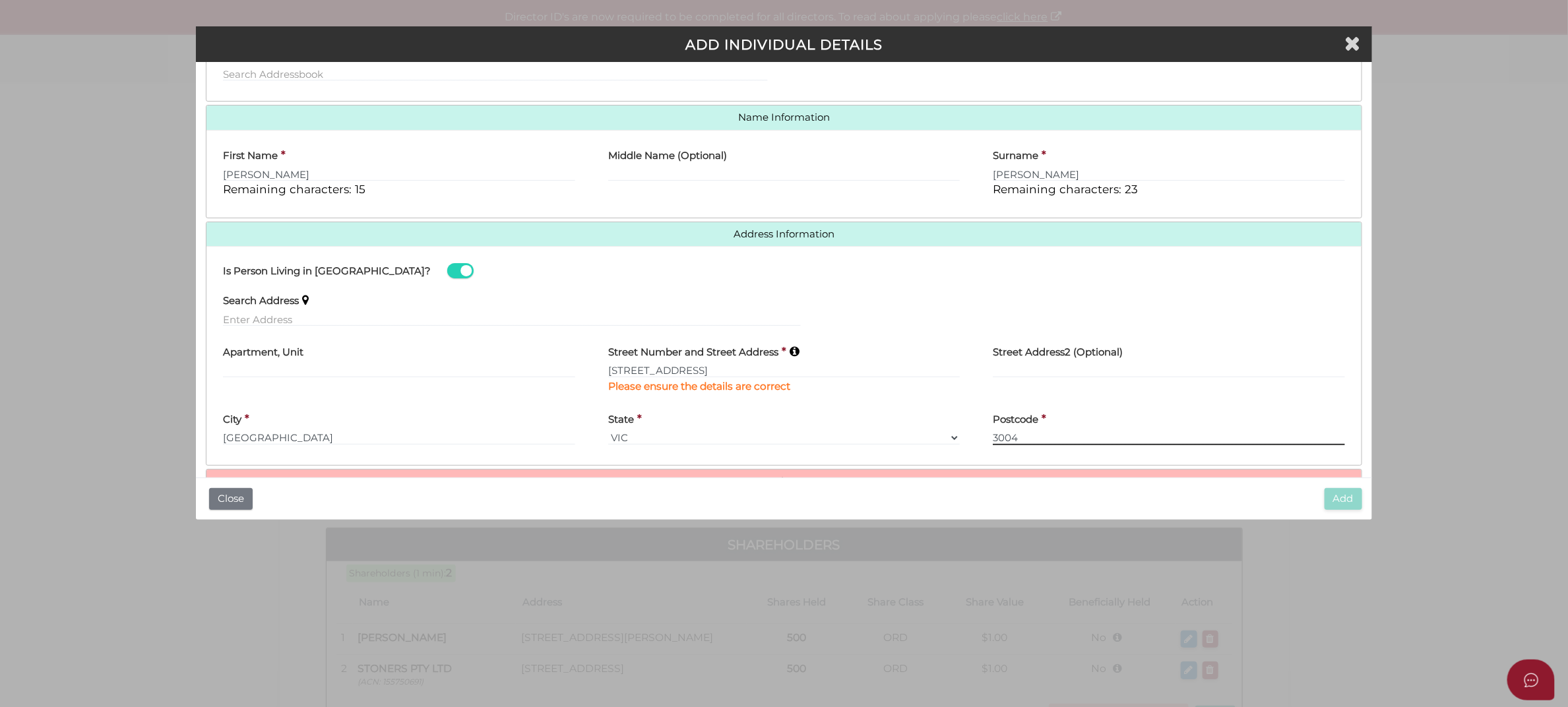
type input "3004"
drag, startPoint x: 350, startPoint y: 376, endPoint x: 356, endPoint y: 372, distance: 7.2
click at [350, 376] on input "text" at bounding box center [398, 370] width 352 height 14
type input "Level 5"
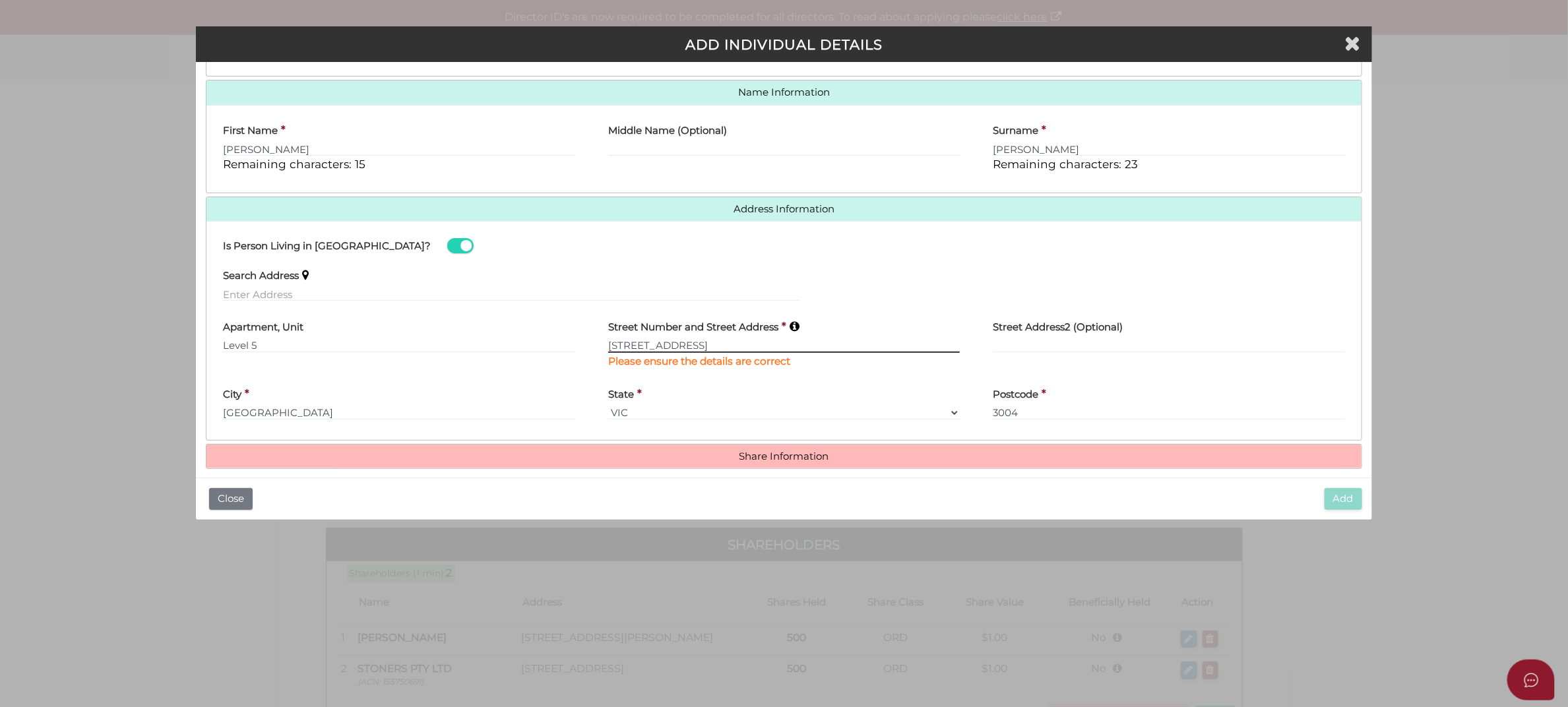
scroll to position [203, 0]
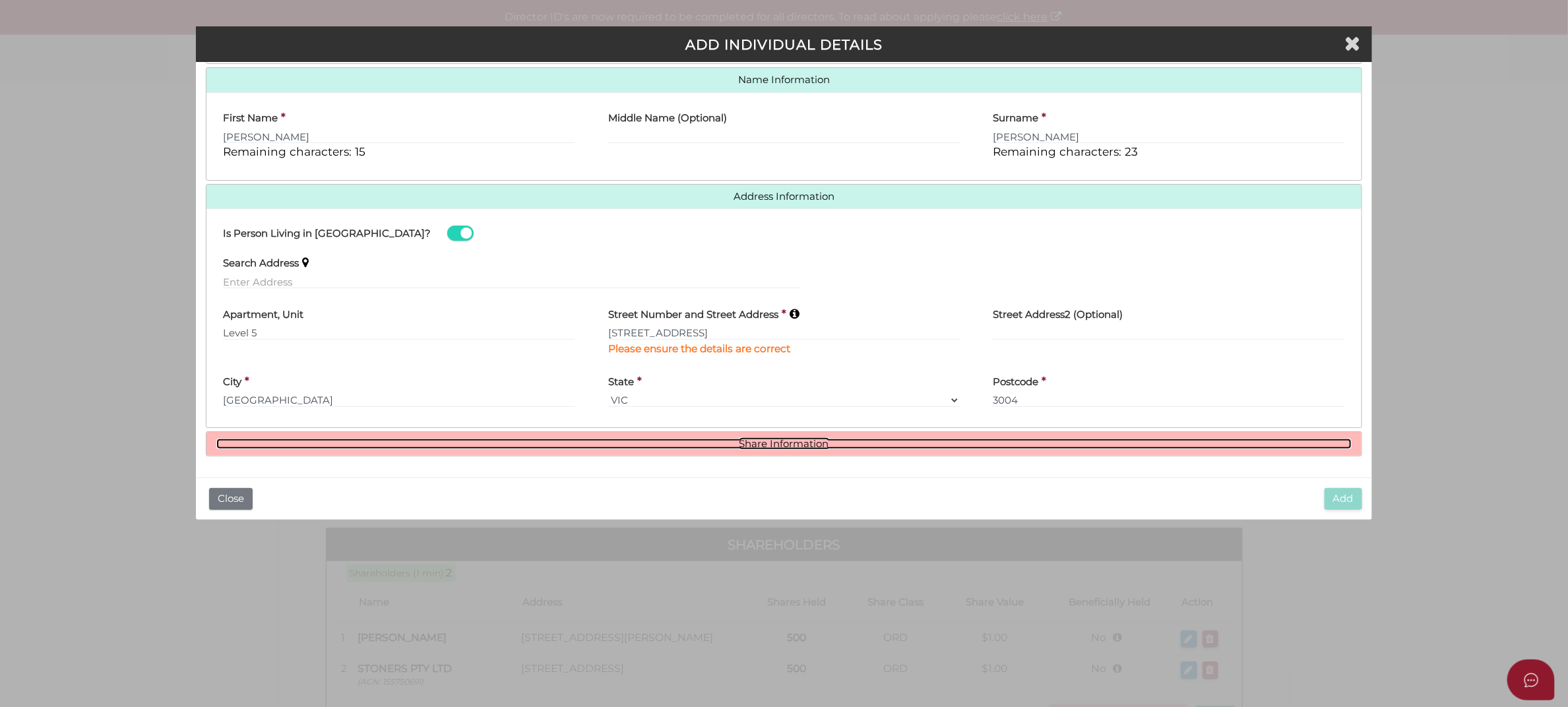
click at [761, 444] on link "Share Information" at bounding box center [784, 445] width 1136 height 11
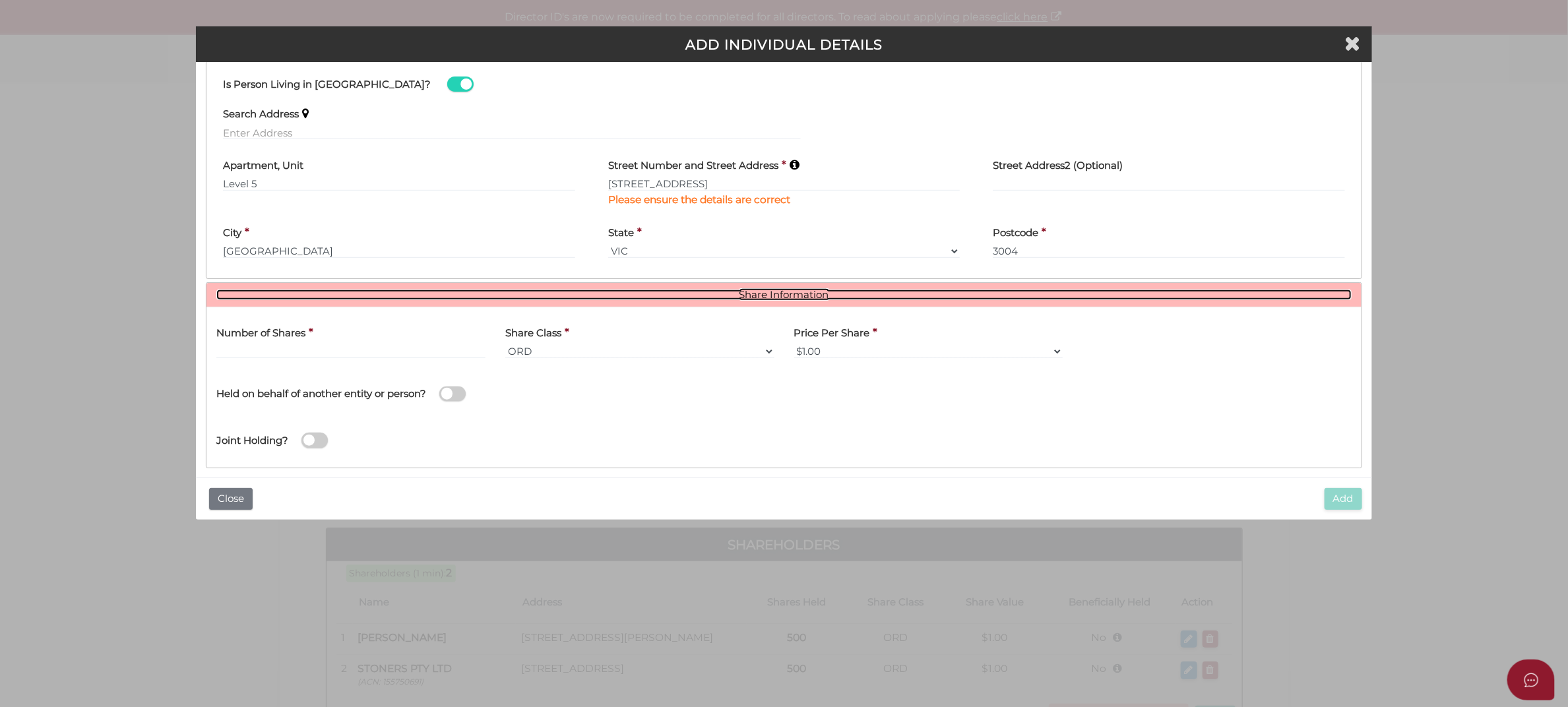
scroll to position [364, 0]
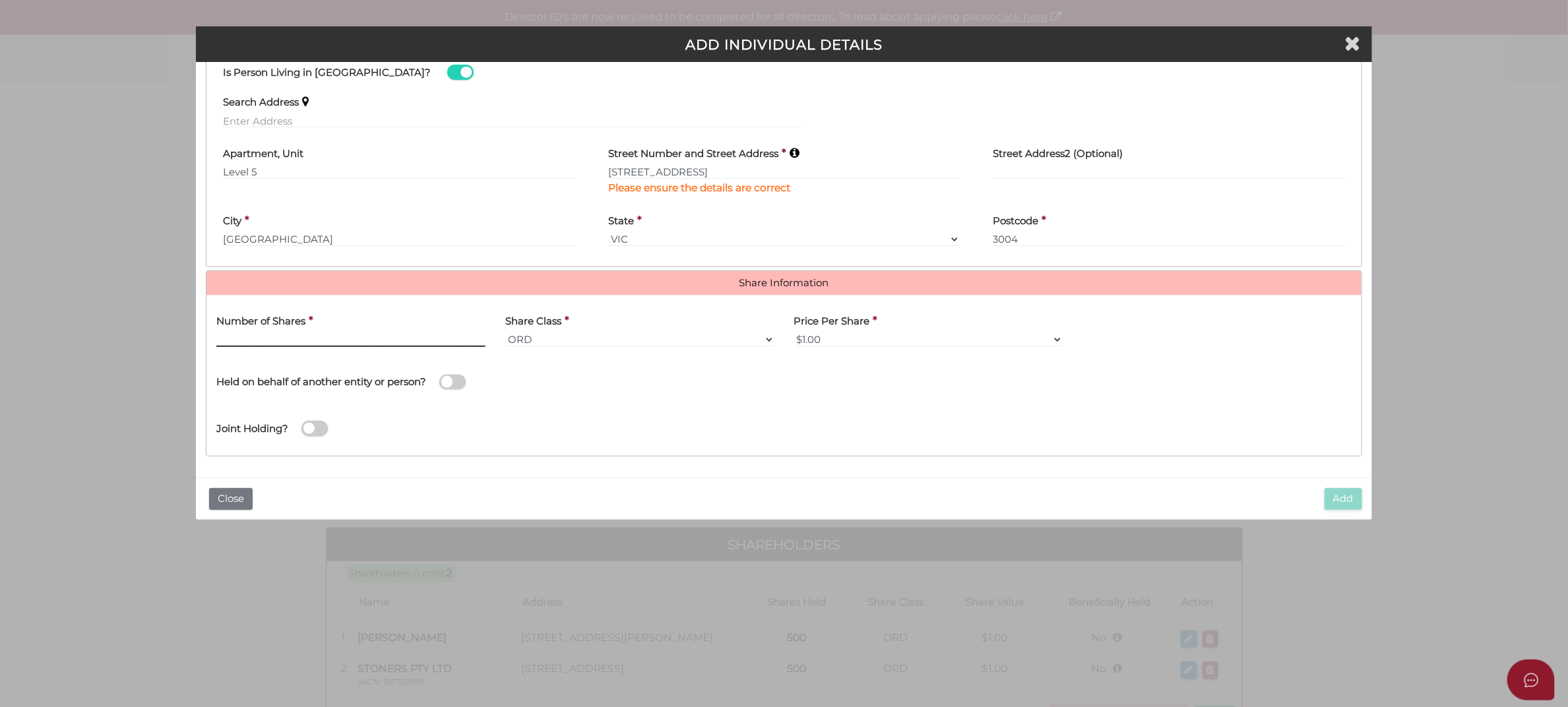
click at [359, 338] on input "text" at bounding box center [350, 339] width 269 height 14
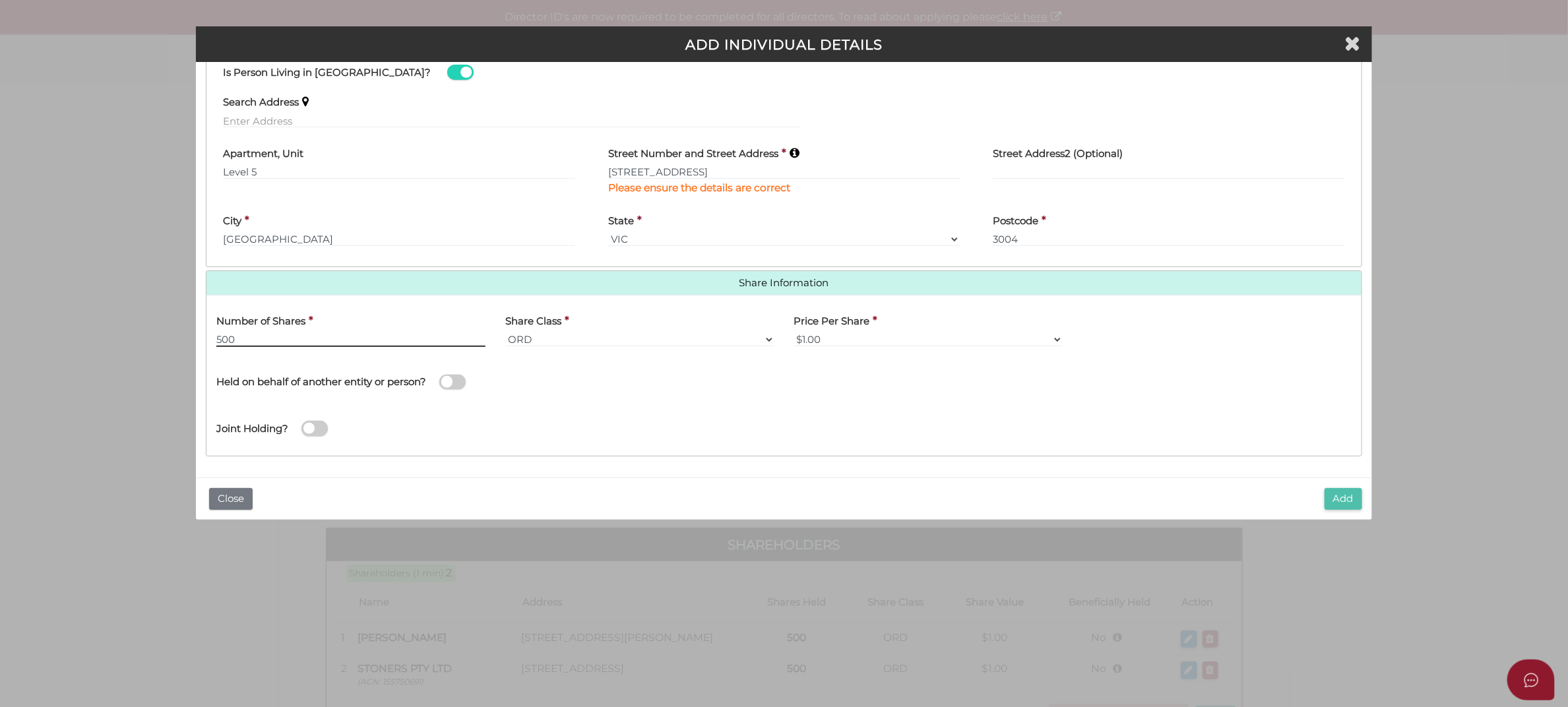
type input "500"
click at [1340, 502] on button "Add" at bounding box center [1344, 498] width 38 height 22
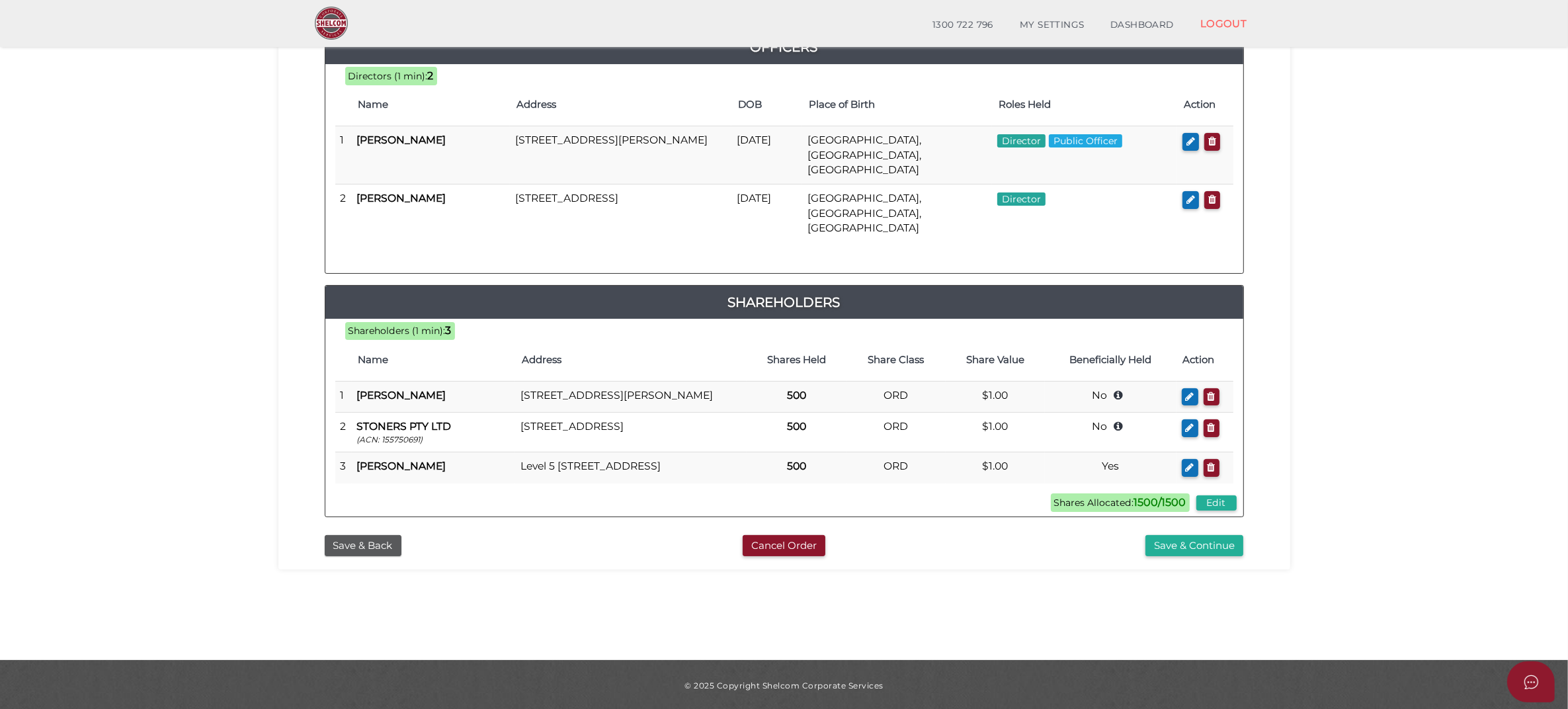
scroll to position [199, 0]
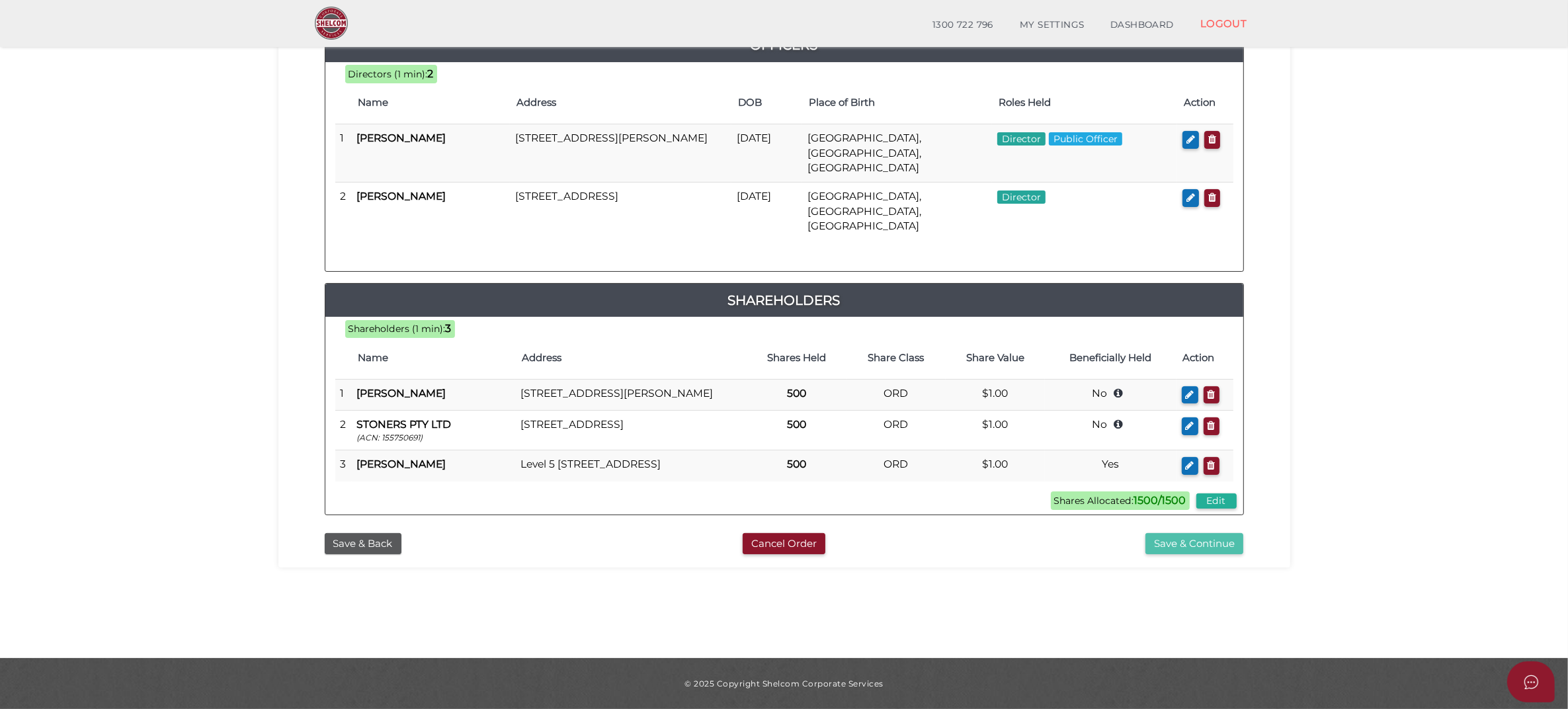
click at [1206, 543] on button "Save & Continue" at bounding box center [1194, 543] width 97 height 22
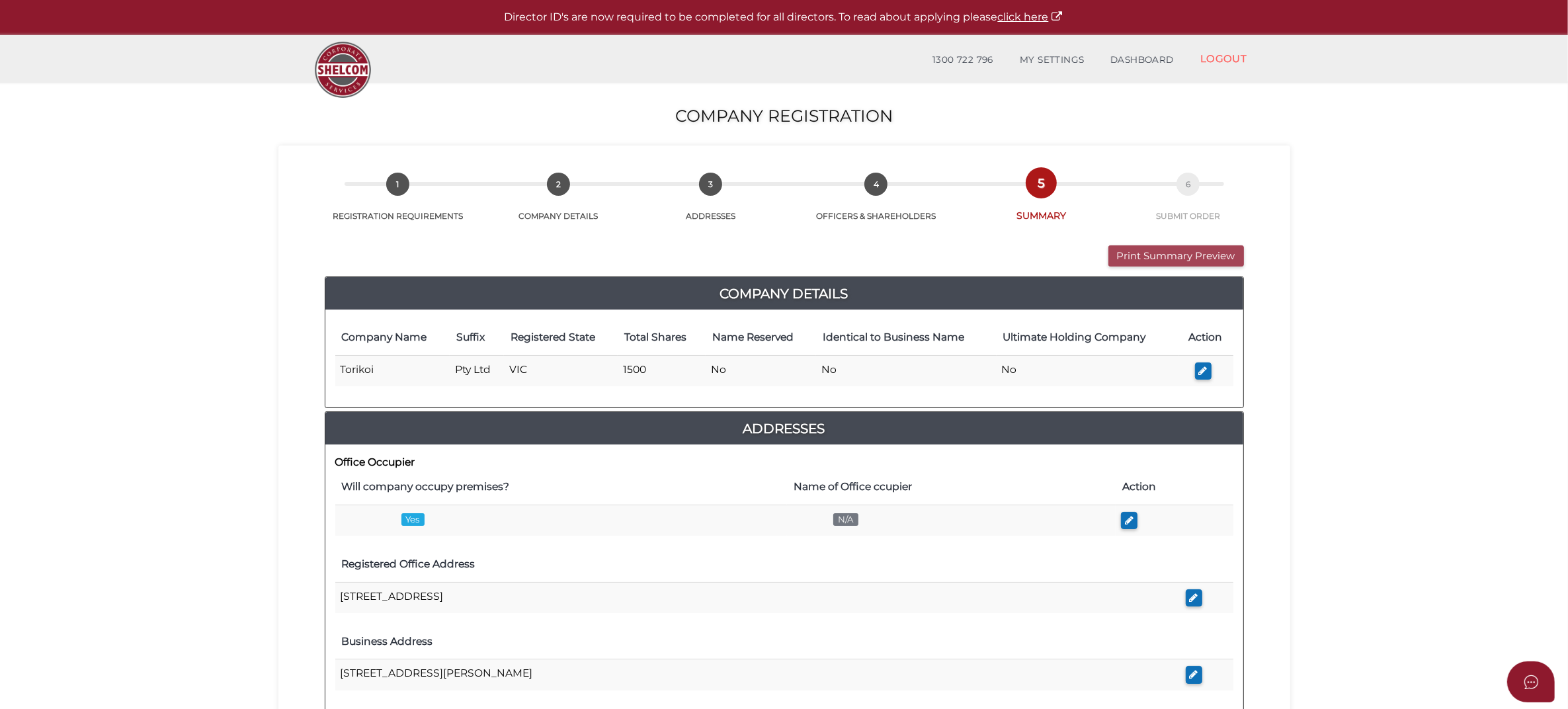
click at [1172, 253] on button "Print Summary Preview" at bounding box center [1175, 256] width 135 height 22
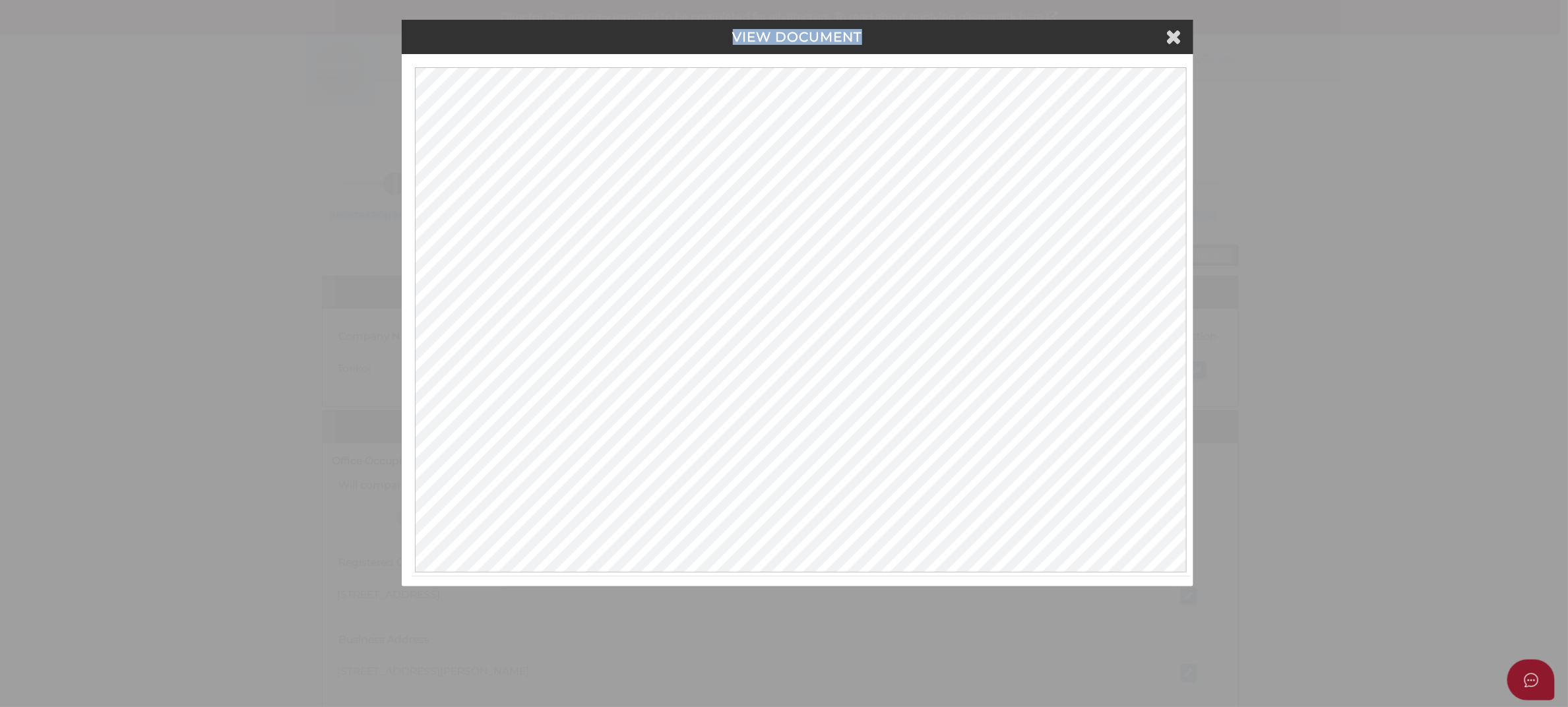
drag, startPoint x: 1054, startPoint y: 40, endPoint x: 1742, endPoint y: 13, distance: 688.5
click at [1568, 13] on html "Shelcom is loading Processing Payment...Please Wait... Director ID's are now re…" at bounding box center [784, 353] width 1568 height 707
click at [1173, 37] on icon at bounding box center [1174, 36] width 16 height 20
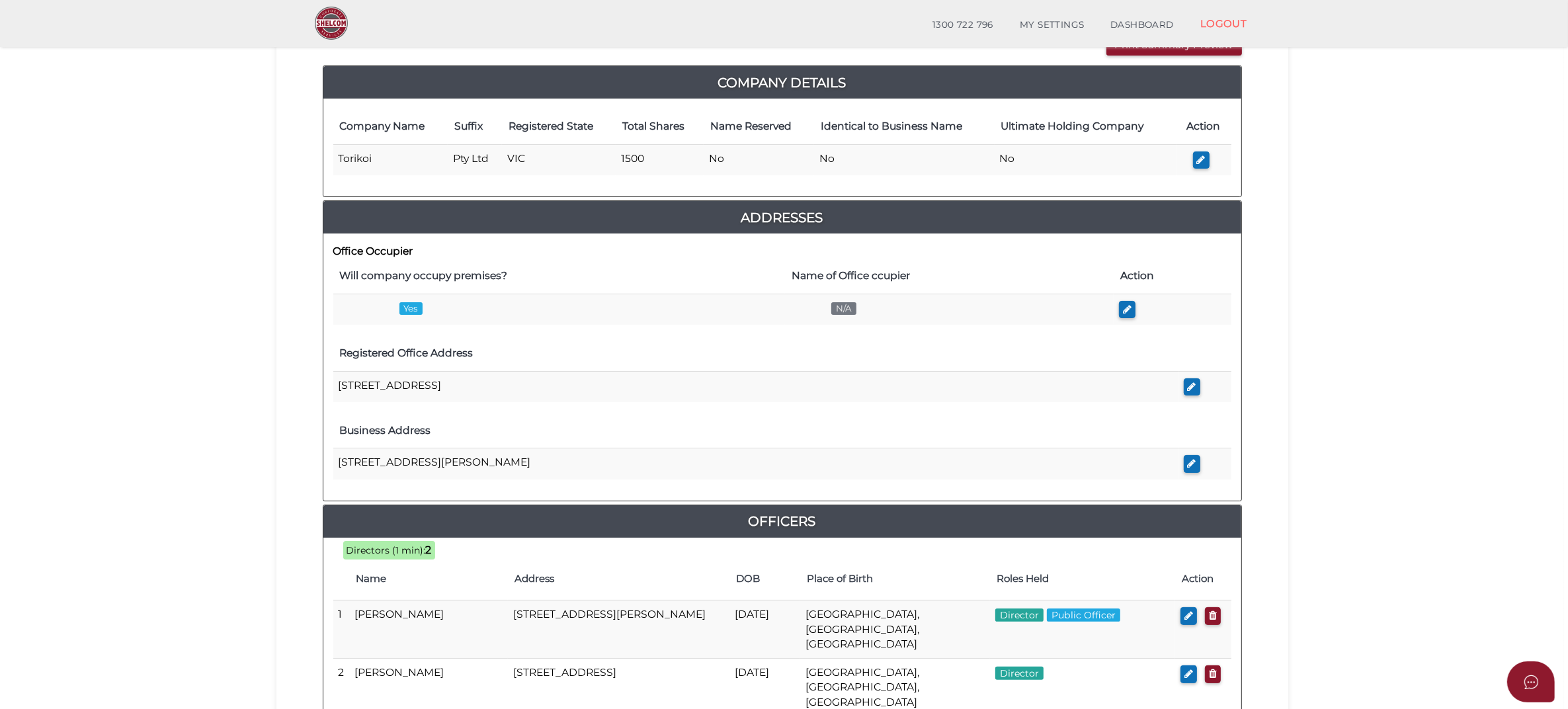
scroll to position [166, 0]
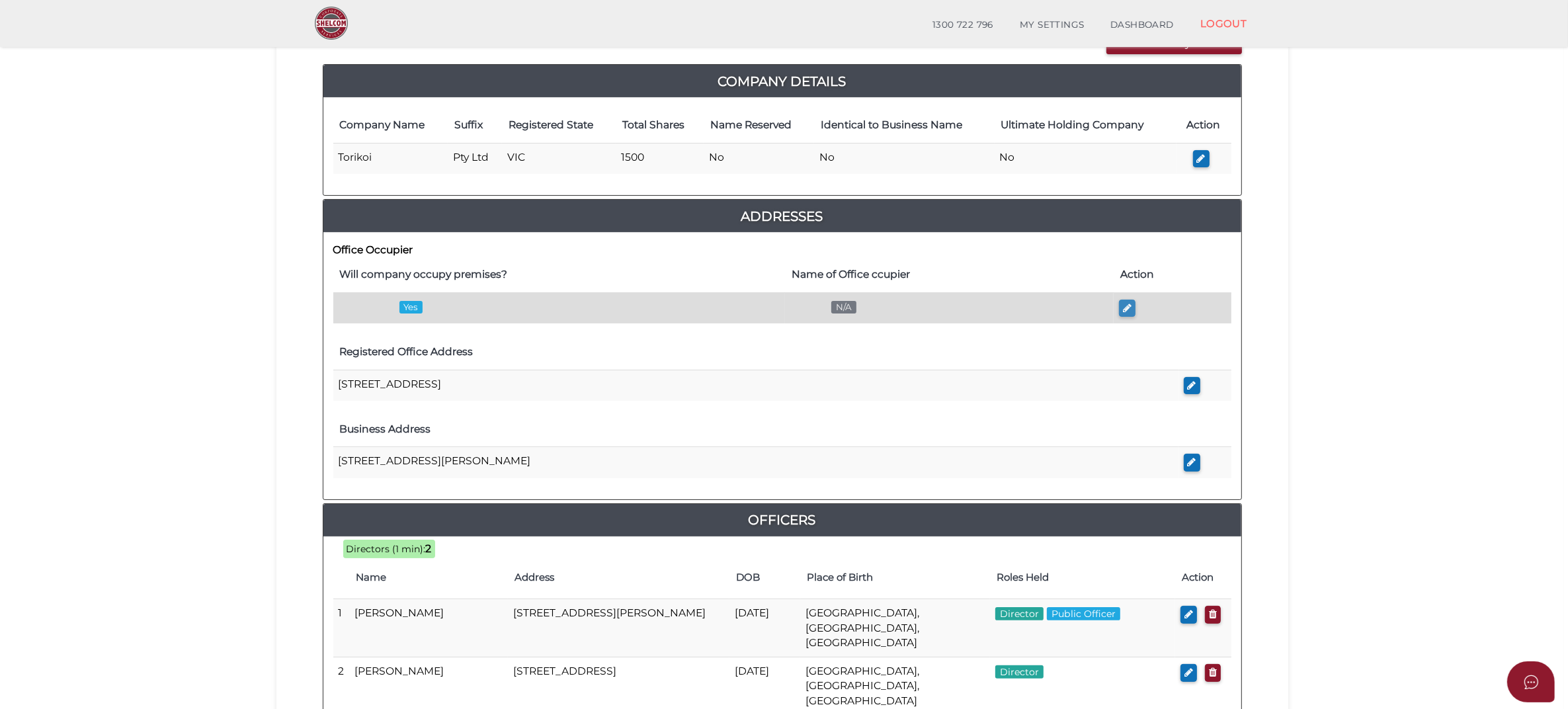
click at [1132, 308] on button "button" at bounding box center [1127, 309] width 16 height 18
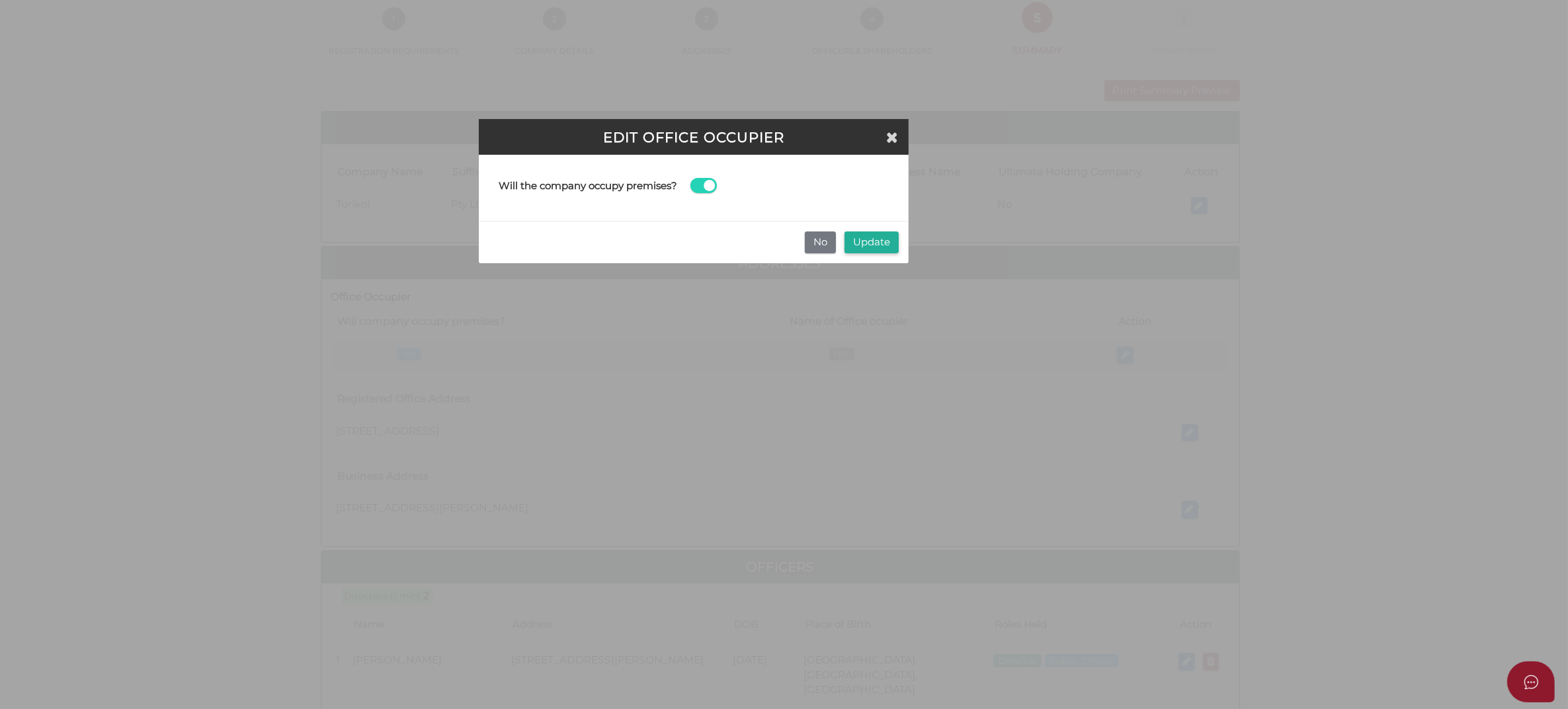
scroll to position [0, 0]
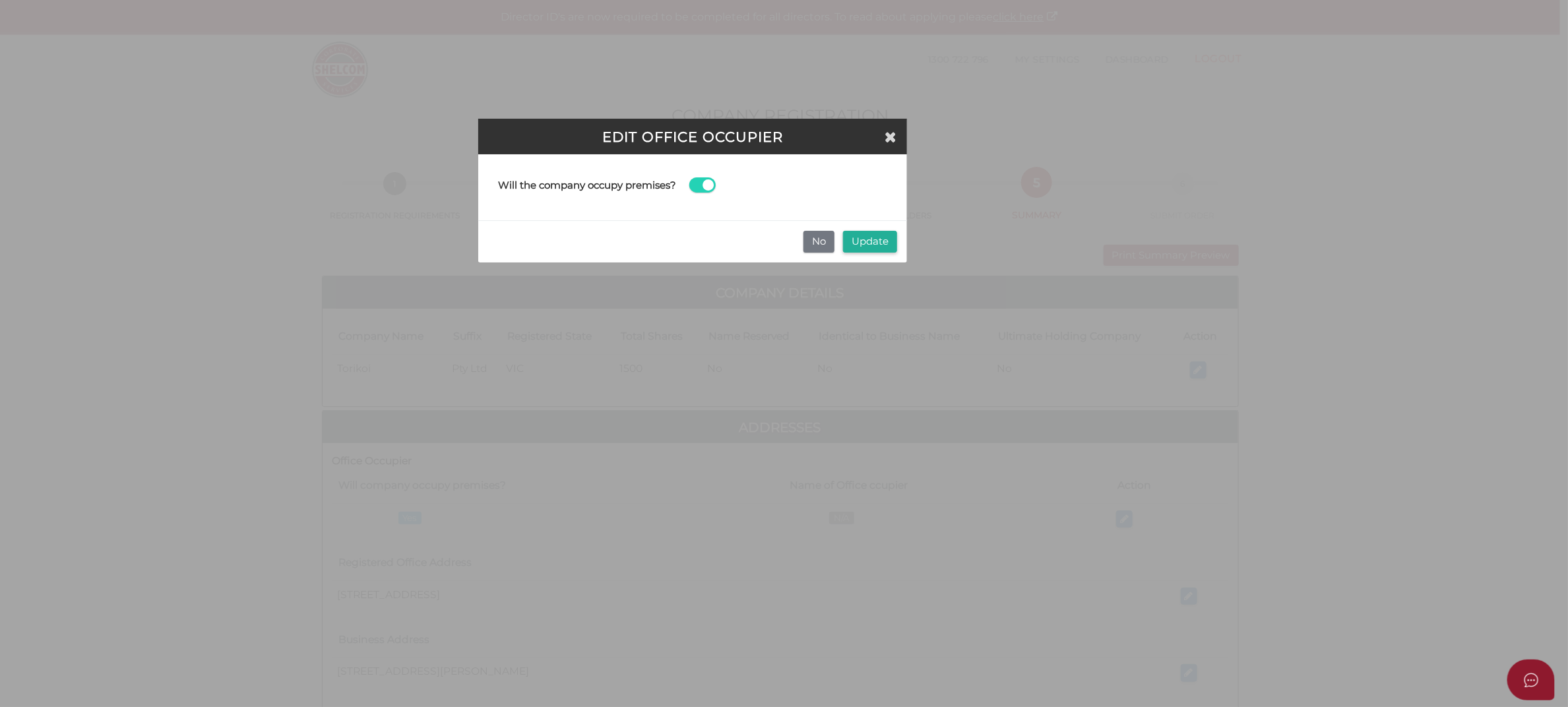
click at [701, 183] on span at bounding box center [702, 185] width 26 height 15
click at [0, 0] on input "checkbox" at bounding box center [0, 0] width 0 height 0
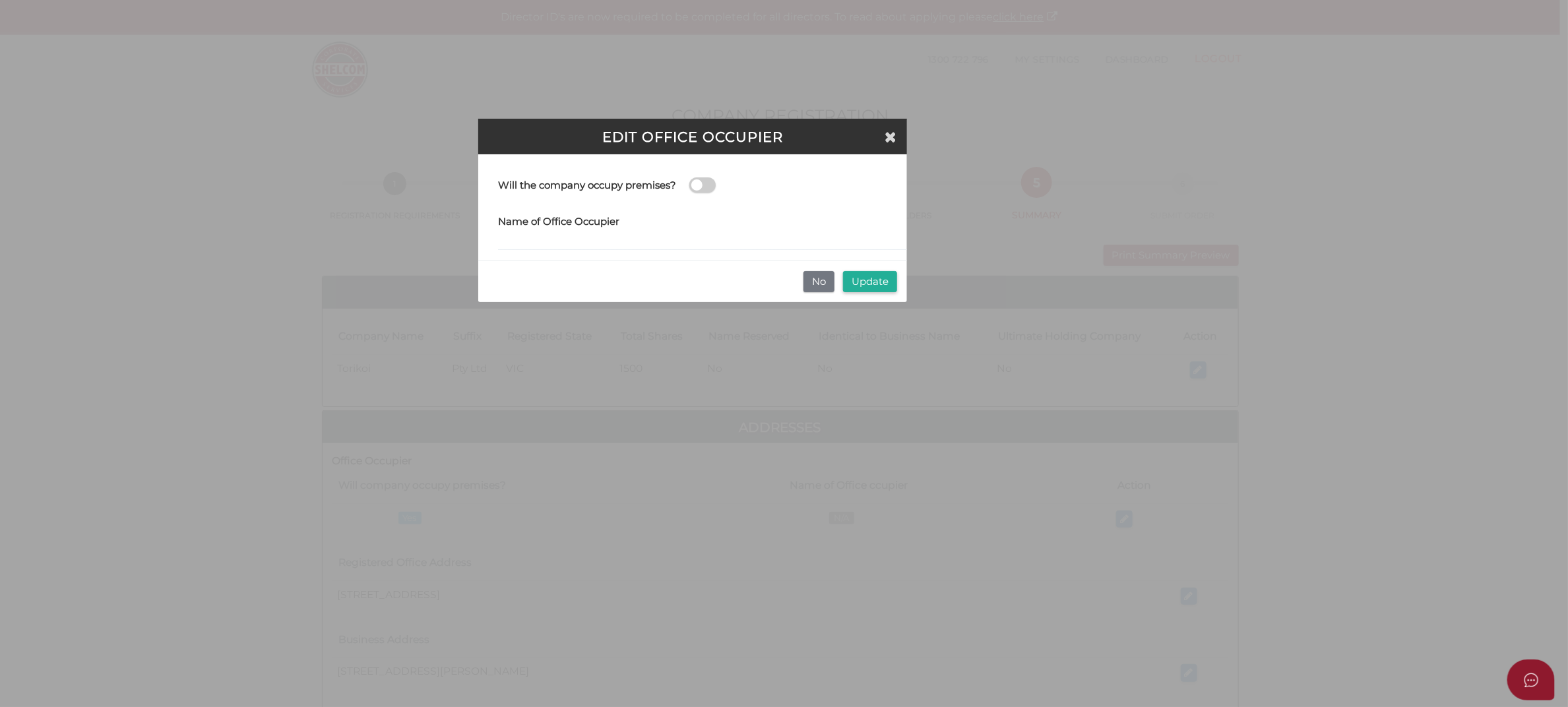
click at [695, 231] on div "Name of Office Occupier" at bounding box center [702, 230] width 429 height 41
click at [689, 240] on input at bounding box center [702, 243] width 409 height 14
type input "Quin & Bourke"
click at [885, 279] on button "Update" at bounding box center [869, 281] width 54 height 22
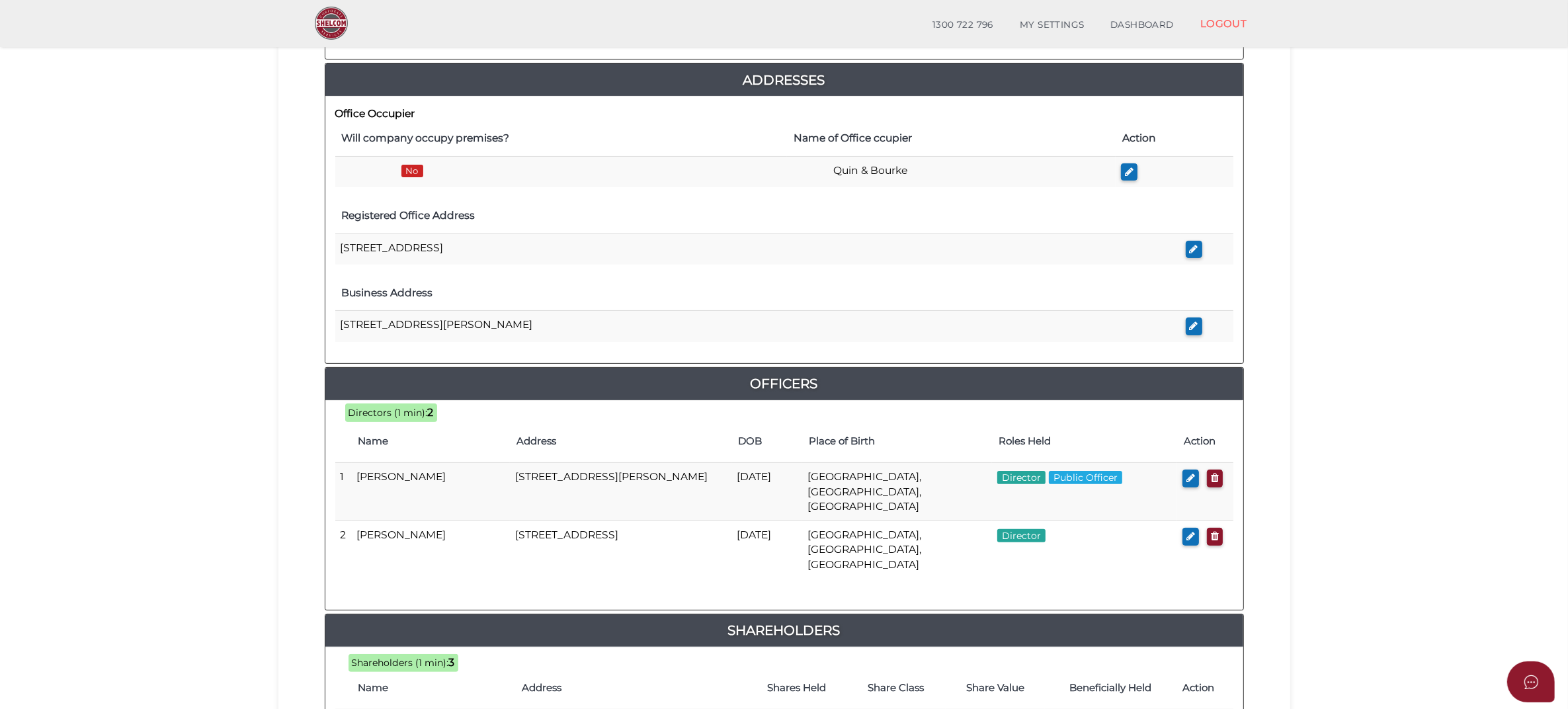
scroll to position [330, 0]
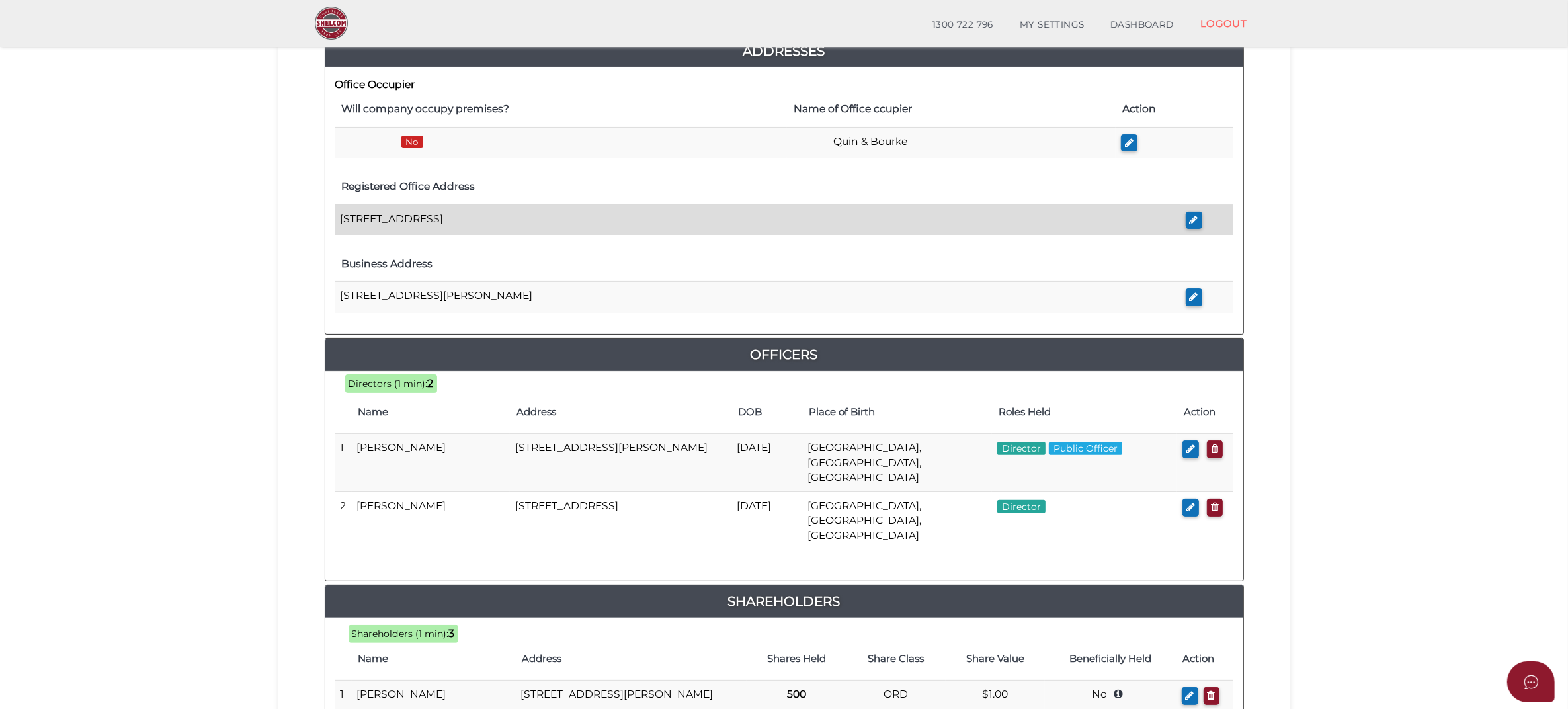
drag, startPoint x: 621, startPoint y: 222, endPoint x: 335, endPoint y: 226, distance: 286.0
click at [335, 226] on td "[STREET_ADDRESS]" at bounding box center [757, 220] width 845 height 31
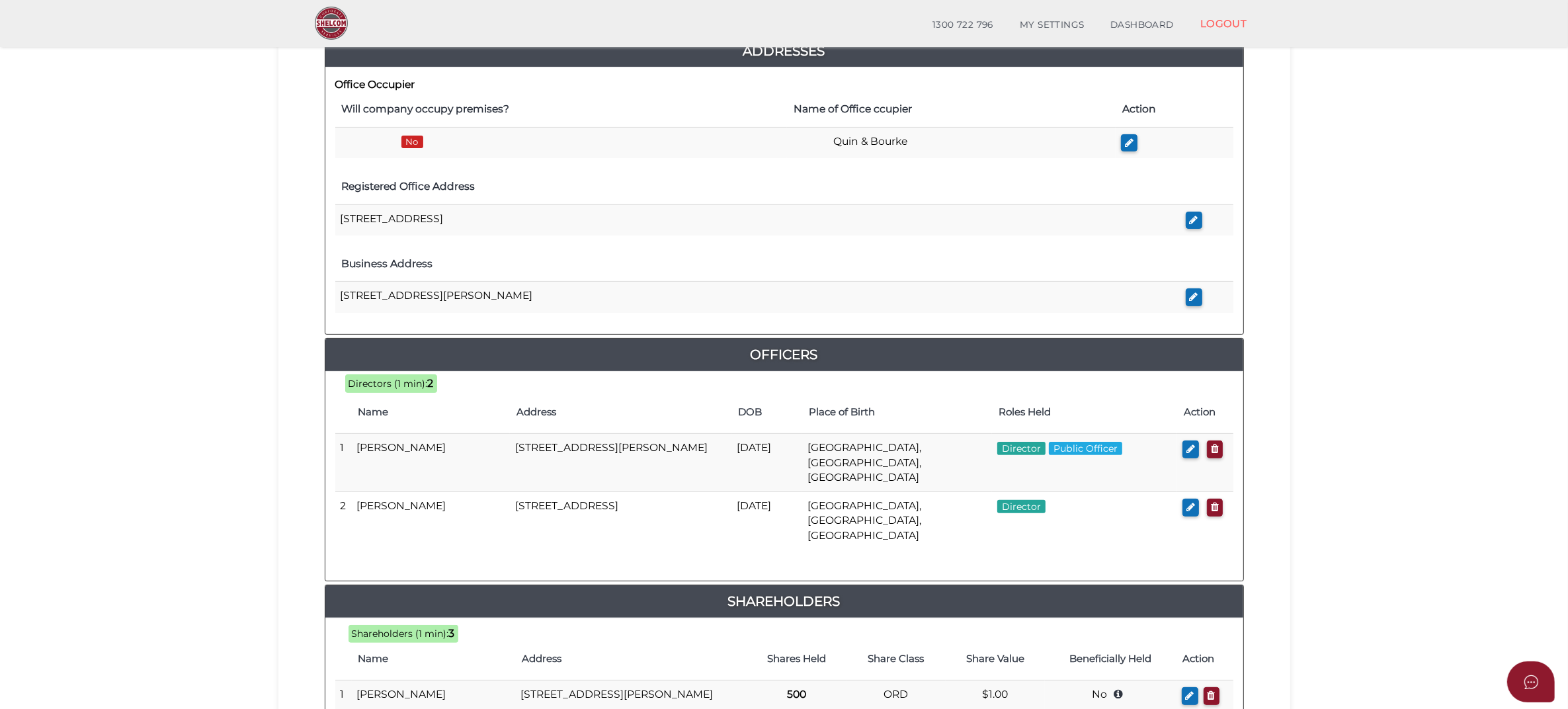
copy td "[STREET_ADDRESS]"
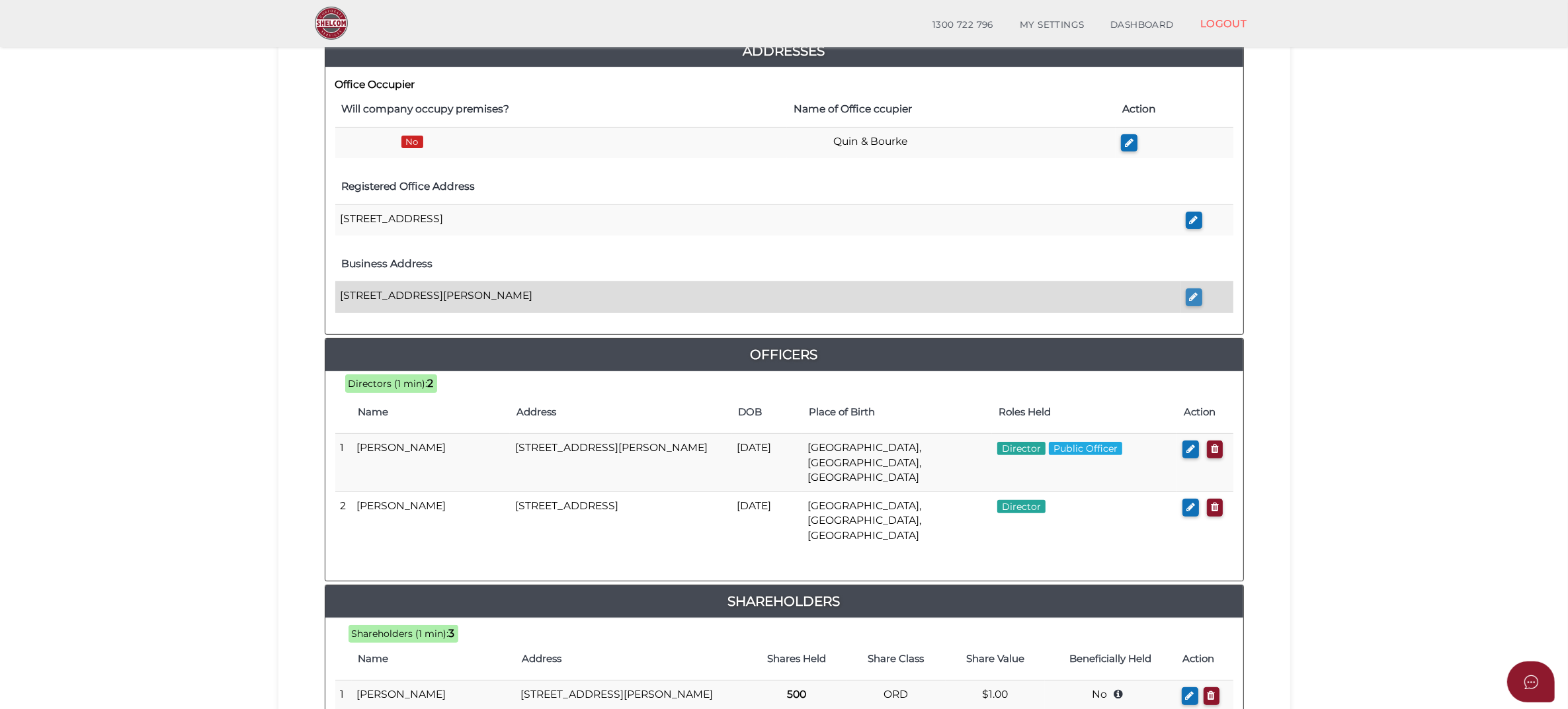
click at [1188, 300] on button "button" at bounding box center [1193, 297] width 16 height 18
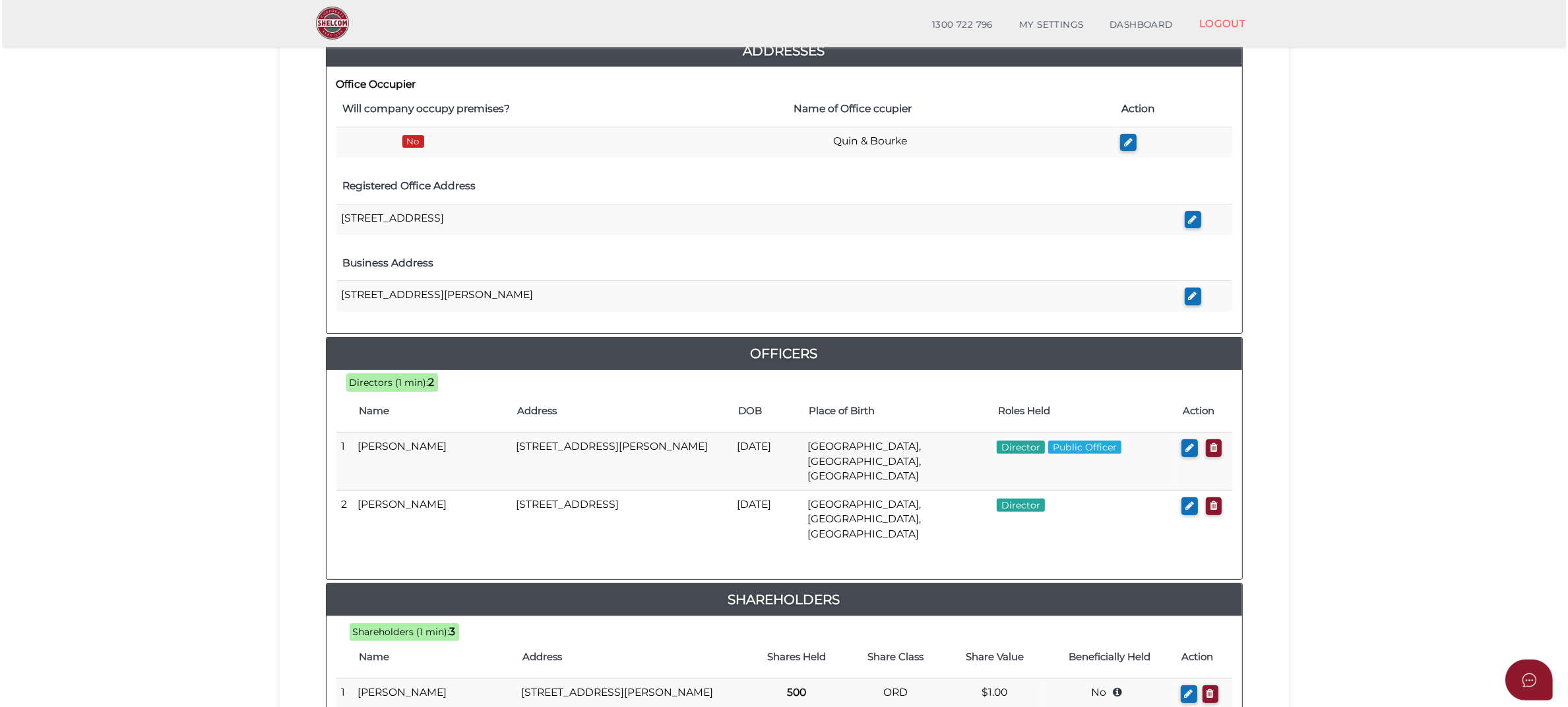
scroll to position [0, 0]
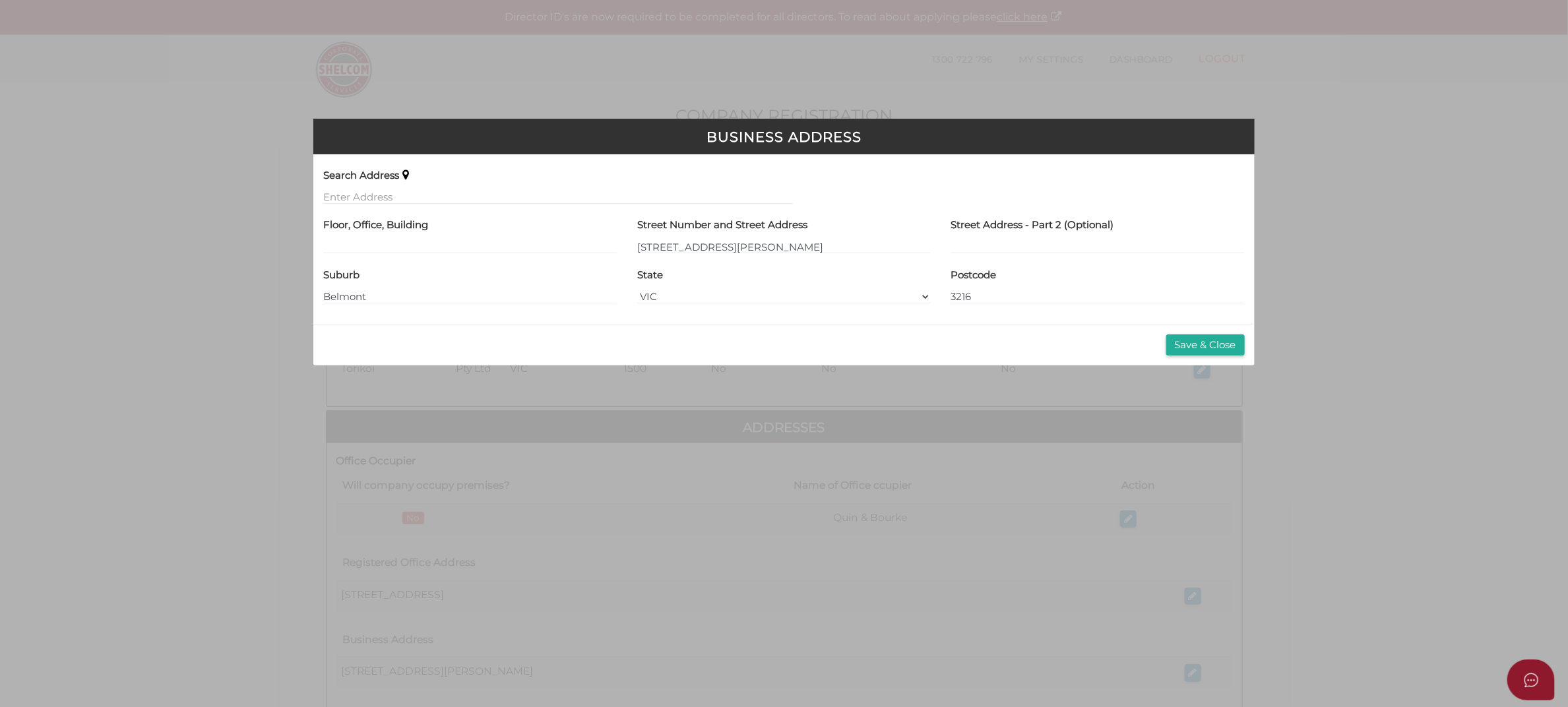
click at [444, 236] on div "Floor, Office, Building" at bounding box center [470, 234] width 294 height 41
click at [413, 186] on div "Search Address" at bounding box center [559, 184] width 470 height 41
click at [420, 195] on input "text" at bounding box center [559, 196] width 470 height 14
paste input "[STREET_ADDRESS]"
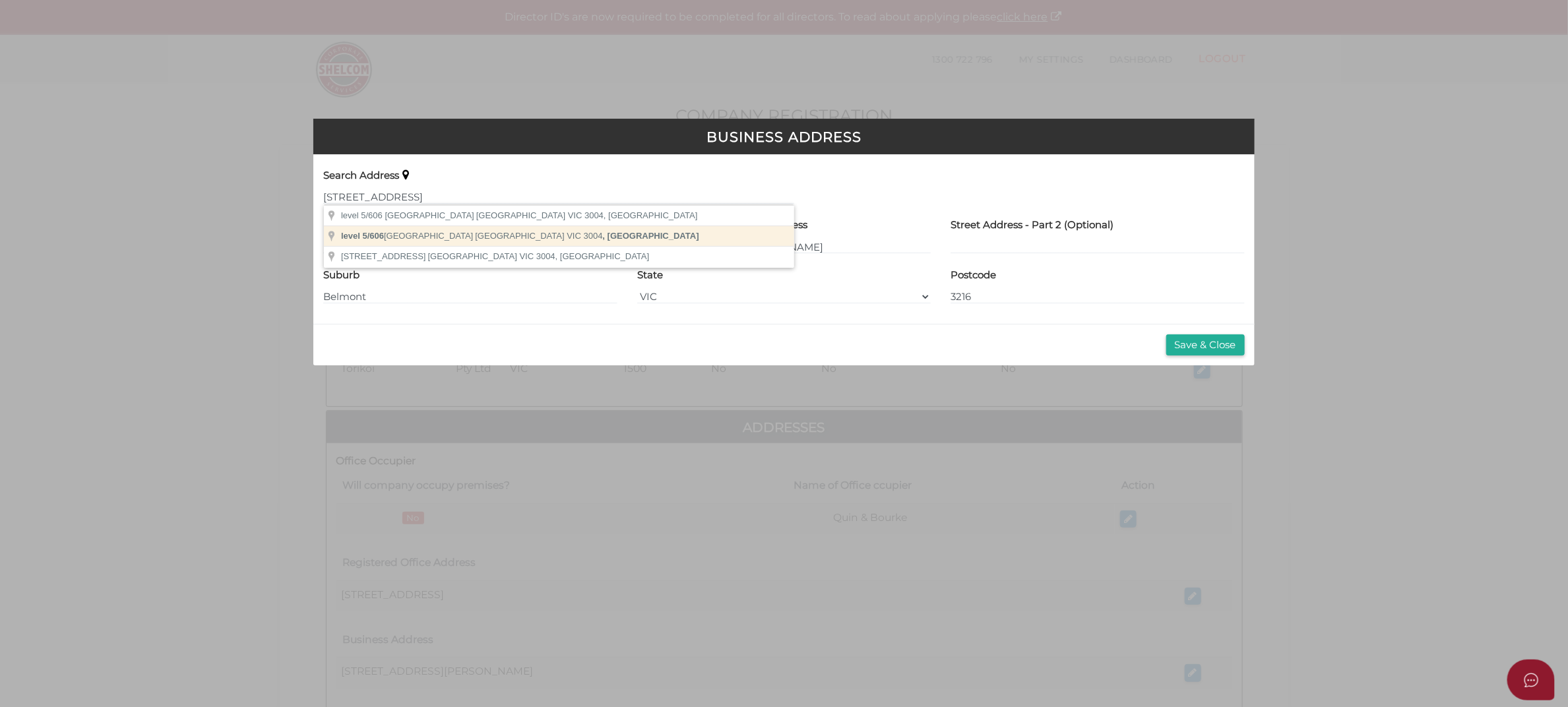
type input "level 5/606 St. Kilda Road, Melbourne VIC 3004, Australia"
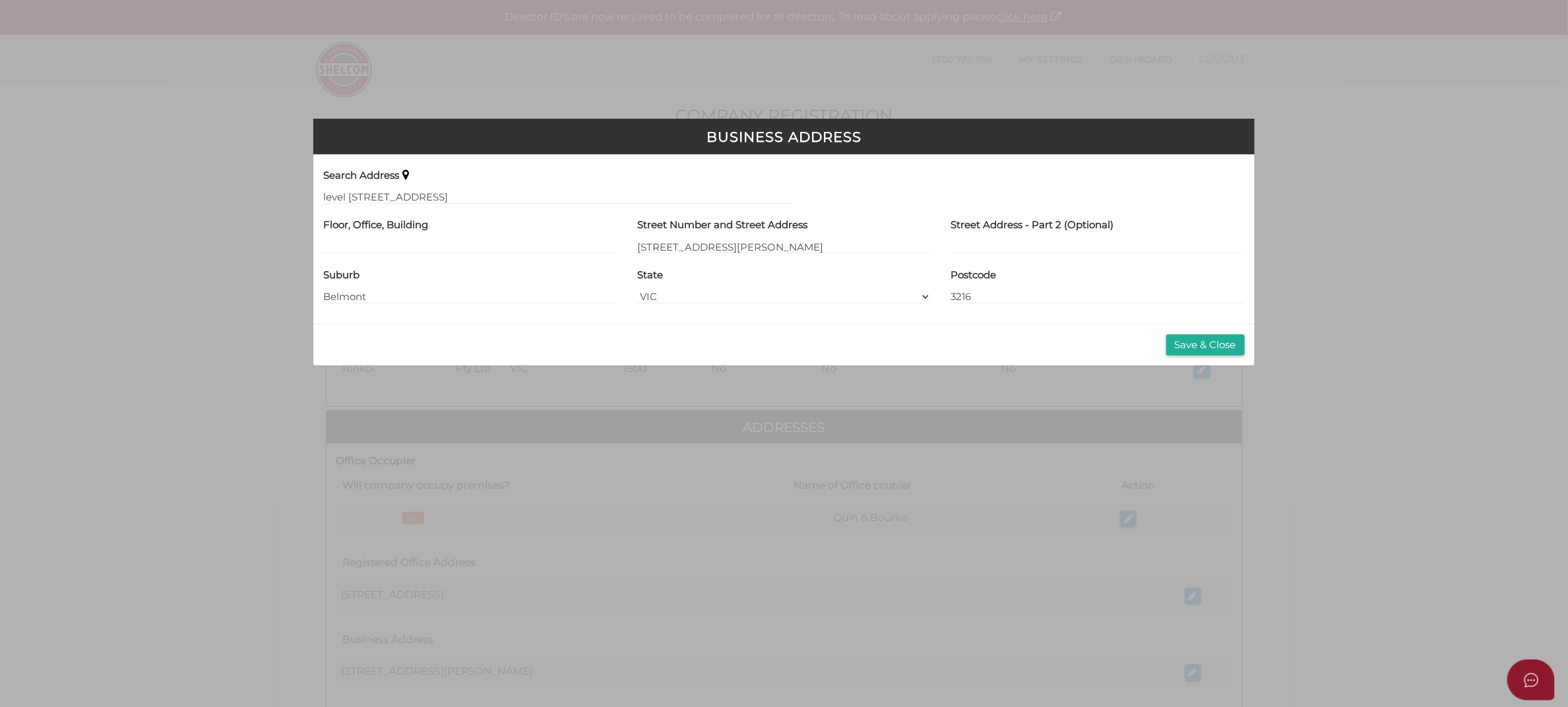
type input "level 5"
type input "606 Saint Kilda Road"
type input "[GEOGRAPHIC_DATA]"
select select "VIC"
type input "3004"
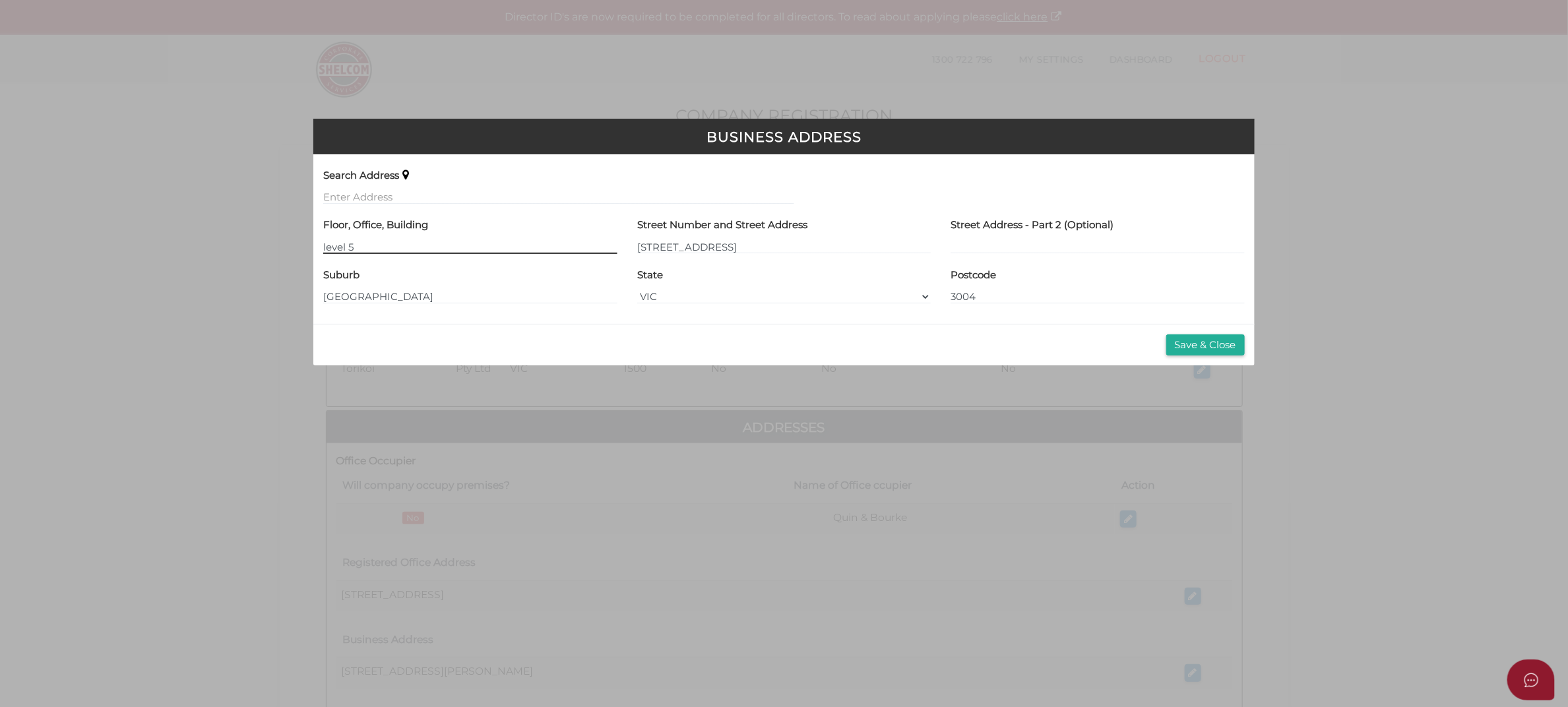
click at [330, 247] on input "level 5" at bounding box center [470, 246] width 294 height 14
drag, startPoint x: 328, startPoint y: 247, endPoint x: 291, endPoint y: 249, distance: 37.1
click at [295, 249] on div "Business Address Search Address Floor, Office, Building level 5 Street Number a…" at bounding box center [784, 353] width 1568 height 707
type input "Level 5"
click at [664, 245] on input "606 Saint Kilda Road" at bounding box center [784, 246] width 294 height 14
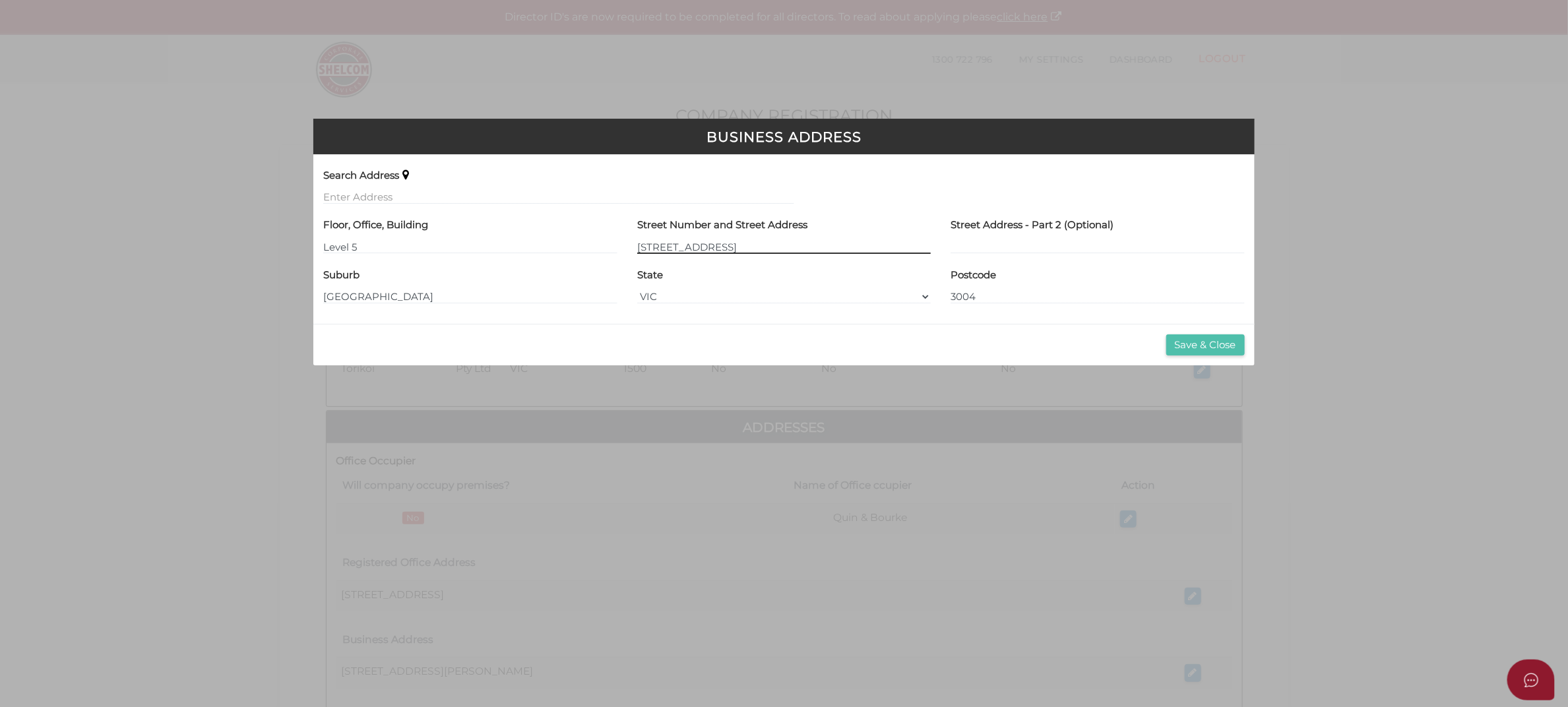
type input "[STREET_ADDRESS]"
click at [1191, 341] on button "Save & Close" at bounding box center [1206, 345] width 78 height 22
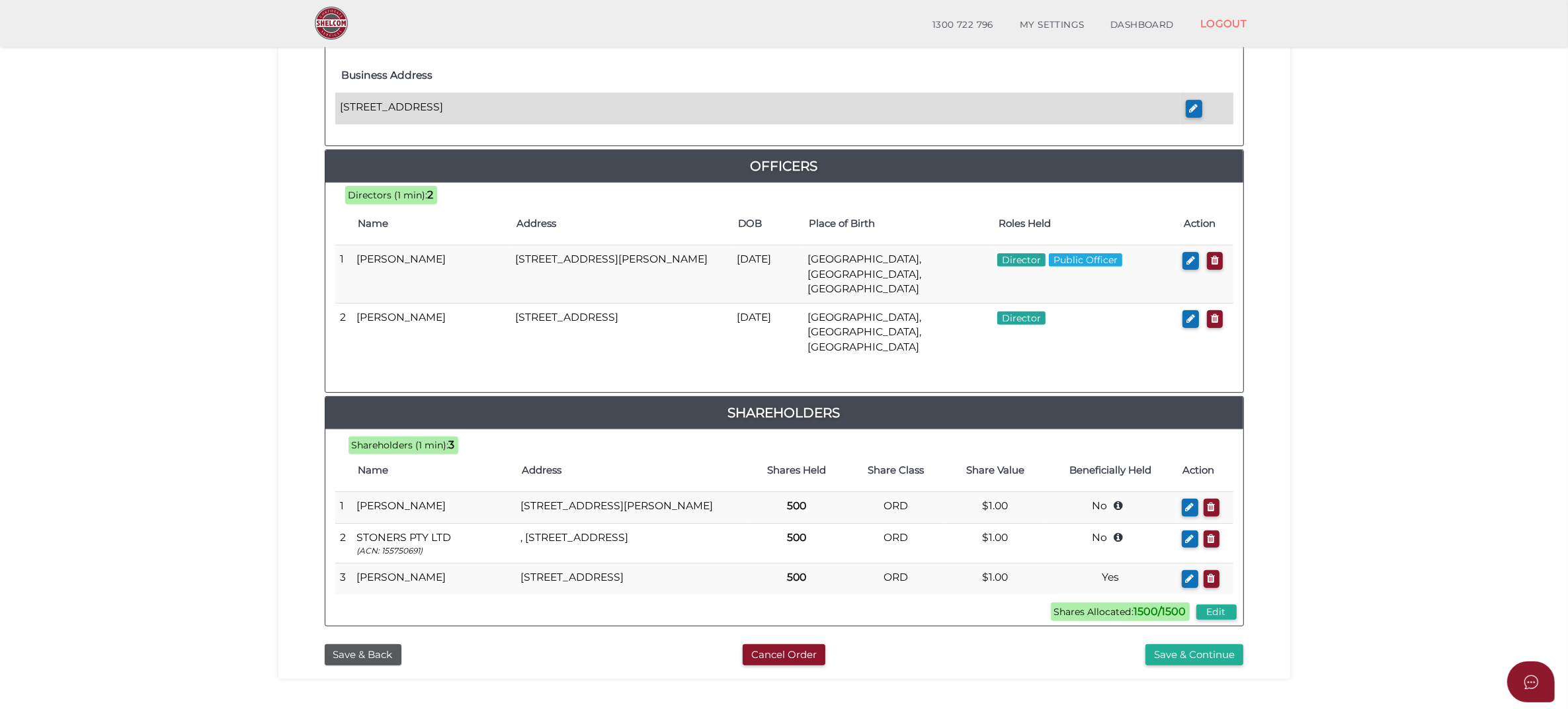
scroll to position [579, 0]
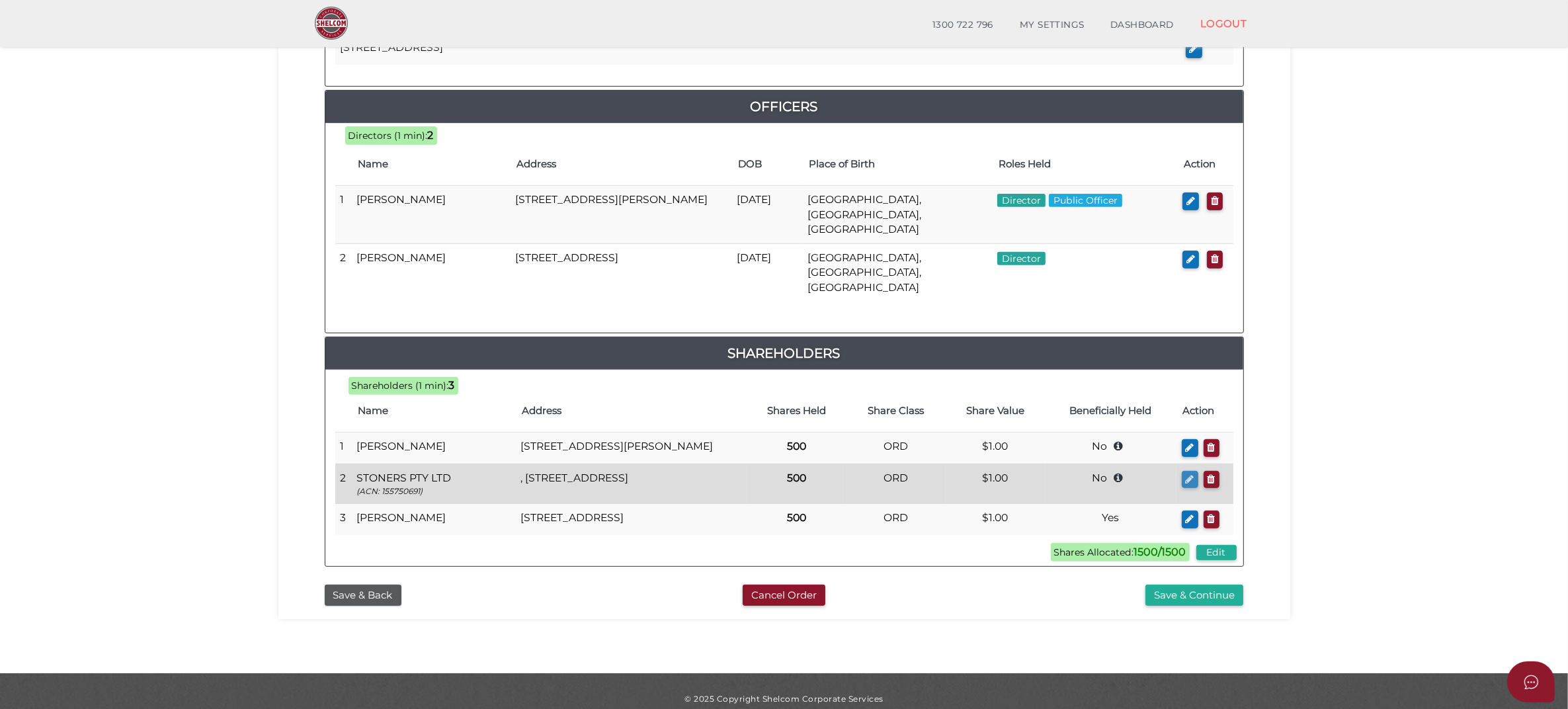
click at [1188, 474] on icon "button" at bounding box center [1189, 479] width 9 height 9
type input "[STREET_ADDRESS]"
type input "Sandringham"
type input "3191"
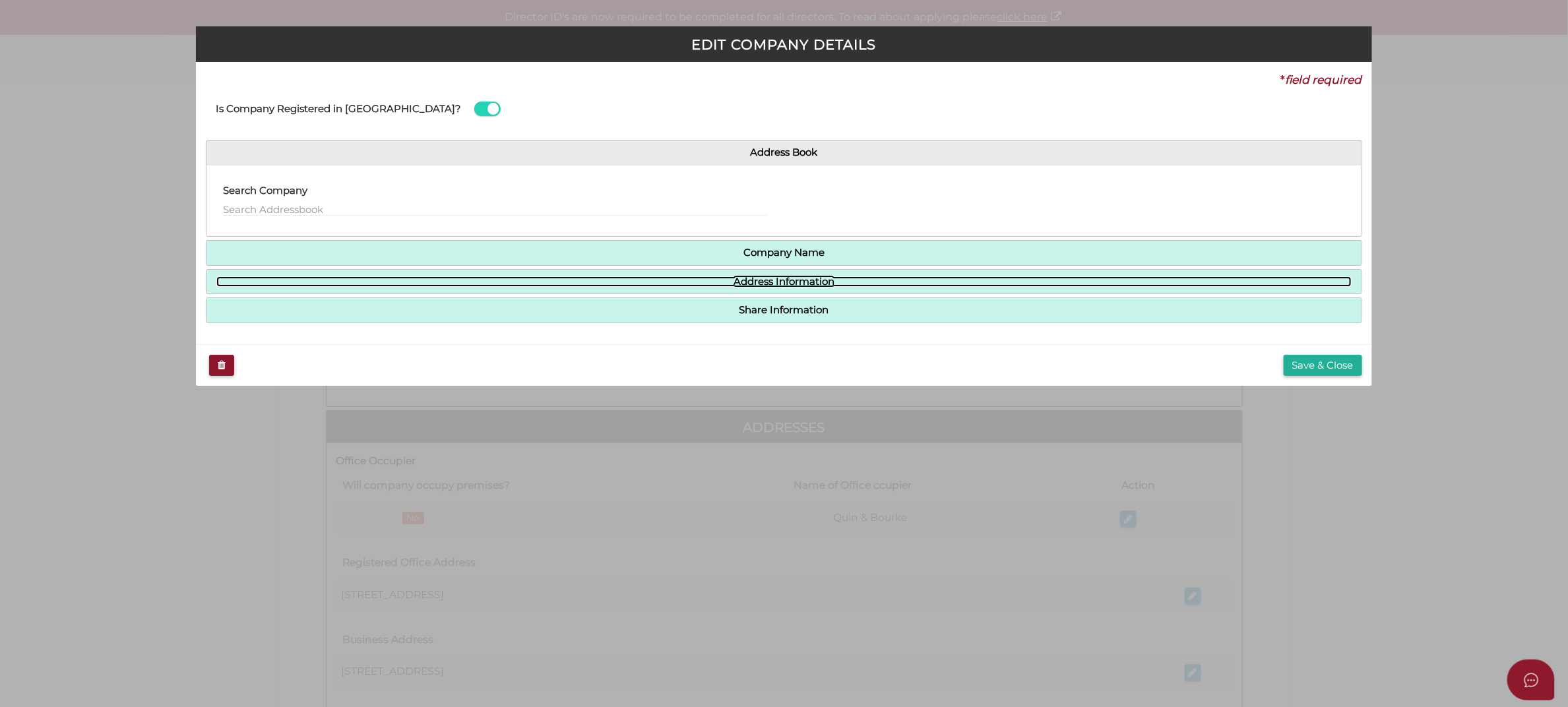
click at [717, 278] on link "Address Information" at bounding box center [784, 282] width 1136 height 11
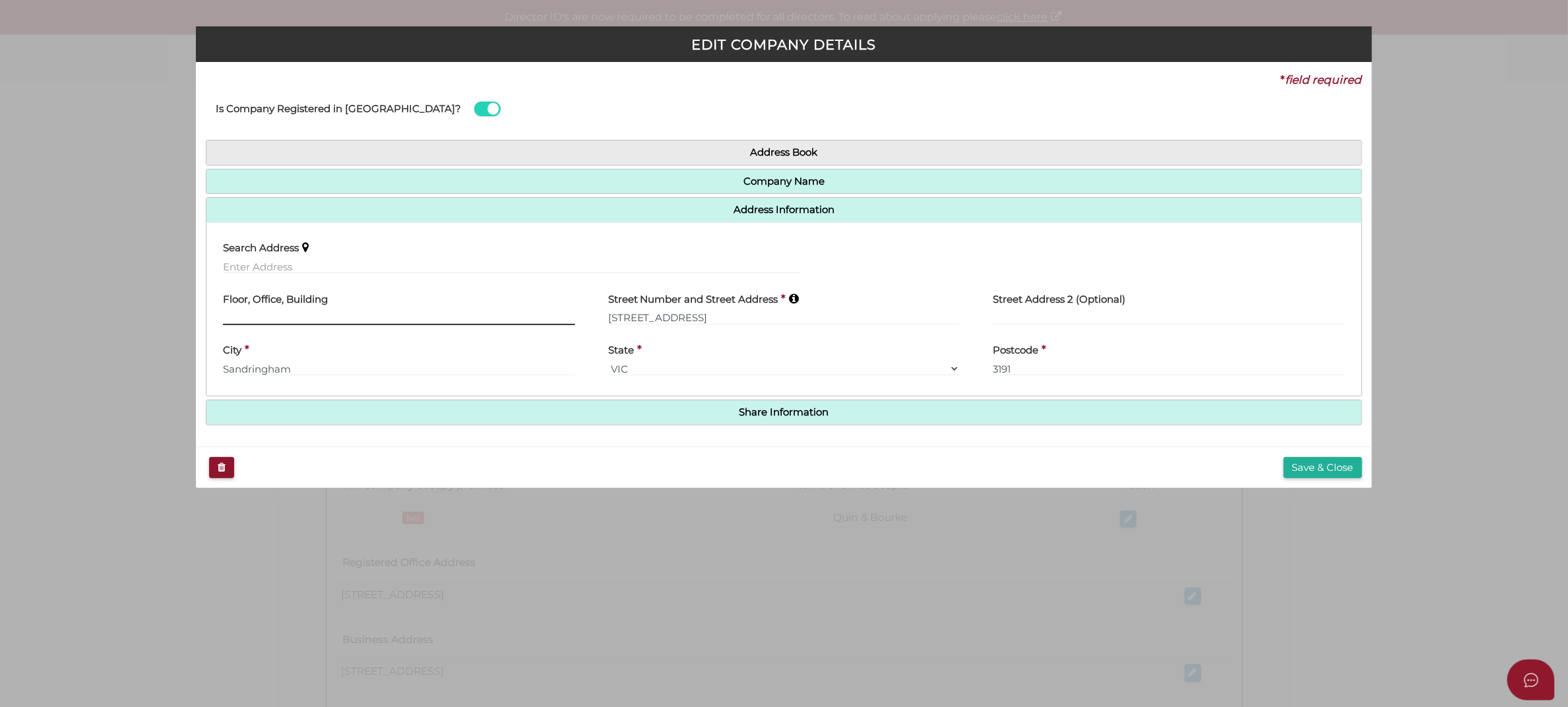
drag, startPoint x: 274, startPoint y: 311, endPoint x: 189, endPoint y: 317, distance: 85.2
click at [189, 317] on div "EDIT COMPANY DETAILS * field required Is Company Registered in [GEOGRAPHIC_DATA…" at bounding box center [784, 353] width 1568 height 707
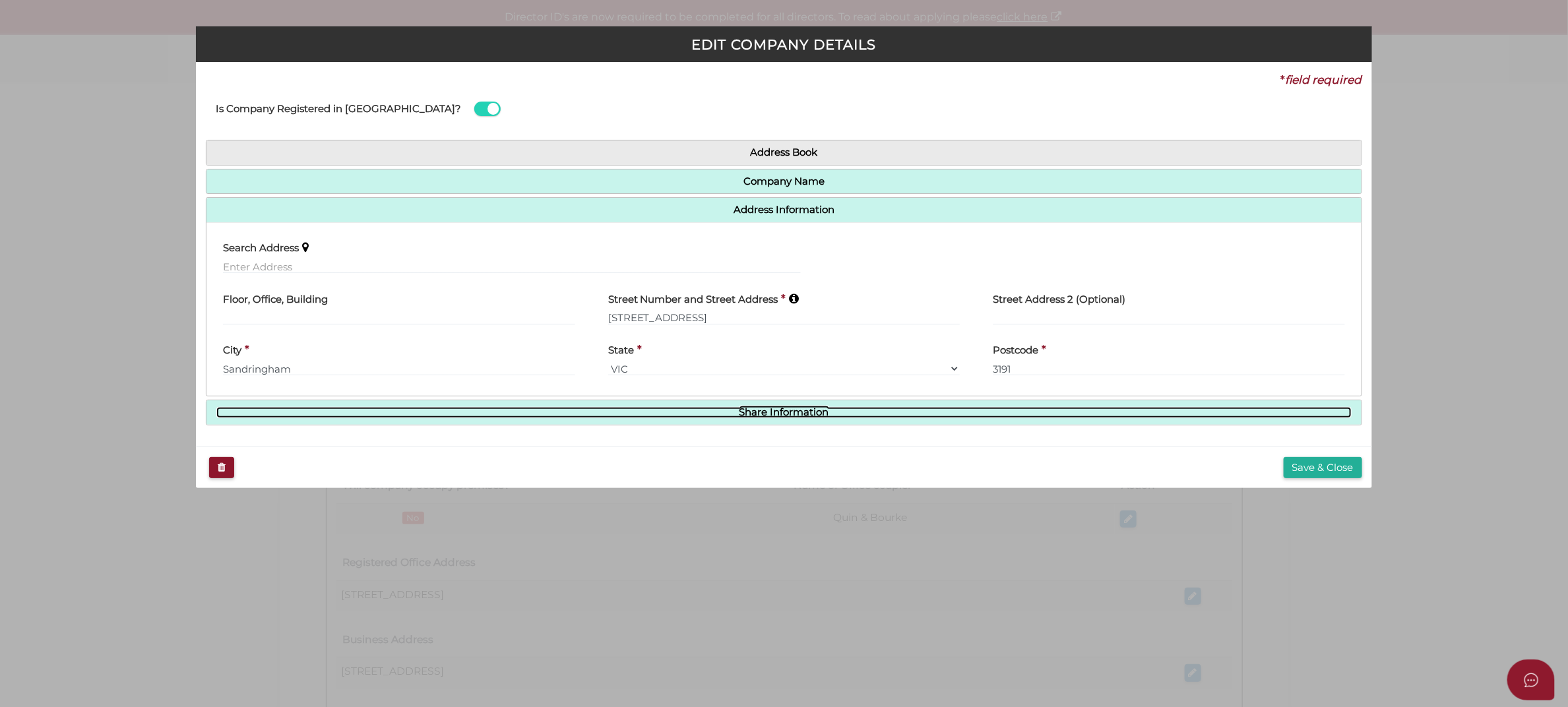
click at [819, 415] on link "Share Information" at bounding box center [784, 412] width 1136 height 11
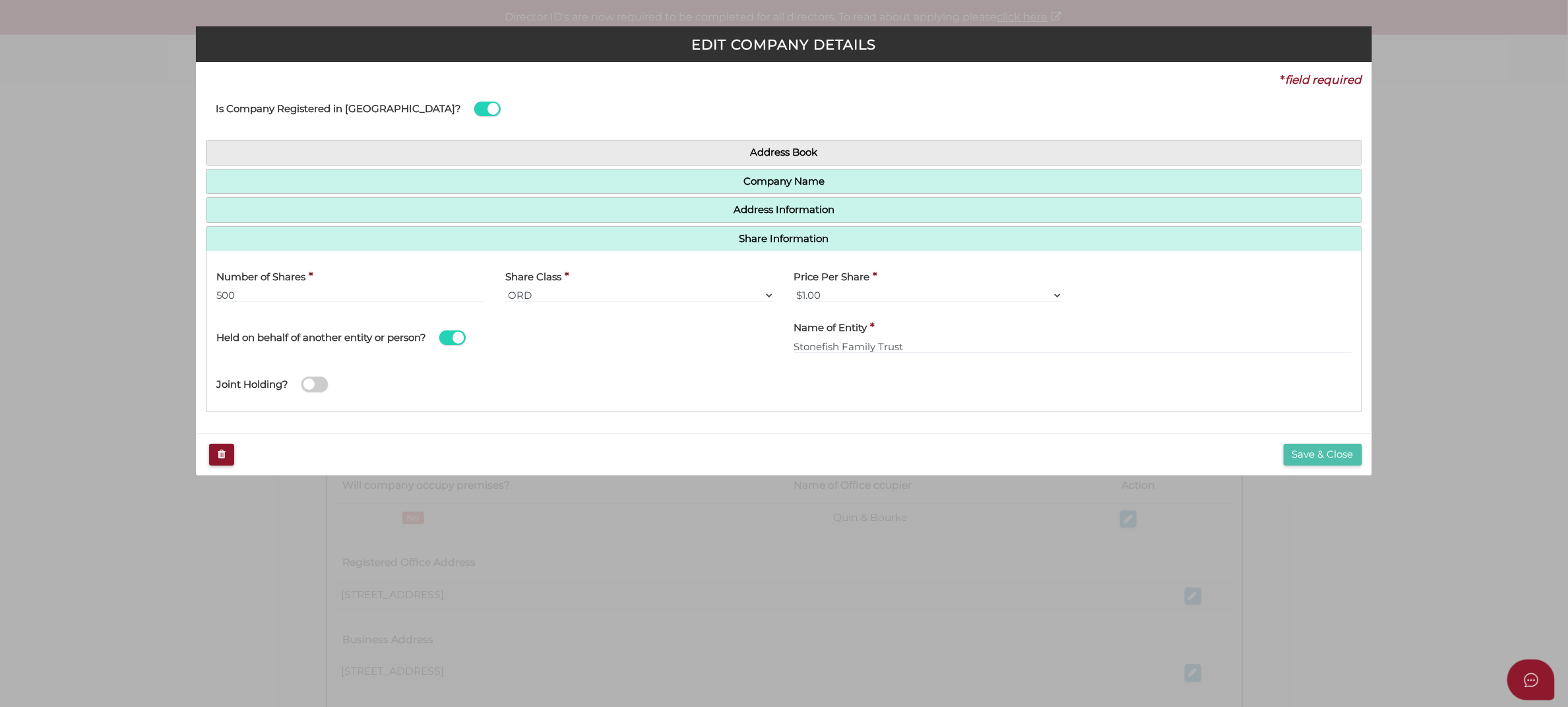
click at [1305, 454] on button "Save & Close" at bounding box center [1323, 454] width 78 height 22
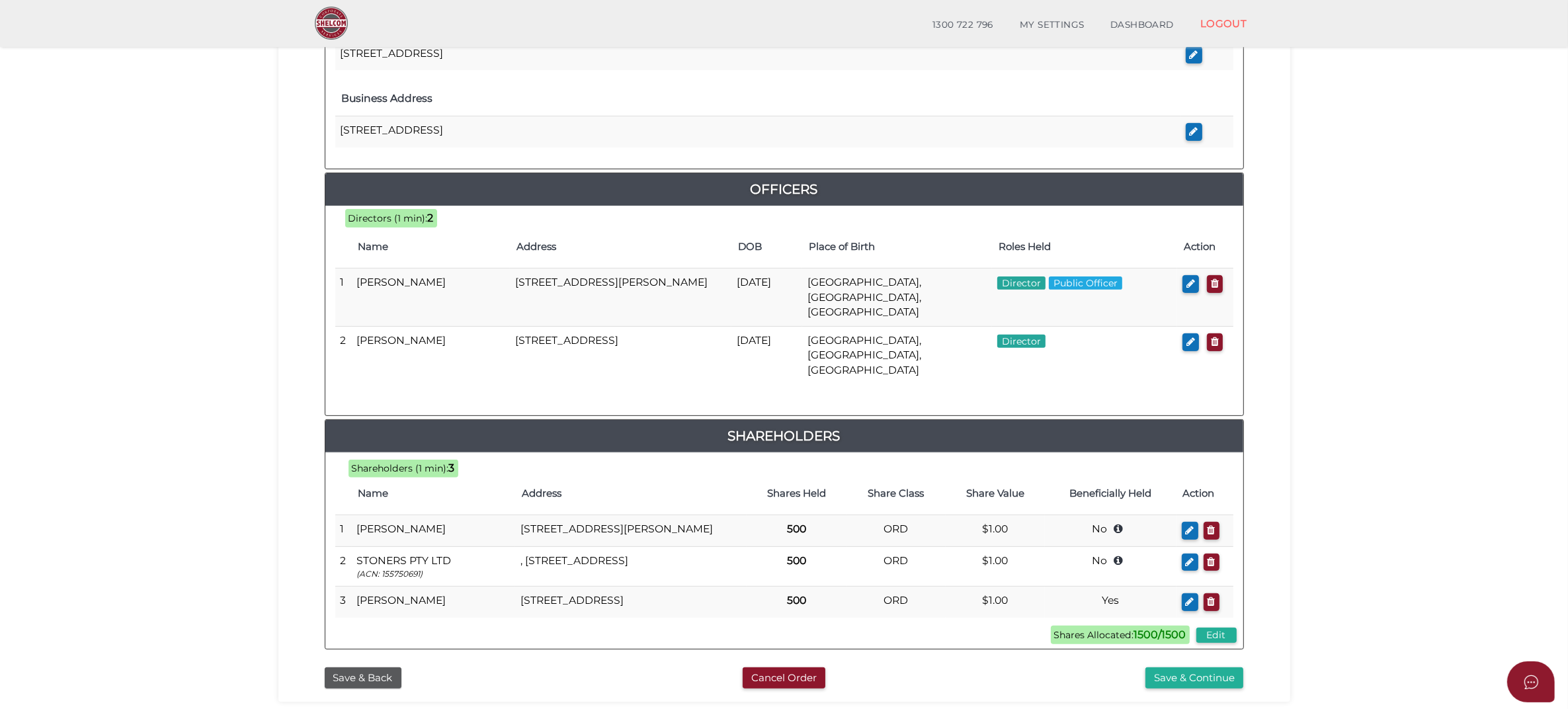
scroll to position [579, 0]
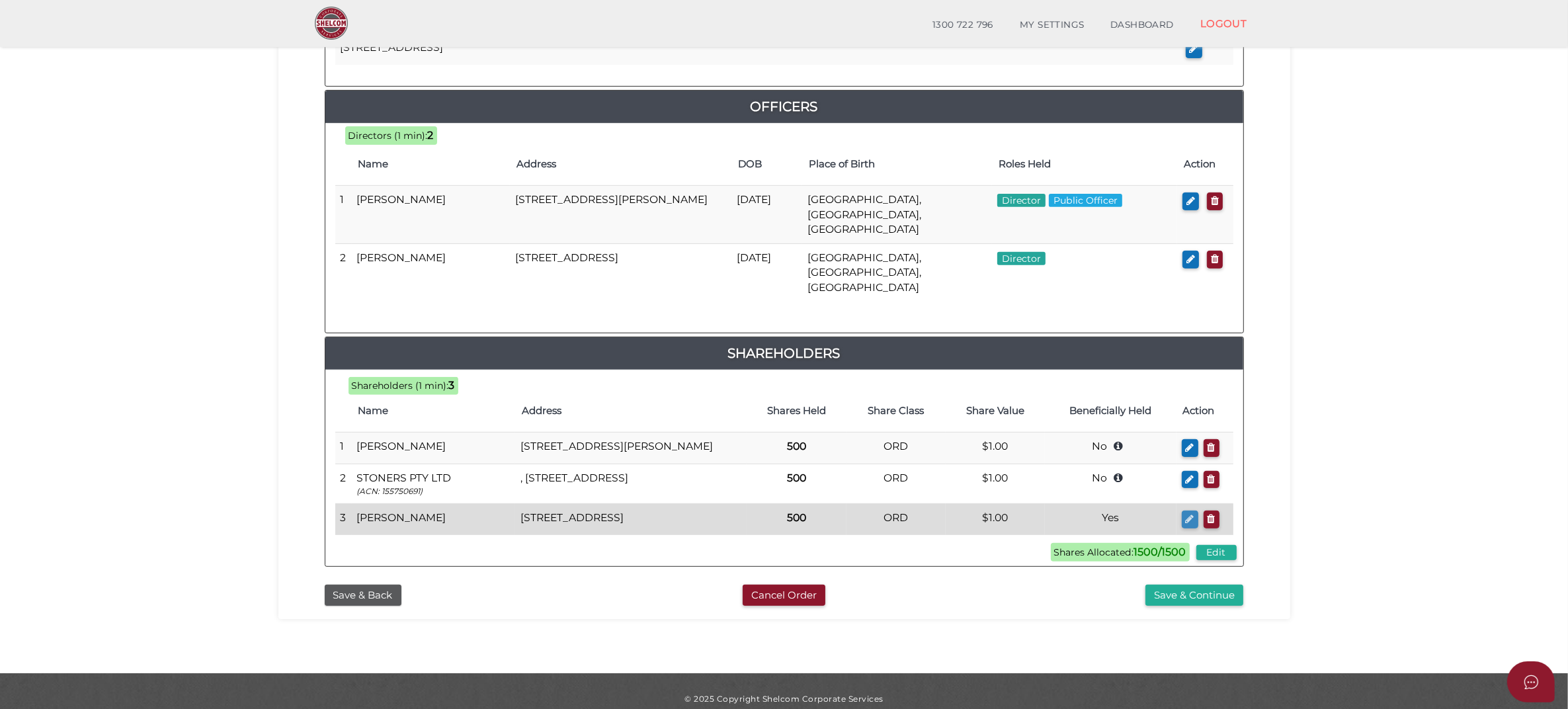
click at [1186, 514] on icon "button" at bounding box center [1189, 519] width 9 height 9
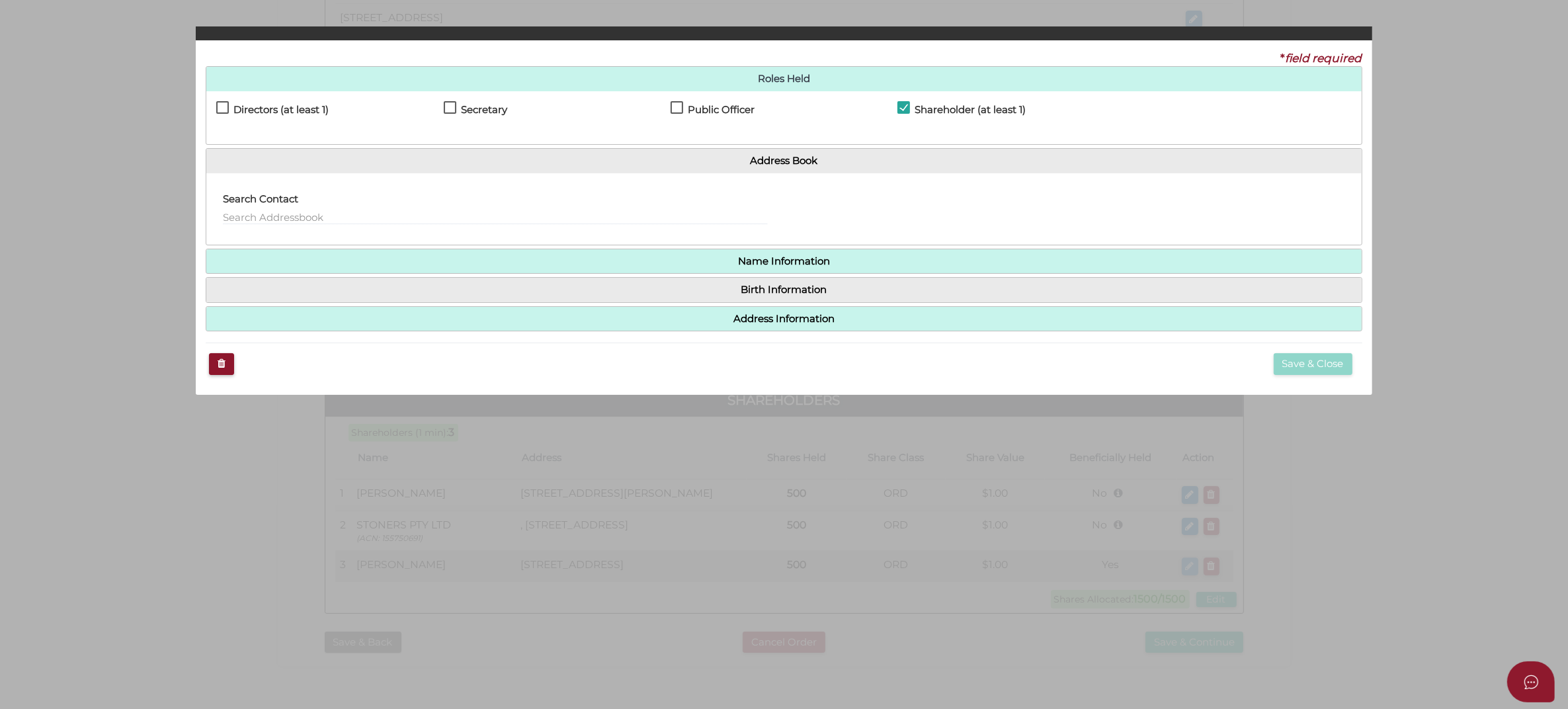
checkbox input "true"
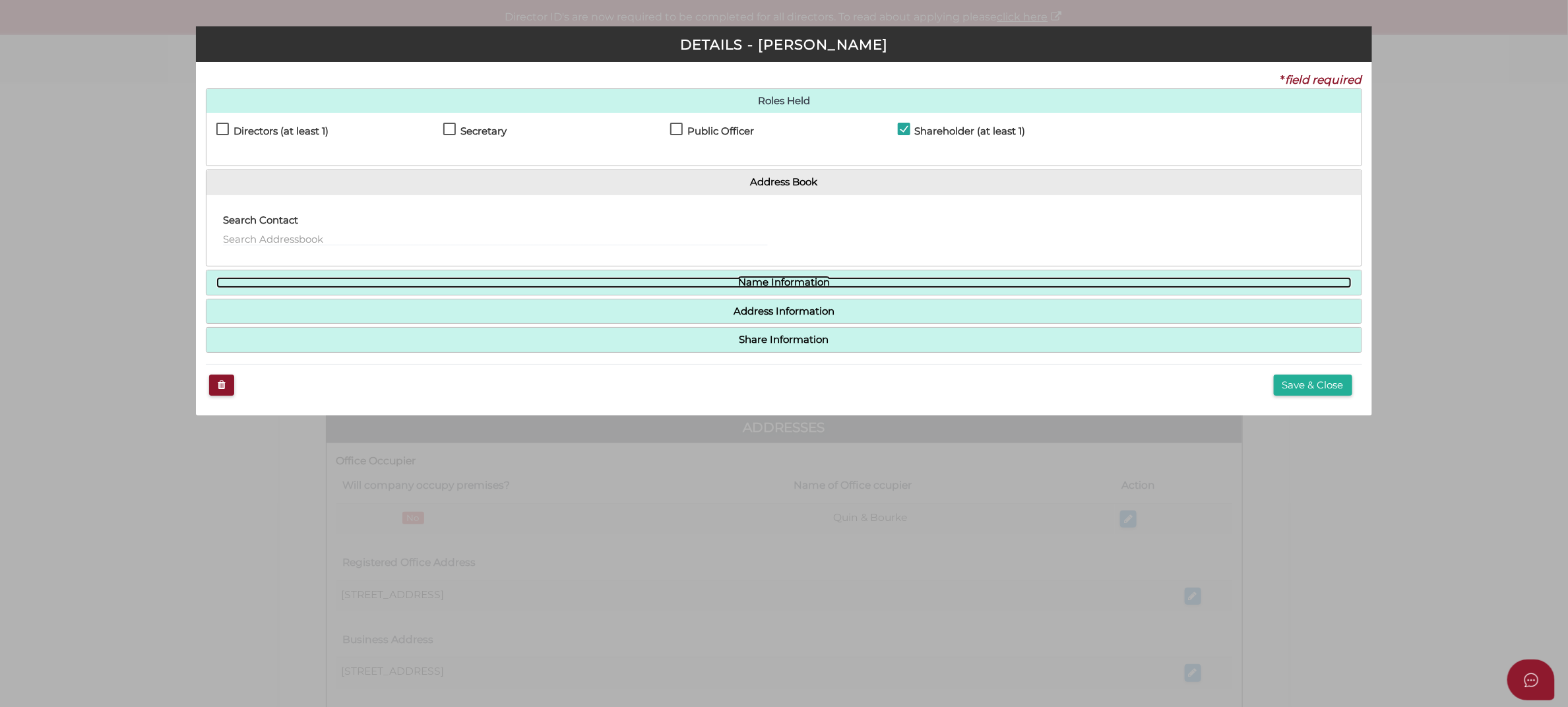
click at [767, 286] on link "Name Information" at bounding box center [784, 283] width 1136 height 11
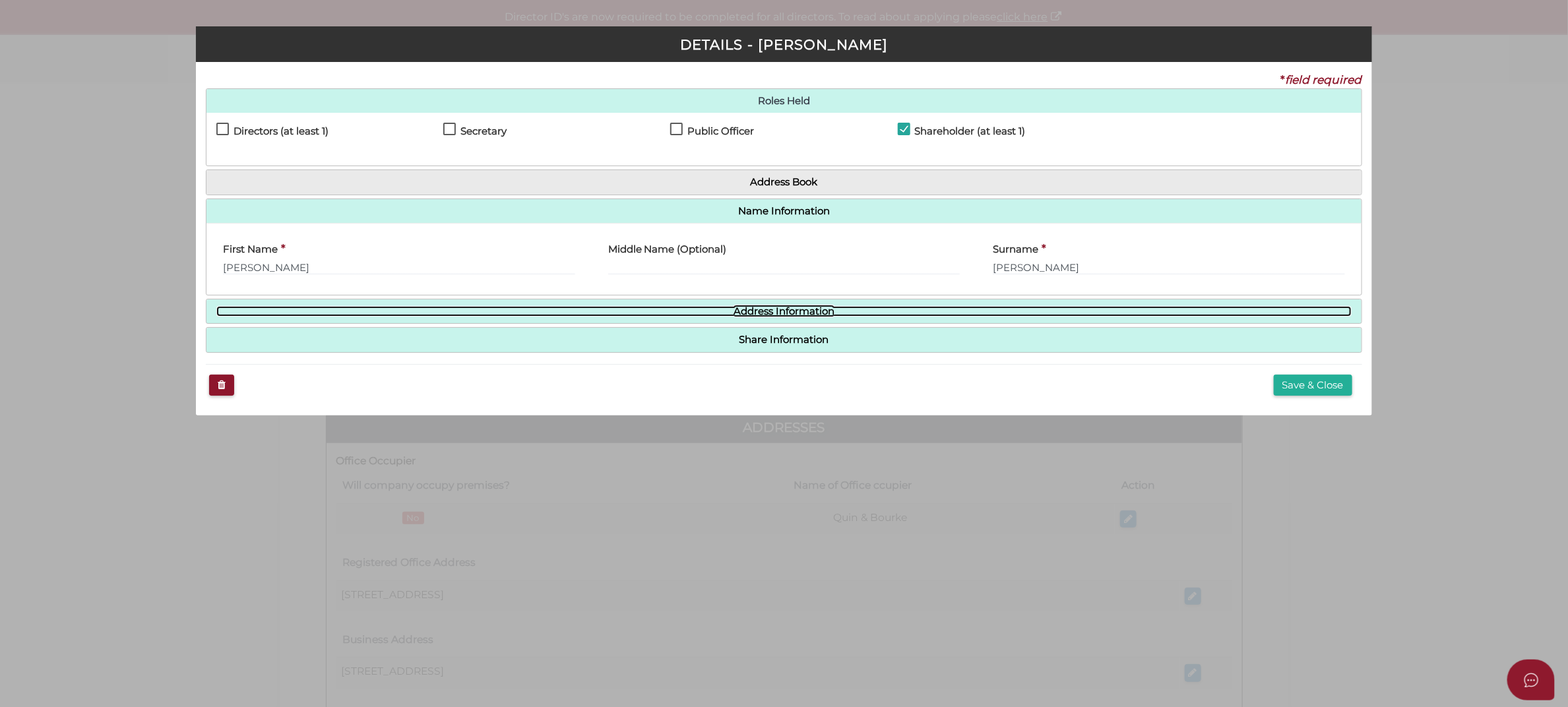
click at [770, 311] on link "Address Information" at bounding box center [784, 311] width 1136 height 11
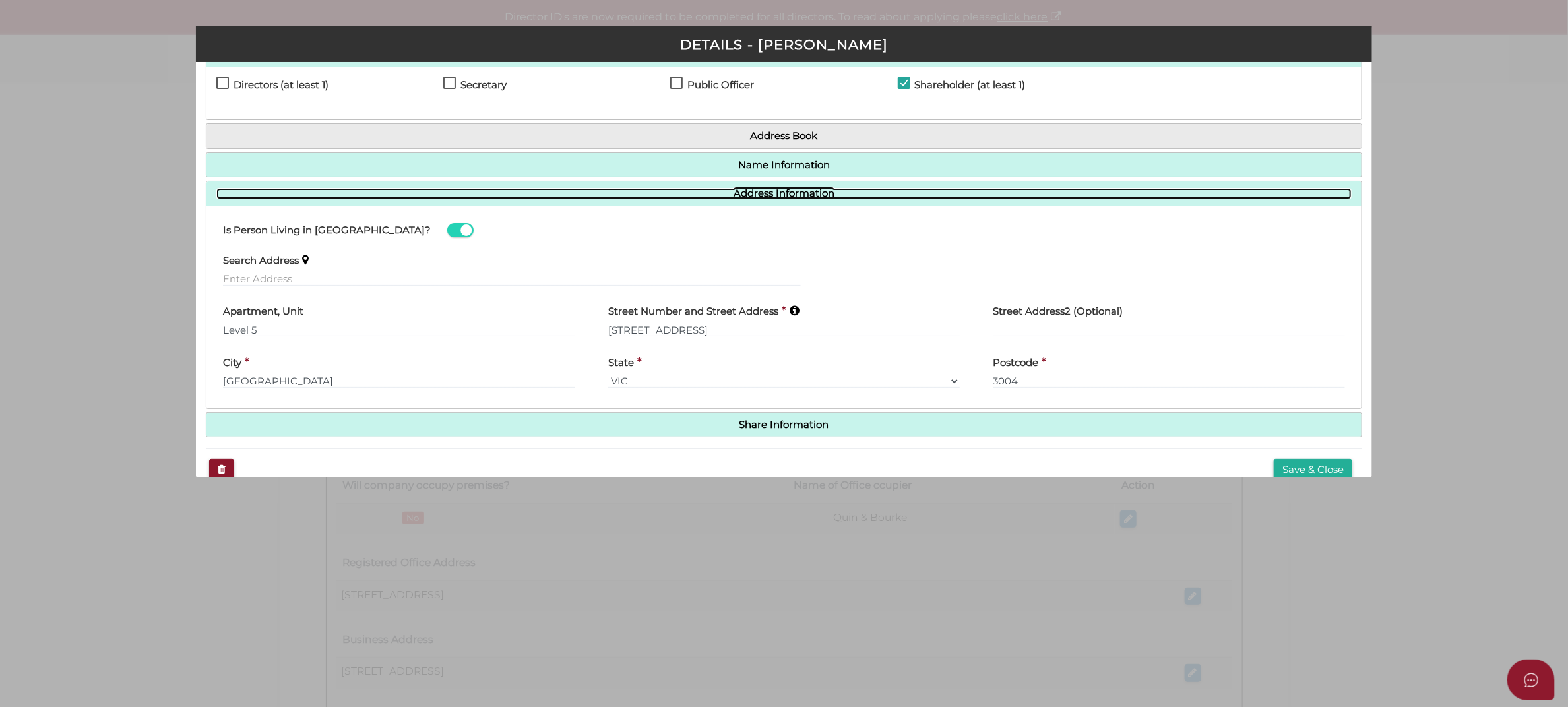
scroll to position [70, 0]
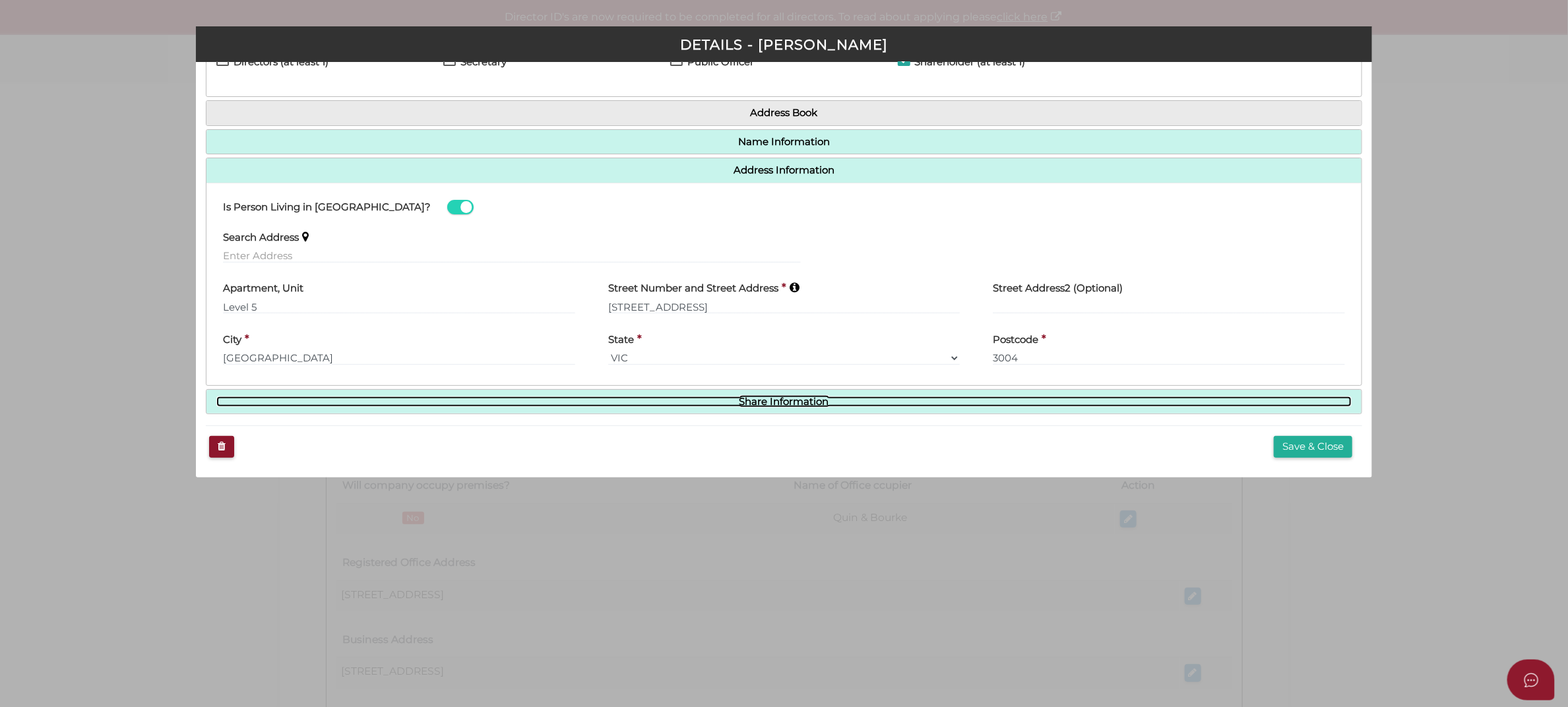
click at [799, 400] on link "Share Information" at bounding box center [784, 402] width 1136 height 11
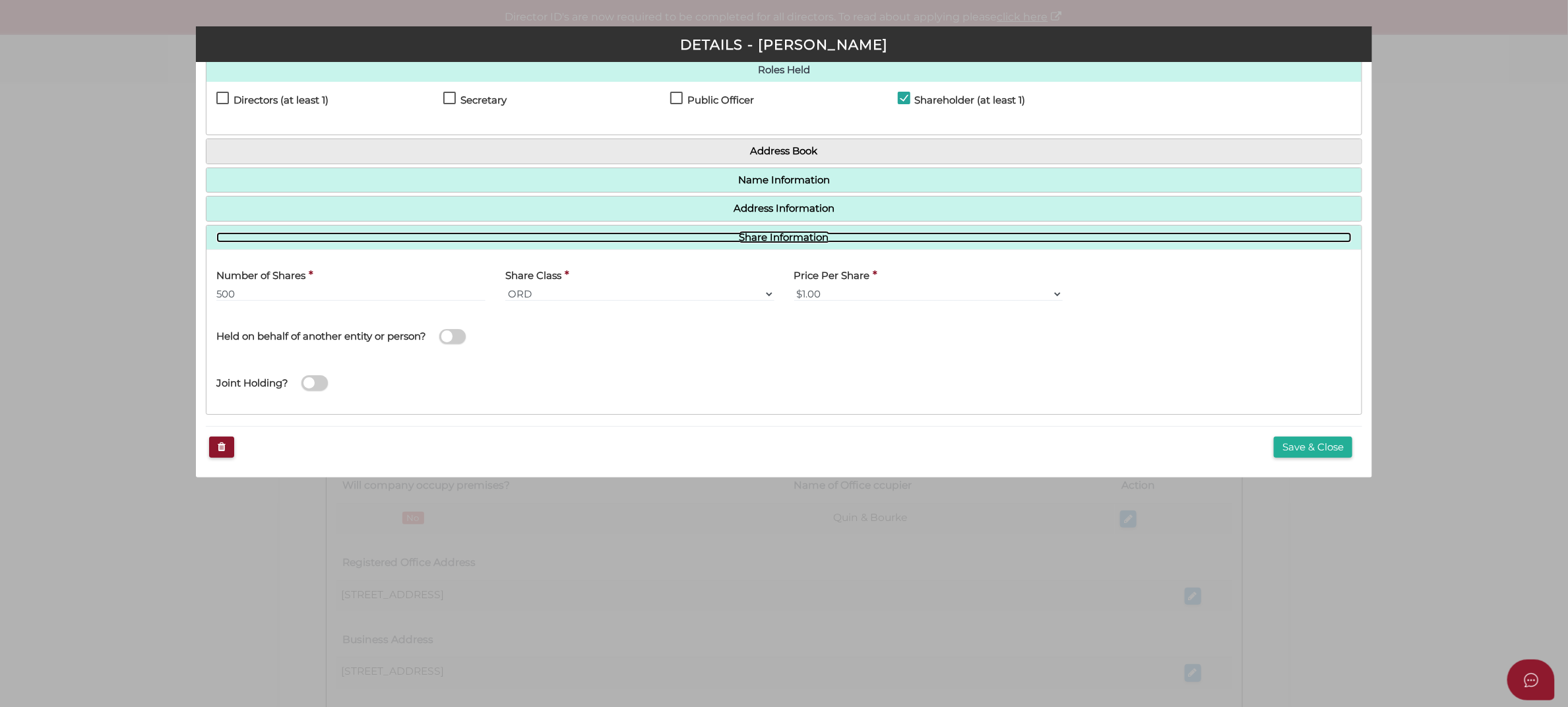
scroll to position [32, 0]
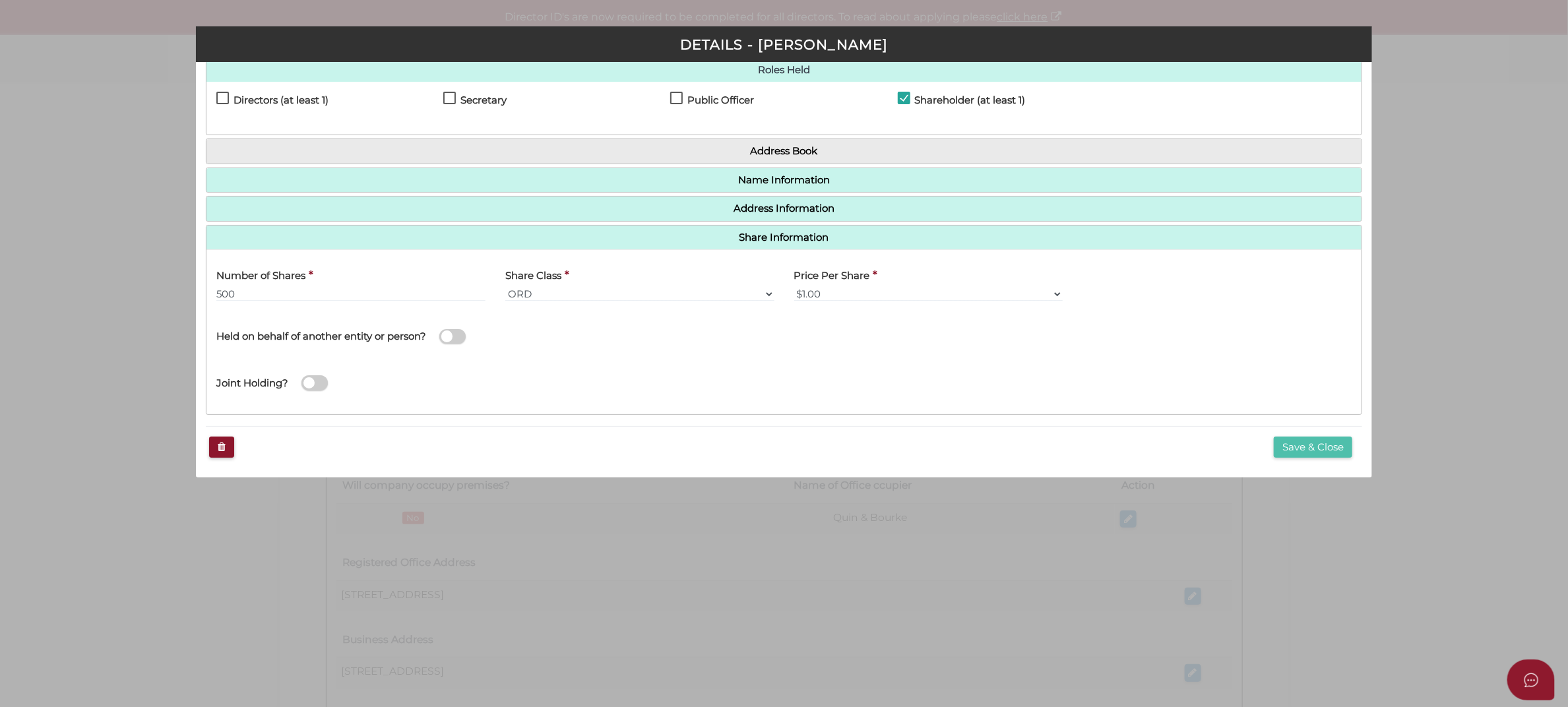
click at [1278, 446] on button "Save & Close" at bounding box center [1313, 447] width 78 height 22
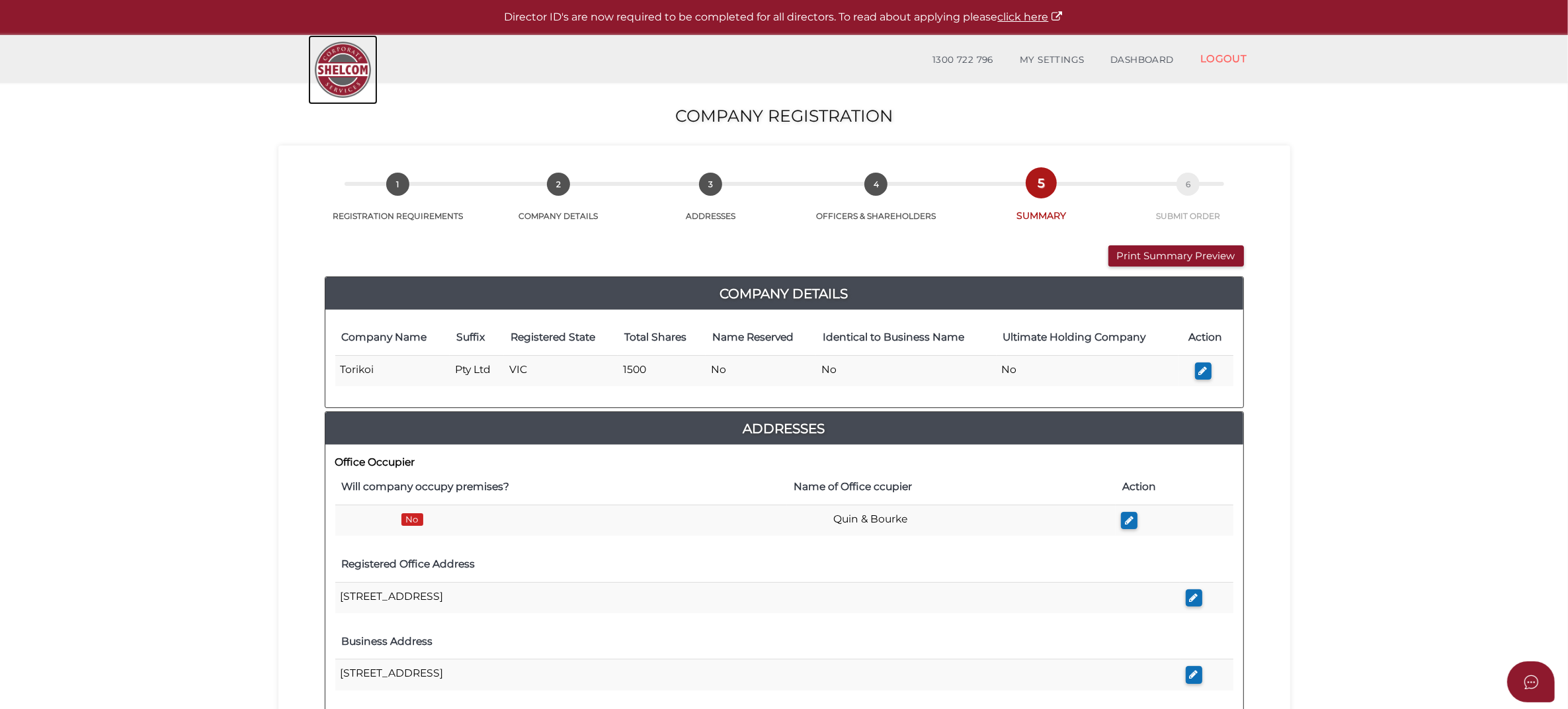
click at [344, 67] on img at bounding box center [343, 69] width 69 height 69
